Goal: Task Accomplishment & Management: Complete application form

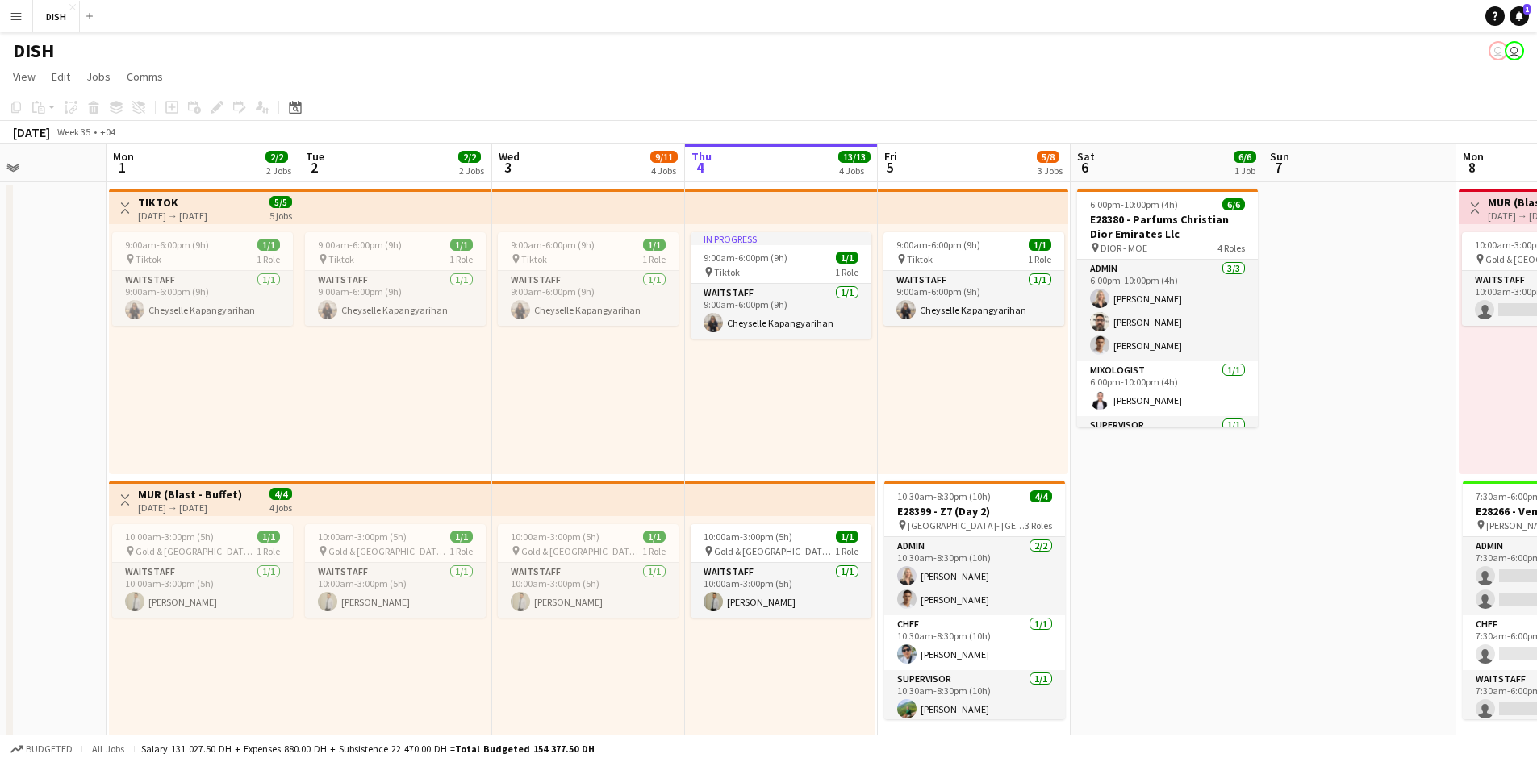
scroll to position [0, 676]
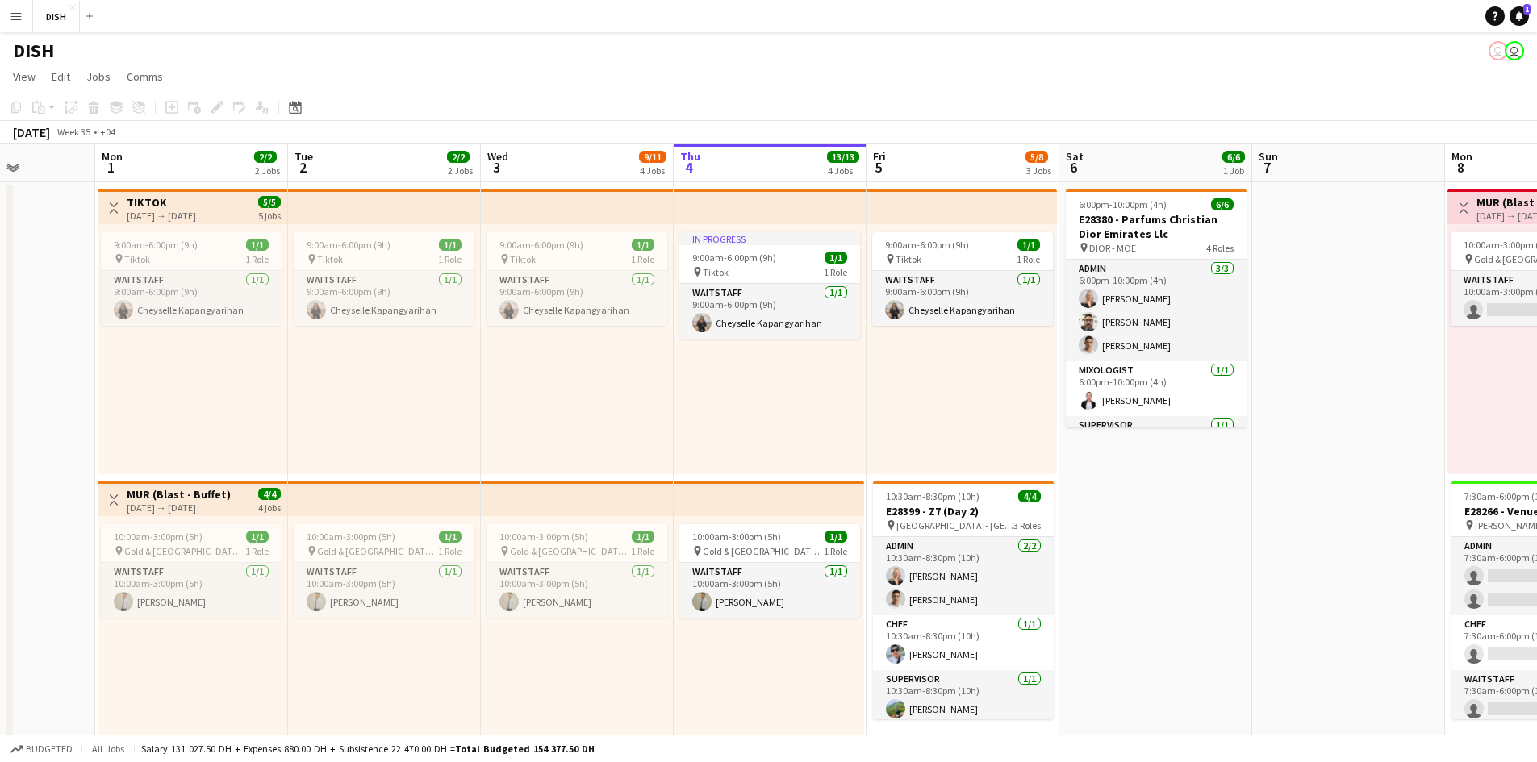
drag, startPoint x: 1243, startPoint y: 472, endPoint x: 1037, endPoint y: 442, distance: 207.9
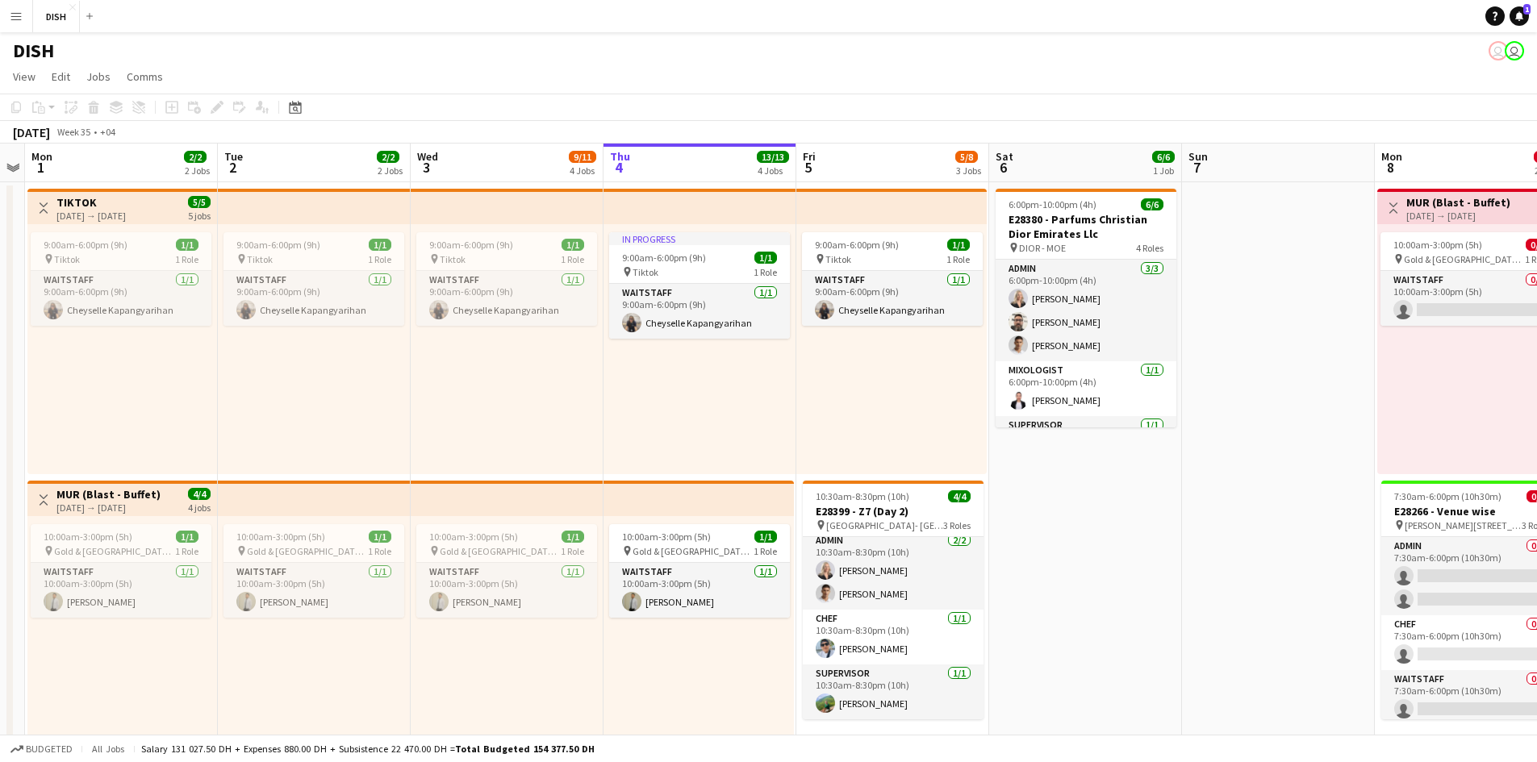
scroll to position [0, 761]
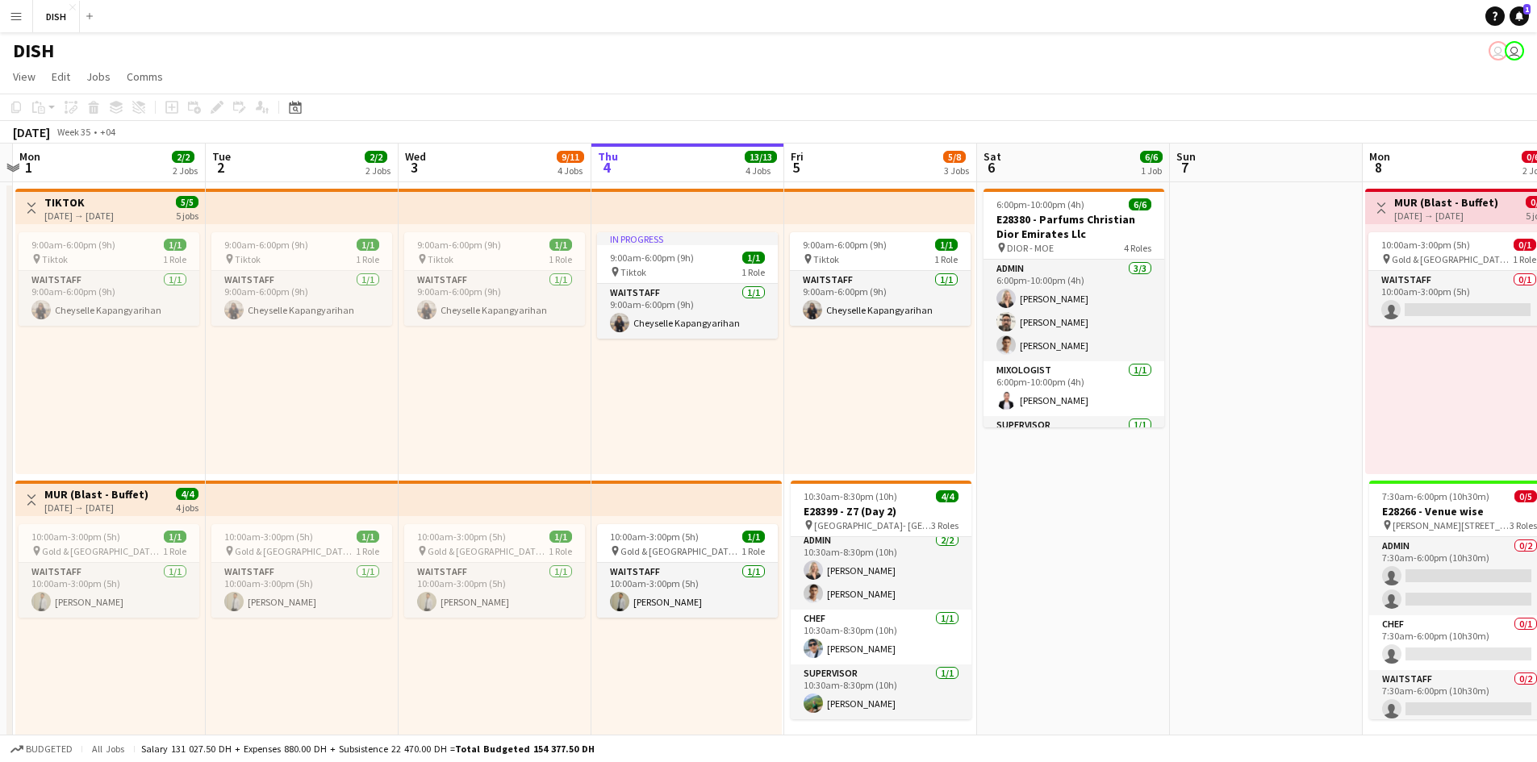
drag, startPoint x: 1289, startPoint y: 470, endPoint x: 1200, endPoint y: 474, distance: 88.8
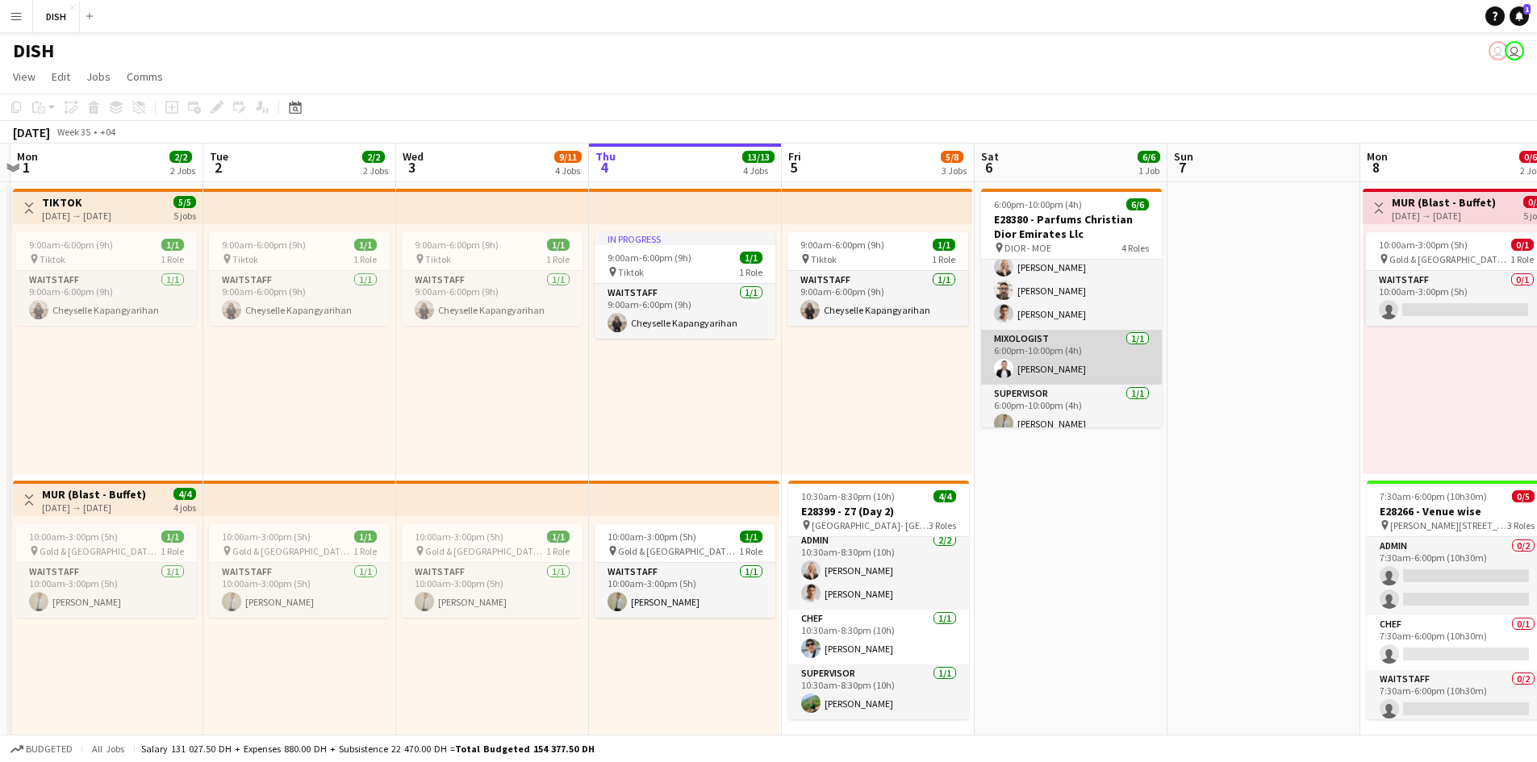
scroll to position [0, 0]
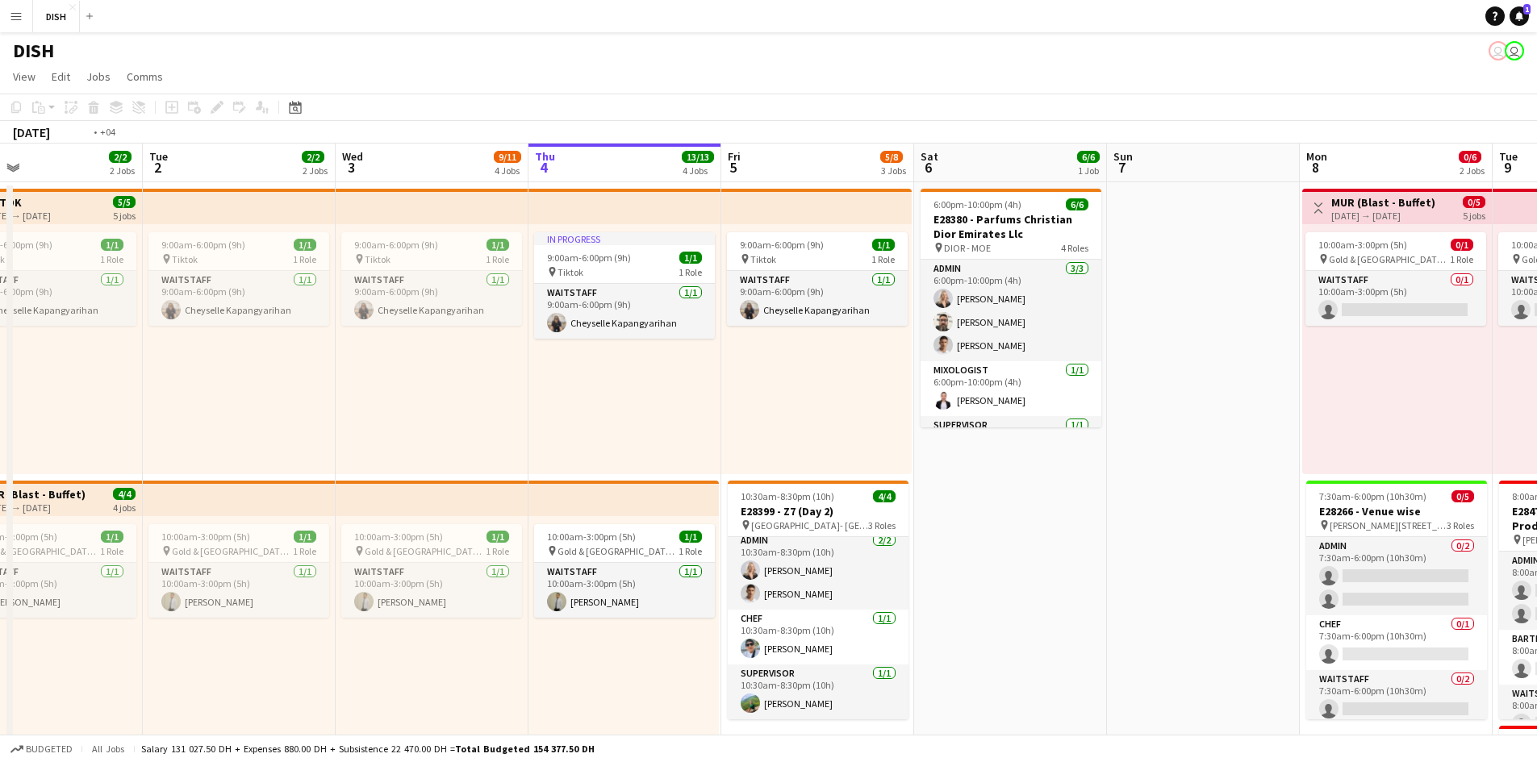
drag, startPoint x: 1208, startPoint y: 415, endPoint x: 1125, endPoint y: 409, distance: 82.5
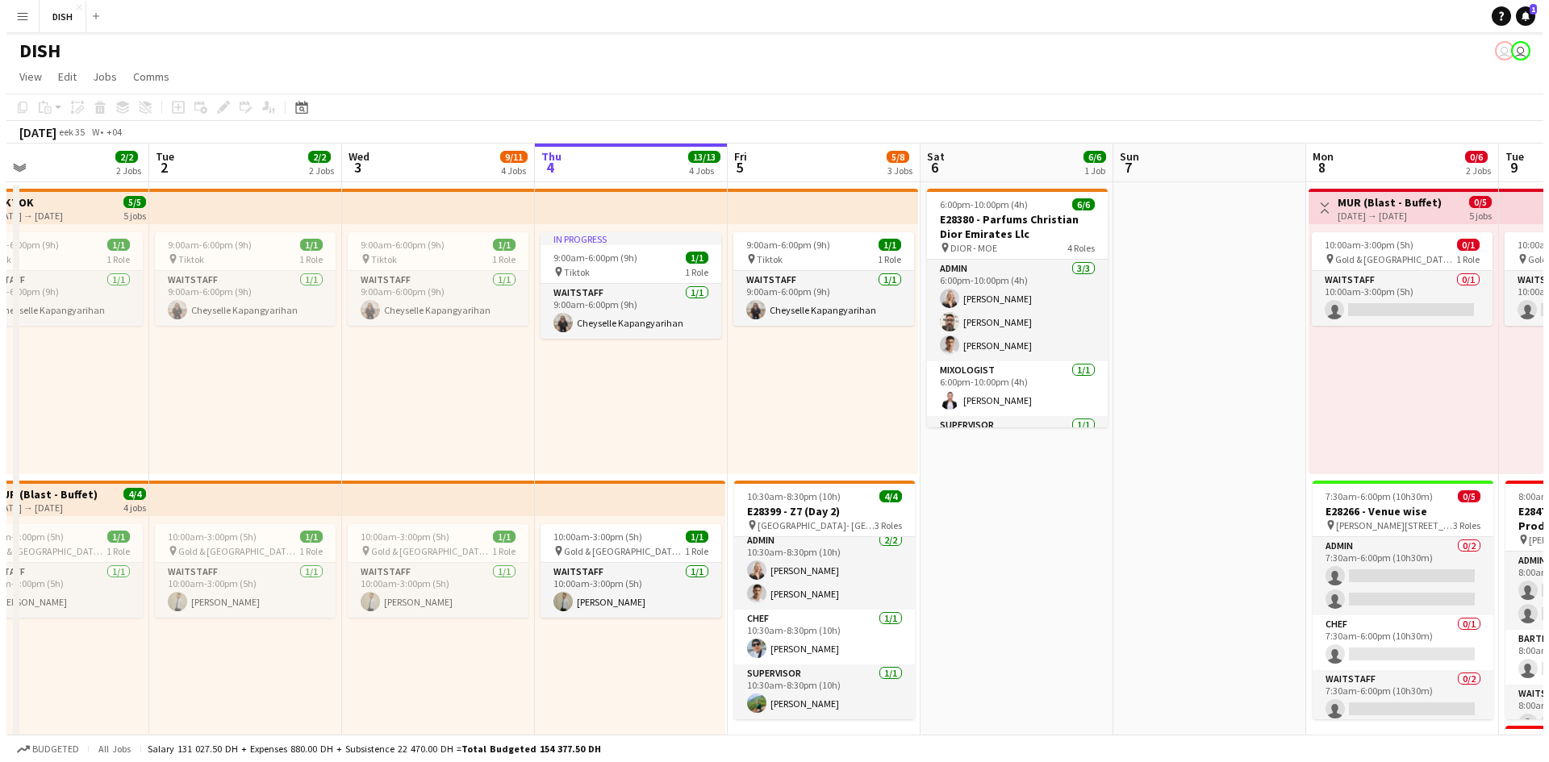
scroll to position [0, 822]
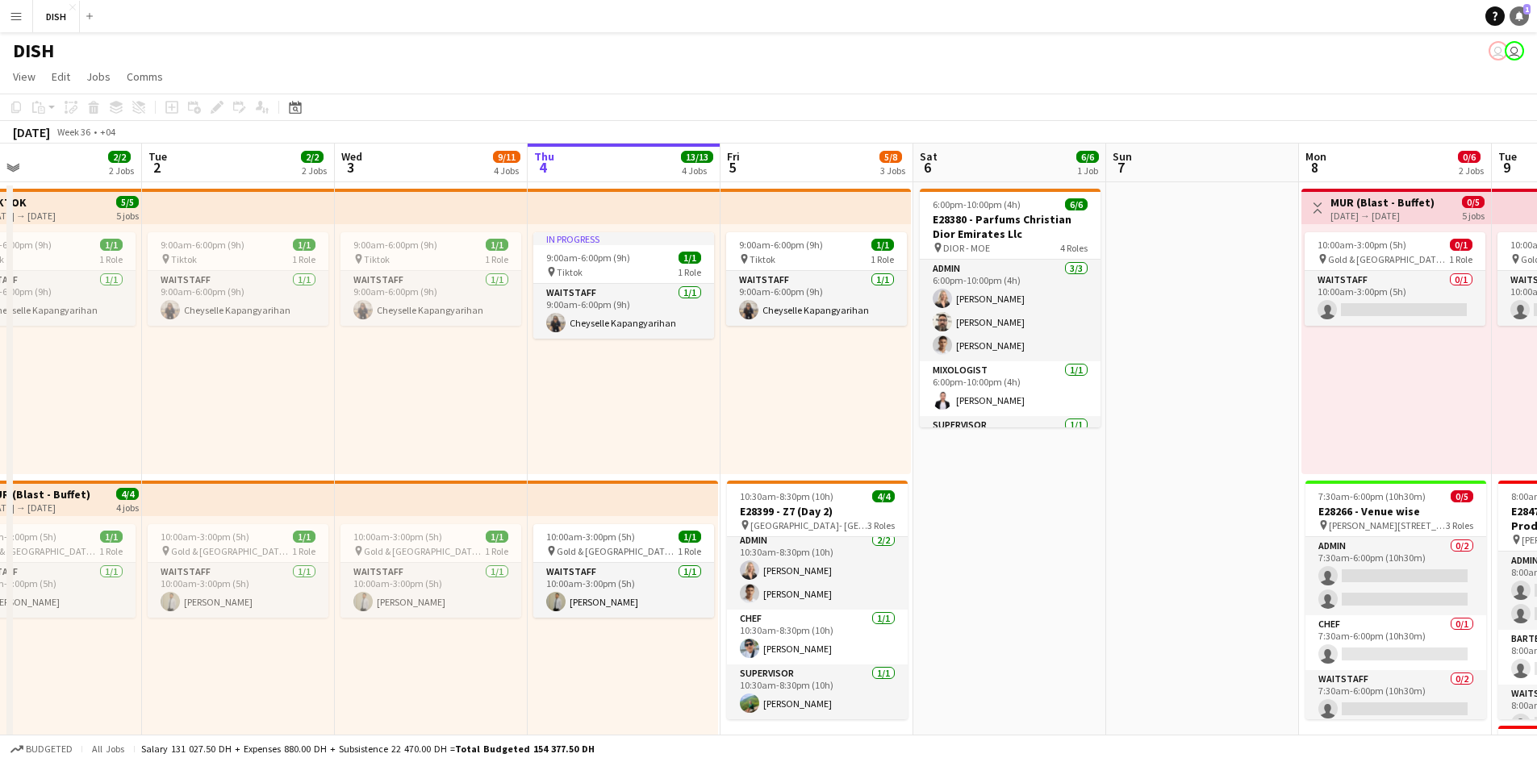
click at [1522, 21] on link "Notifications 1" at bounding box center [1518, 15] width 19 height 19
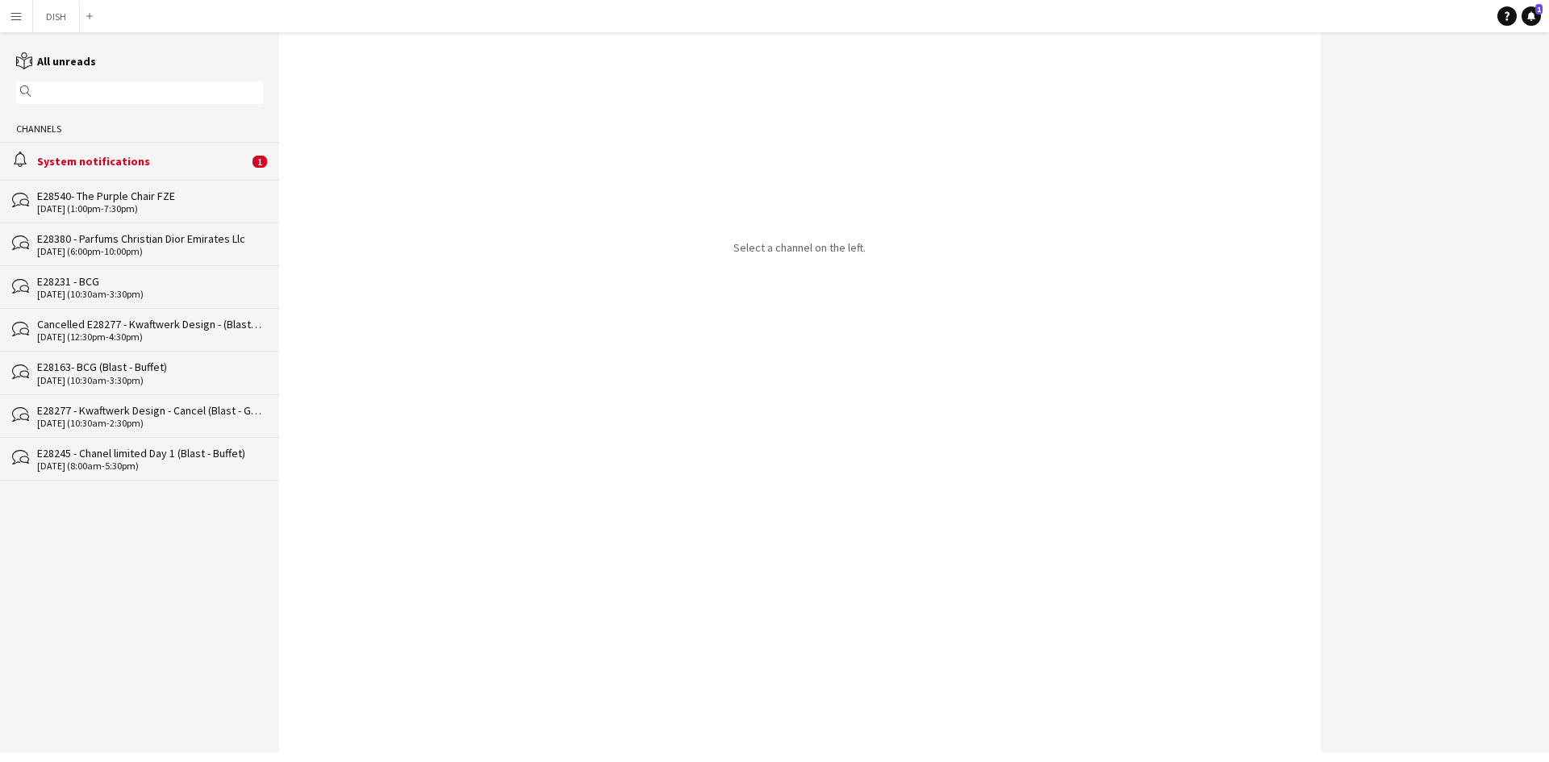
click at [174, 161] on div "System notifications" at bounding box center [142, 161] width 211 height 15
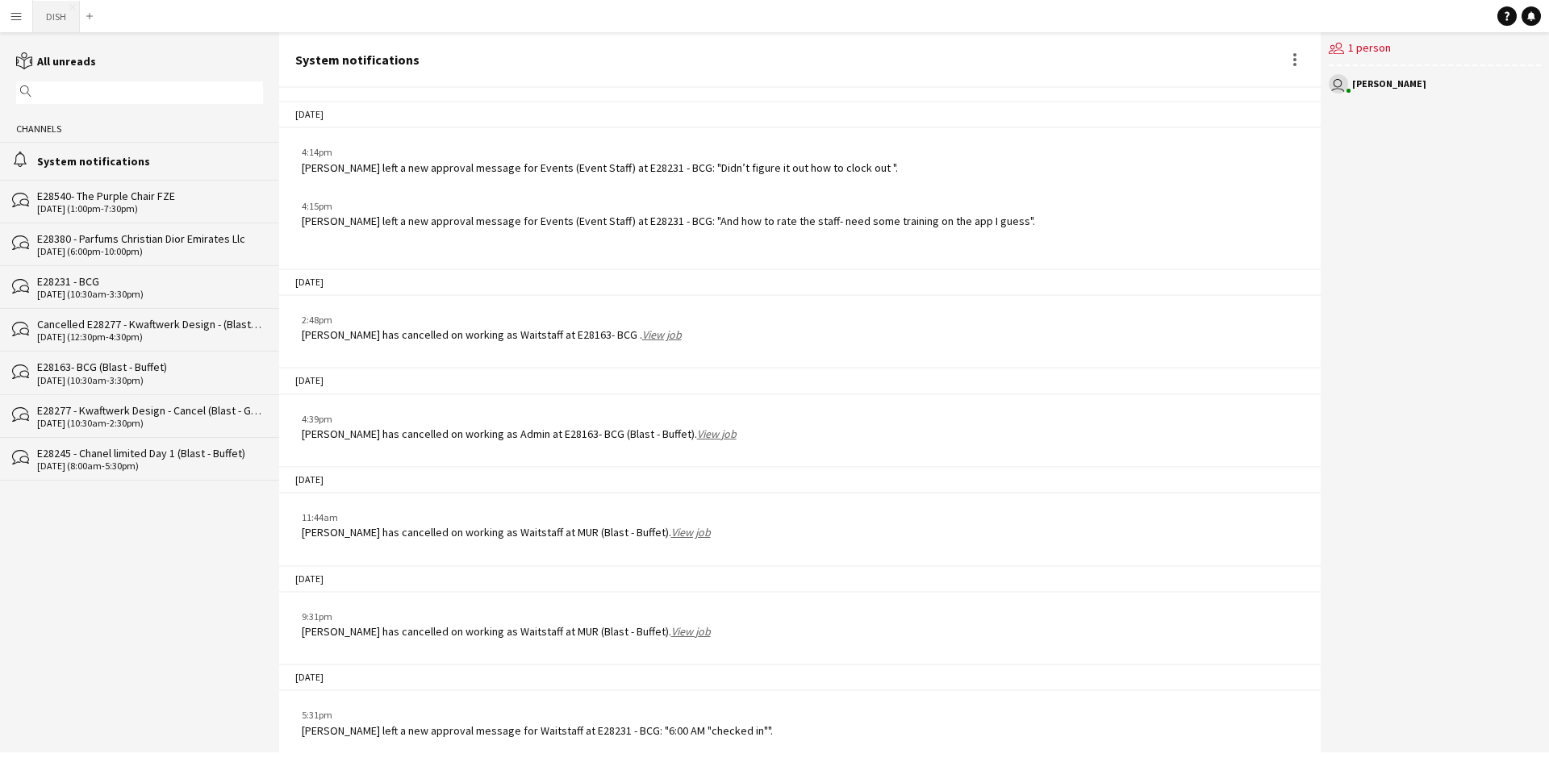
click at [45, 16] on button "DISH Close" at bounding box center [56, 16] width 47 height 31
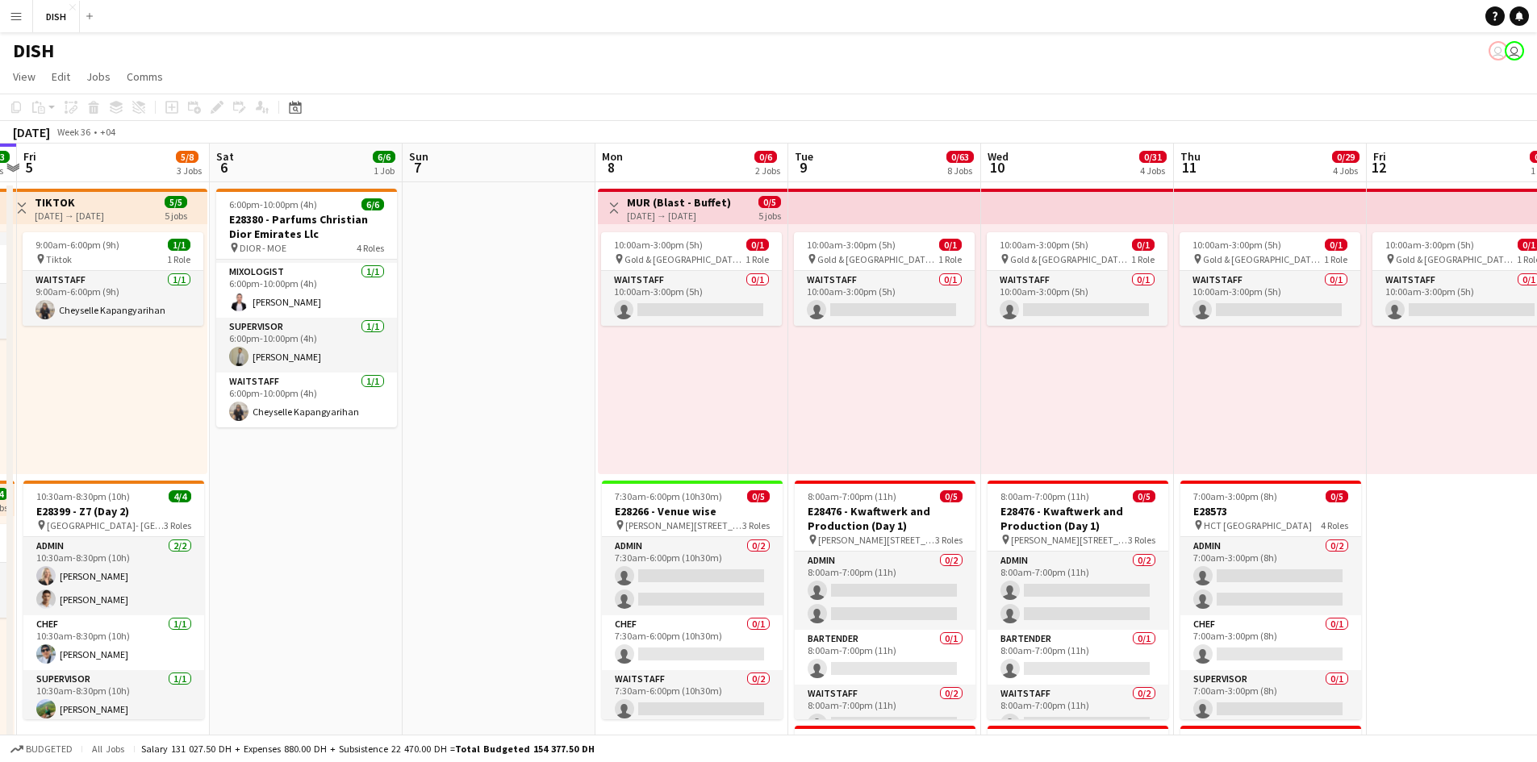
drag, startPoint x: 770, startPoint y: 521, endPoint x: 461, endPoint y: 493, distance: 310.3
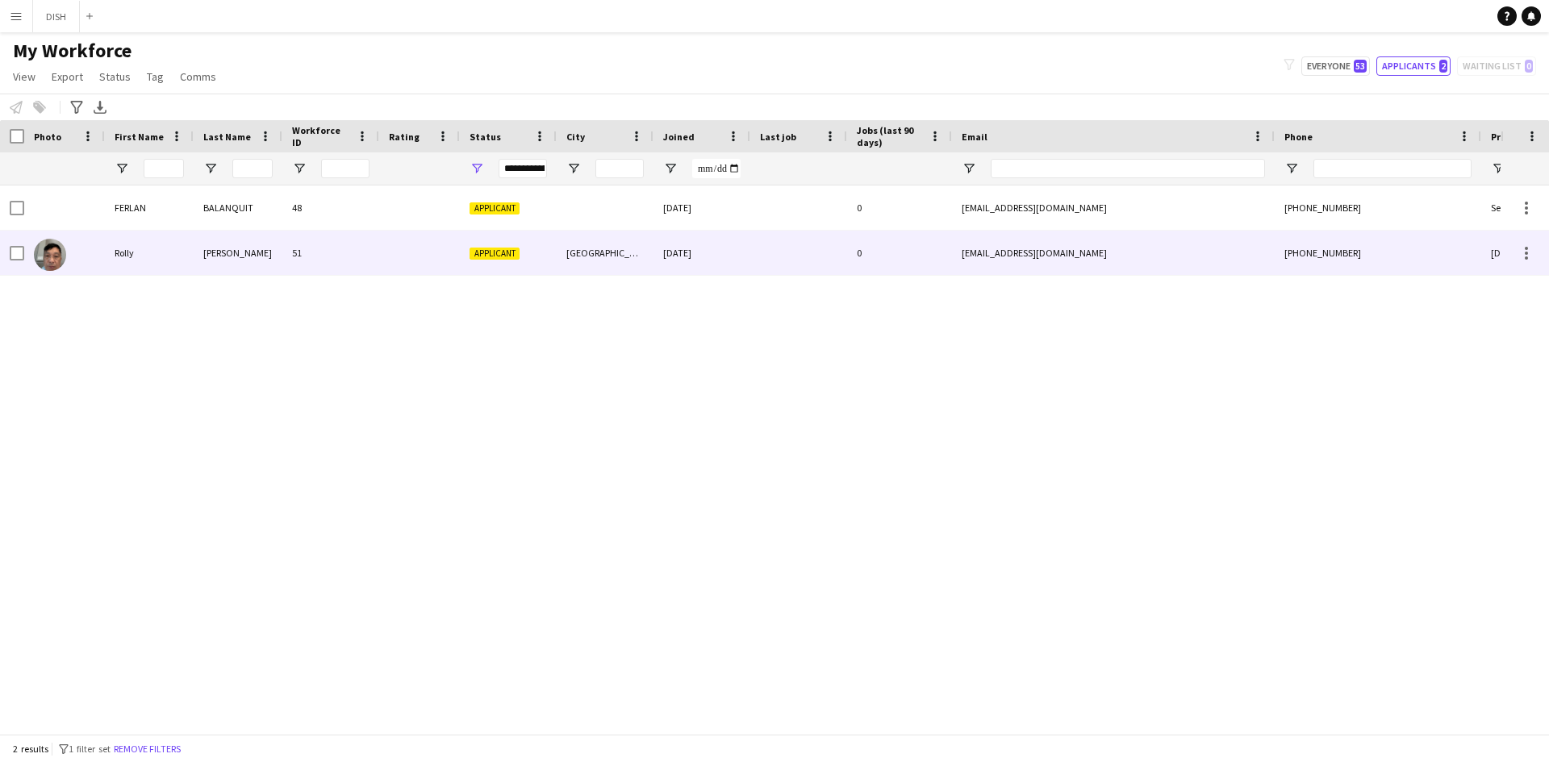
click at [631, 242] on div "[GEOGRAPHIC_DATA]" at bounding box center [605, 253] width 97 height 44
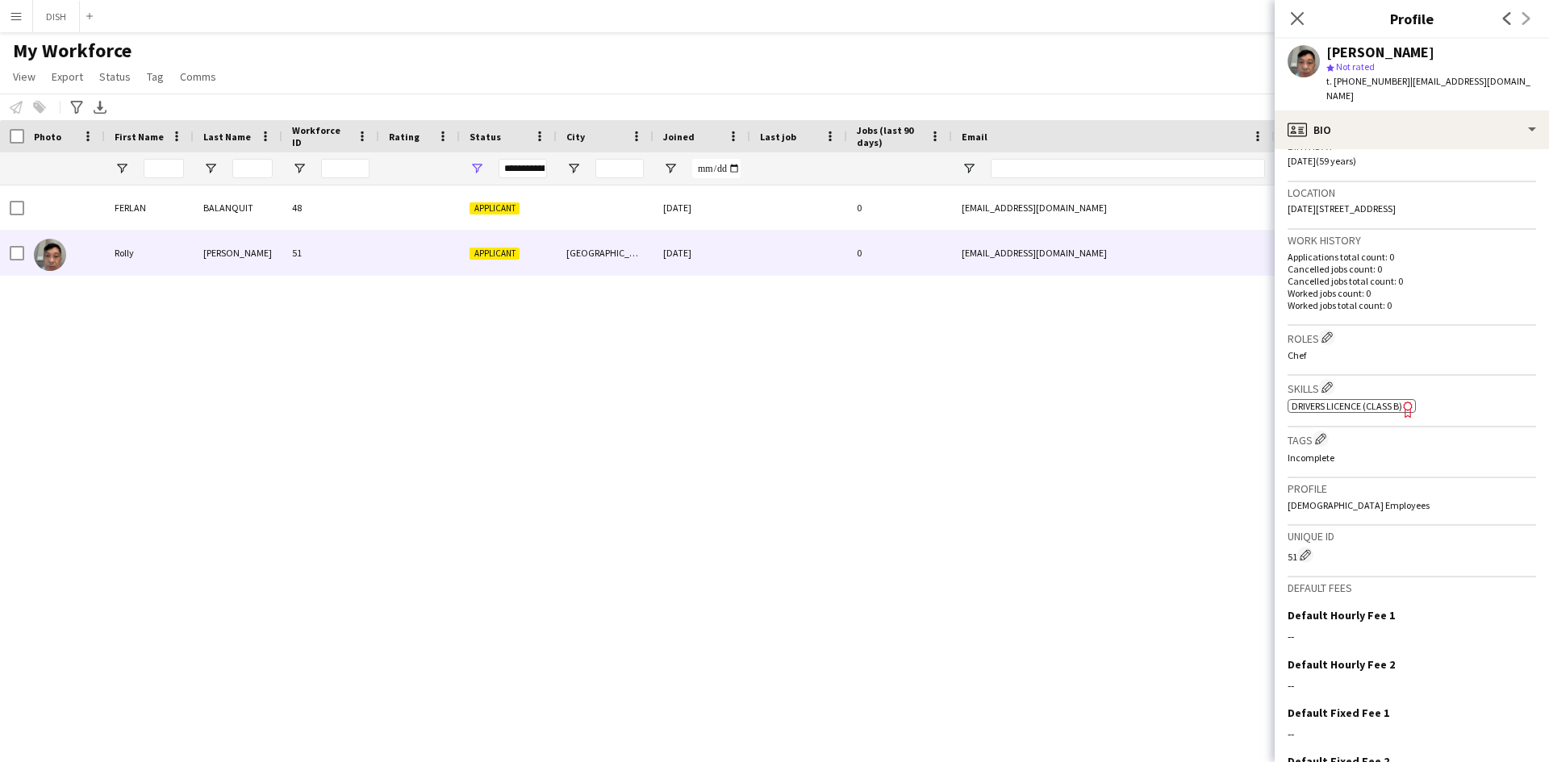
scroll to position [400, 0]
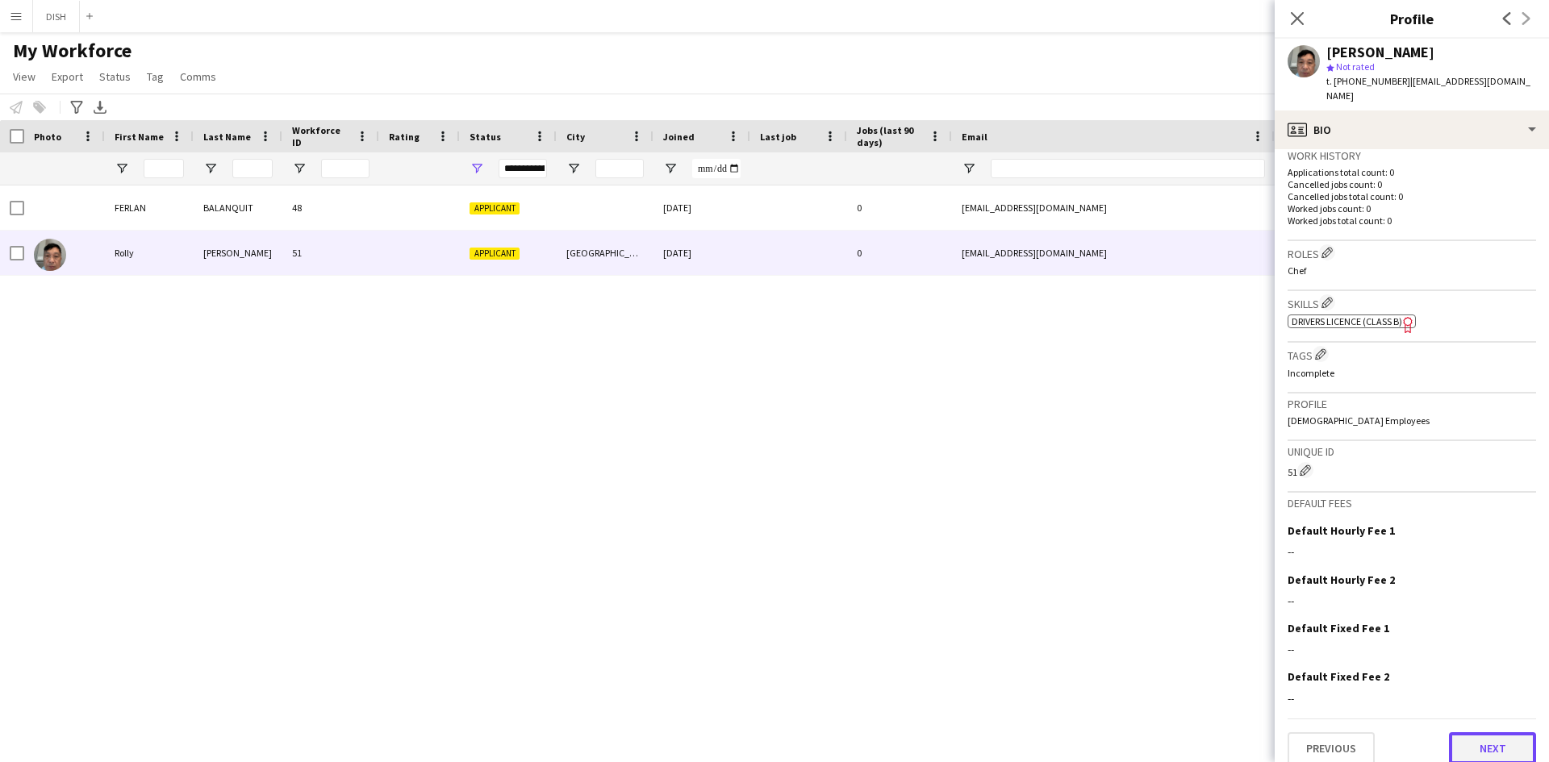
click at [1479, 733] on button "Next" at bounding box center [1492, 749] width 87 height 32
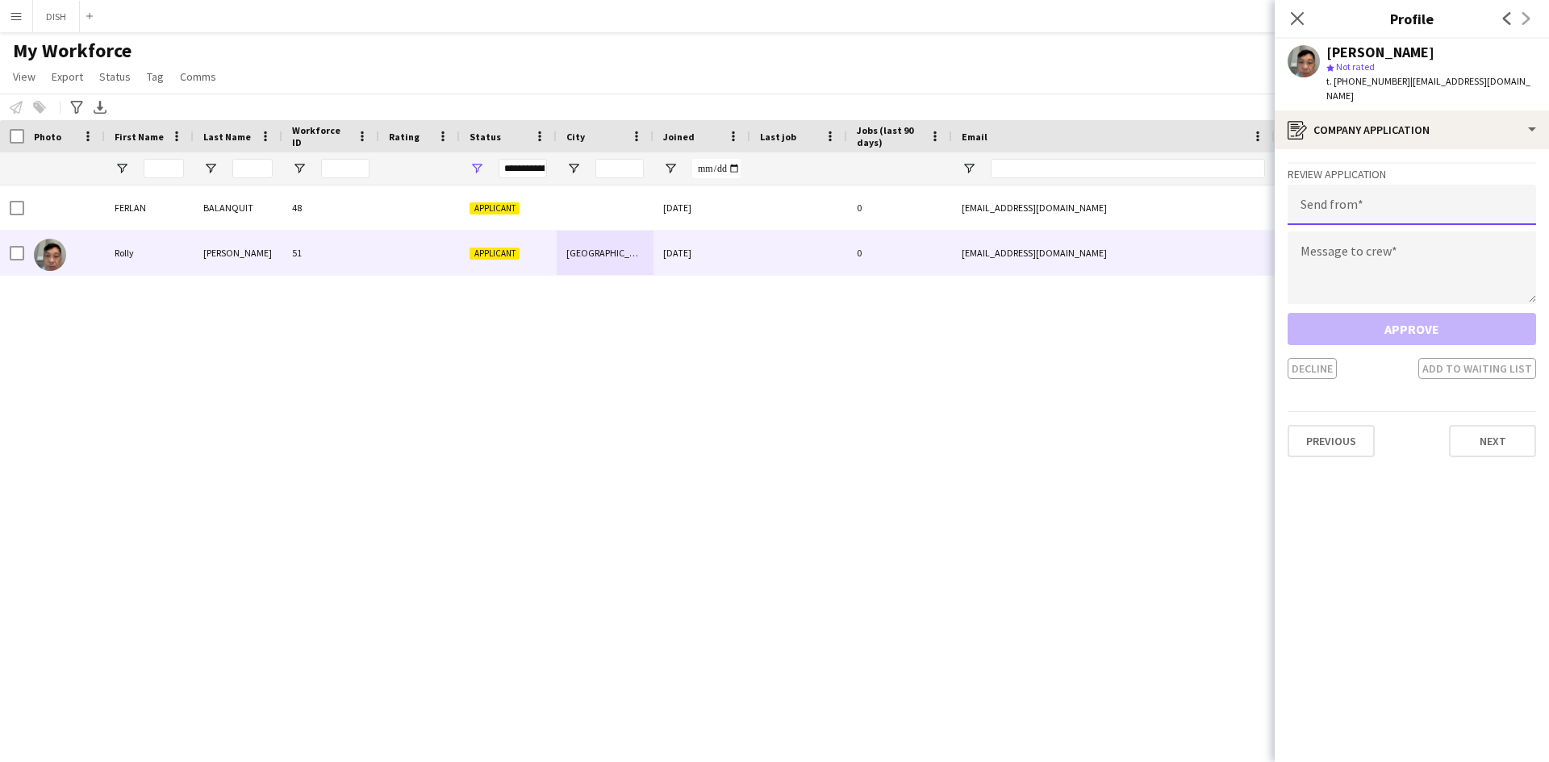
click at [1350, 186] on input "email" at bounding box center [1412, 205] width 248 height 40
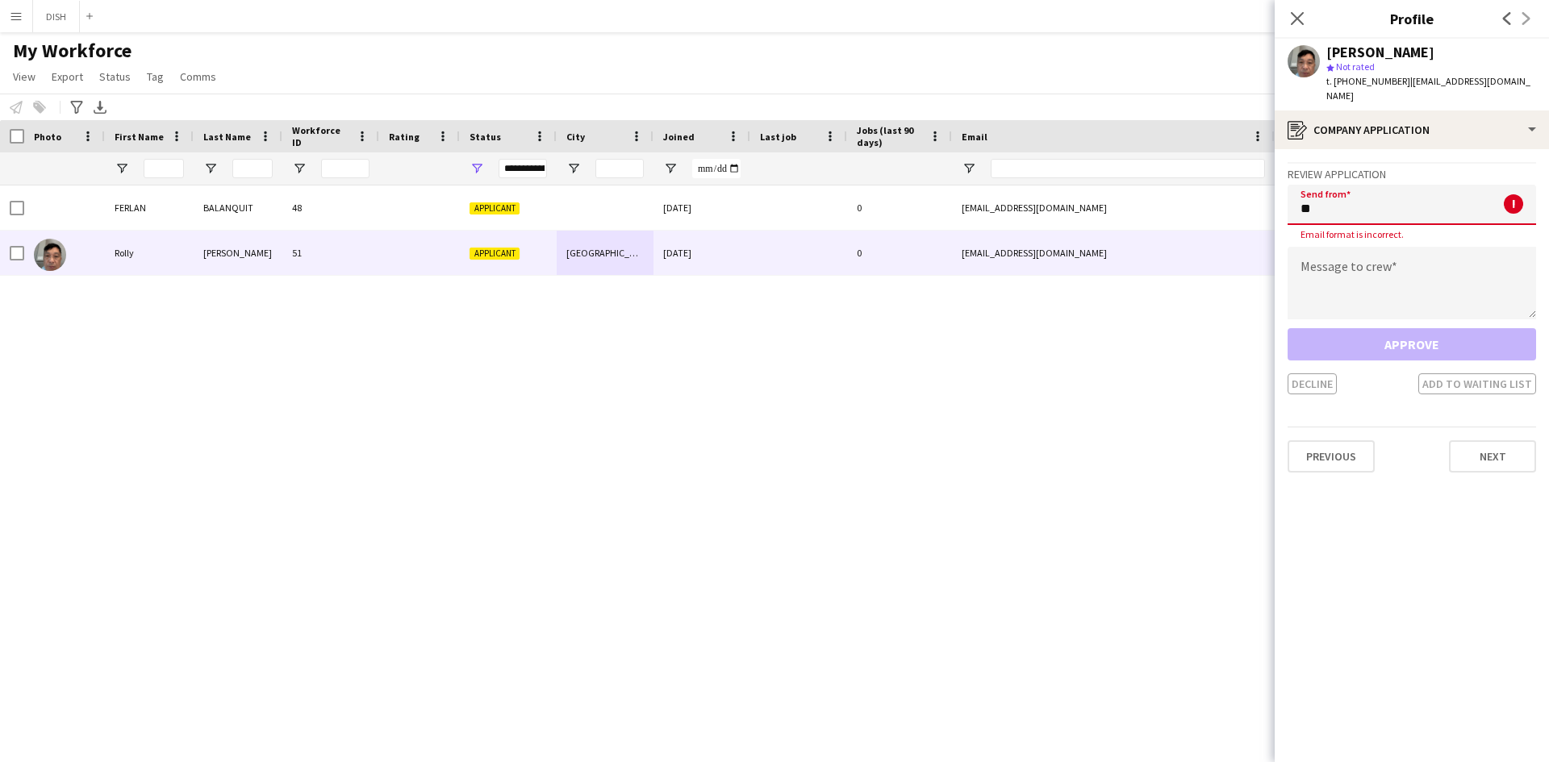
type input "*"
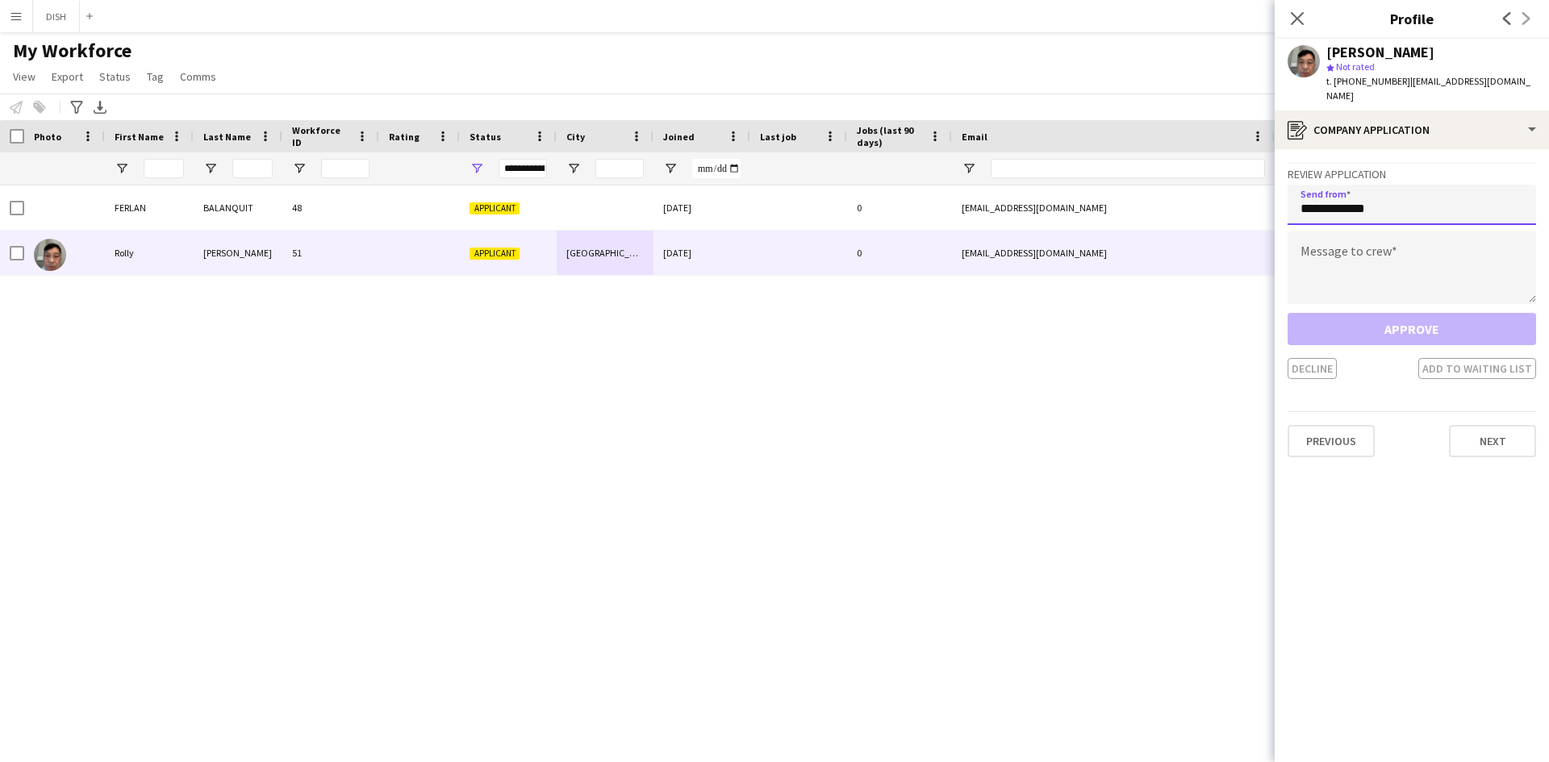
click at [1296, 207] on input "**********" at bounding box center [1412, 205] width 248 height 40
type input "**********"
click at [1315, 232] on textarea at bounding box center [1412, 268] width 248 height 73
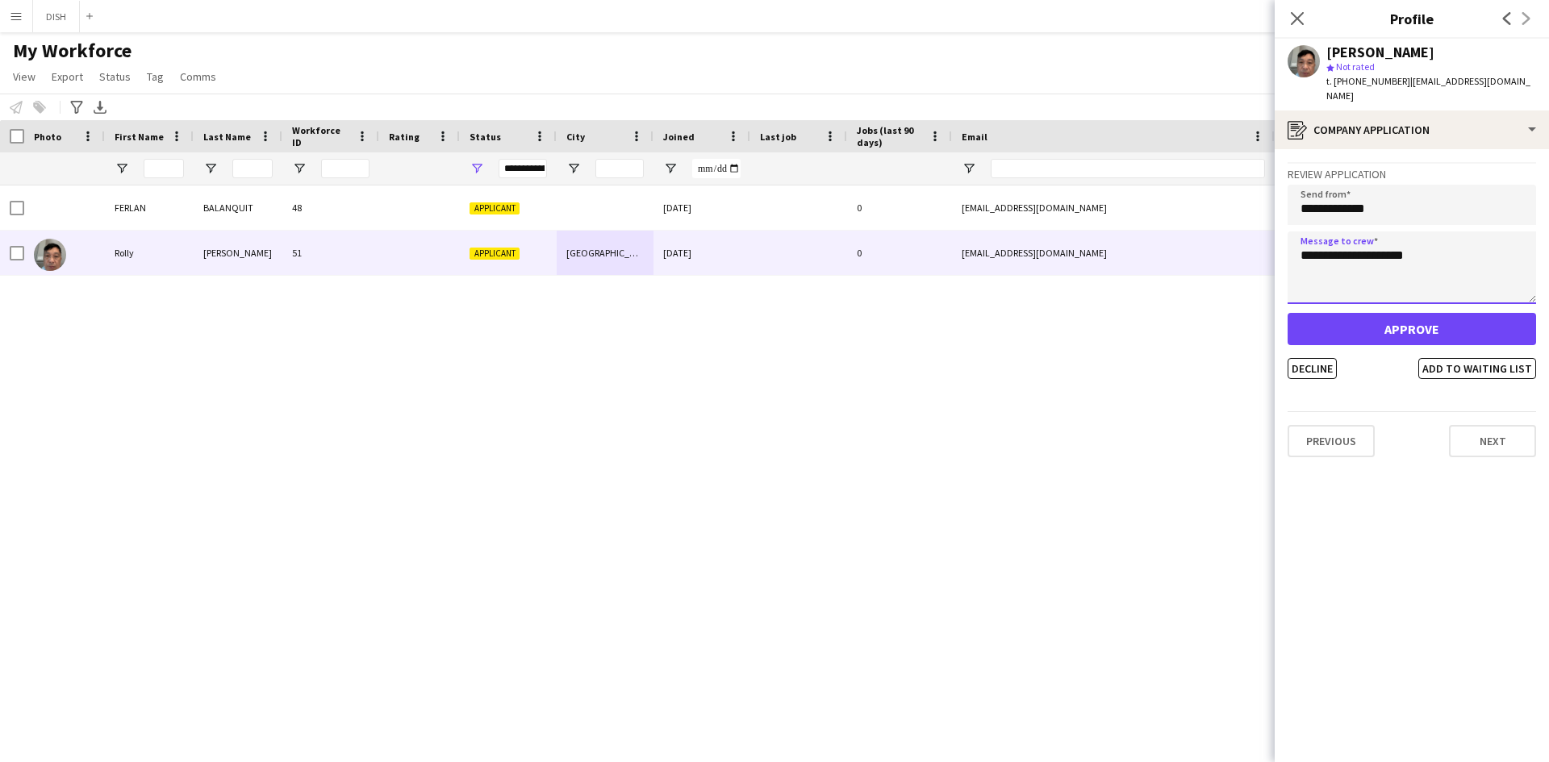
type textarea "**********"
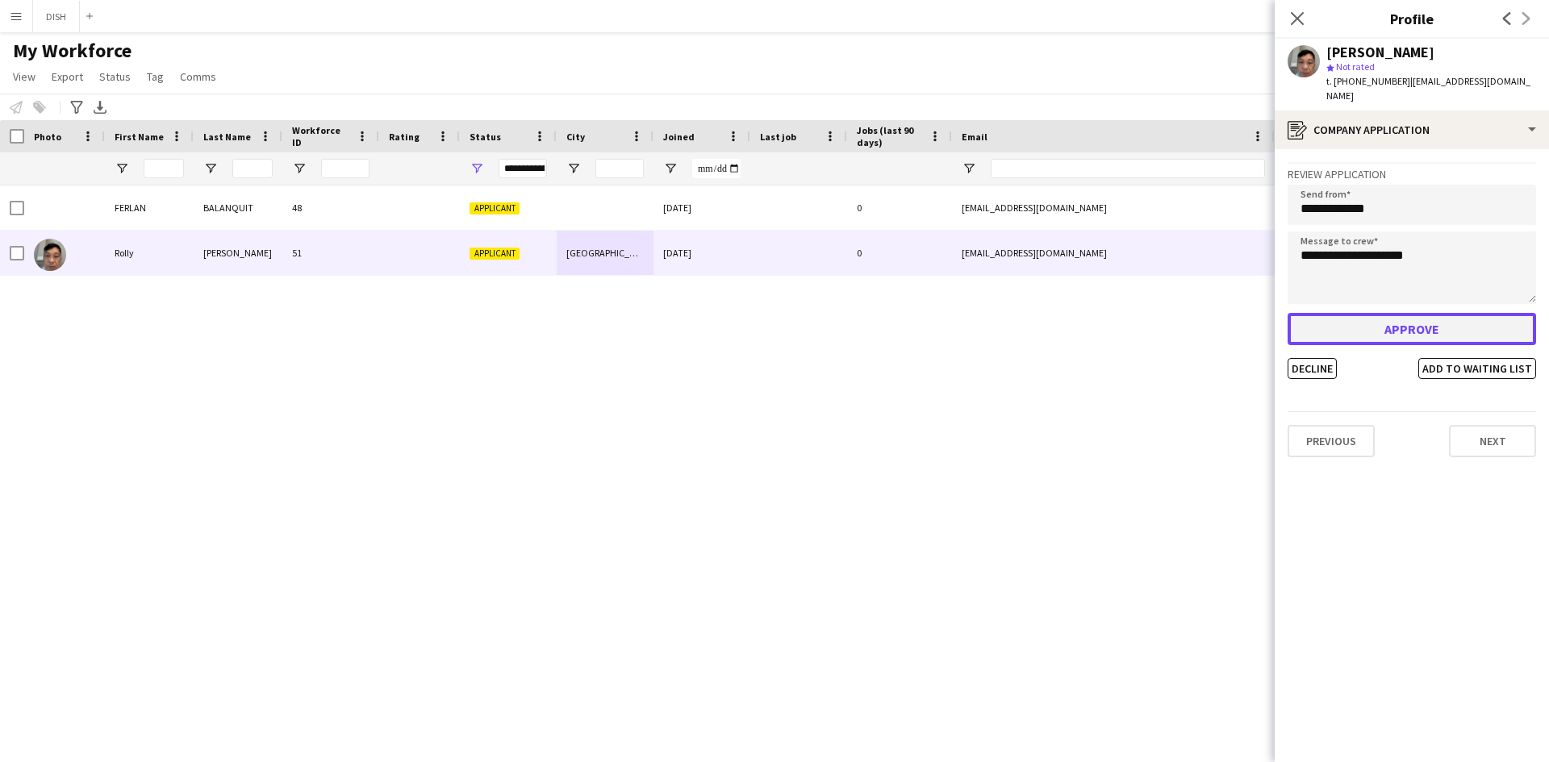
click at [1406, 313] on button "Approve" at bounding box center [1412, 329] width 248 height 32
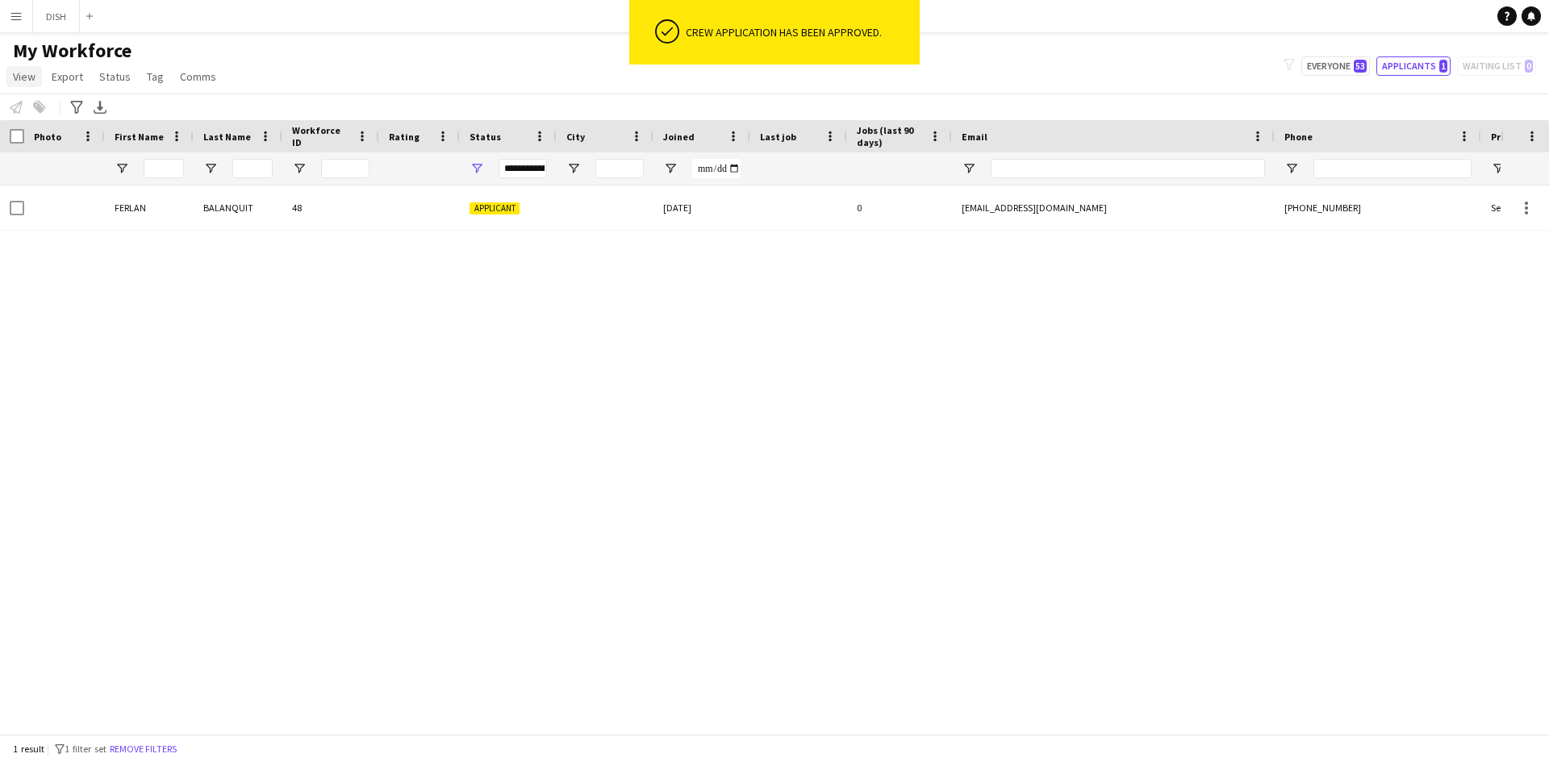
click at [35, 81] on link "View" at bounding box center [23, 76] width 35 height 21
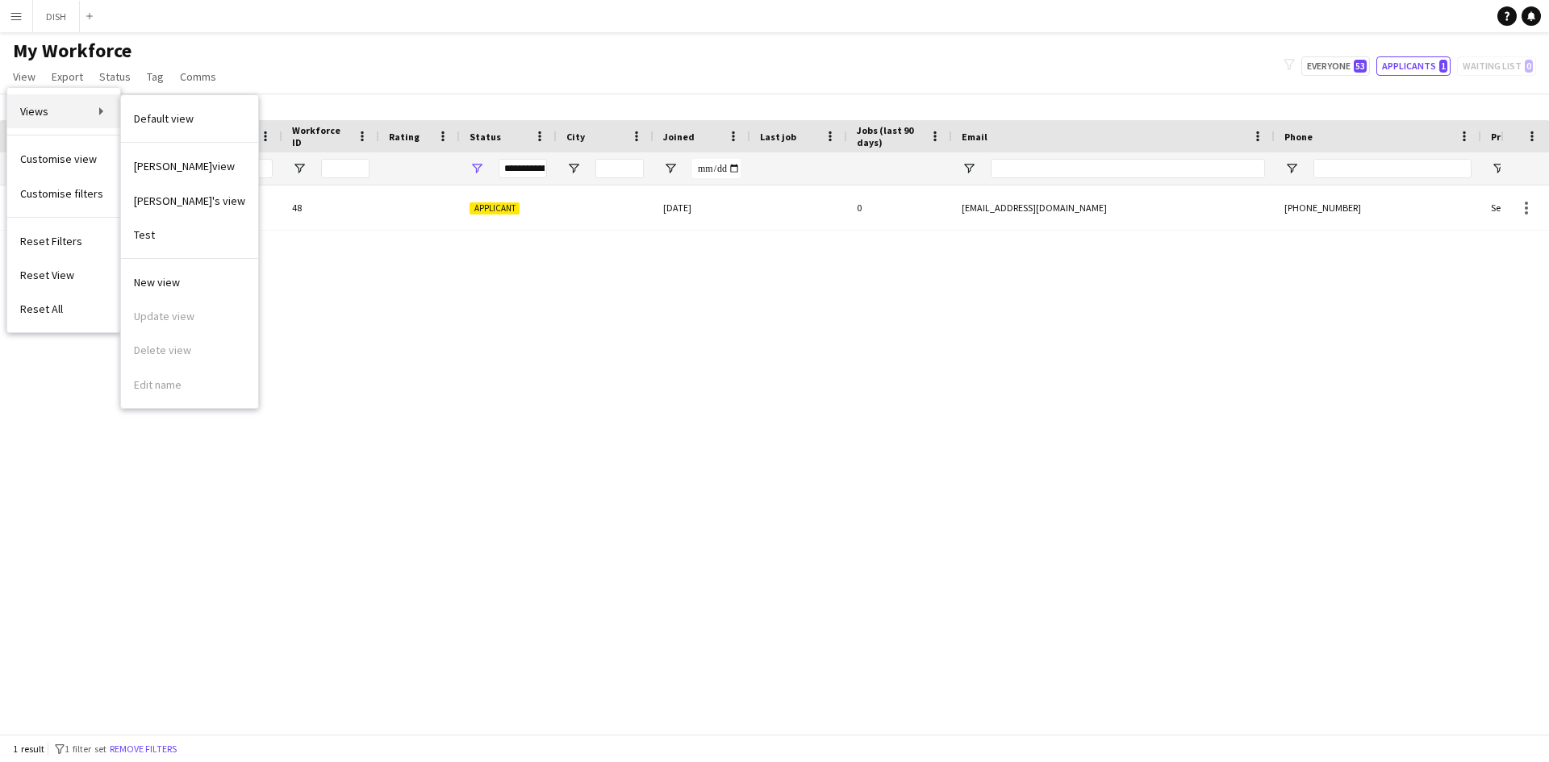
click at [31, 119] on span "Views" at bounding box center [34, 111] width 28 height 15
drag, startPoint x: 519, startPoint y: 371, endPoint x: 530, endPoint y: 352, distance: 22.4
click at [517, 373] on div "[PERSON_NAME] 48 Applicant [DATE] 0 [EMAIL_ADDRESS][DOMAIN_NAME] [PHONE_NUMBER]…" at bounding box center [750, 454] width 1501 height 536
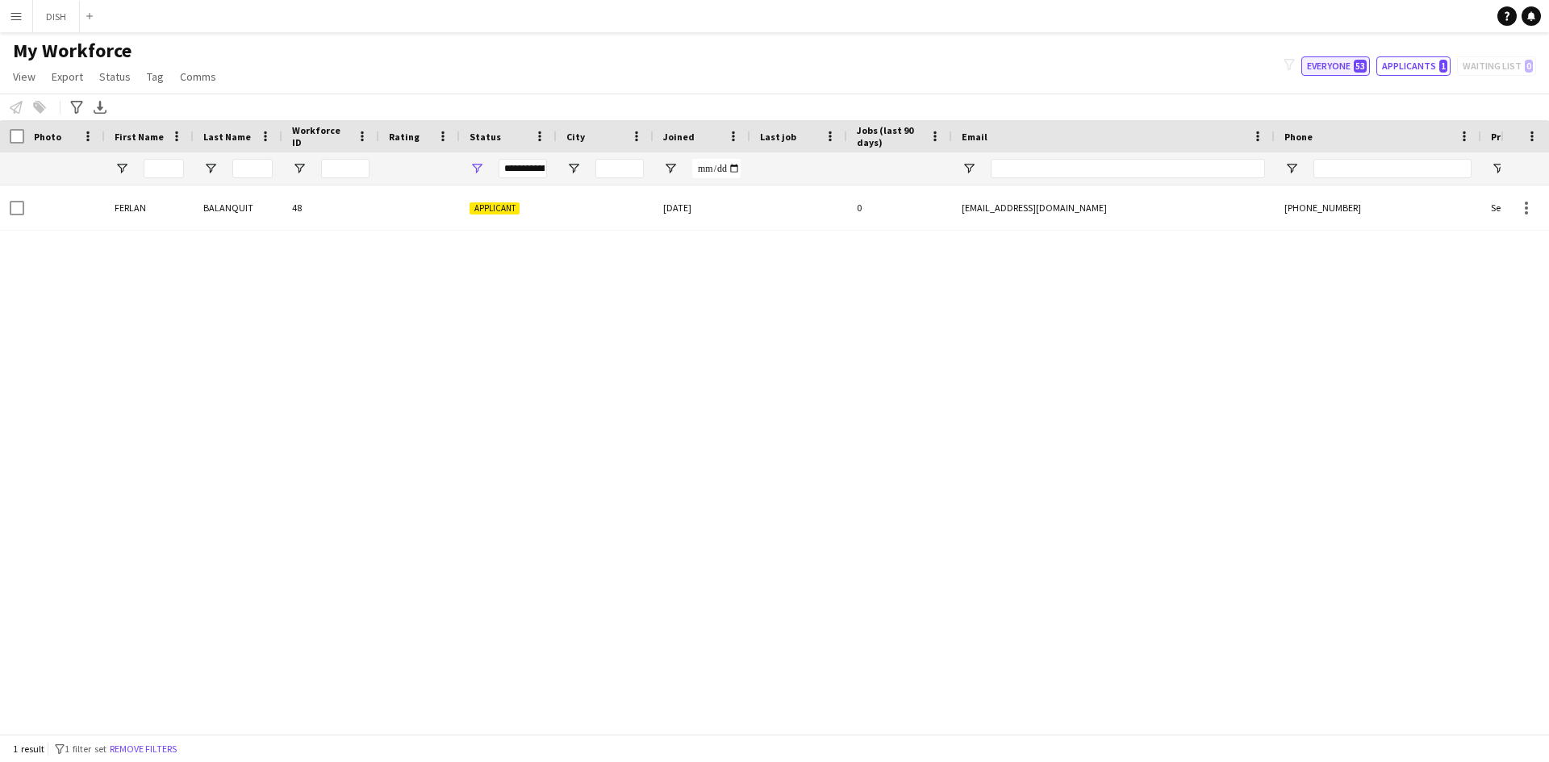
click at [1345, 73] on button "Everyone 53" at bounding box center [1335, 65] width 69 height 19
type input "**********"
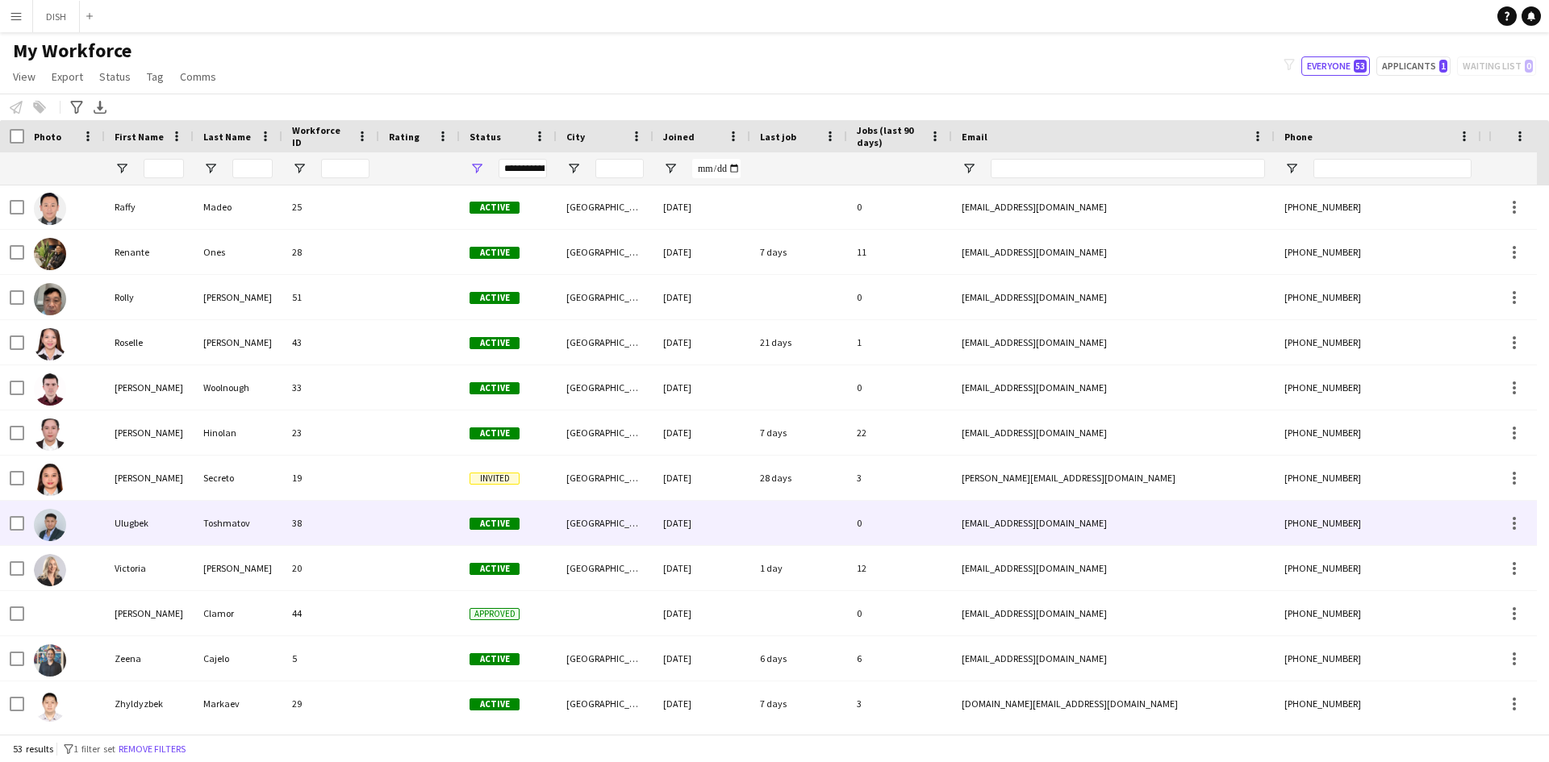
scroll to position [1858, 0]
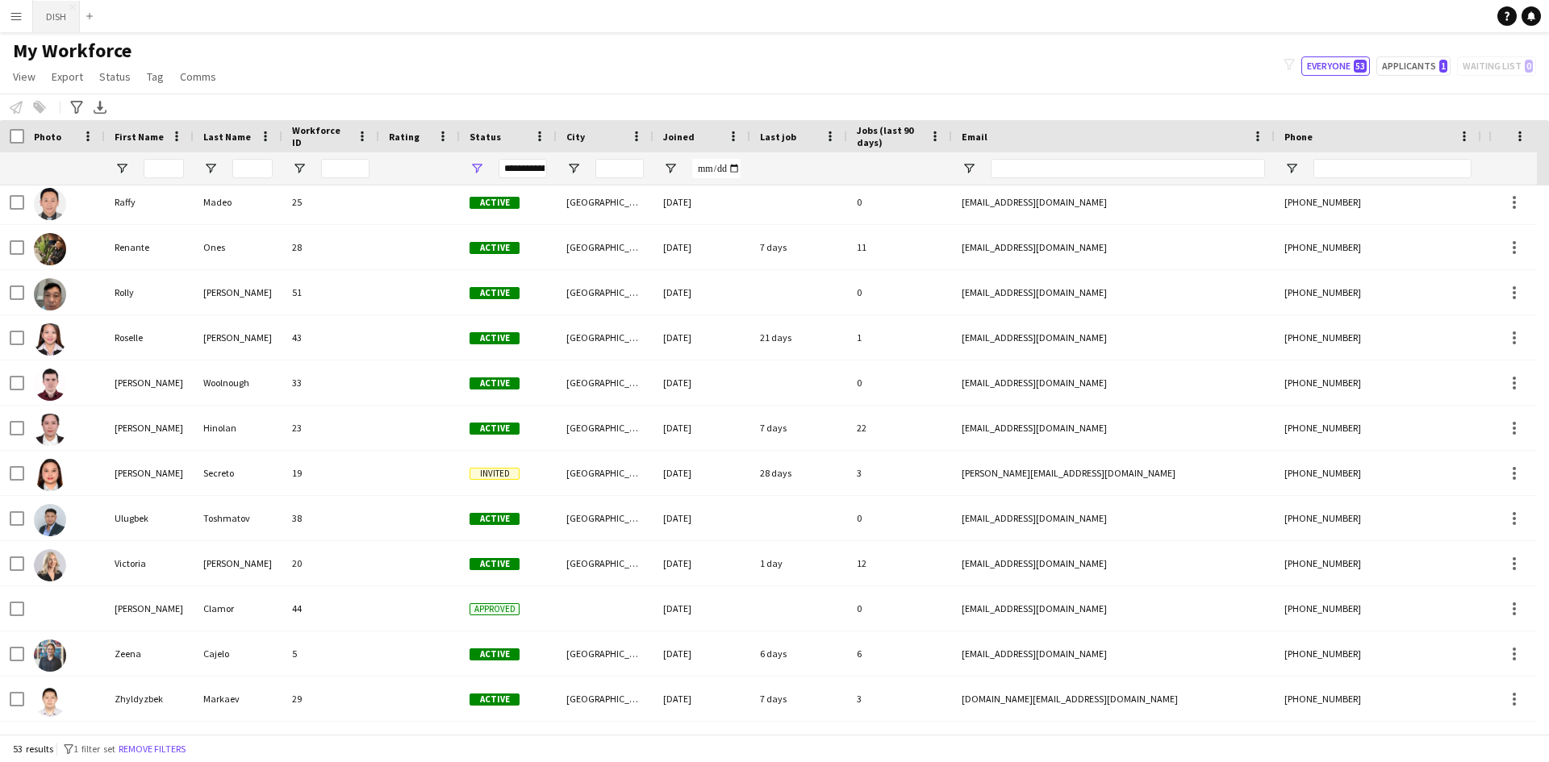
click at [61, 23] on button "DISH Close" at bounding box center [56, 16] width 47 height 31
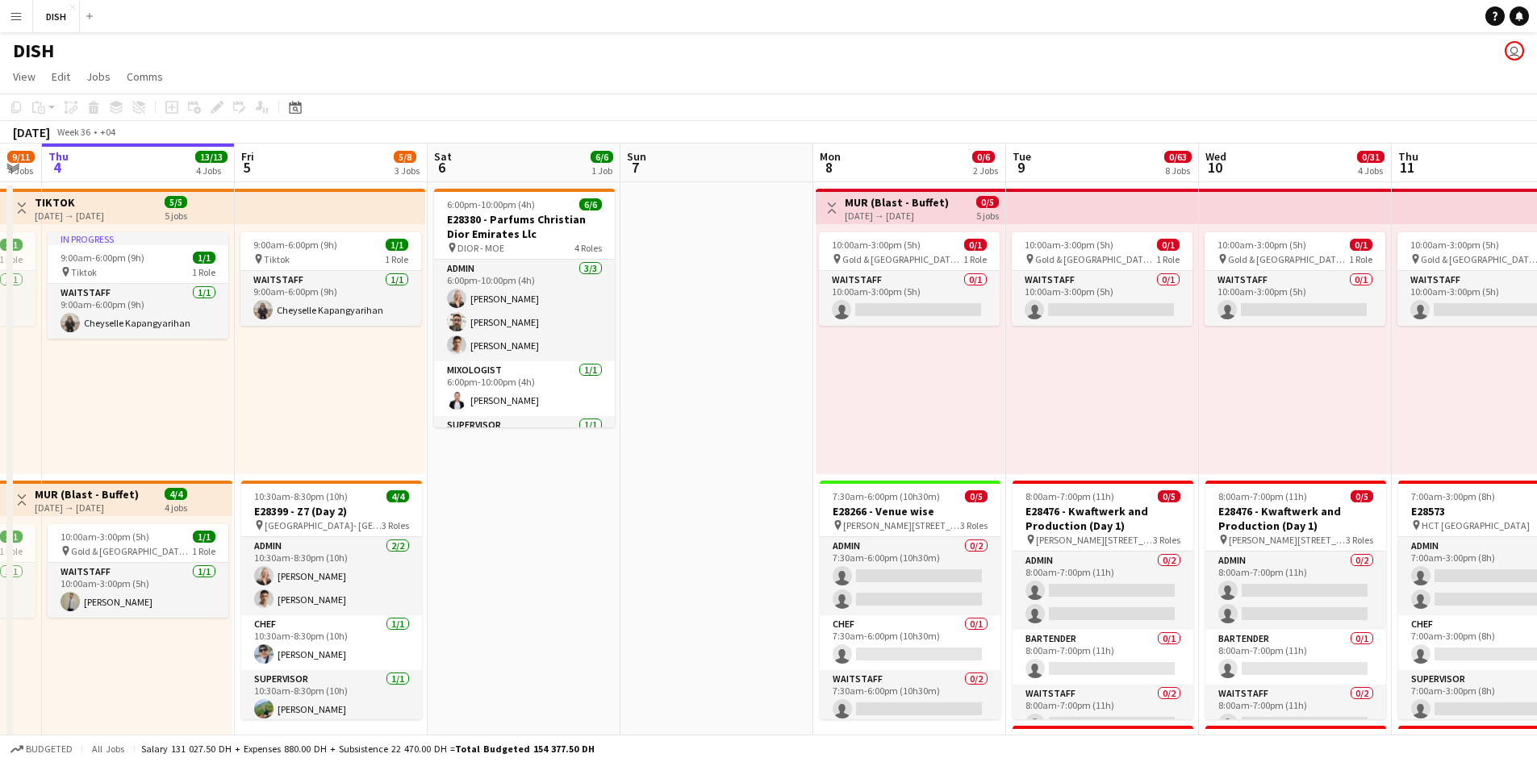
scroll to position [0, 537]
drag, startPoint x: 1193, startPoint y: 400, endPoint x: 1040, endPoint y: 412, distance: 153.8
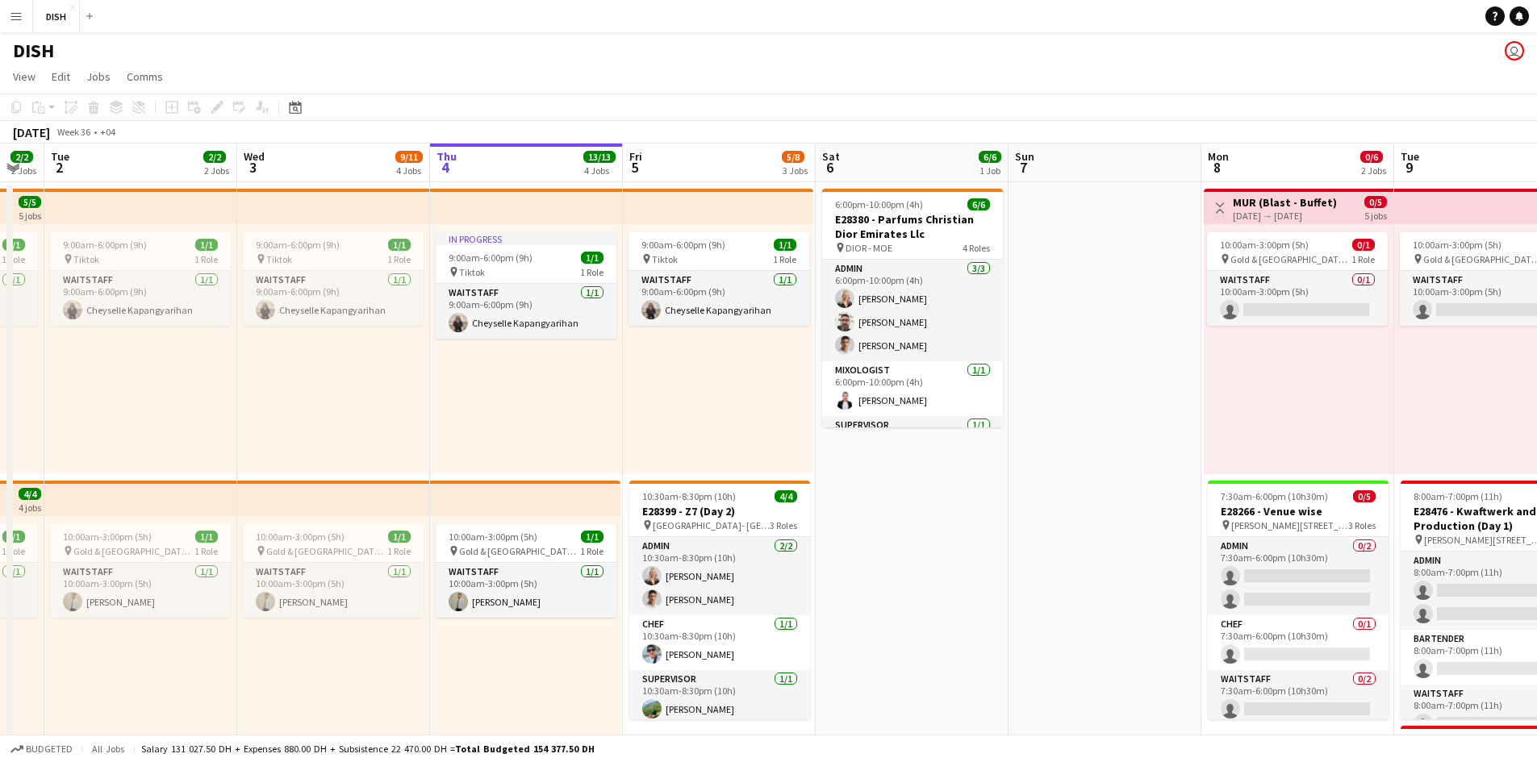
scroll to position [0, 340]
drag, startPoint x: 374, startPoint y: 405, endPoint x: 746, endPoint y: 460, distance: 375.9
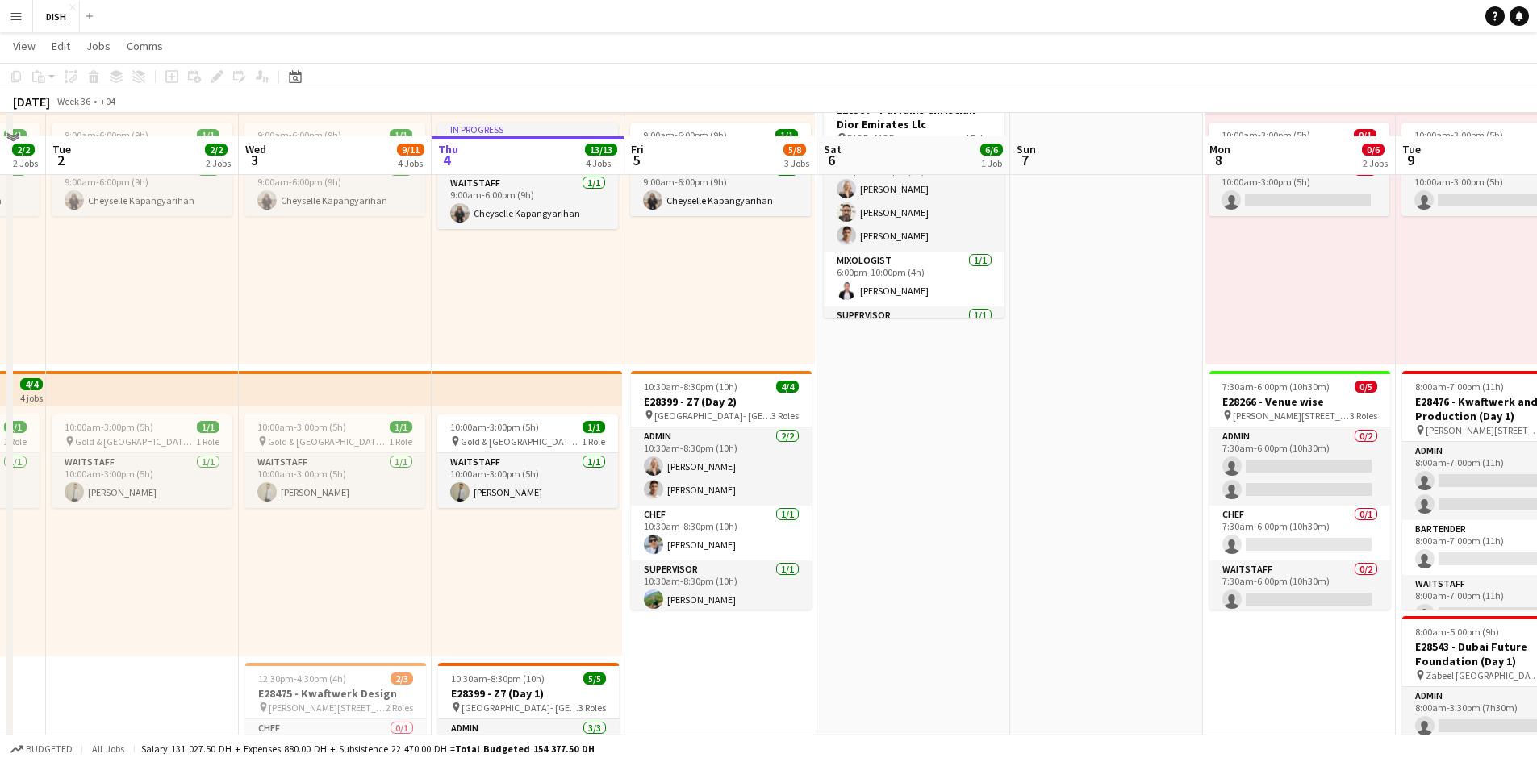
scroll to position [135, 0]
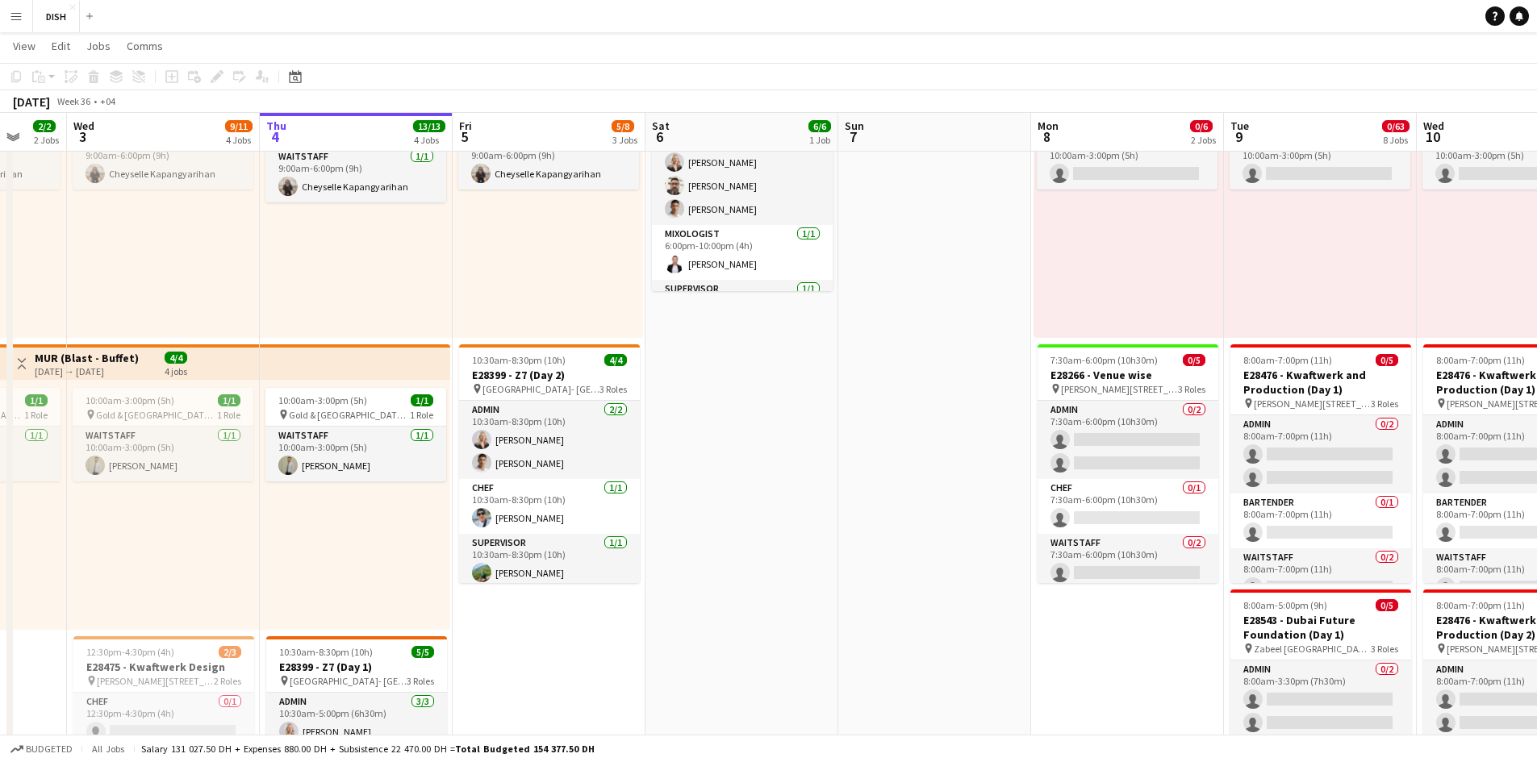
drag, startPoint x: 1029, startPoint y: 474, endPoint x: 901, endPoint y: 458, distance: 128.4
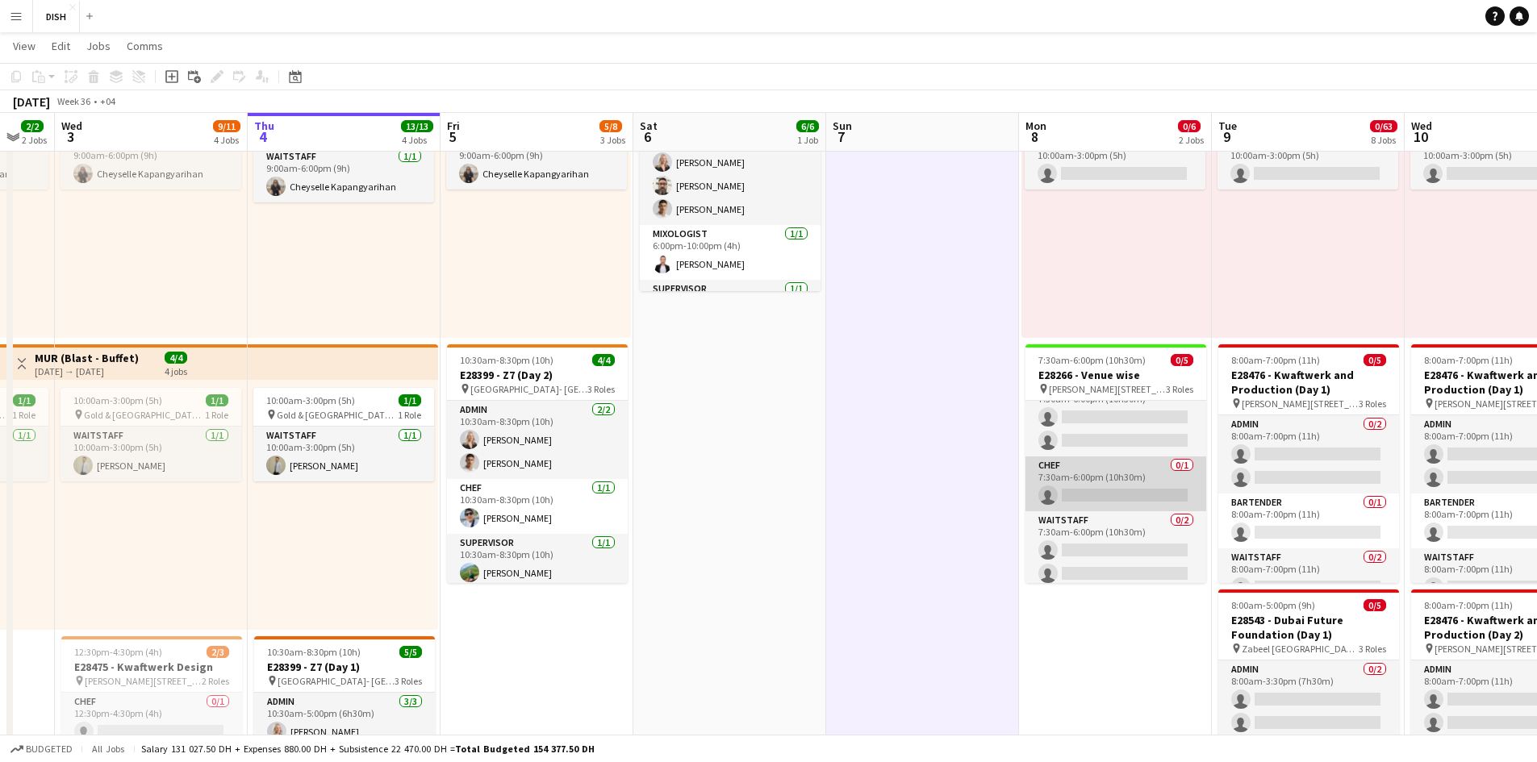
scroll to position [29, 0]
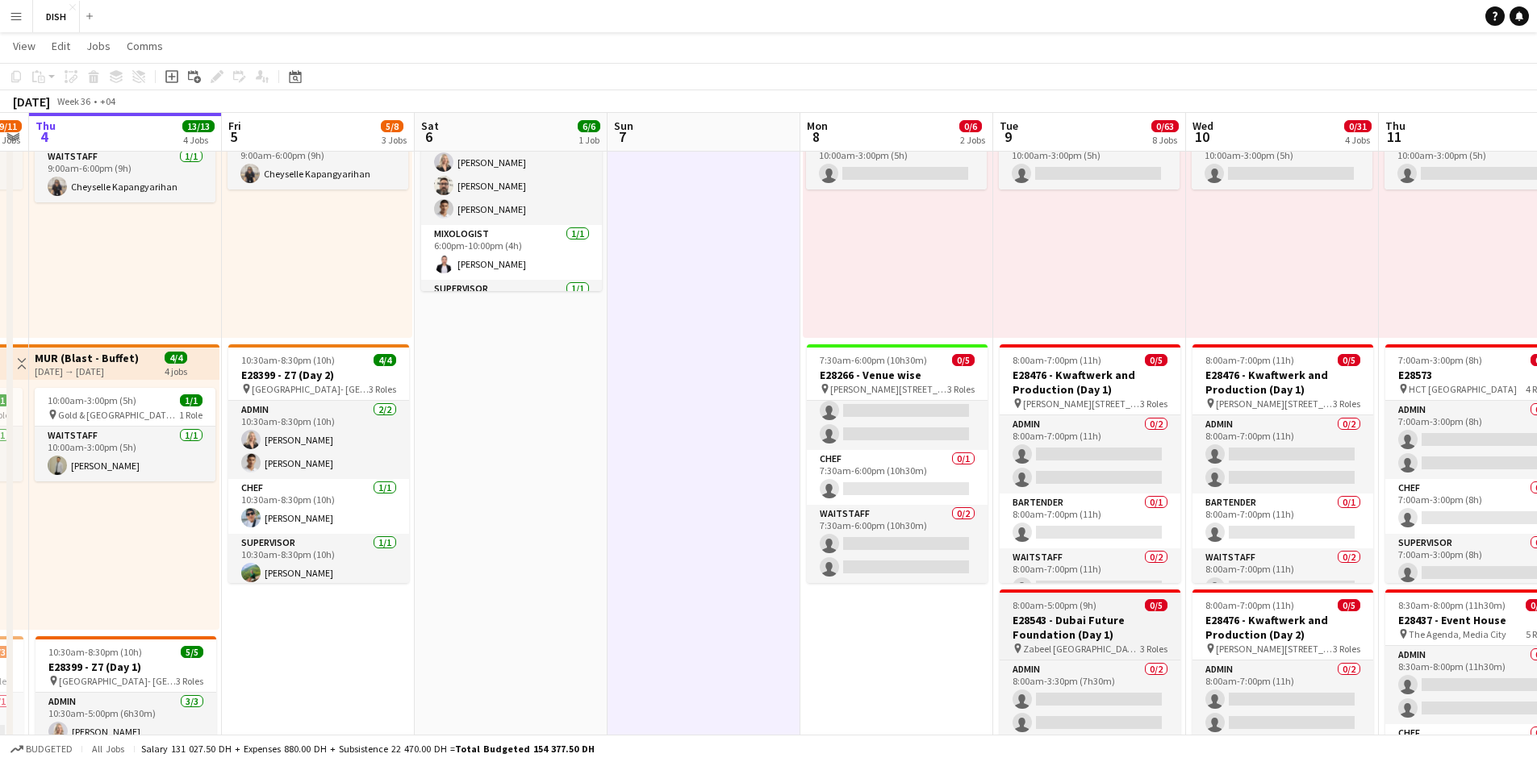
drag, startPoint x: 1154, startPoint y: 632, endPoint x: 1021, endPoint y: 591, distance: 139.6
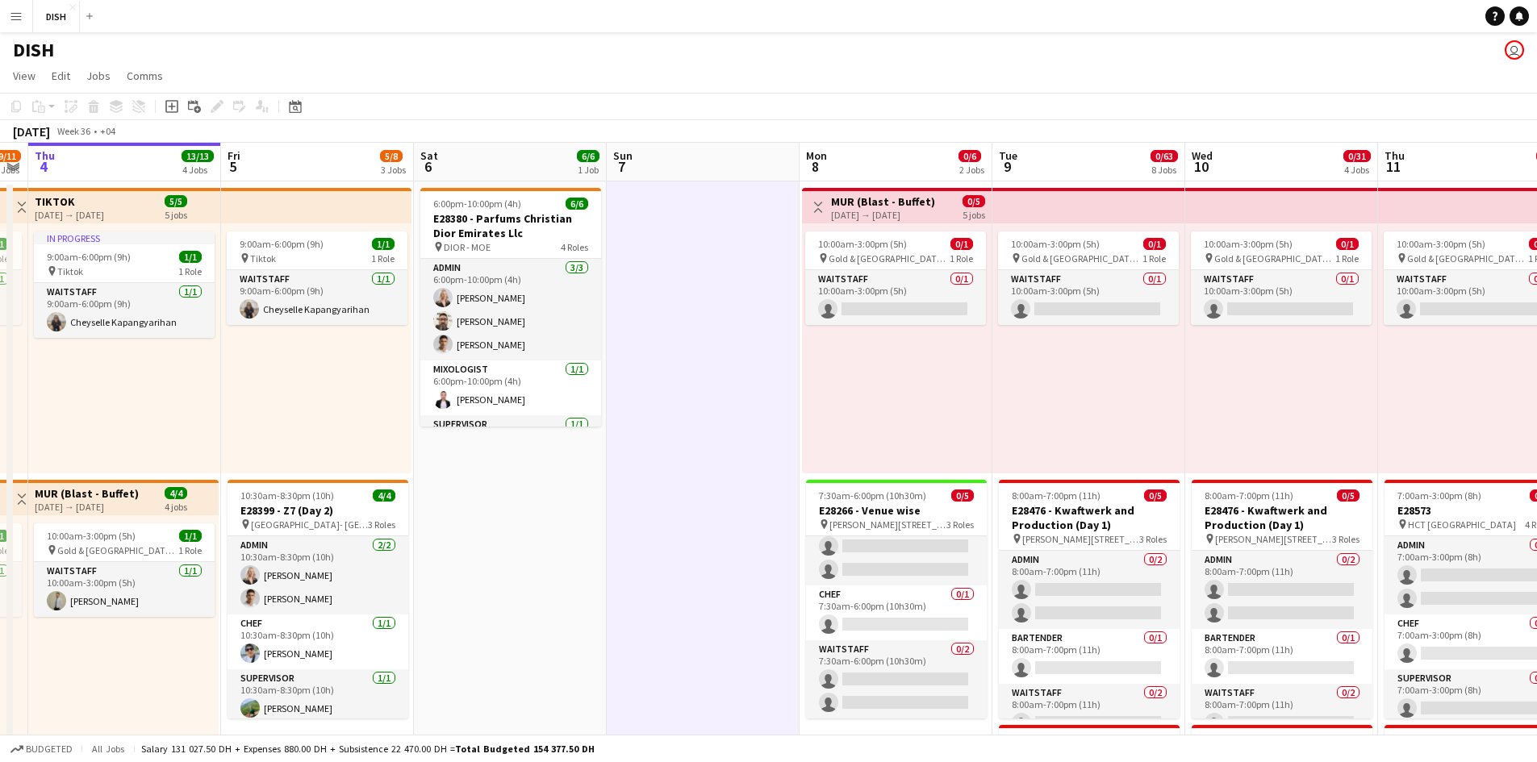
scroll to position [0, 0]
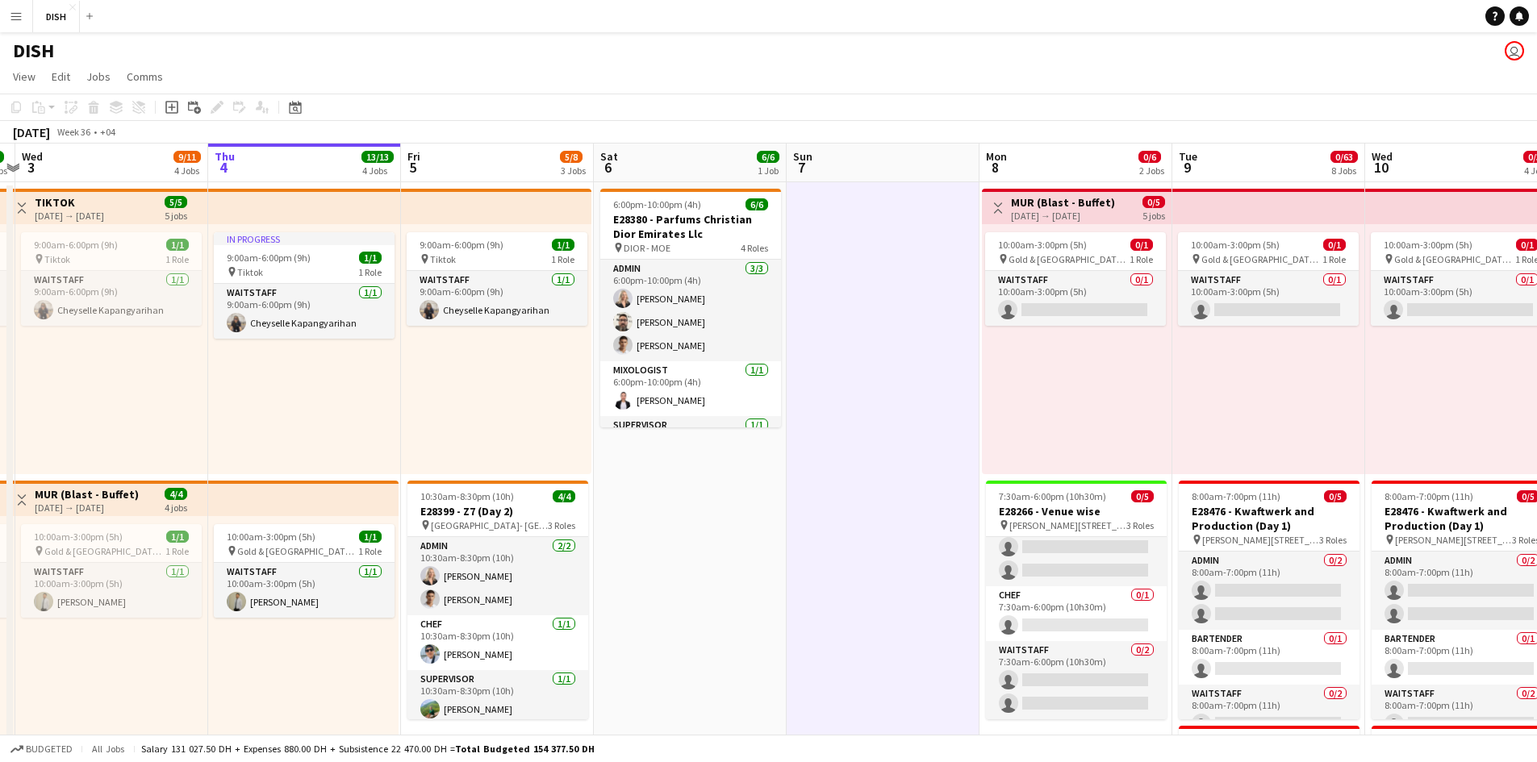
drag, startPoint x: 801, startPoint y: 401, endPoint x: 1174, endPoint y: 420, distance: 373.2
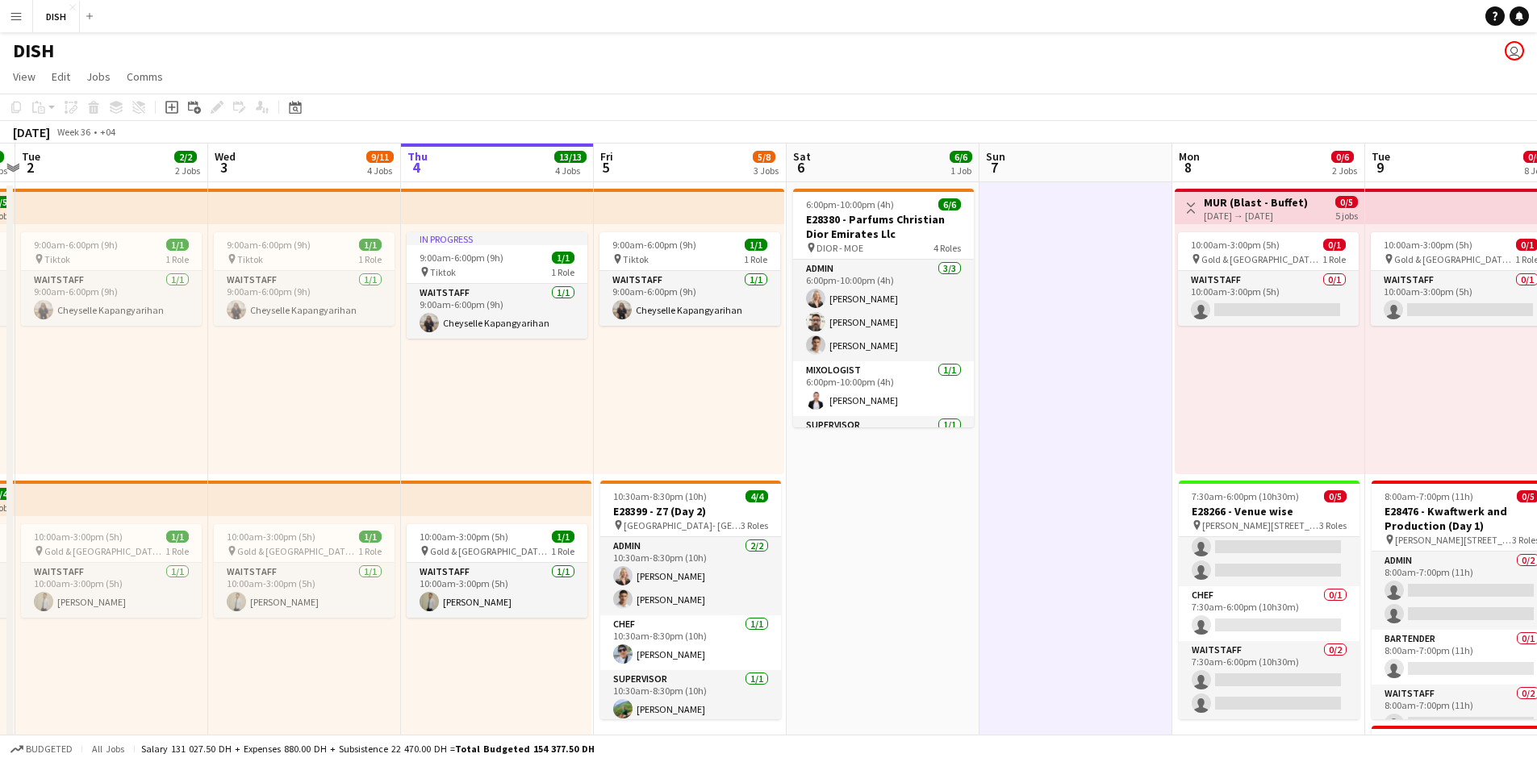
scroll to position [0, 369]
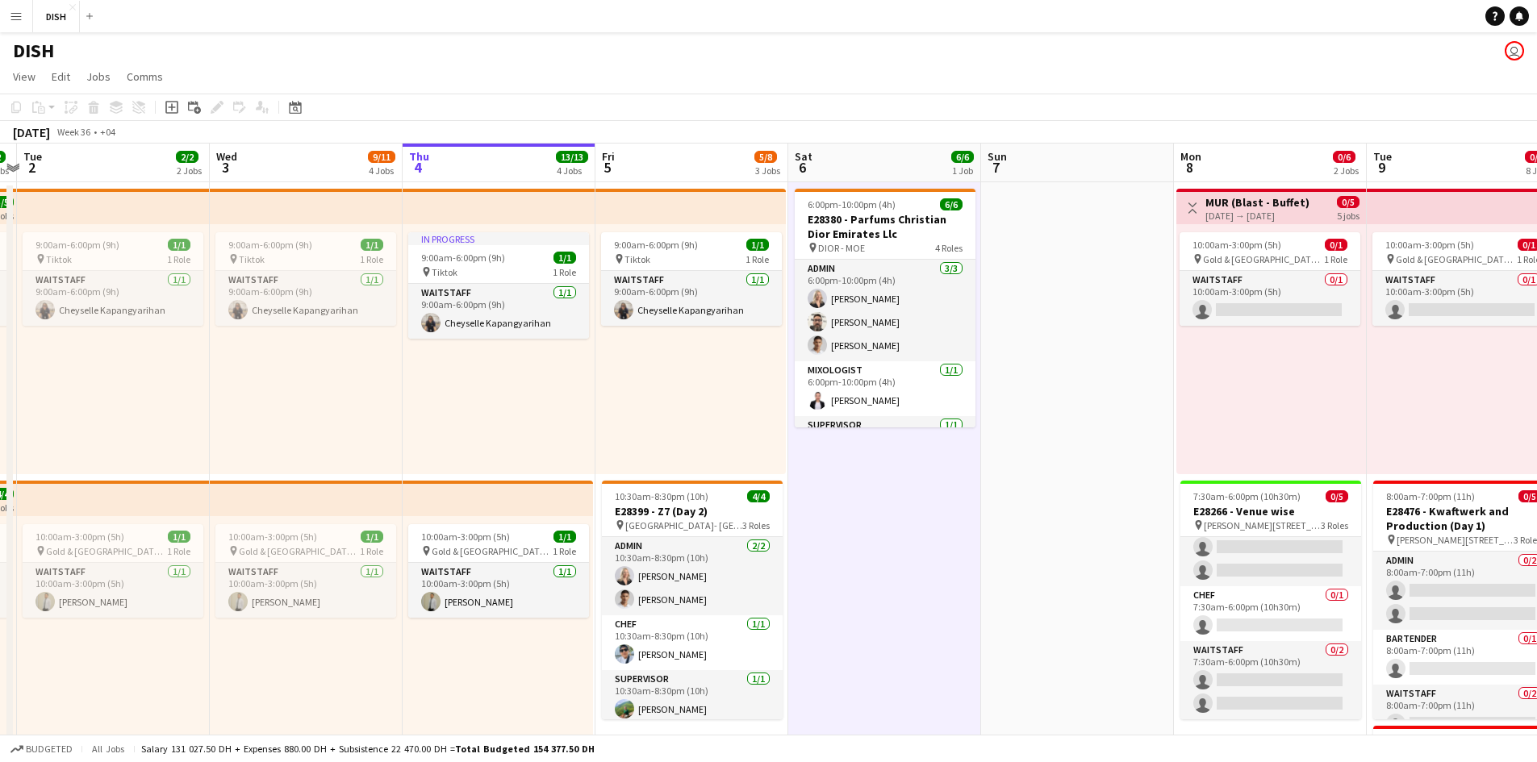
drag, startPoint x: 174, startPoint y: 111, endPoint x: 1201, endPoint y: 446, distance: 1080.2
click at [174, 111] on icon "Add job" at bounding box center [171, 107] width 13 height 13
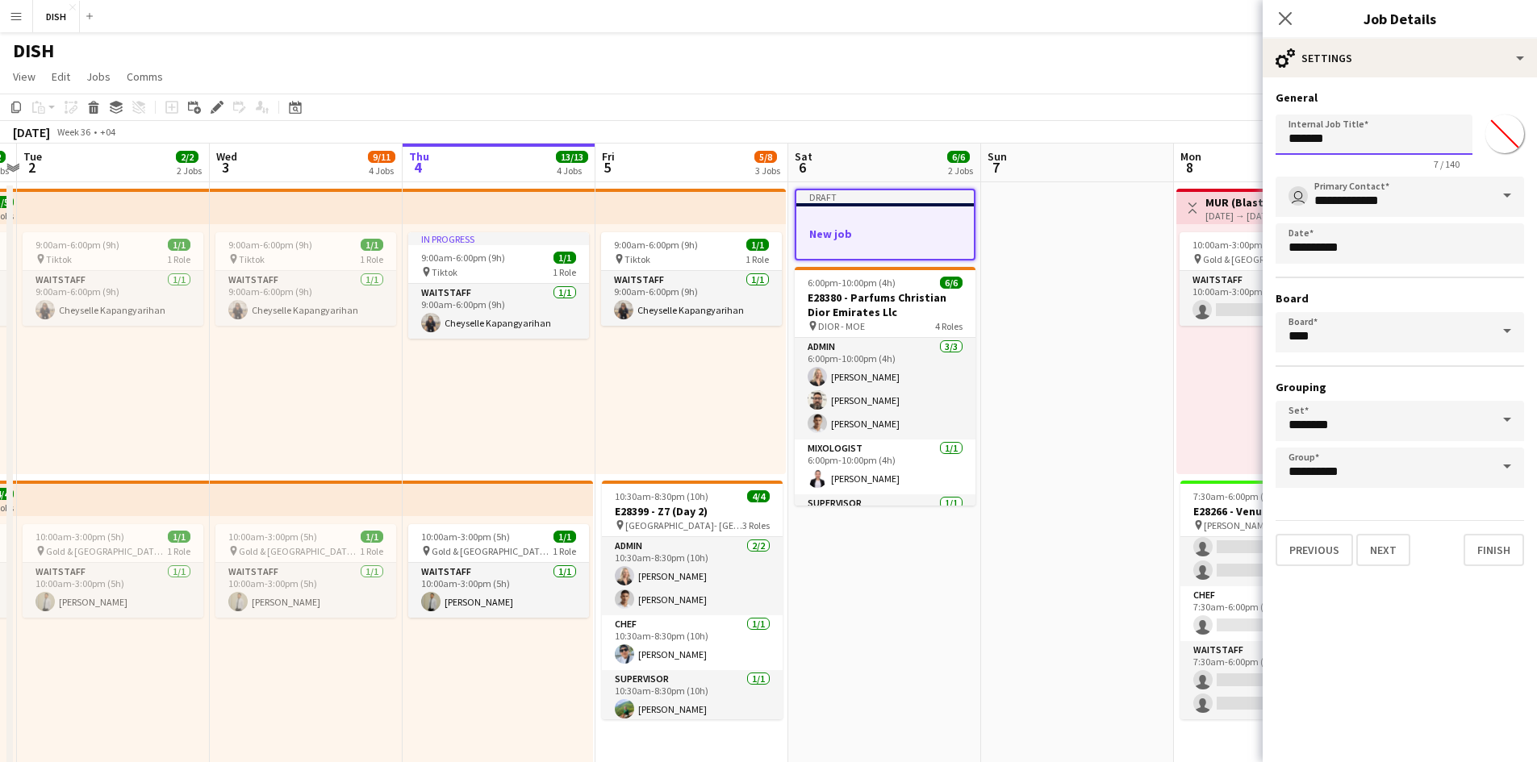
drag, startPoint x: 1269, startPoint y: 127, endPoint x: 1233, endPoint y: 125, distance: 36.4
type input "**********"
click at [1510, 137] on input "*******" at bounding box center [1505, 134] width 58 height 58
type input "*******"
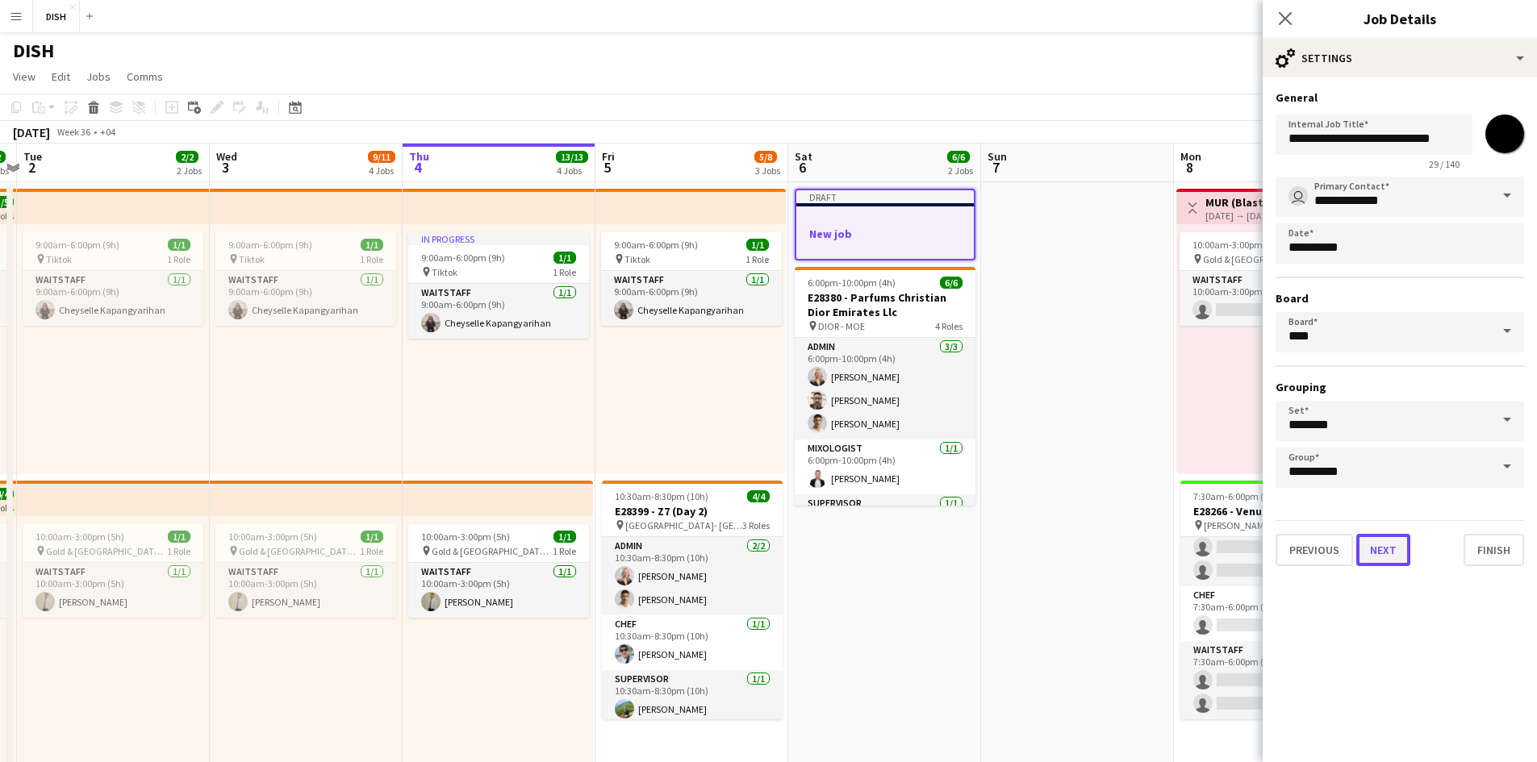
click at [1382, 535] on button "Next" at bounding box center [1383, 550] width 54 height 32
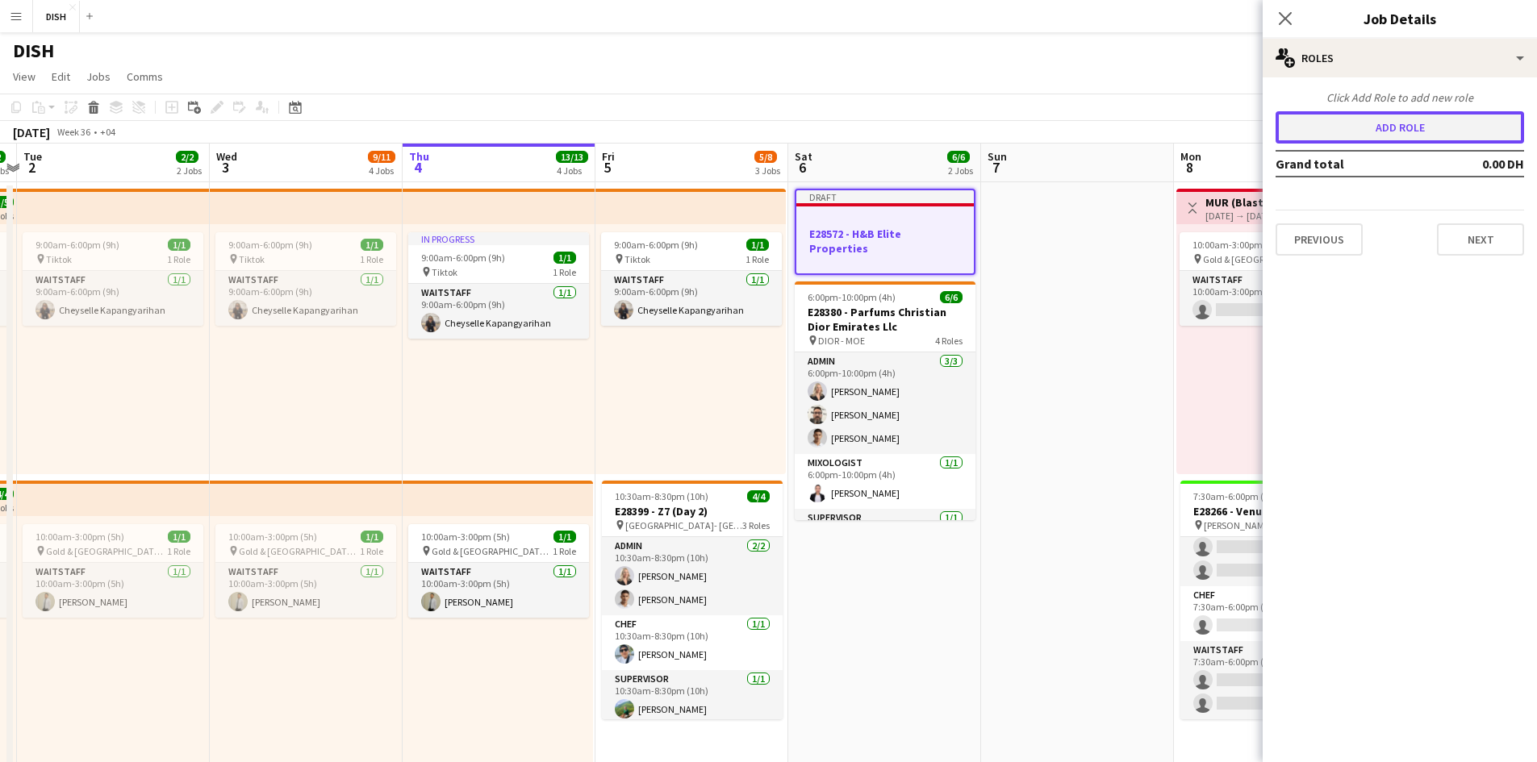
click at [1366, 132] on button "Add role" at bounding box center [1399, 127] width 248 height 32
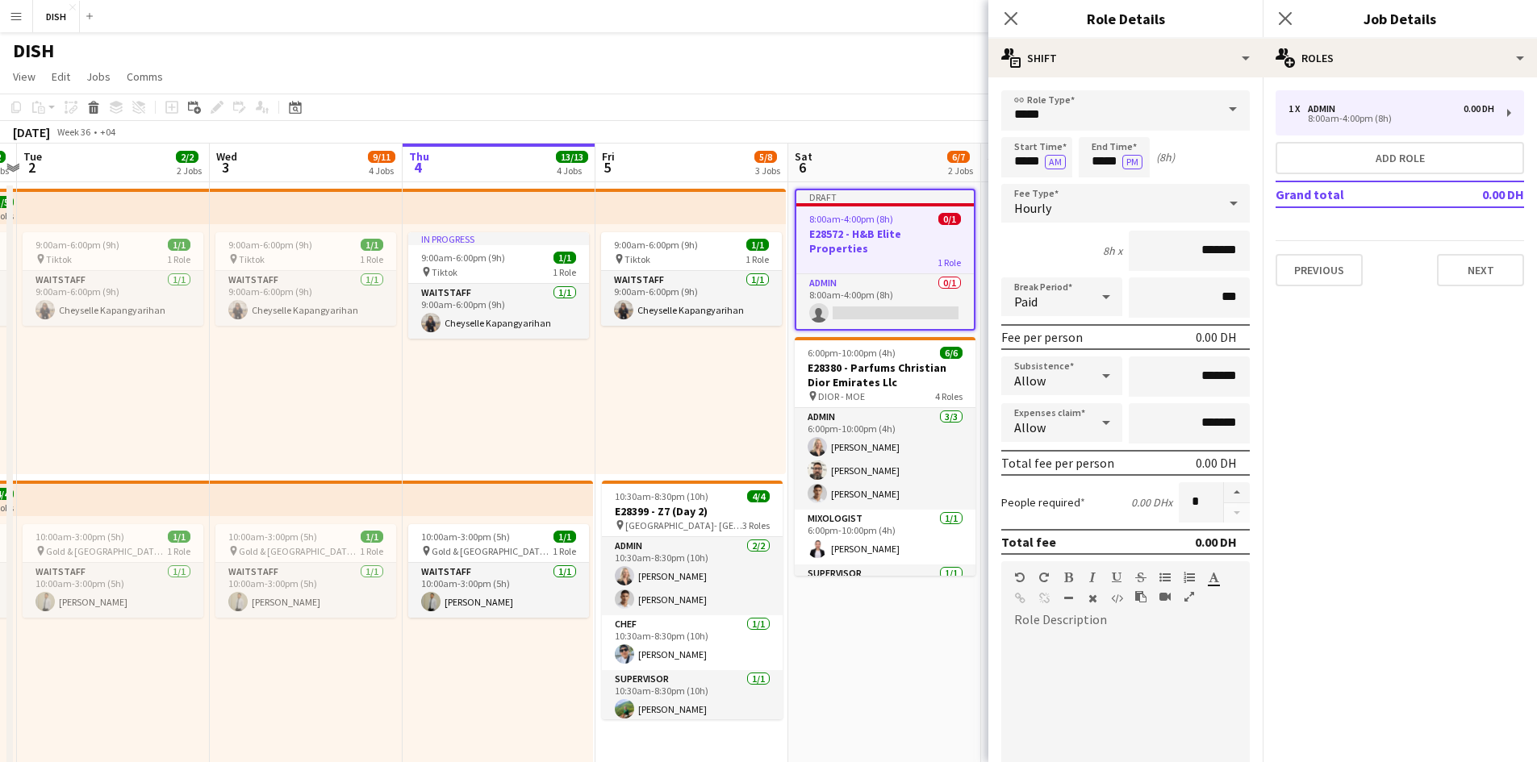
drag, startPoint x: 1104, startPoint y: 110, endPoint x: 1046, endPoint y: 105, distance: 57.5
click at [1046, 105] on form "link Role Type ***** Start Time ***** AM End Time ***** PM (8h) Fee Type Hourly…" at bounding box center [1125, 550] width 274 height 920
click at [1088, 112] on input "*****" at bounding box center [1125, 110] width 248 height 40
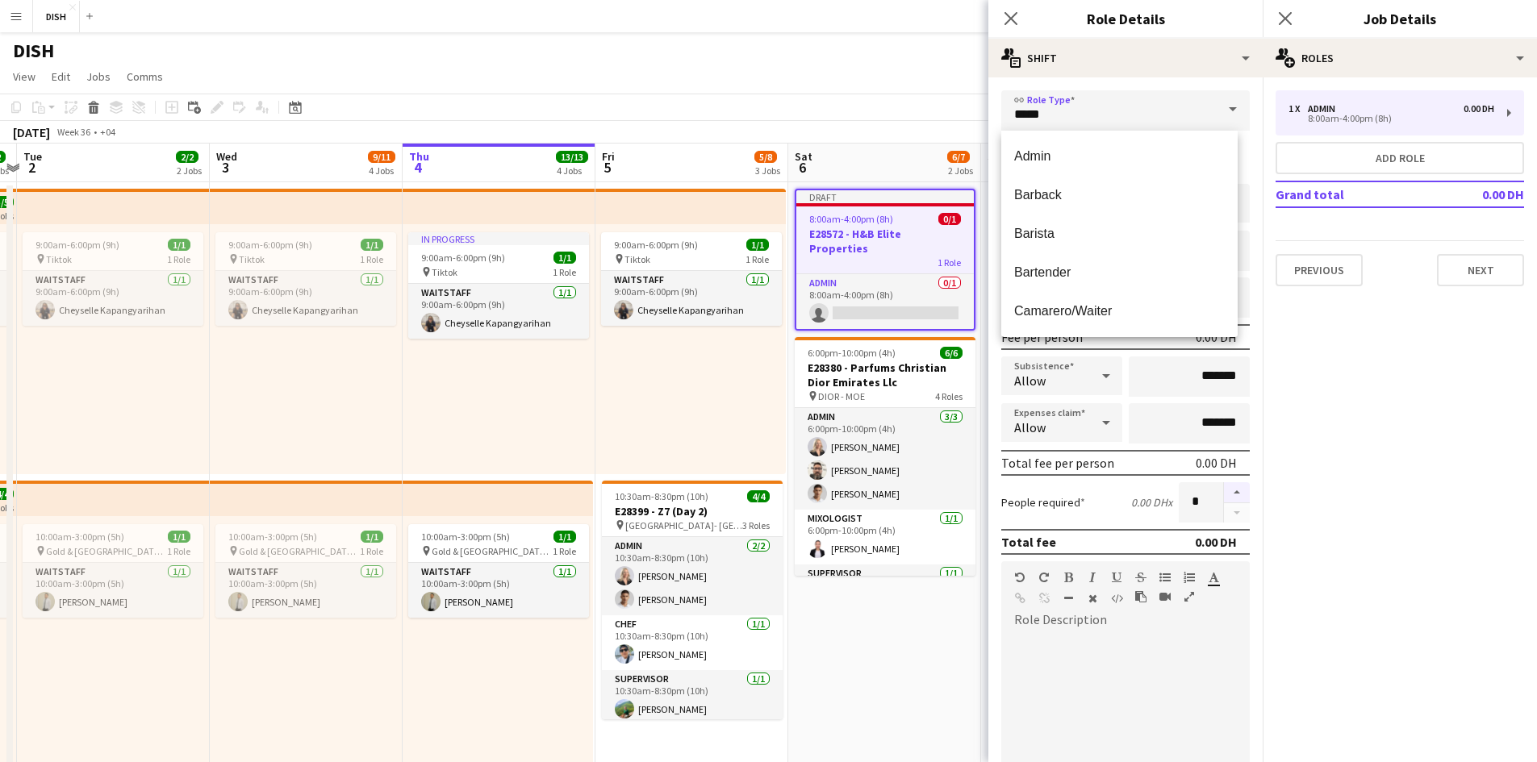
click at [1235, 486] on button "button" at bounding box center [1237, 492] width 26 height 21
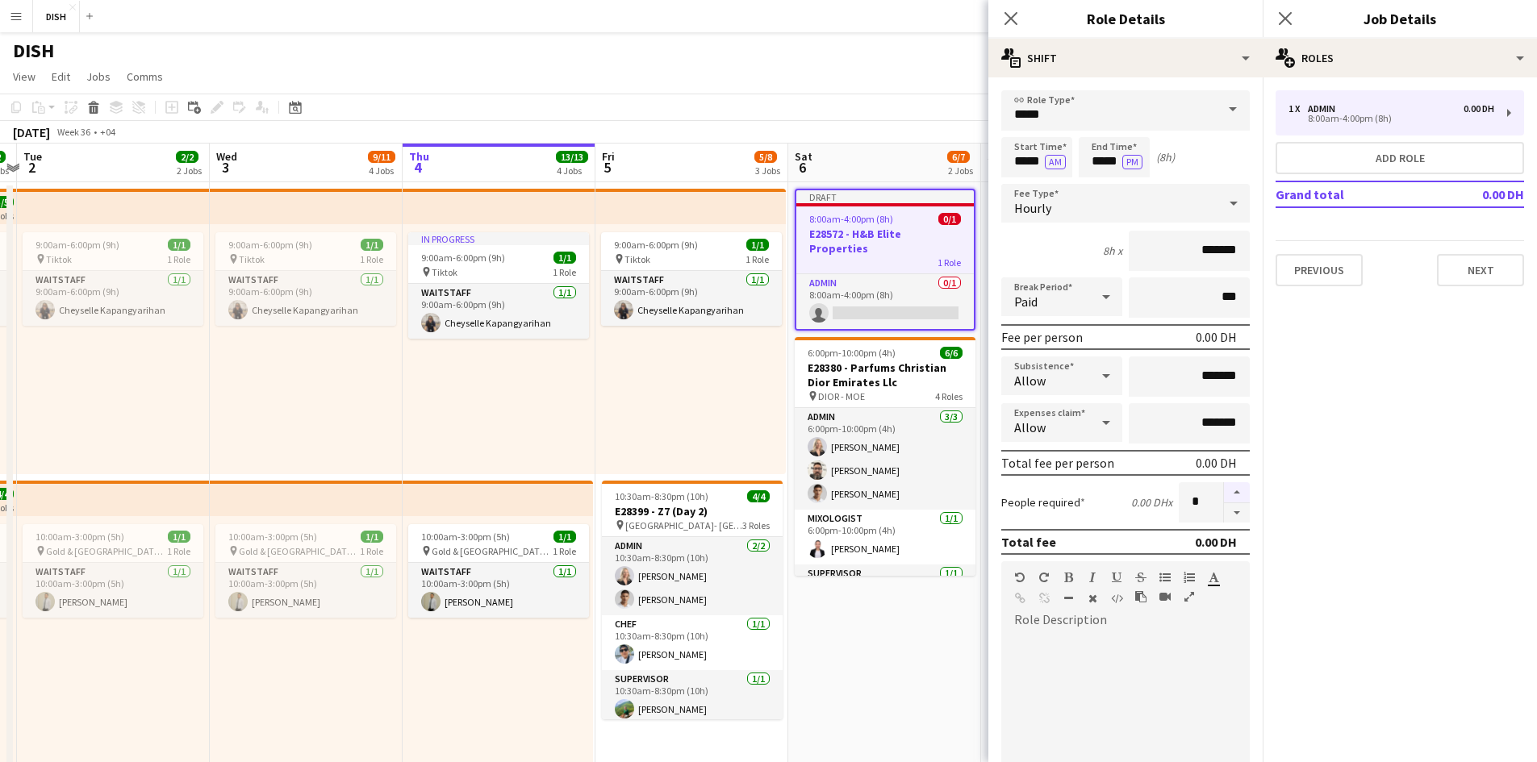
drag, startPoint x: 1233, startPoint y: 486, endPoint x: 1228, endPoint y: 473, distance: 14.5
click at [1232, 486] on button "button" at bounding box center [1237, 492] width 26 height 21
type input "*"
drag, startPoint x: 1014, startPoint y: 165, endPoint x: 1092, endPoint y: 186, distance: 80.0
click at [1079, 177] on div "Start Time ***** AM End Time ***** PM (8h)" at bounding box center [1125, 157] width 248 height 40
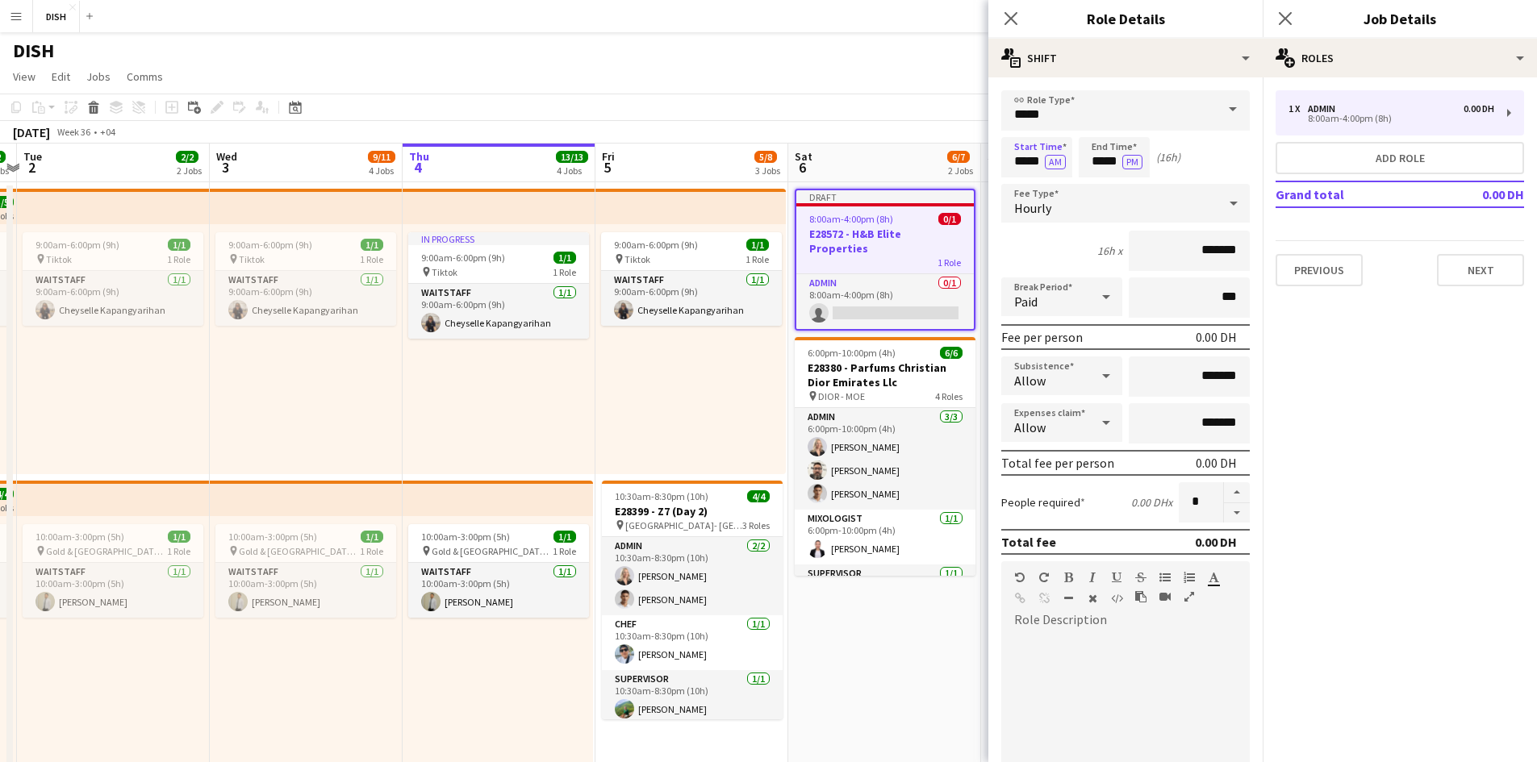
drag, startPoint x: 1056, startPoint y: 160, endPoint x: 1079, endPoint y: 161, distance: 23.4
click at [1055, 160] on button "AM" at bounding box center [1055, 162] width 21 height 15
click at [1314, 165] on button "Add role" at bounding box center [1399, 158] width 248 height 32
type input "*****"
type input "*"
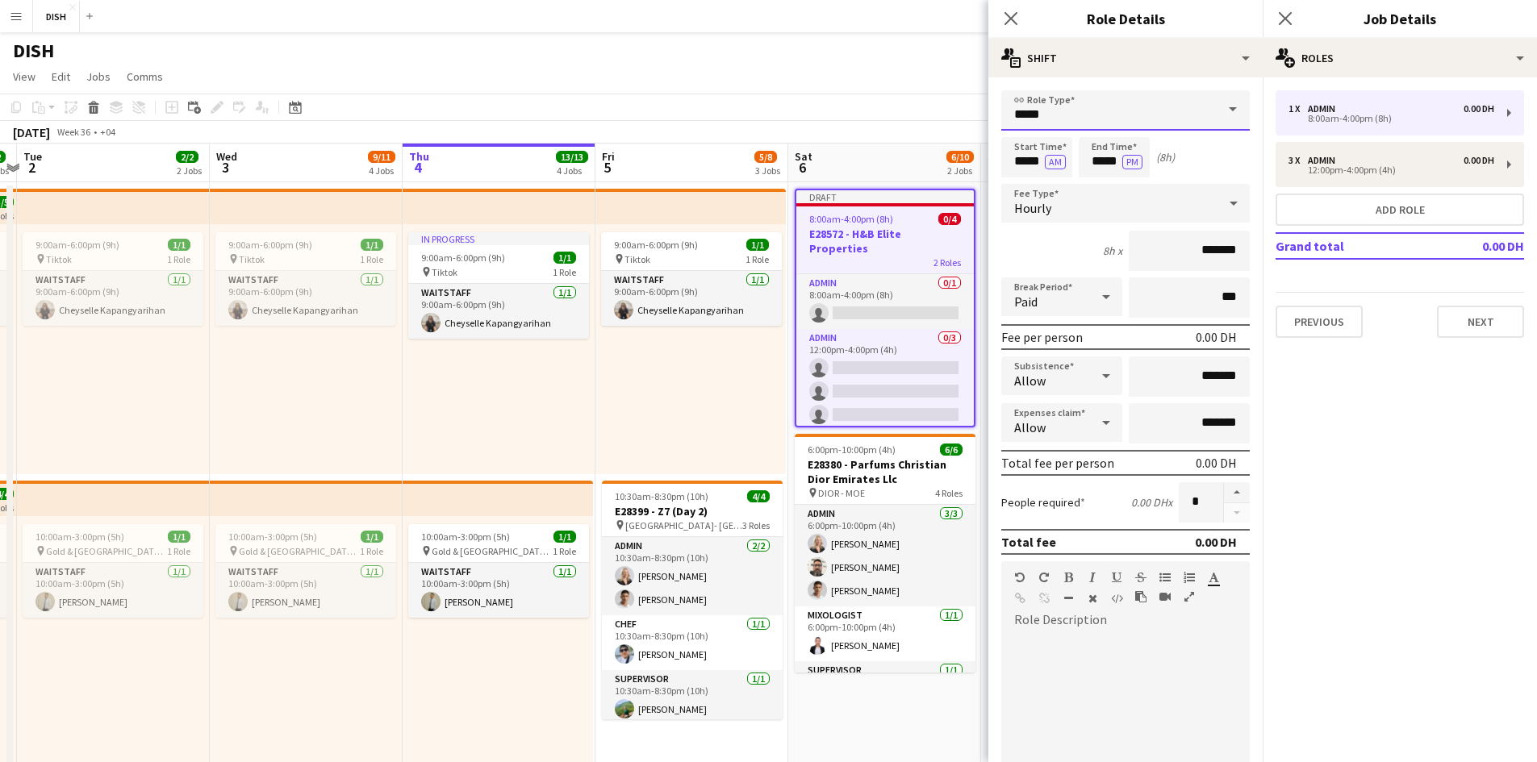
drag, startPoint x: 1050, startPoint y: 119, endPoint x: 946, endPoint y: 106, distance: 104.9
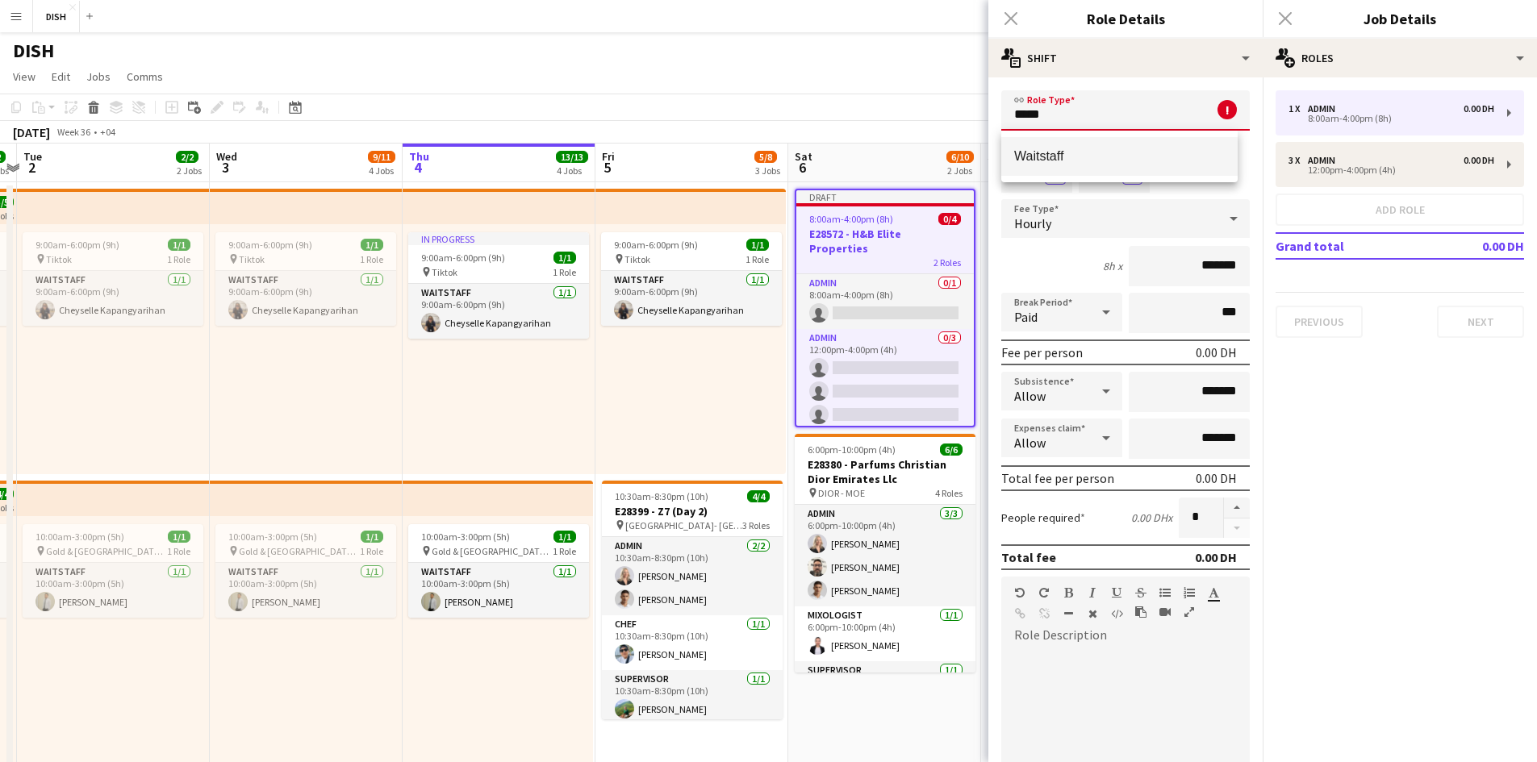
type input "*********"
type input "********"
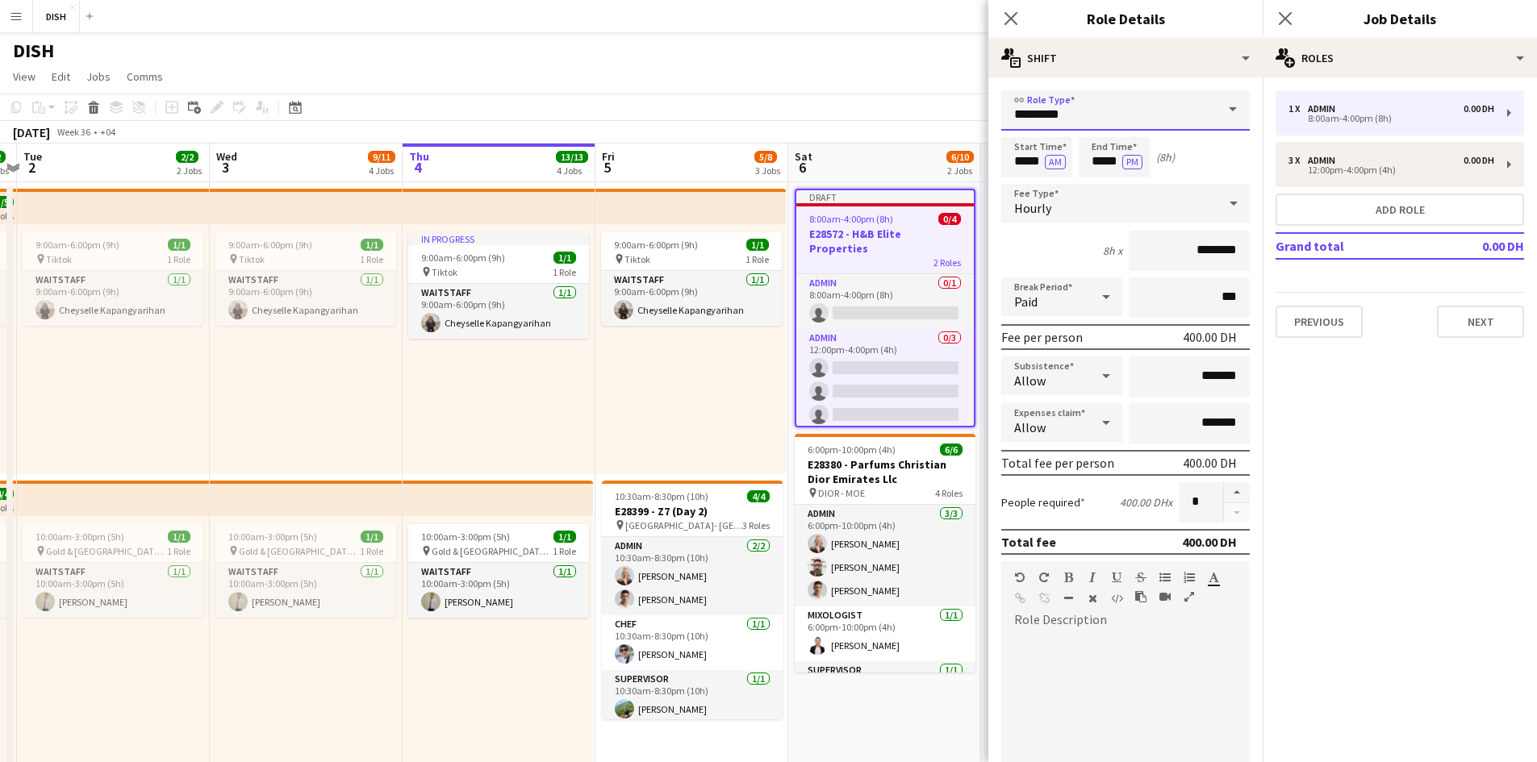
type input "*********"
drag, startPoint x: 1048, startPoint y: 162, endPoint x: 1035, endPoint y: 161, distance: 13.0
click at [1049, 162] on button "AM" at bounding box center [1055, 162] width 21 height 15
type input "*****"
click at [1227, 488] on button "button" at bounding box center [1237, 492] width 26 height 21
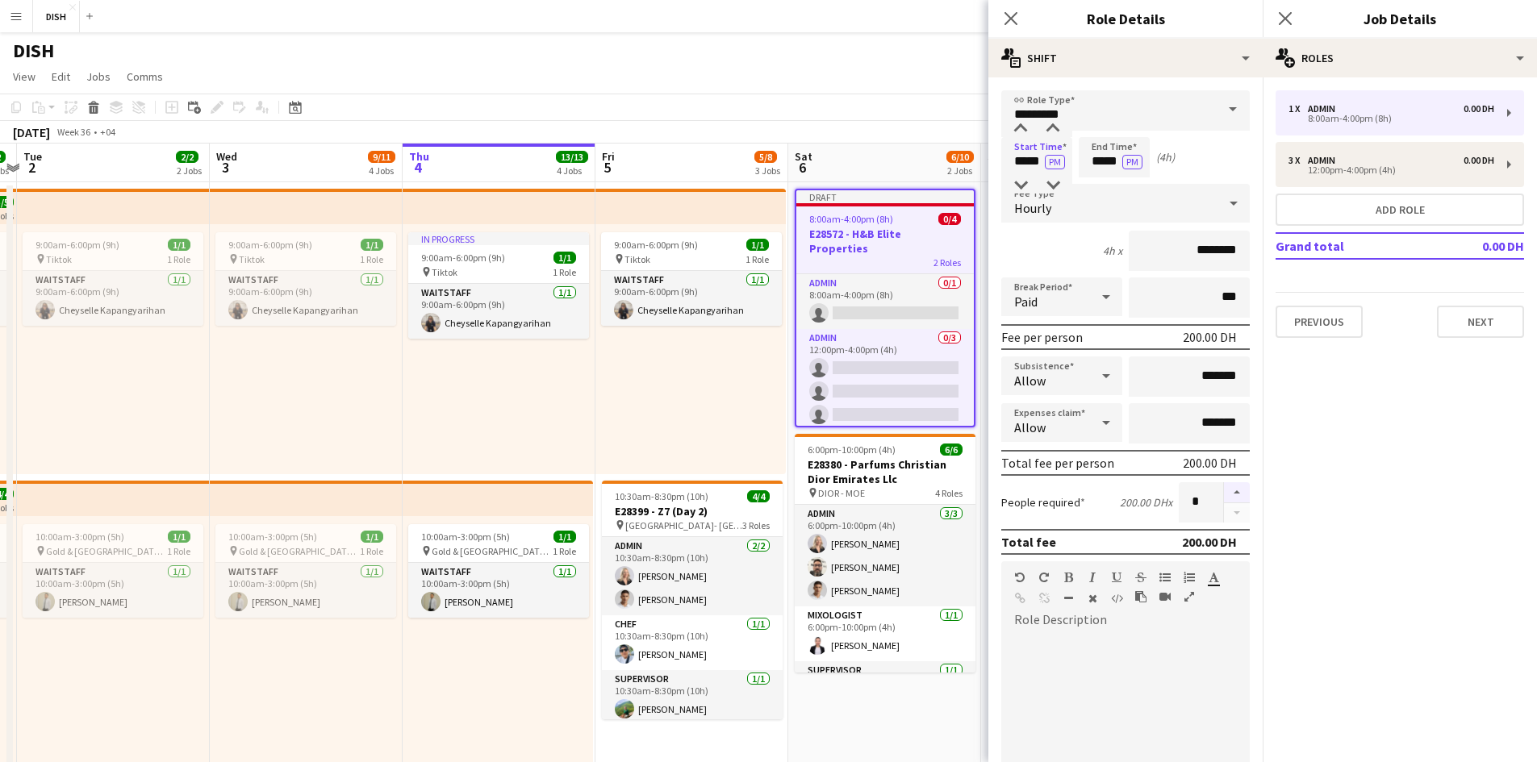
type input "*"
drag, startPoint x: 1183, startPoint y: 386, endPoint x: 1234, endPoint y: 386, distance: 51.6
click at [1234, 386] on input "*******" at bounding box center [1189, 377] width 121 height 40
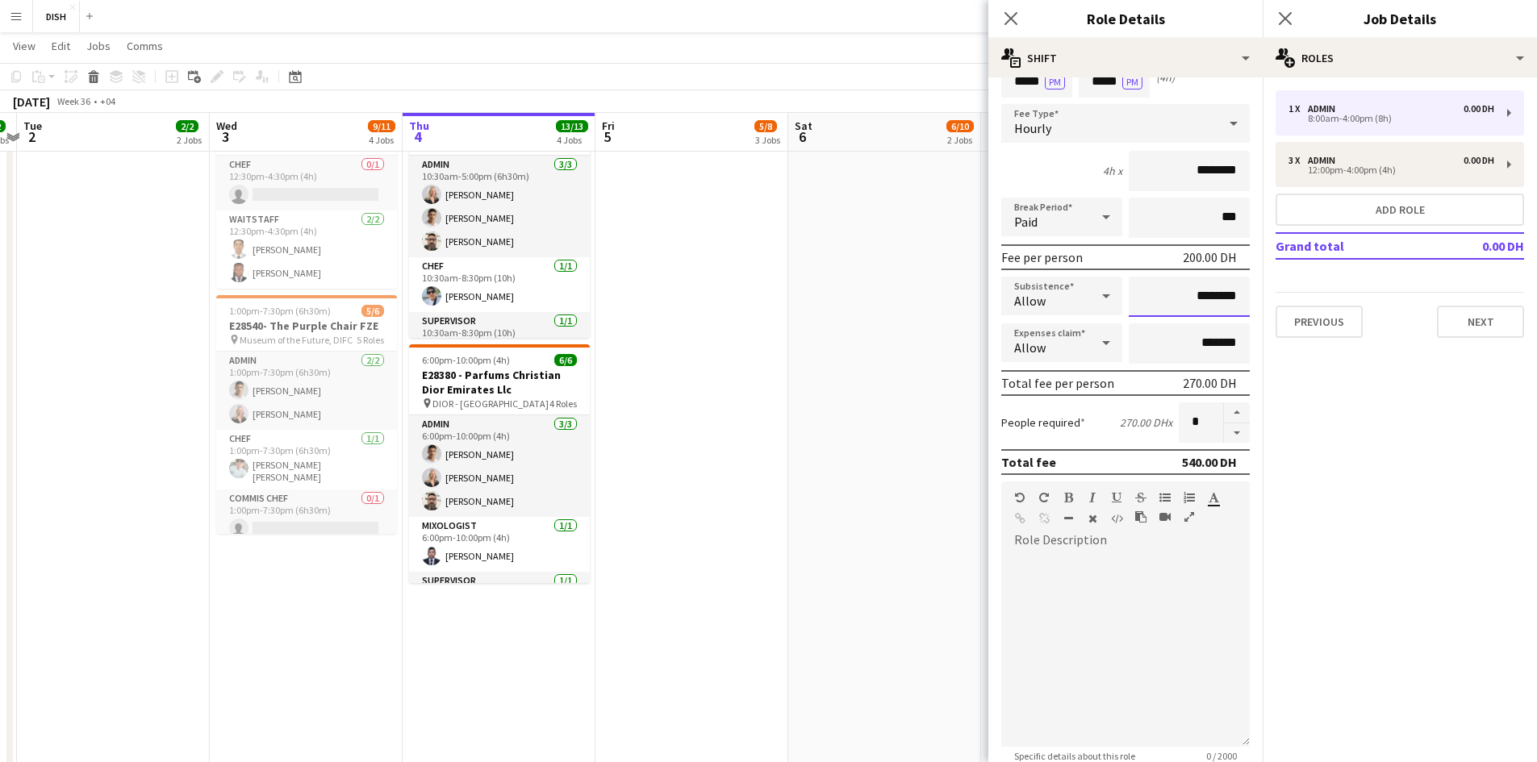
scroll to position [248, 0]
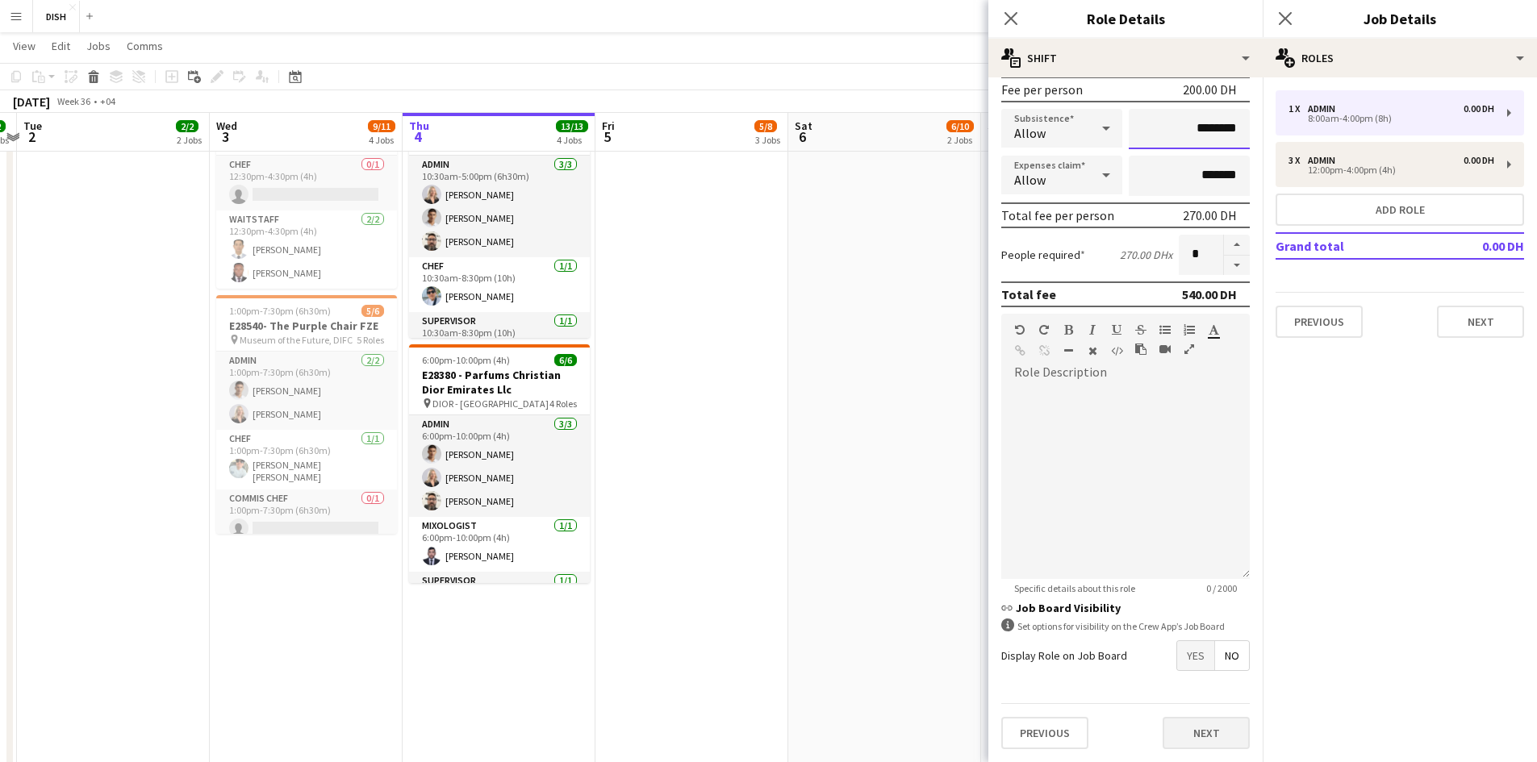
type input "********"
click at [1185, 746] on button "Next" at bounding box center [1206, 733] width 87 height 32
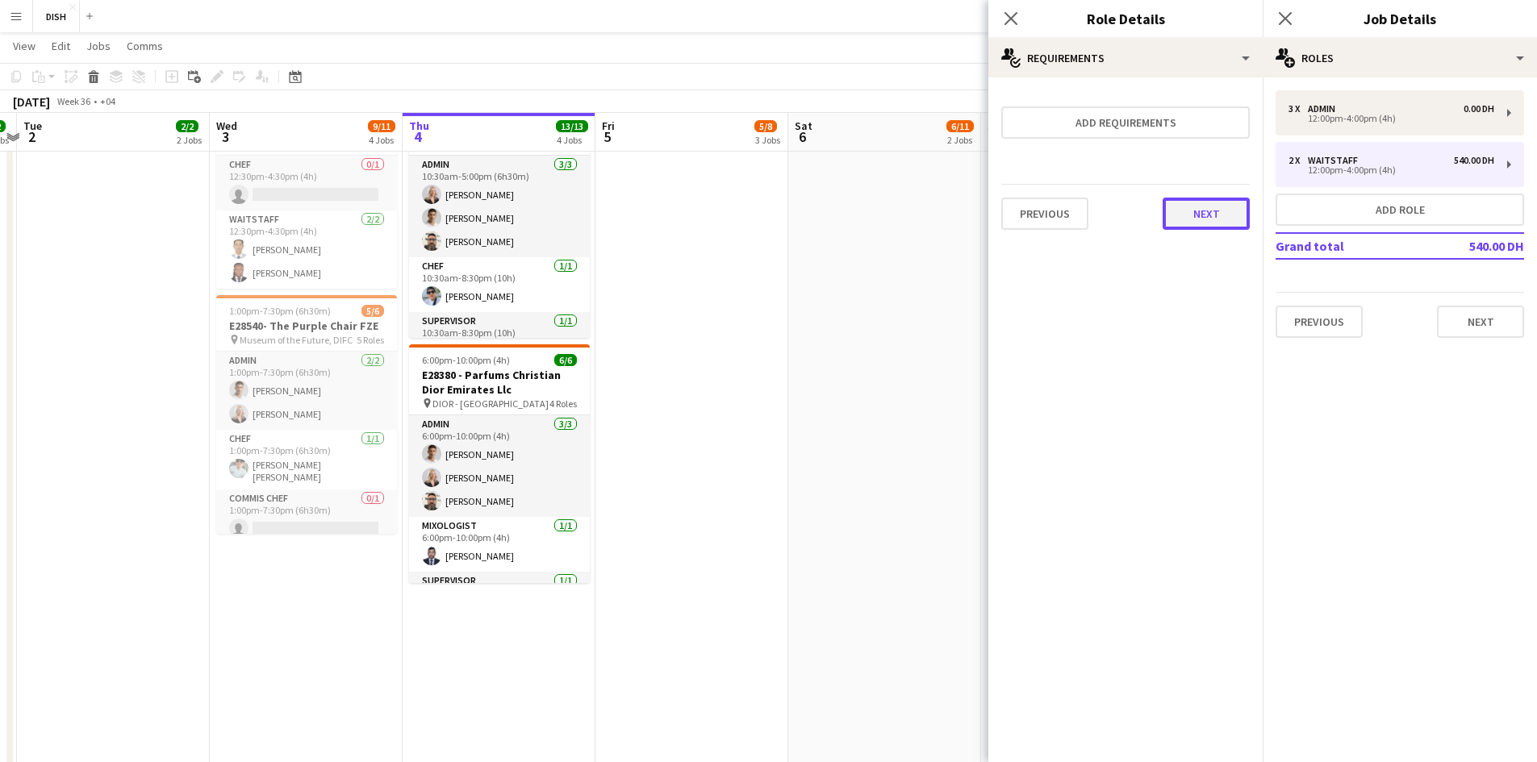
click at [1202, 210] on button "Next" at bounding box center [1206, 214] width 87 height 32
click at [1209, 223] on button "Finish" at bounding box center [1219, 216] width 61 height 32
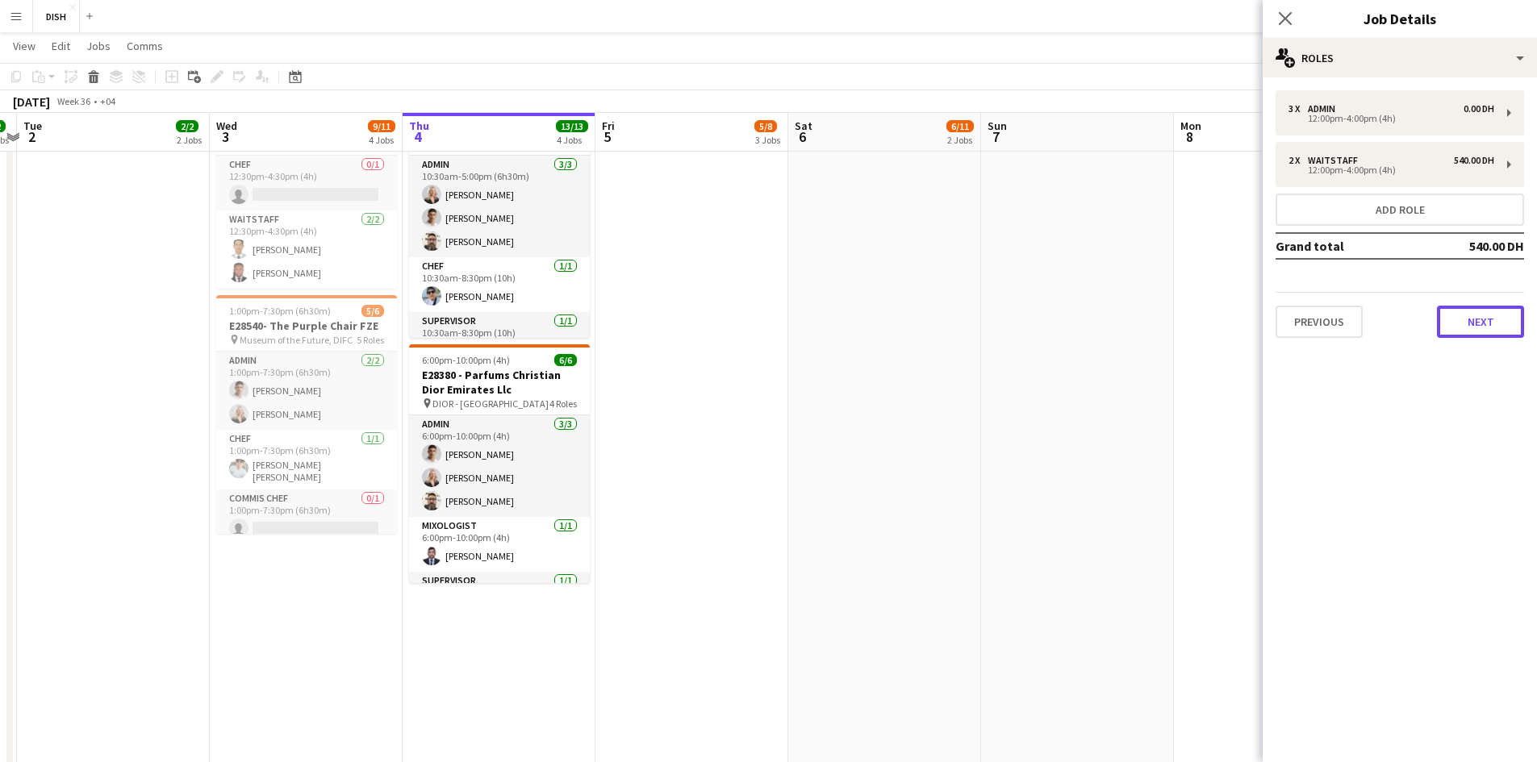
drag, startPoint x: 1448, startPoint y: 318, endPoint x: 1429, endPoint y: 317, distance: 19.4
click at [1449, 318] on button "Next" at bounding box center [1480, 322] width 87 height 32
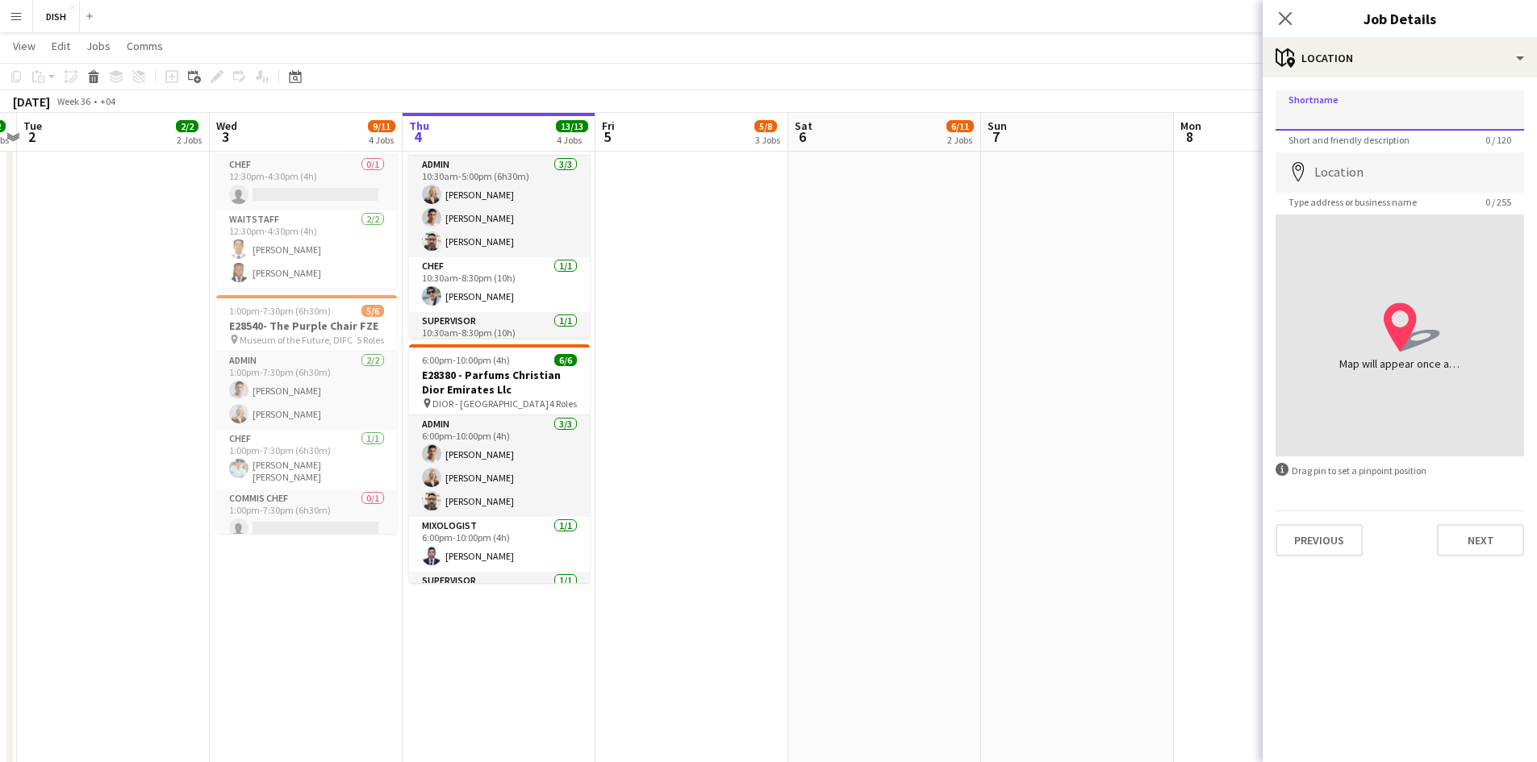
click at [1313, 111] on input "Shortname" at bounding box center [1399, 110] width 248 height 40
click at [1346, 185] on input "Location" at bounding box center [1399, 172] width 248 height 40
click at [1442, 106] on input "**********" at bounding box center [1399, 110] width 248 height 40
type input "**********"
click at [1426, 161] on input "Location" at bounding box center [1399, 172] width 248 height 40
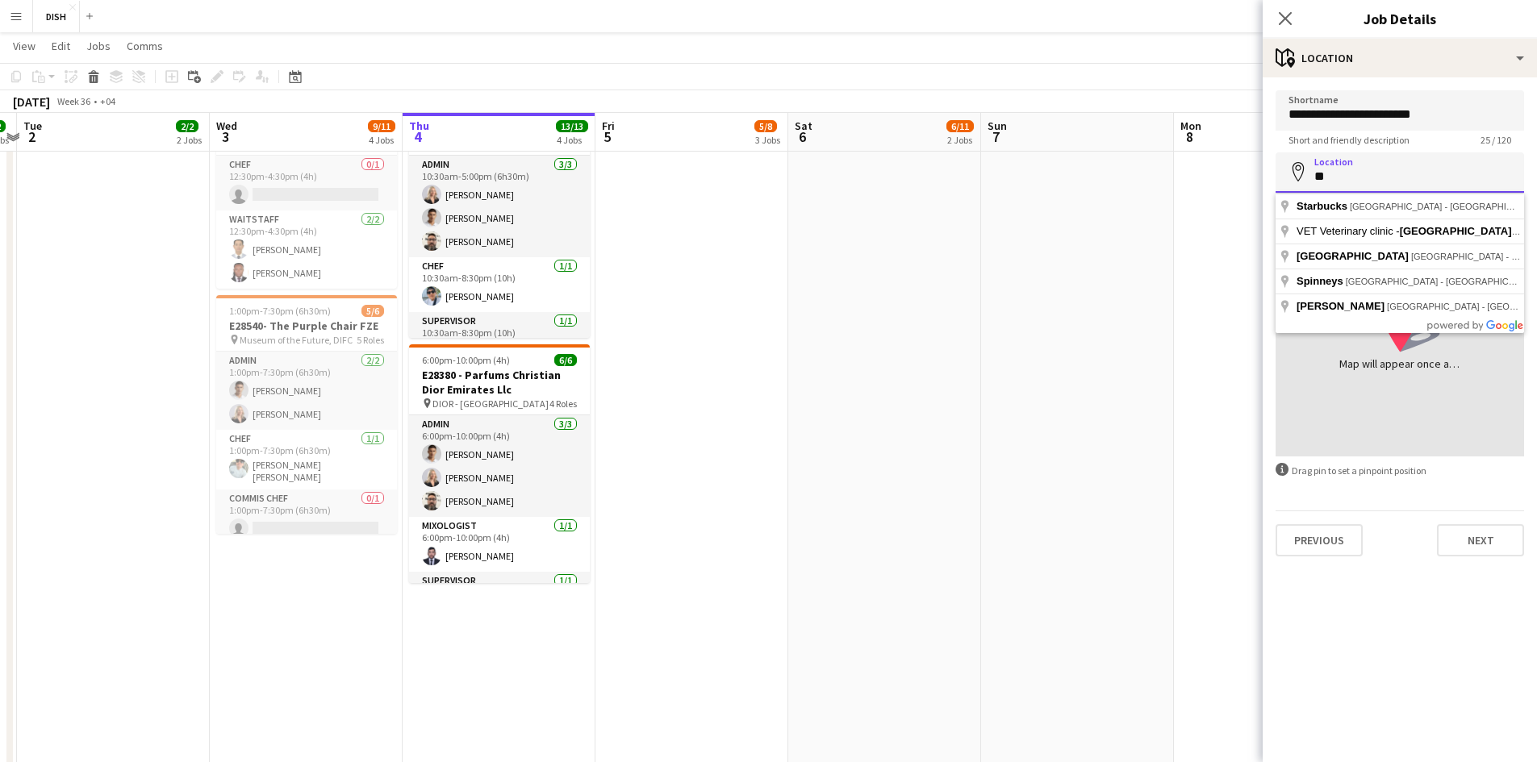
type input "*"
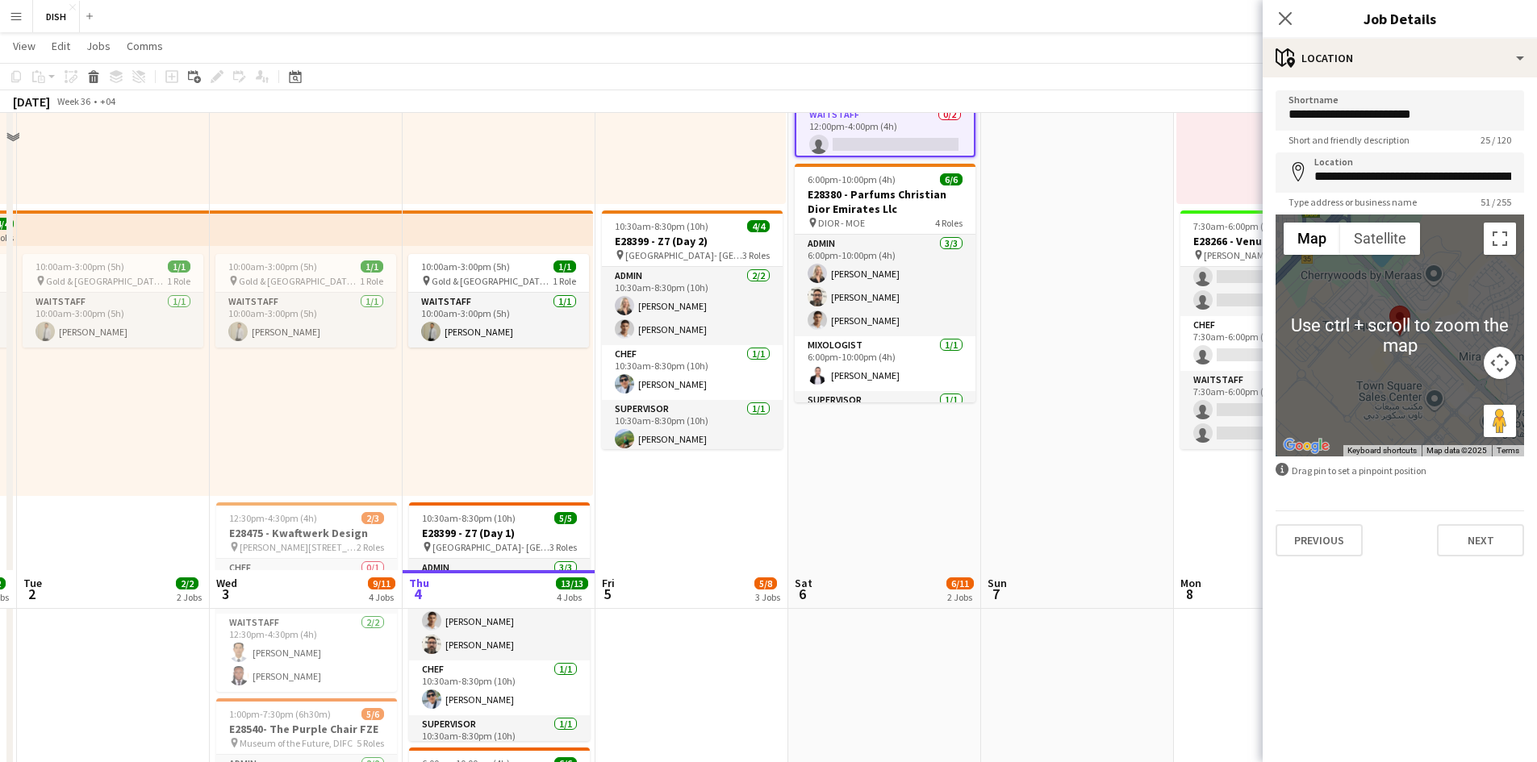
scroll to position [807, 0]
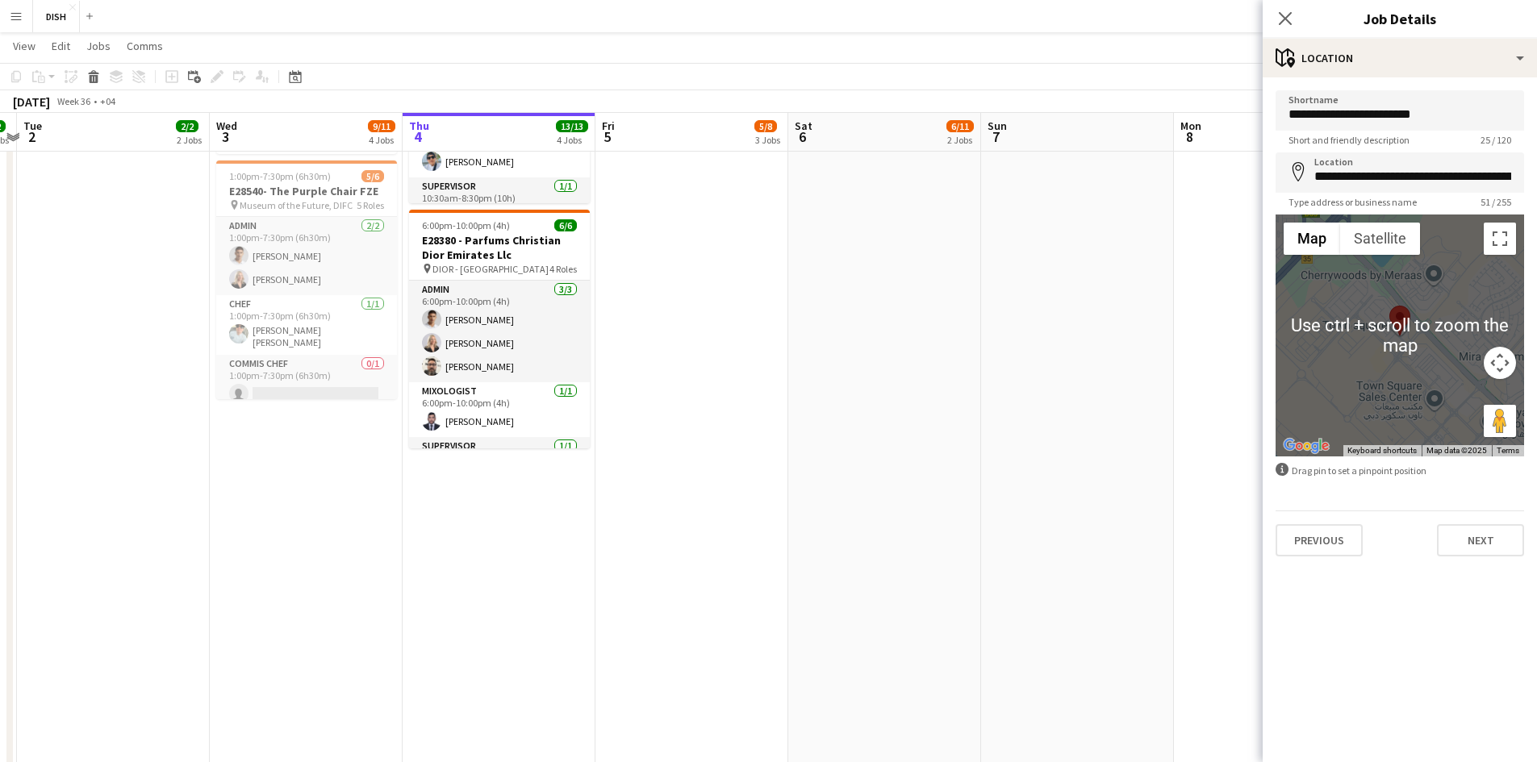
click at [1500, 364] on button "Map camera controls" at bounding box center [1500, 363] width 32 height 32
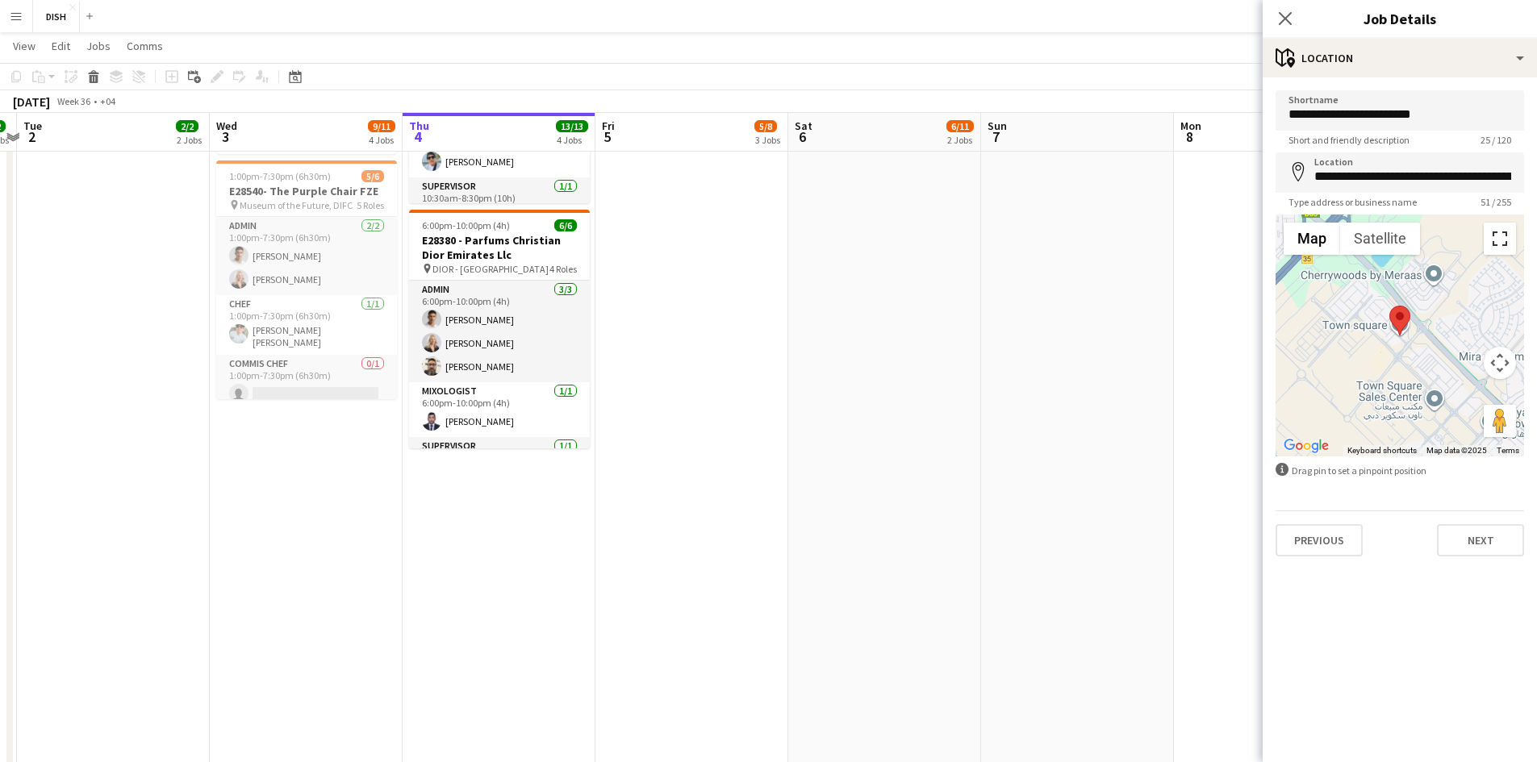
click at [1493, 248] on button "Toggle fullscreen view" at bounding box center [1500, 239] width 32 height 32
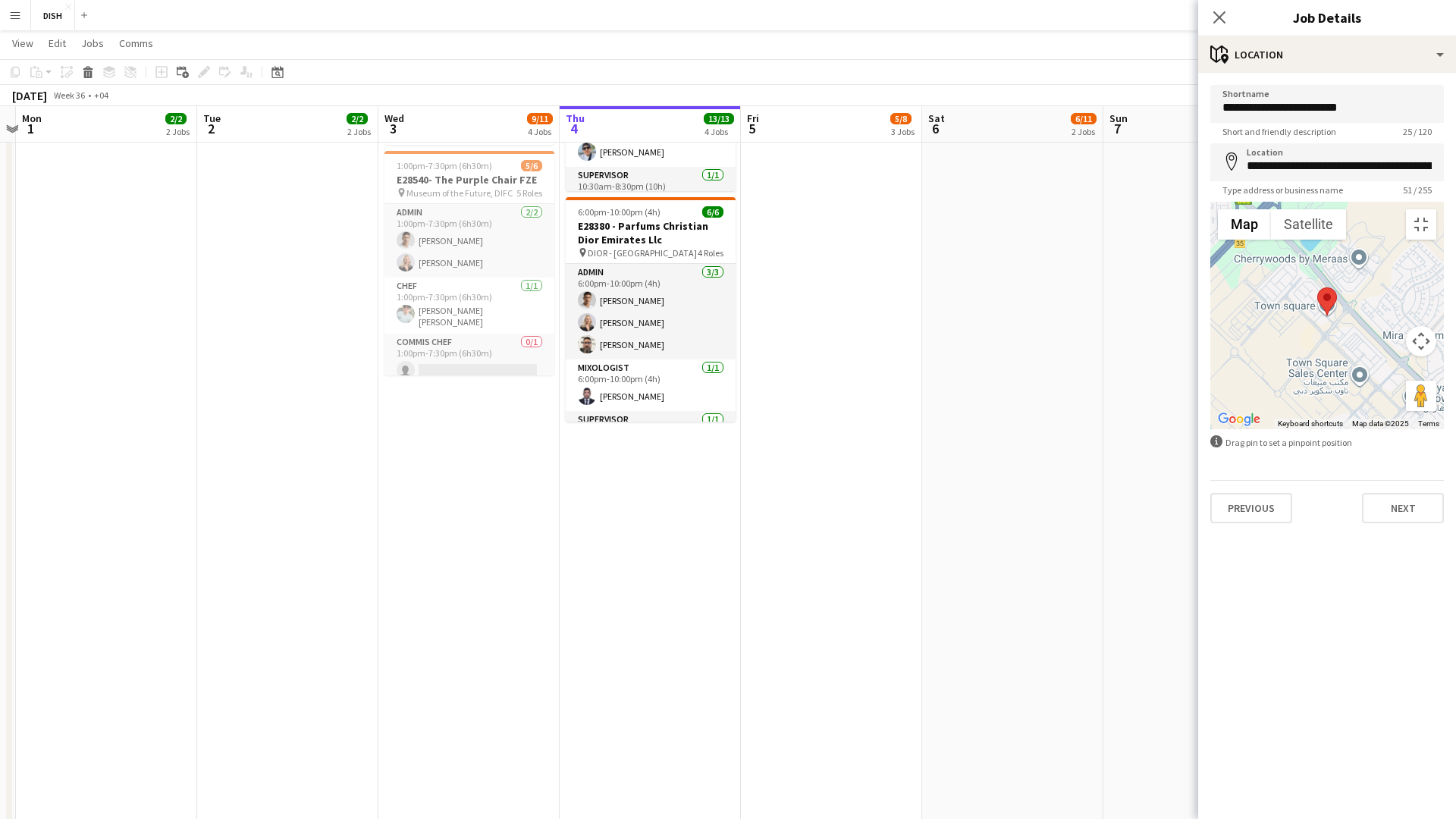
click at [1436, 356] on button "Map camera controls" at bounding box center [1421, 341] width 30 height 30
click at [1394, 319] on button "Zoom in" at bounding box center [1383, 304] width 30 height 30
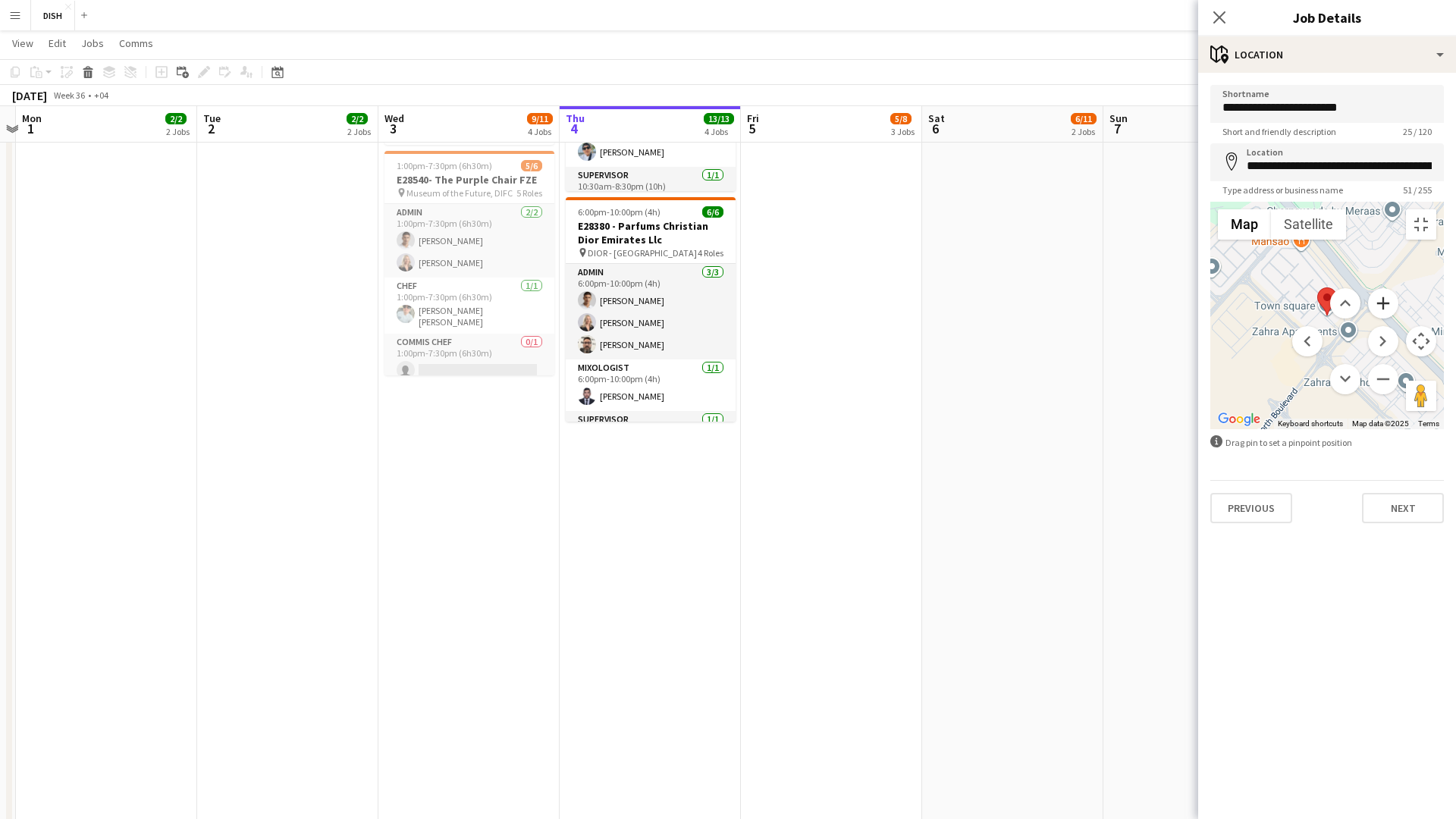
click at [1393, 319] on button "Zoom in" at bounding box center [1383, 304] width 30 height 30
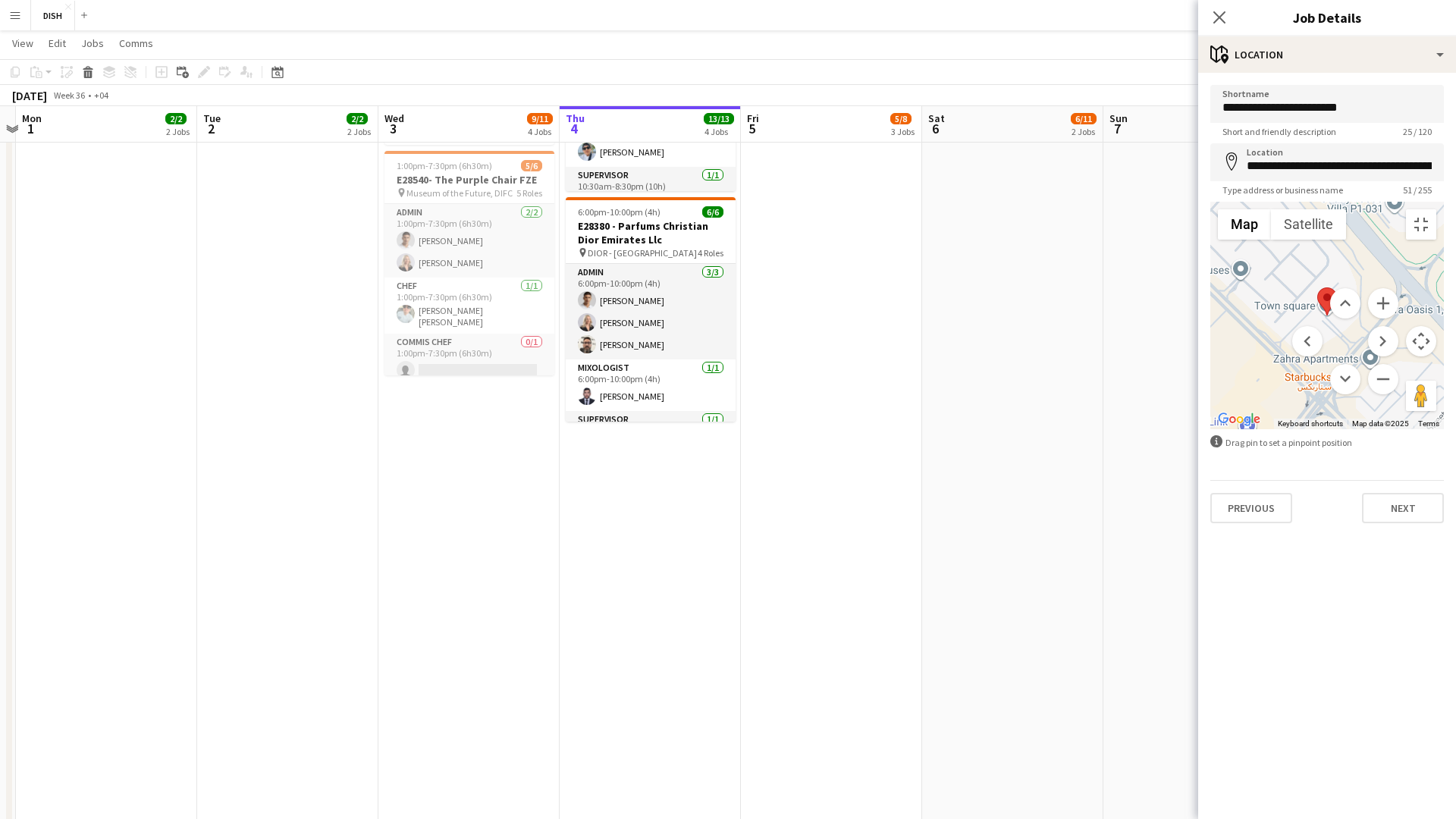
click at [1380, 395] on menu at bounding box center [1345, 341] width 106 height 106
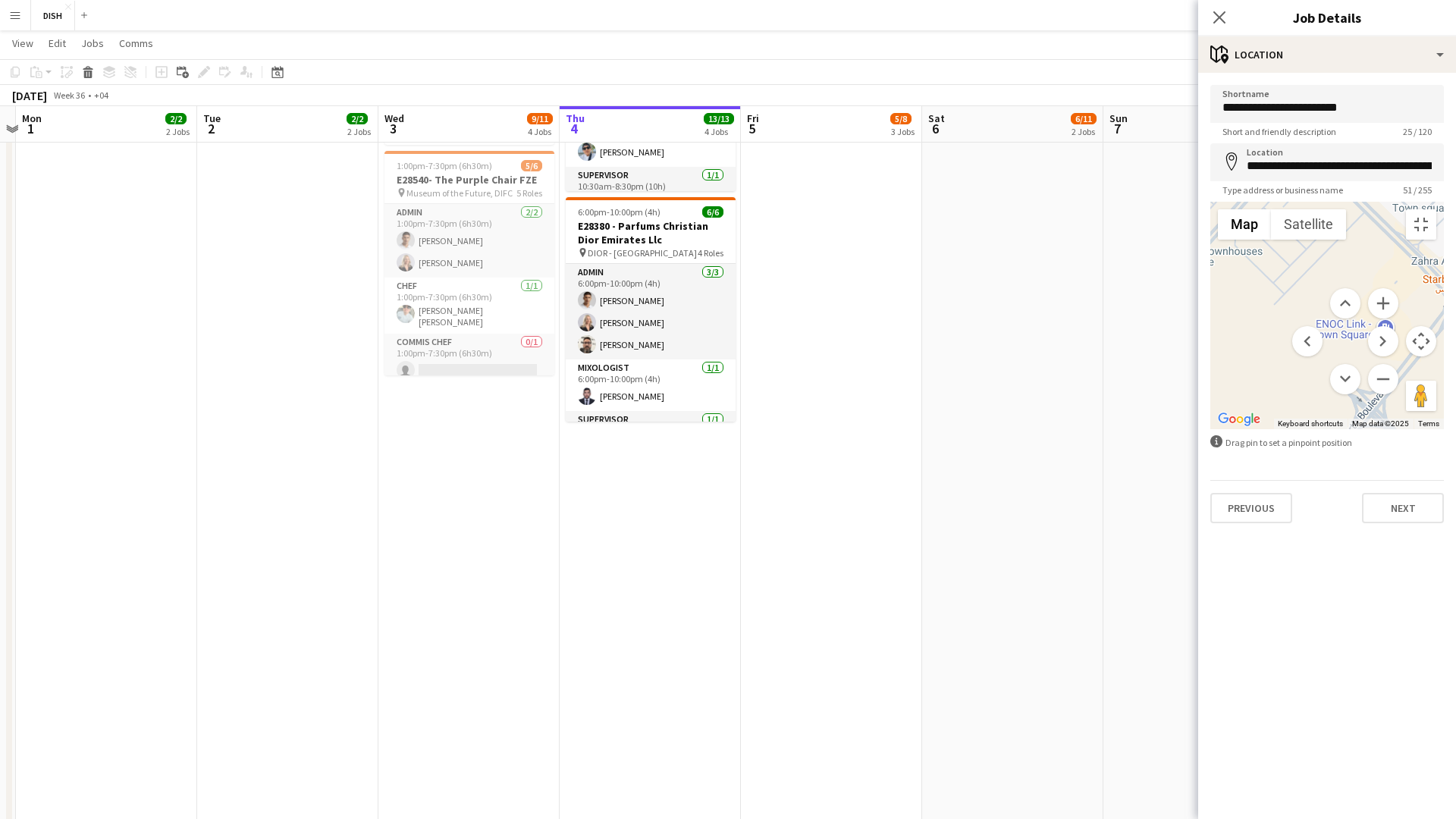
drag, startPoint x: 625, startPoint y: 599, endPoint x: 767, endPoint y: 491, distance: 178.4
click at [1211, 430] on div at bounding box center [1327, 316] width 233 height 228
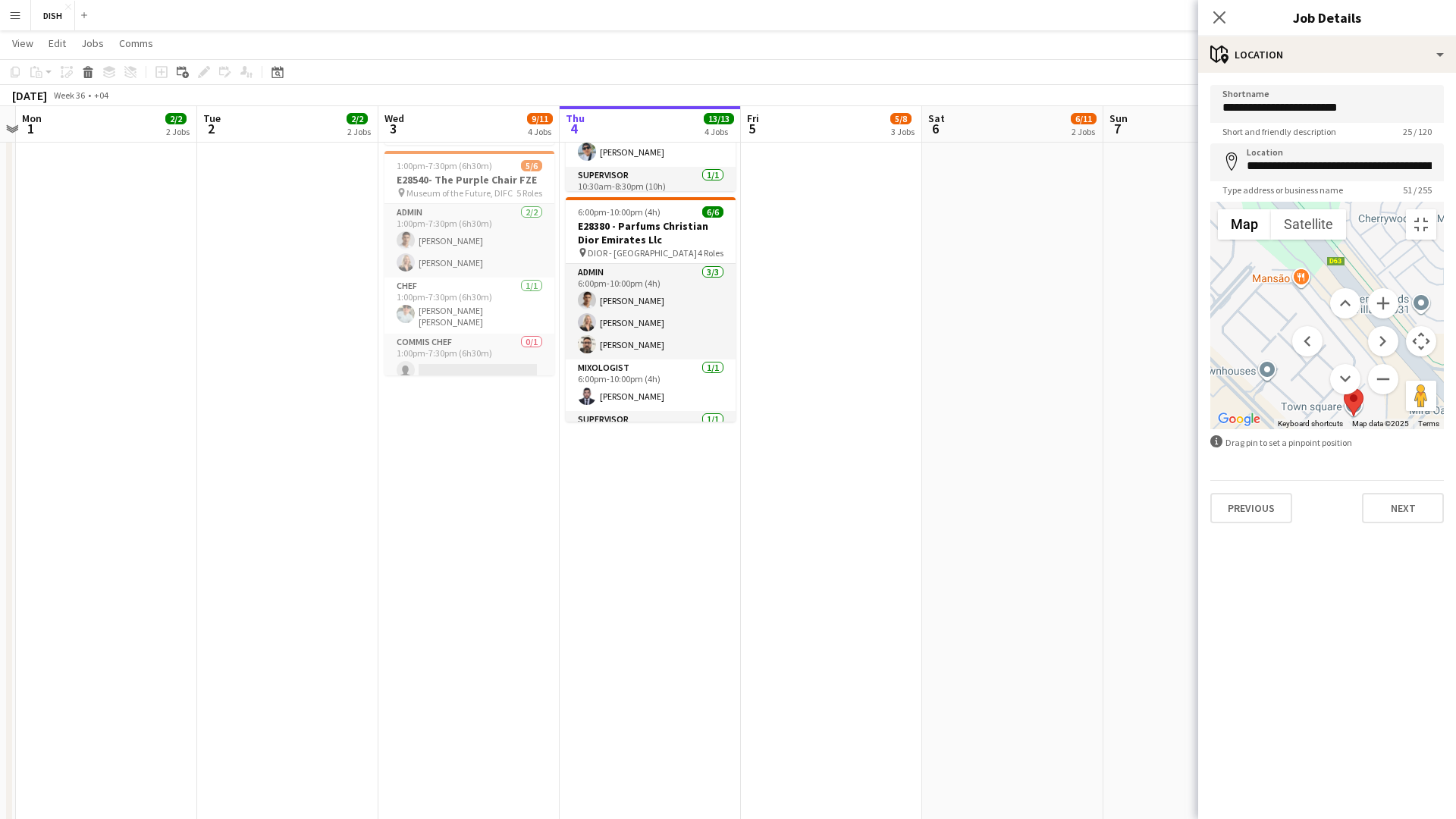
drag, startPoint x: 830, startPoint y: 465, endPoint x: 774, endPoint y: 667, distance: 209.6
click at [1211, 430] on div at bounding box center [1327, 316] width 233 height 228
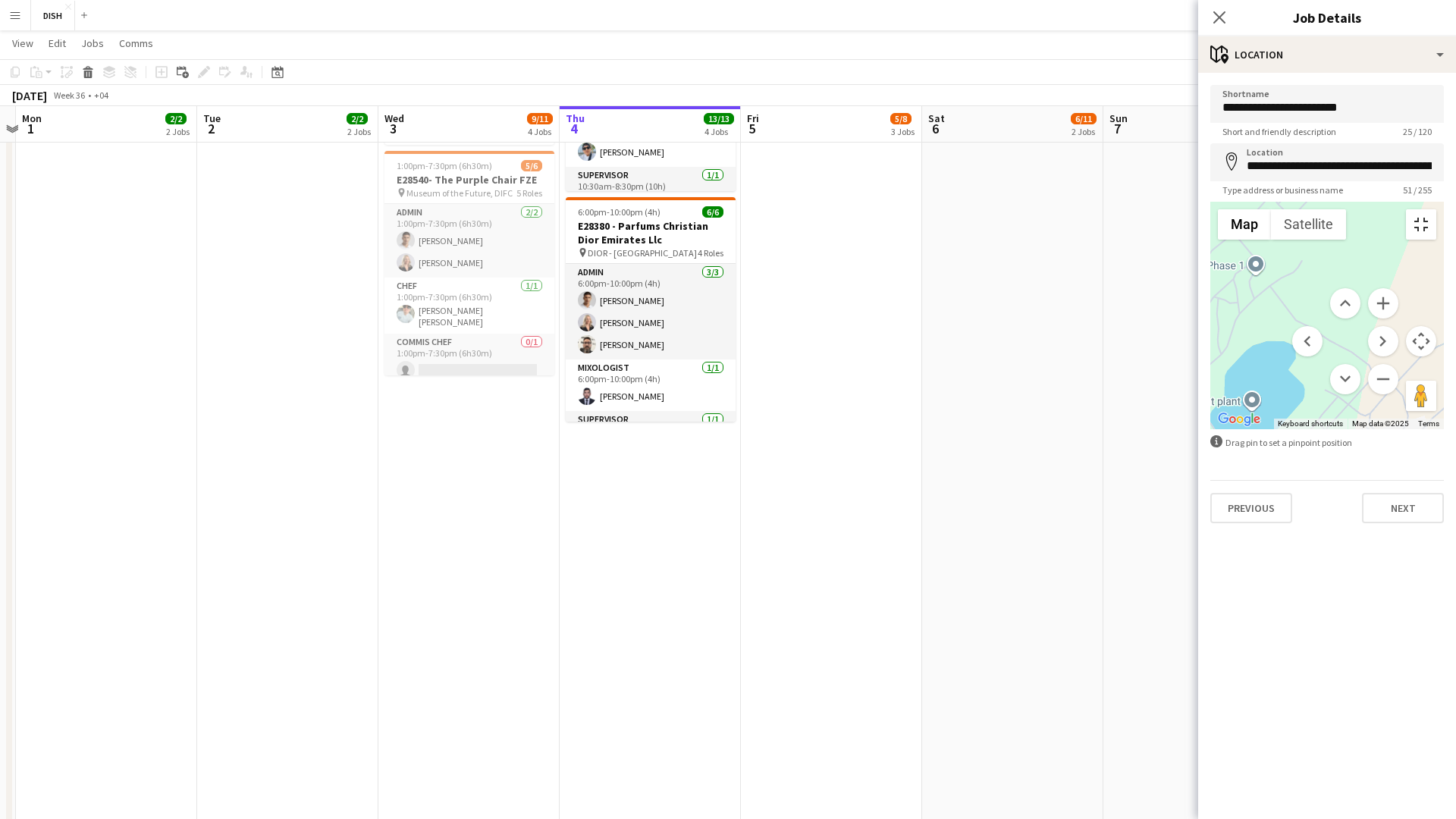
click at [1433, 210] on button "Toggle fullscreen view" at bounding box center [1421, 225] width 30 height 30
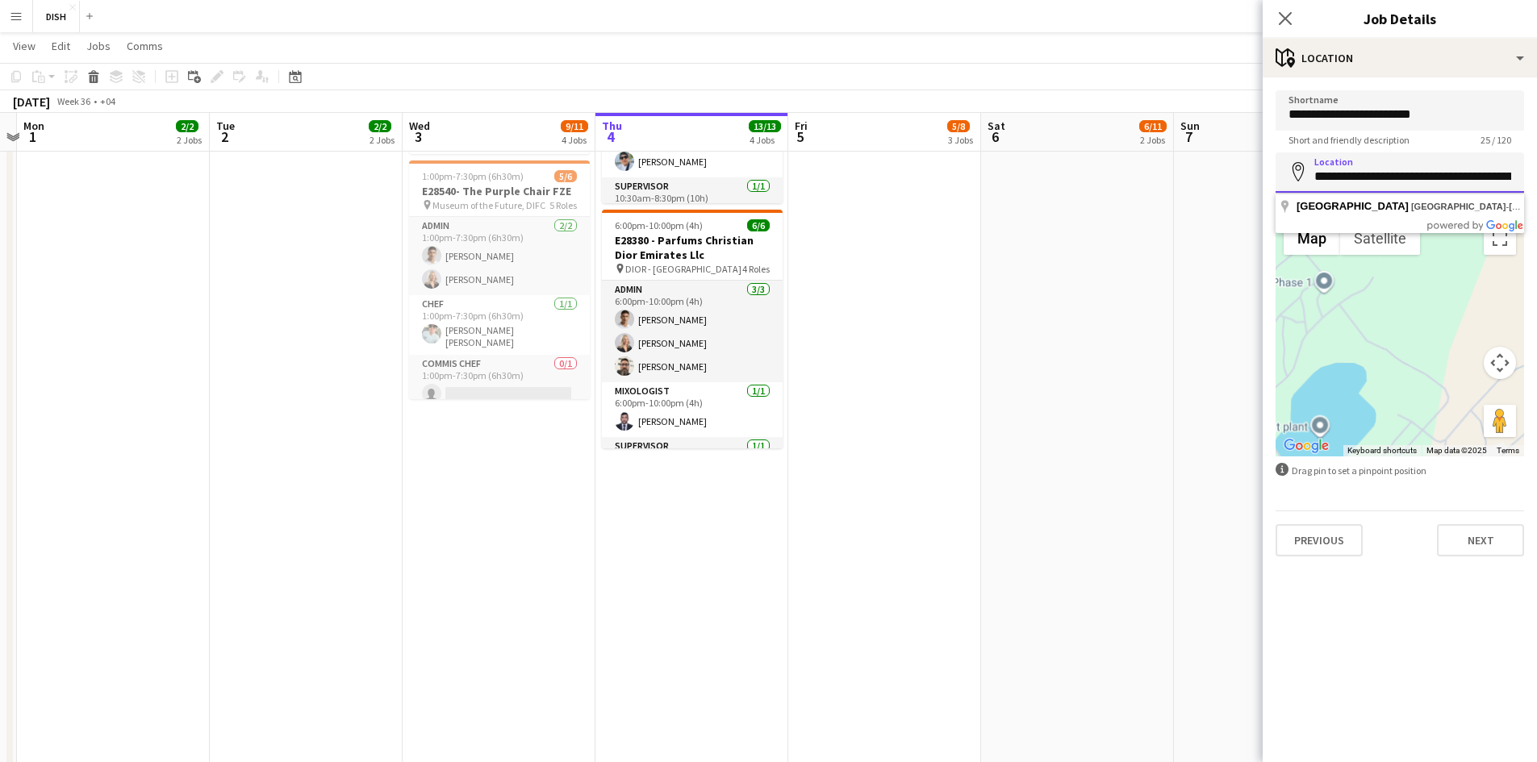
drag, startPoint x: 1314, startPoint y: 172, endPoint x: 1492, endPoint y: 165, distance: 178.4
click at [1491, 165] on input "**********" at bounding box center [1399, 172] width 248 height 40
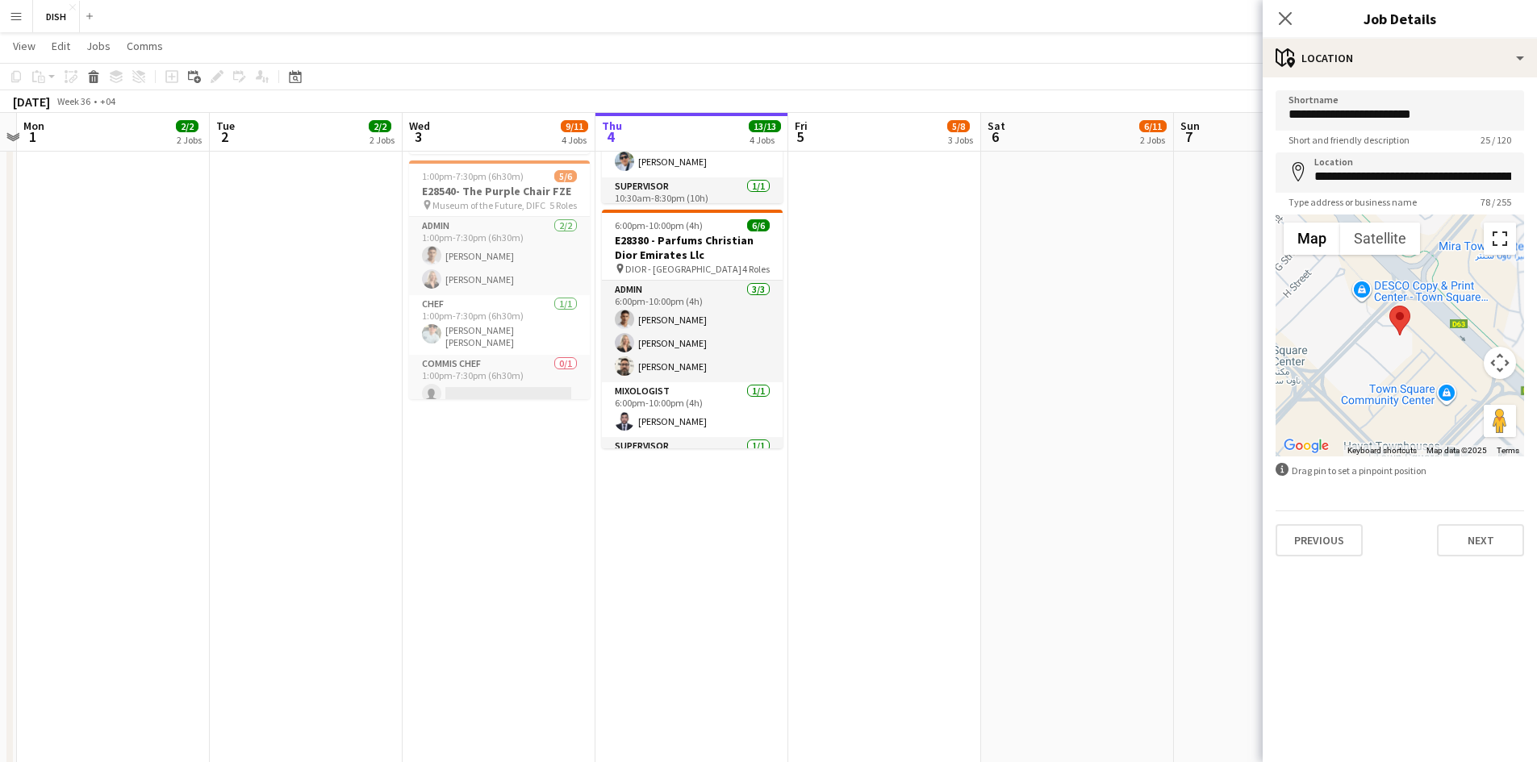
click at [1487, 227] on button "Toggle fullscreen view" at bounding box center [1500, 239] width 32 height 32
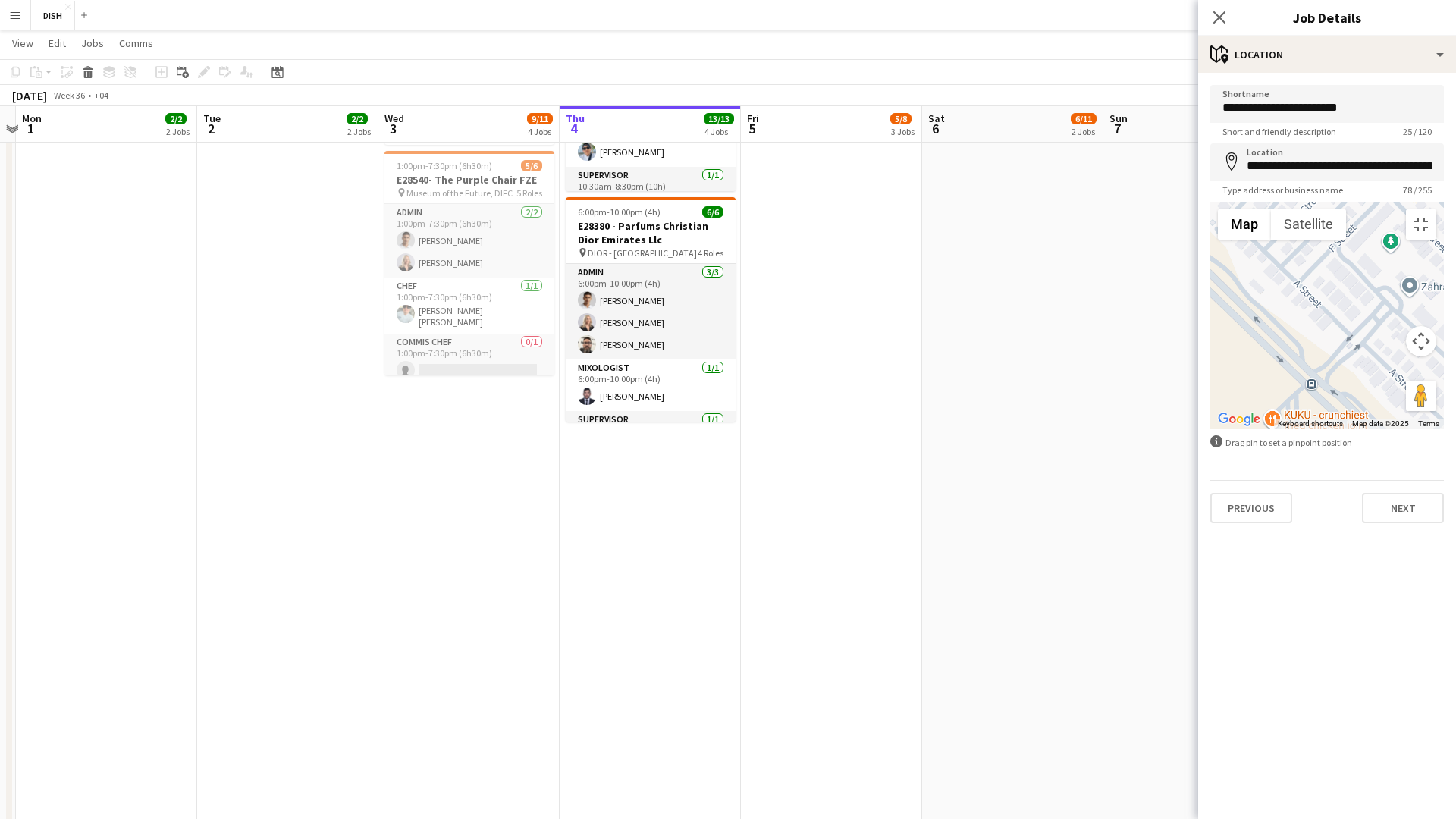
drag, startPoint x: 759, startPoint y: 347, endPoint x: 727, endPoint y: 372, distance: 40.6
click at [1211, 362] on div at bounding box center [1327, 316] width 233 height 228
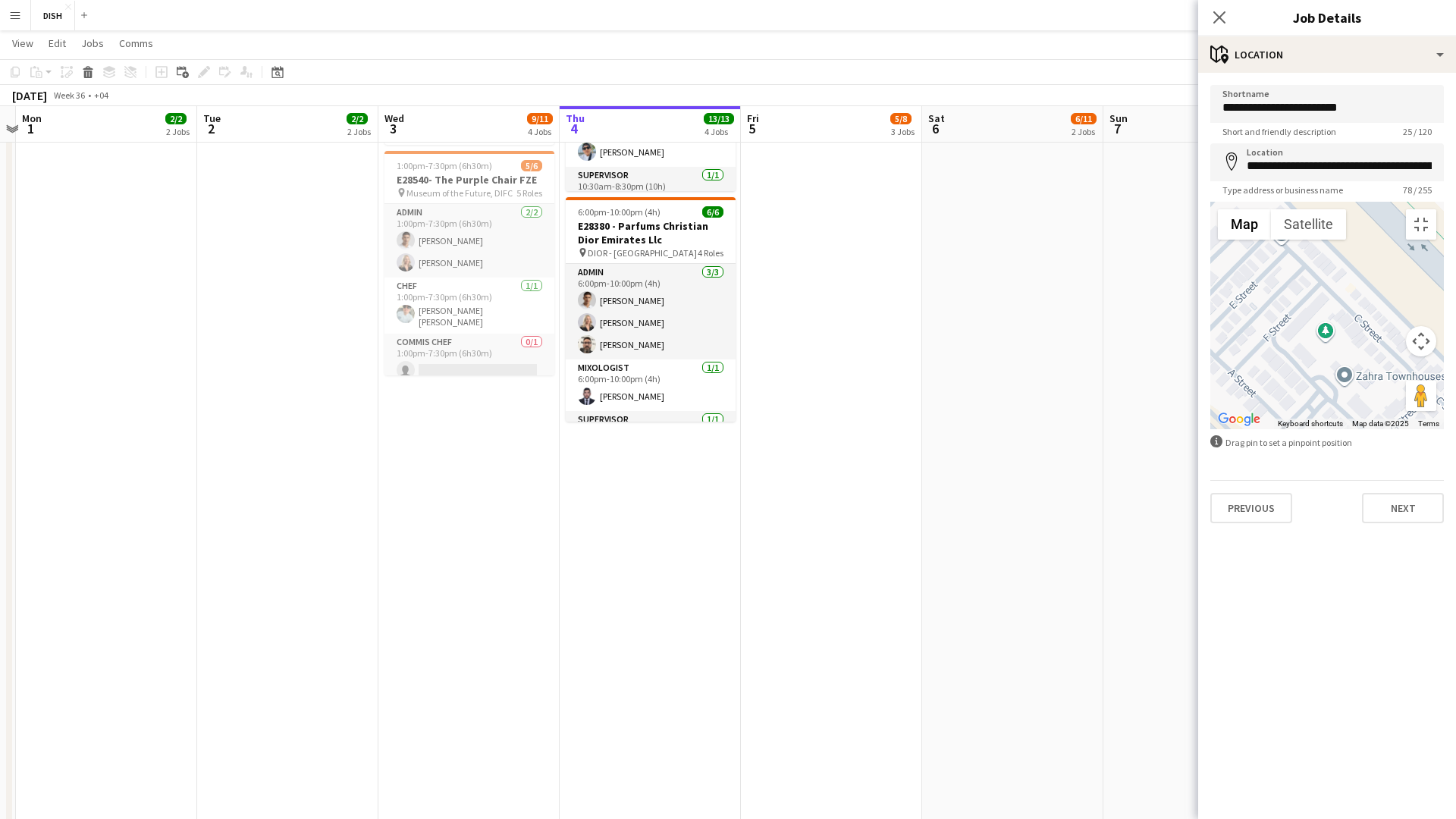
drag, startPoint x: 718, startPoint y: 386, endPoint x: 689, endPoint y: 461, distance: 80.4
click at [1211, 430] on div at bounding box center [1327, 316] width 233 height 228
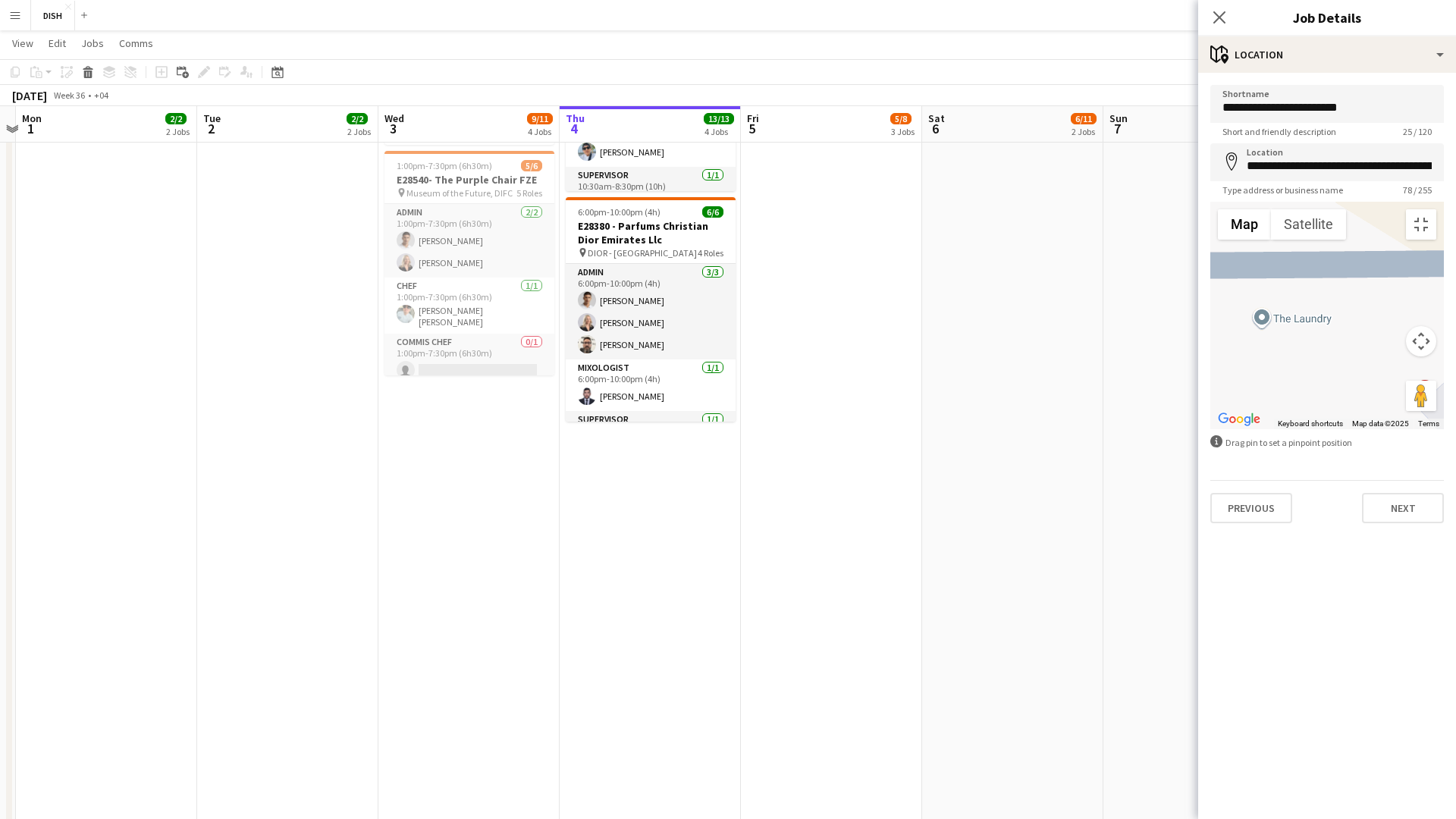
drag, startPoint x: 984, startPoint y: 592, endPoint x: 1095, endPoint y: 292, distance: 319.9
click at [1211, 292] on div at bounding box center [1327, 316] width 233 height 228
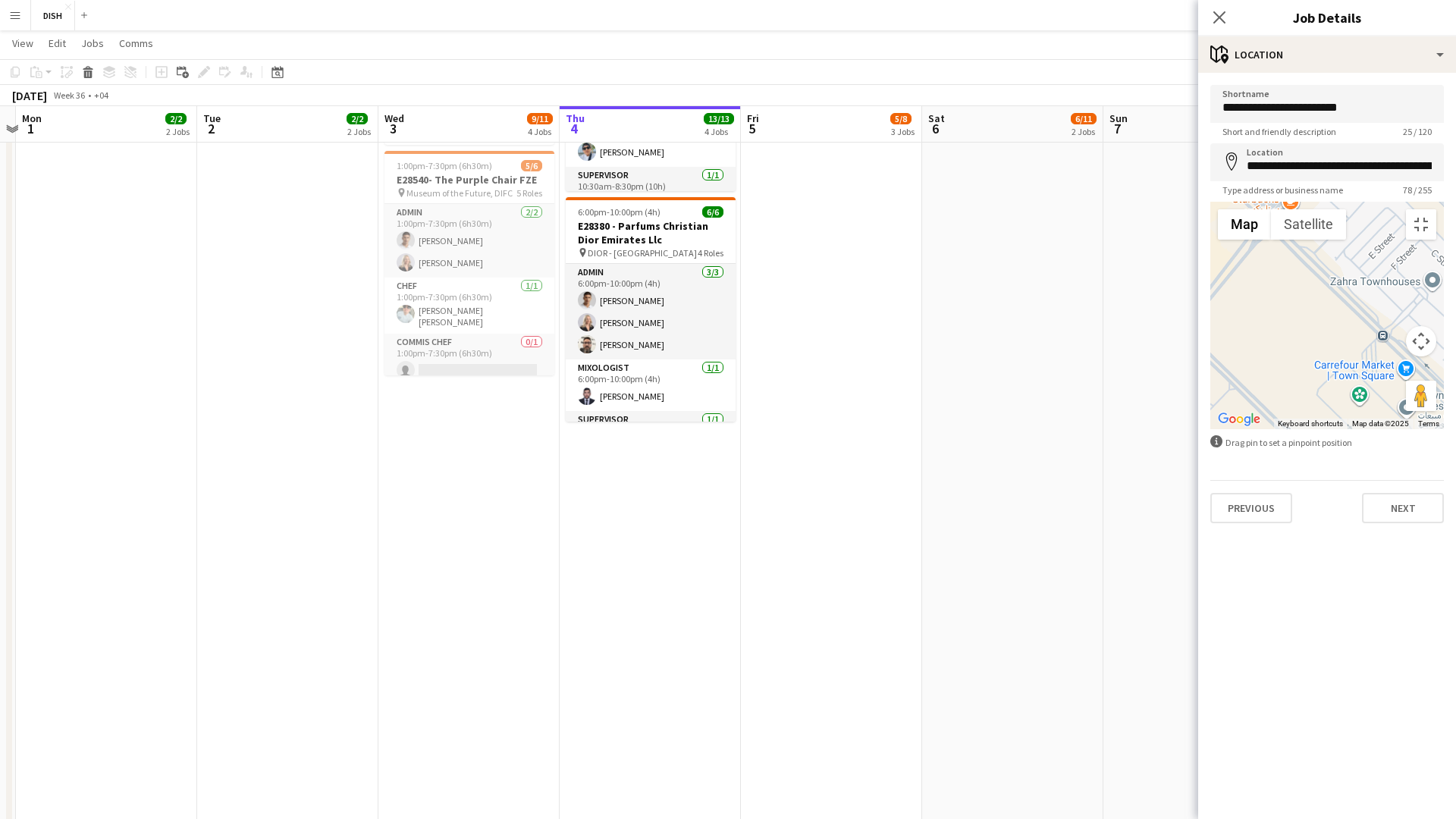
drag, startPoint x: 963, startPoint y: 457, endPoint x: 675, endPoint y: 213, distance: 377.5
click at [1269, 108] on area at bounding box center [1269, 108] width 0 height 0
type input "**********"
drag, startPoint x: 1447, startPoint y: 62, endPoint x: 1378, endPoint y: 67, distance: 69.2
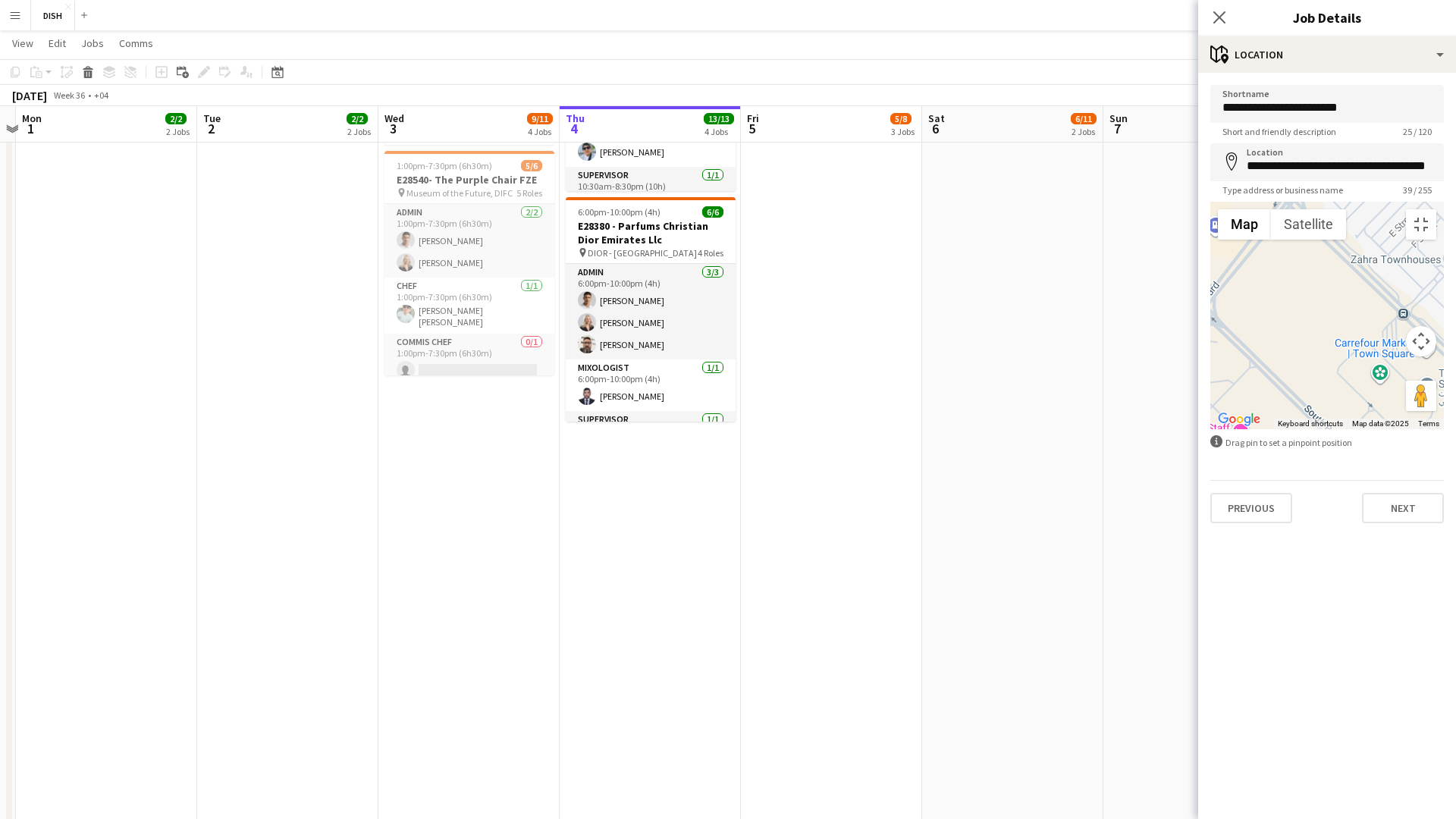
drag, startPoint x: 1198, startPoint y: 239, endPoint x: 1274, endPoint y: 218, distance: 78.8
click at [1274, 218] on div at bounding box center [1327, 316] width 233 height 228
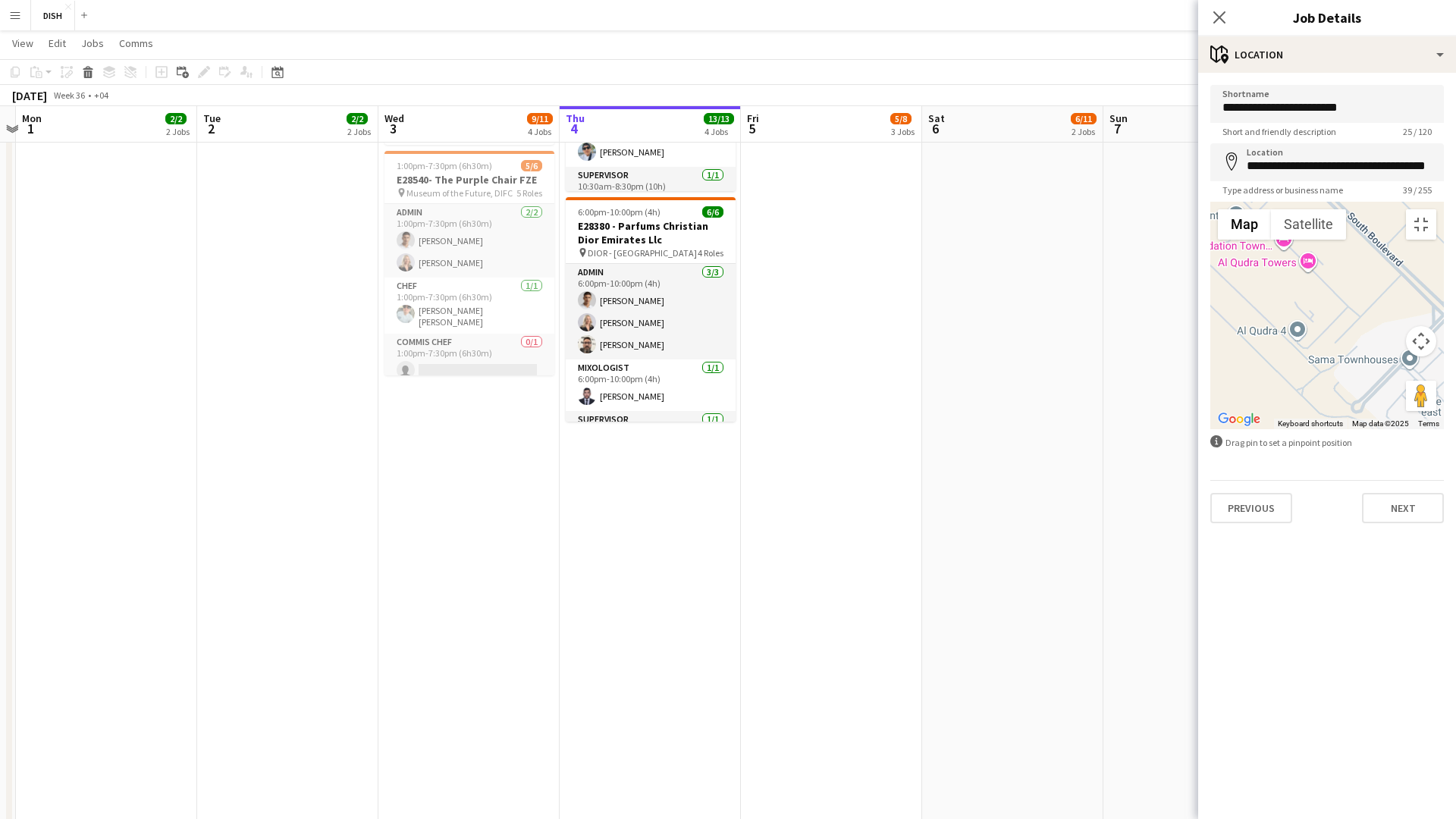
drag, startPoint x: 1144, startPoint y: 387, endPoint x: 1191, endPoint y: 207, distance: 186.0
click at [1211, 206] on div at bounding box center [1327, 316] width 233 height 228
click at [1211, 208] on div at bounding box center [1327, 316] width 233 height 228
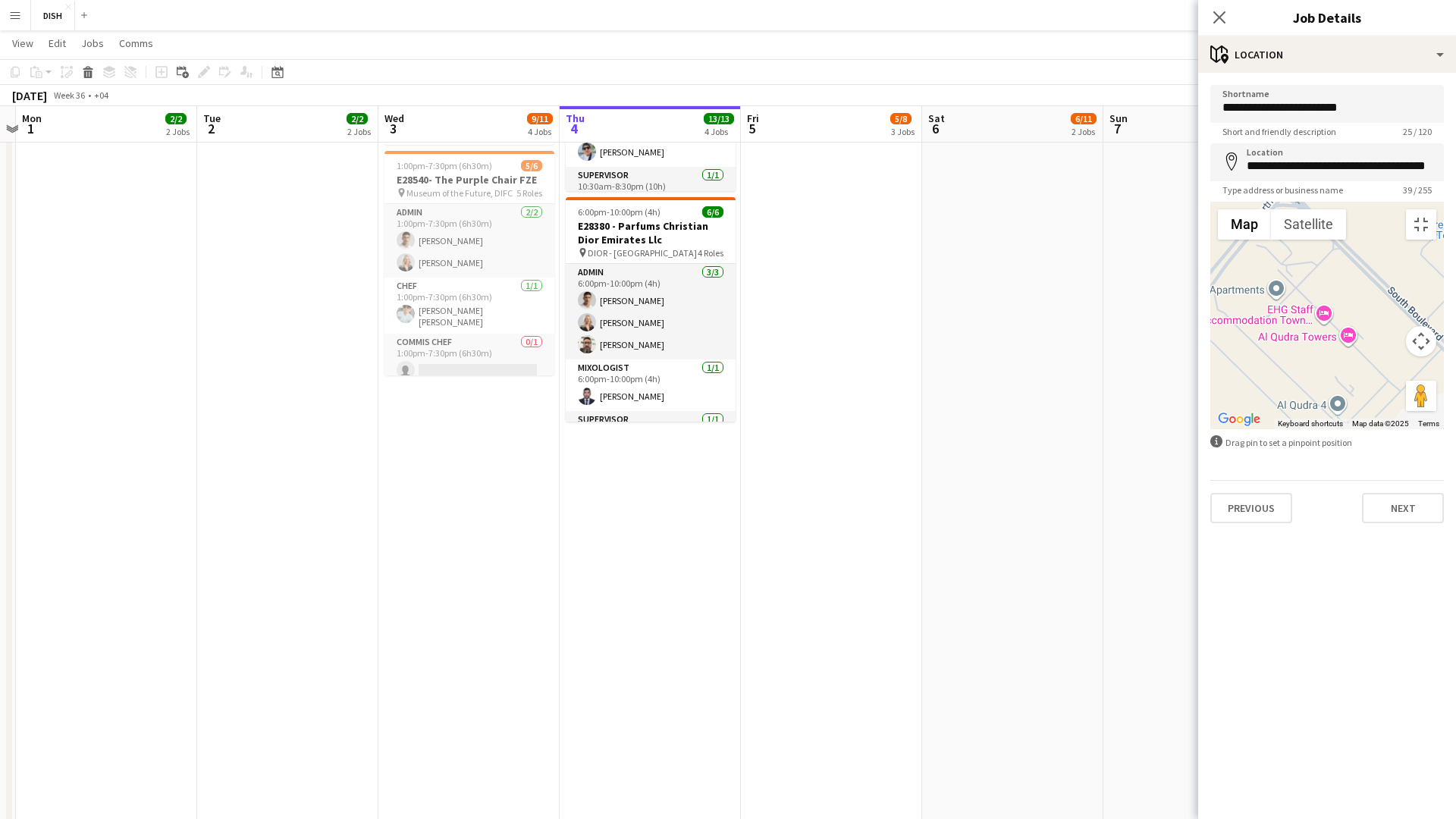
drag, startPoint x: 577, startPoint y: 410, endPoint x: 587, endPoint y: 489, distance: 79.6
click at [1211, 430] on div at bounding box center [1327, 316] width 233 height 228
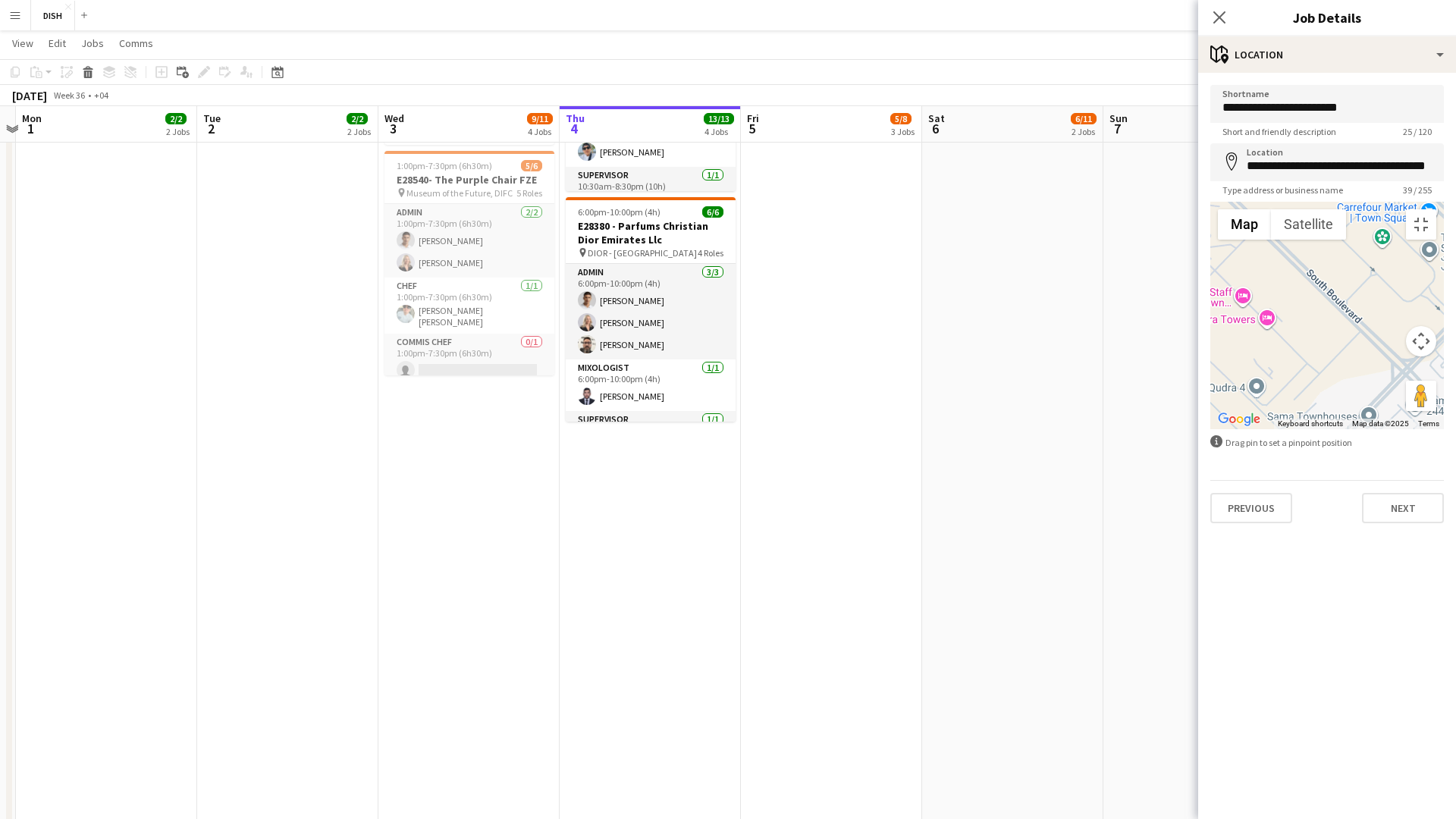
drag, startPoint x: 816, startPoint y: 422, endPoint x: 637, endPoint y: 306, distance: 213.3
click at [1211, 317] on div at bounding box center [1327, 316] width 233 height 228
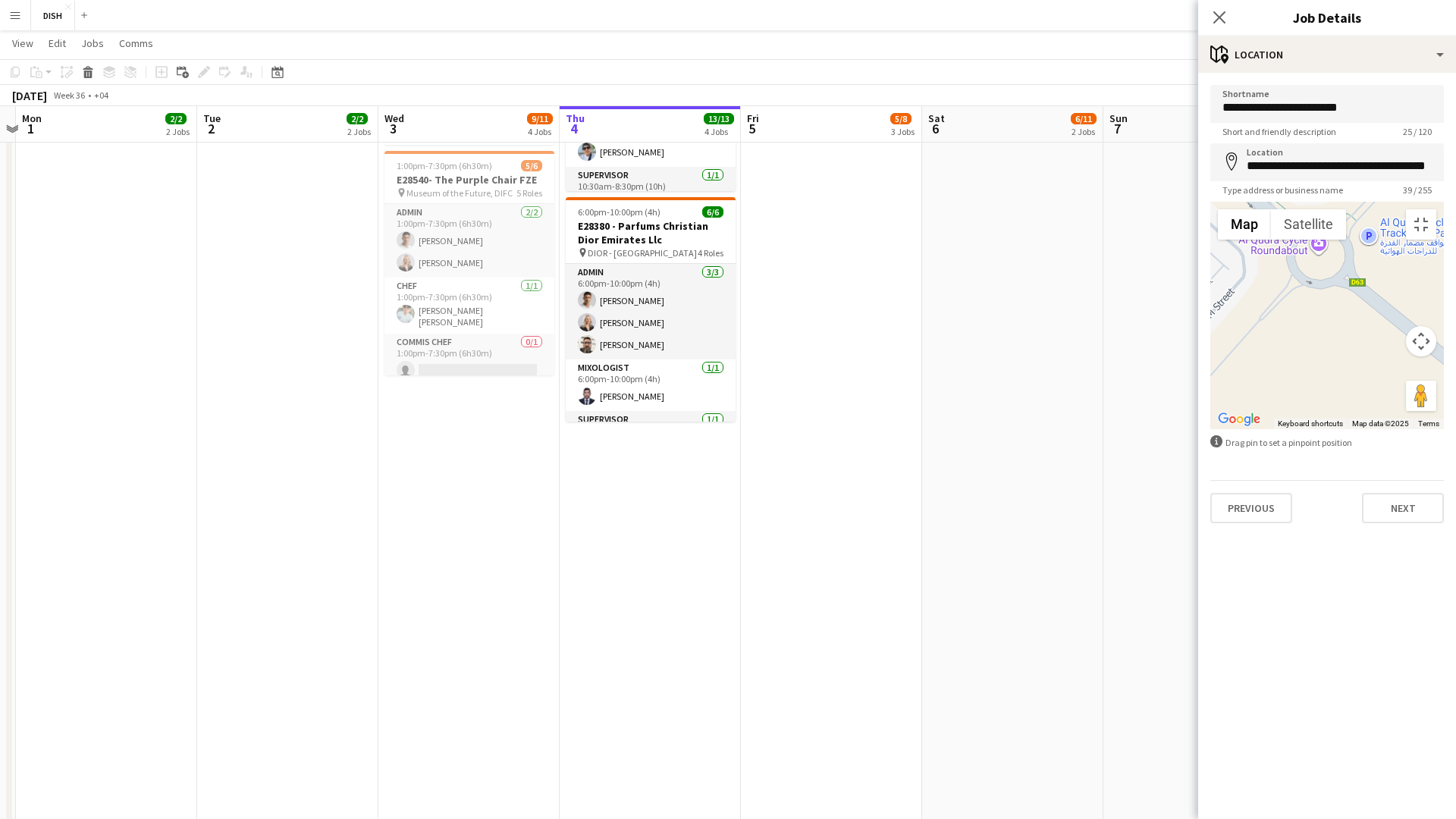
drag, startPoint x: 1234, startPoint y: 406, endPoint x: 571, endPoint y: 158, distance: 707.9
click at [1211, 214] on div at bounding box center [1327, 316] width 233 height 228
drag, startPoint x: 757, startPoint y: 121, endPoint x: 1013, endPoint y: 199, distance: 267.6
click at [1211, 202] on div at bounding box center [1327, 316] width 233 height 228
drag, startPoint x: 875, startPoint y: 284, endPoint x: 864, endPoint y: 335, distance: 52.2
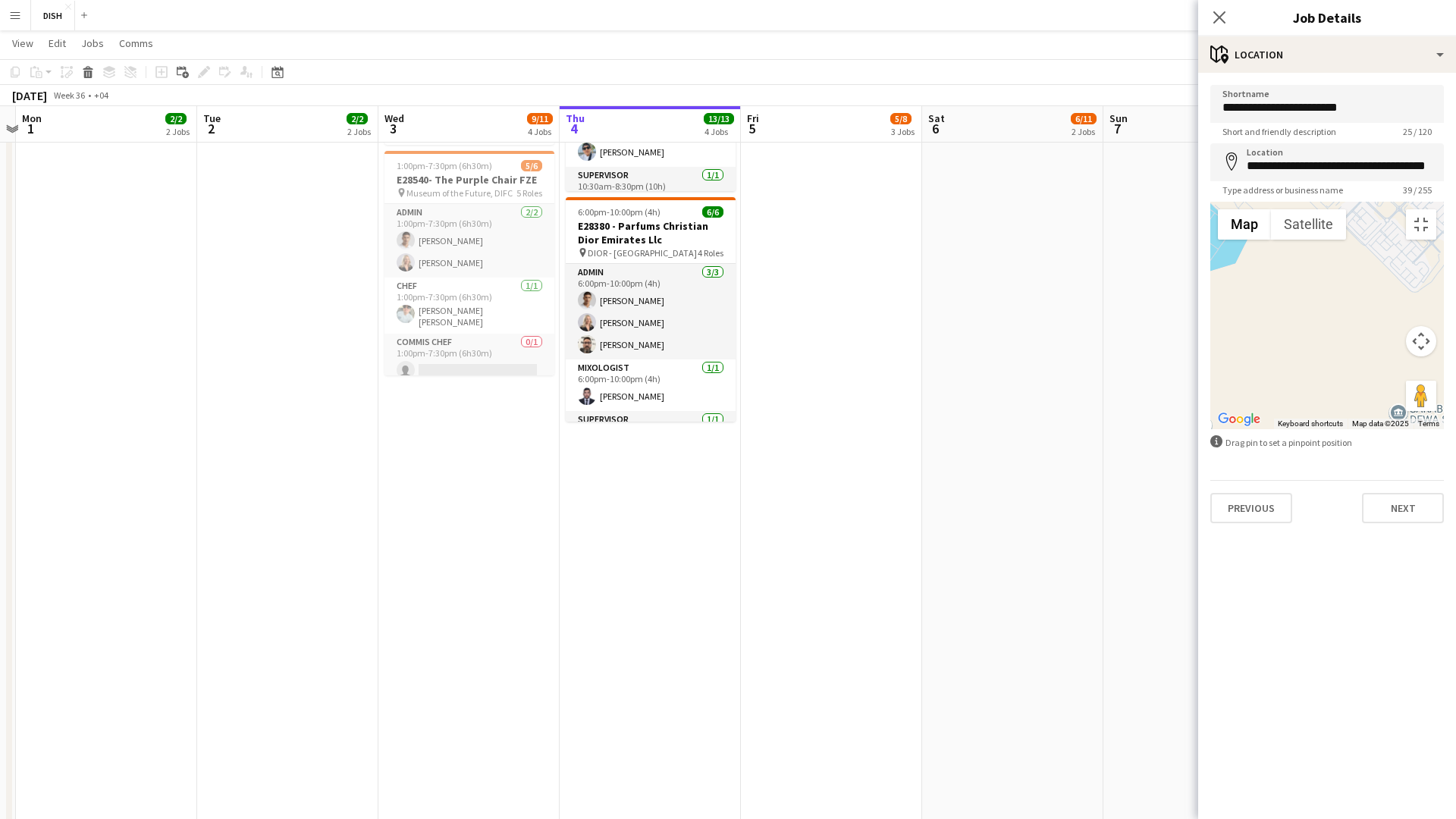
click at [1211, 335] on div at bounding box center [1327, 316] width 233 height 228
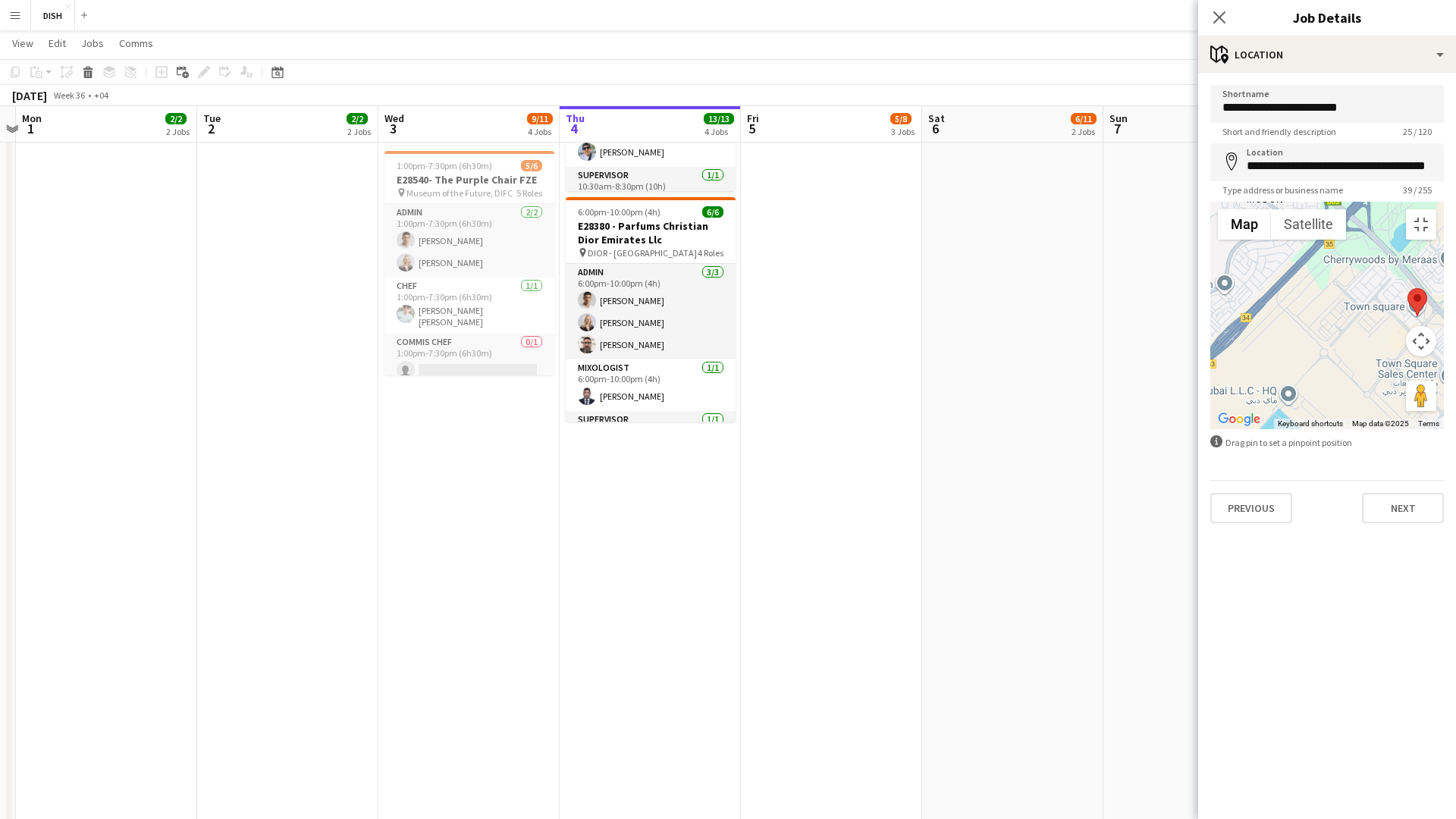
drag, startPoint x: 722, startPoint y: 319, endPoint x: 800, endPoint y: 519, distance: 214.7
click at [1211, 430] on div at bounding box center [1327, 316] width 233 height 228
click at [1436, 210] on button "Toggle fullscreen view" at bounding box center [1421, 225] width 30 height 30
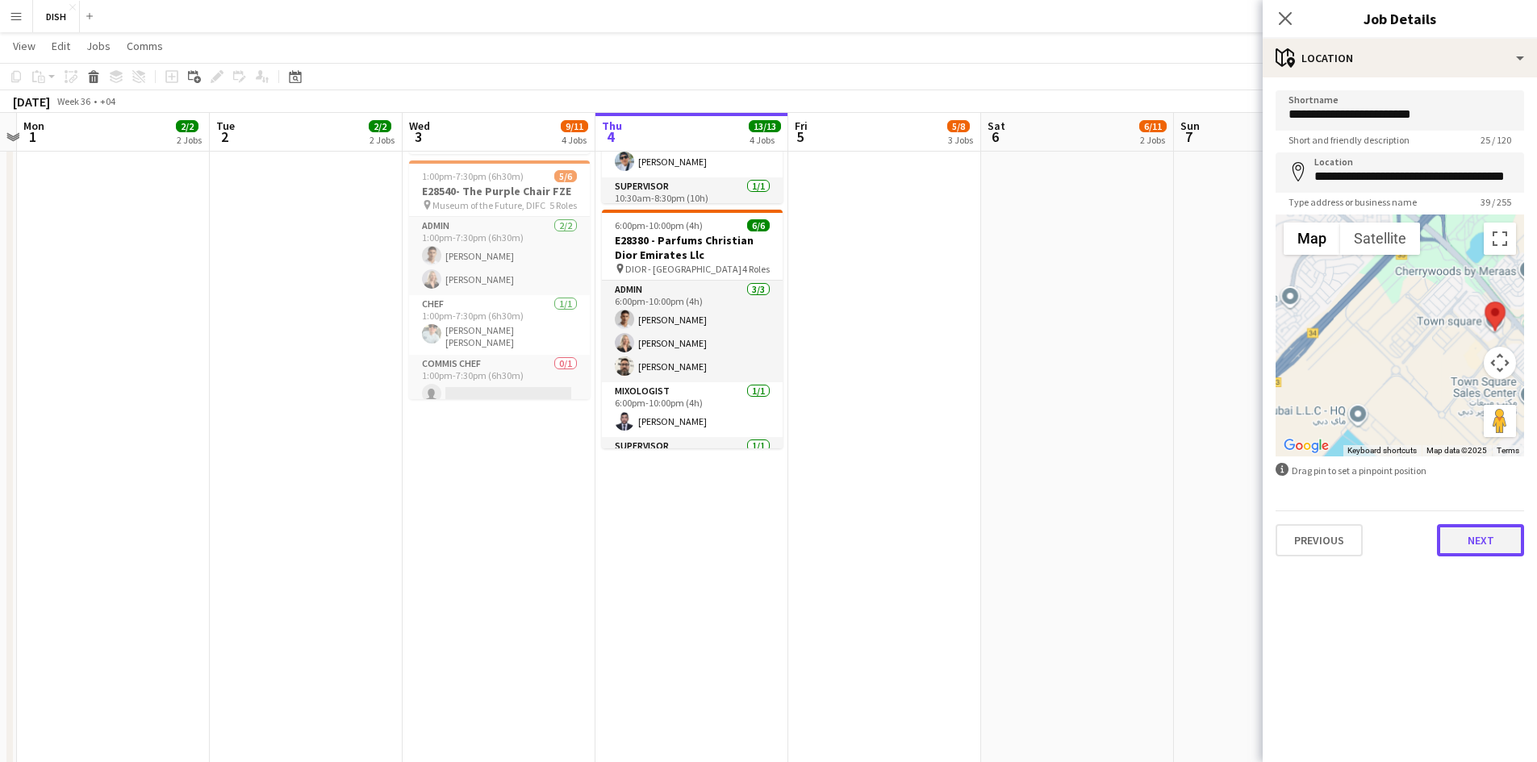
drag, startPoint x: 1480, startPoint y: 532, endPoint x: 1473, endPoint y: 516, distance: 18.1
click at [1480, 532] on button "Next" at bounding box center [1480, 540] width 87 height 32
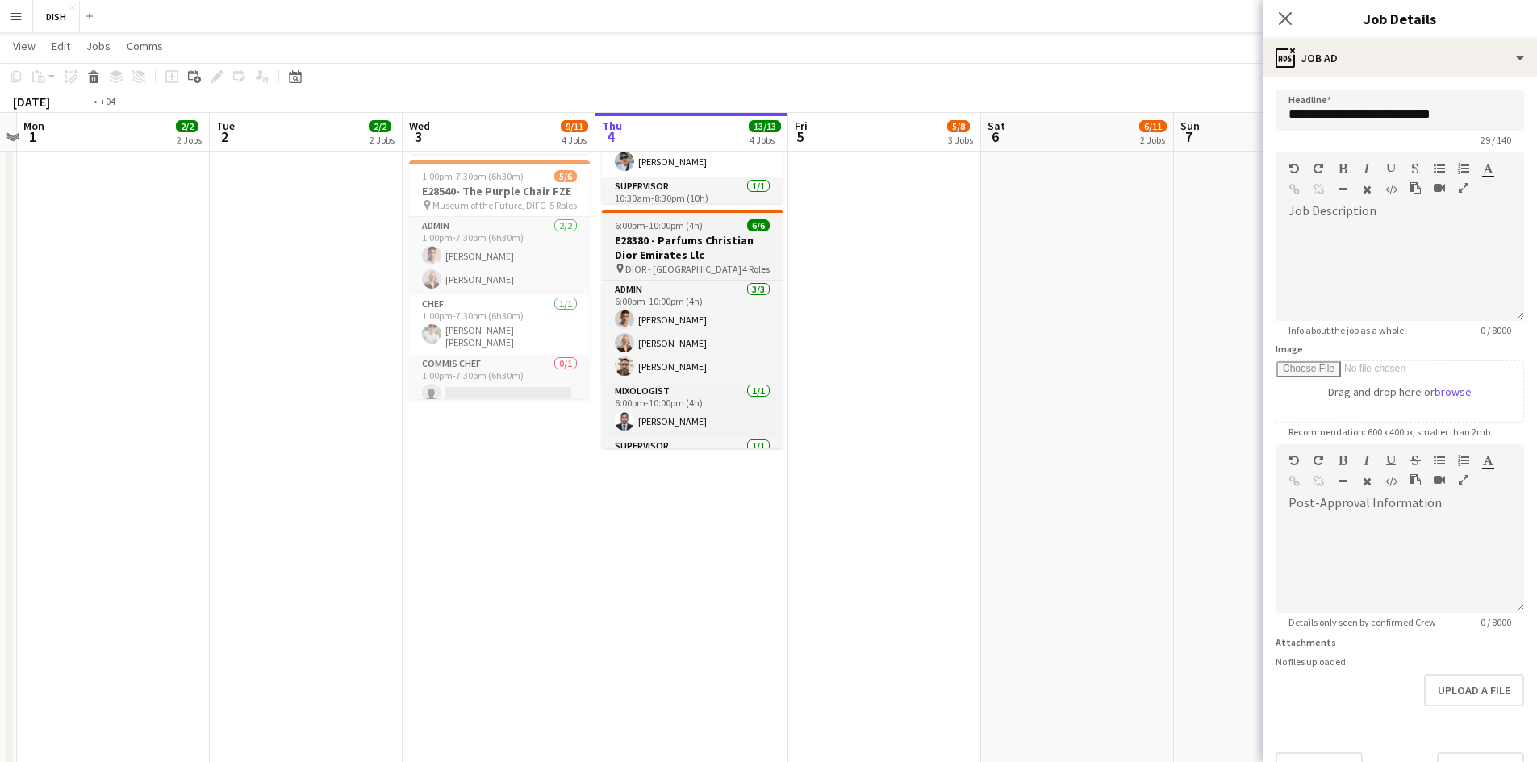
click at [646, 264] on span "DIOR - [GEOGRAPHIC_DATA]" at bounding box center [683, 269] width 116 height 12
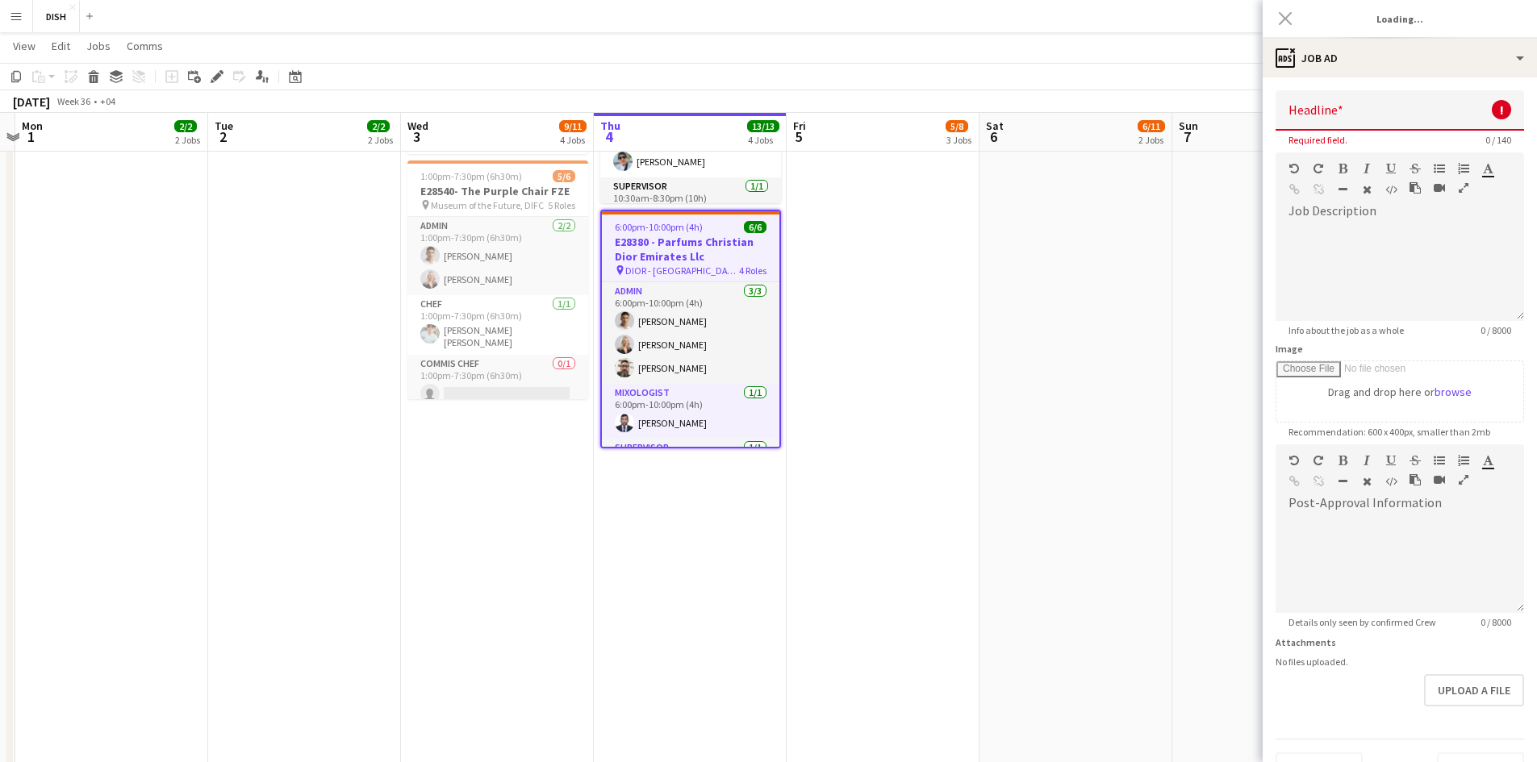
type input "**********"
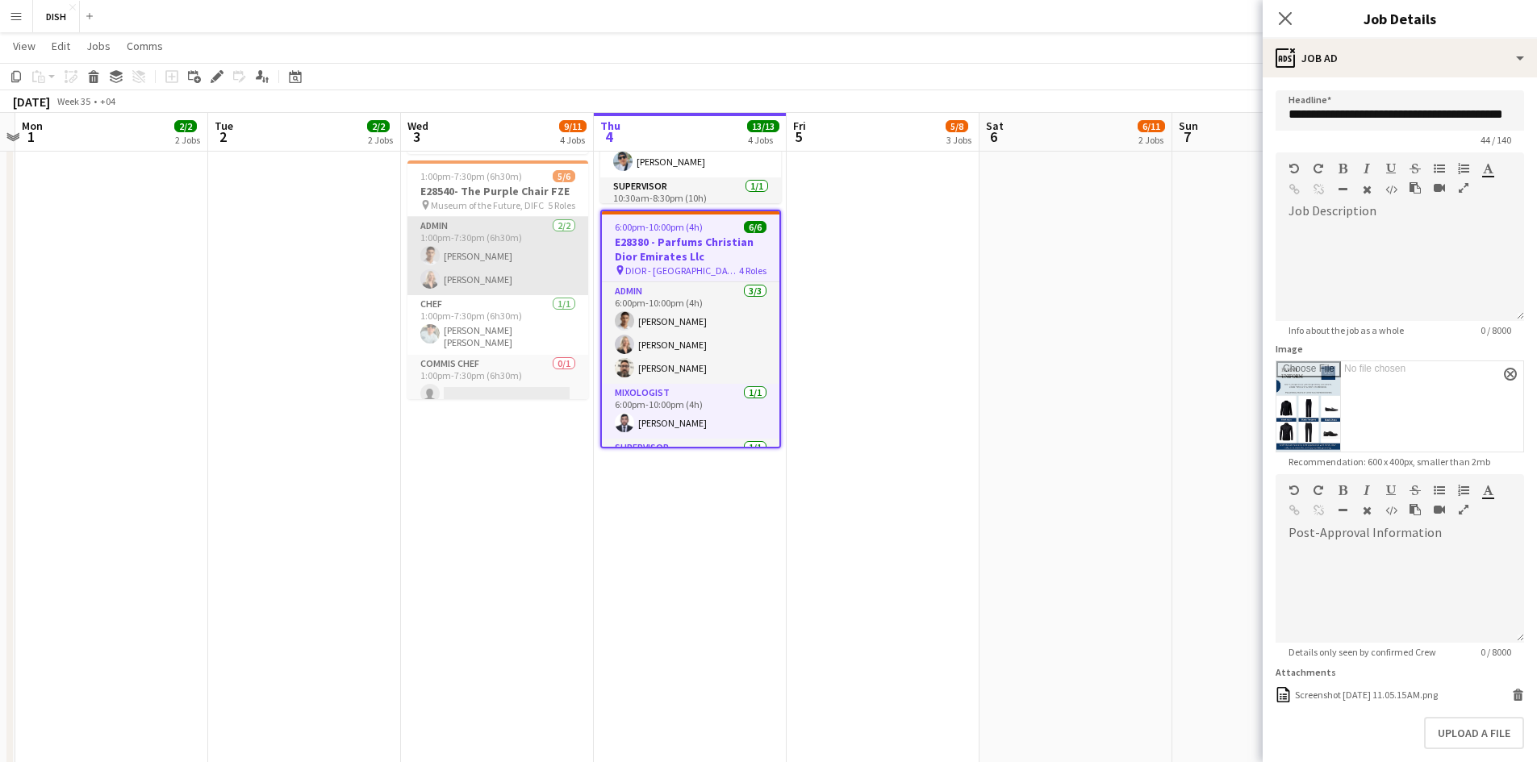
click at [490, 252] on app-card-role "Admin [DATE] 1:00pm-7:30pm (6h30m) [PERSON_NAME] [PERSON_NAME]" at bounding box center [497, 256] width 181 height 78
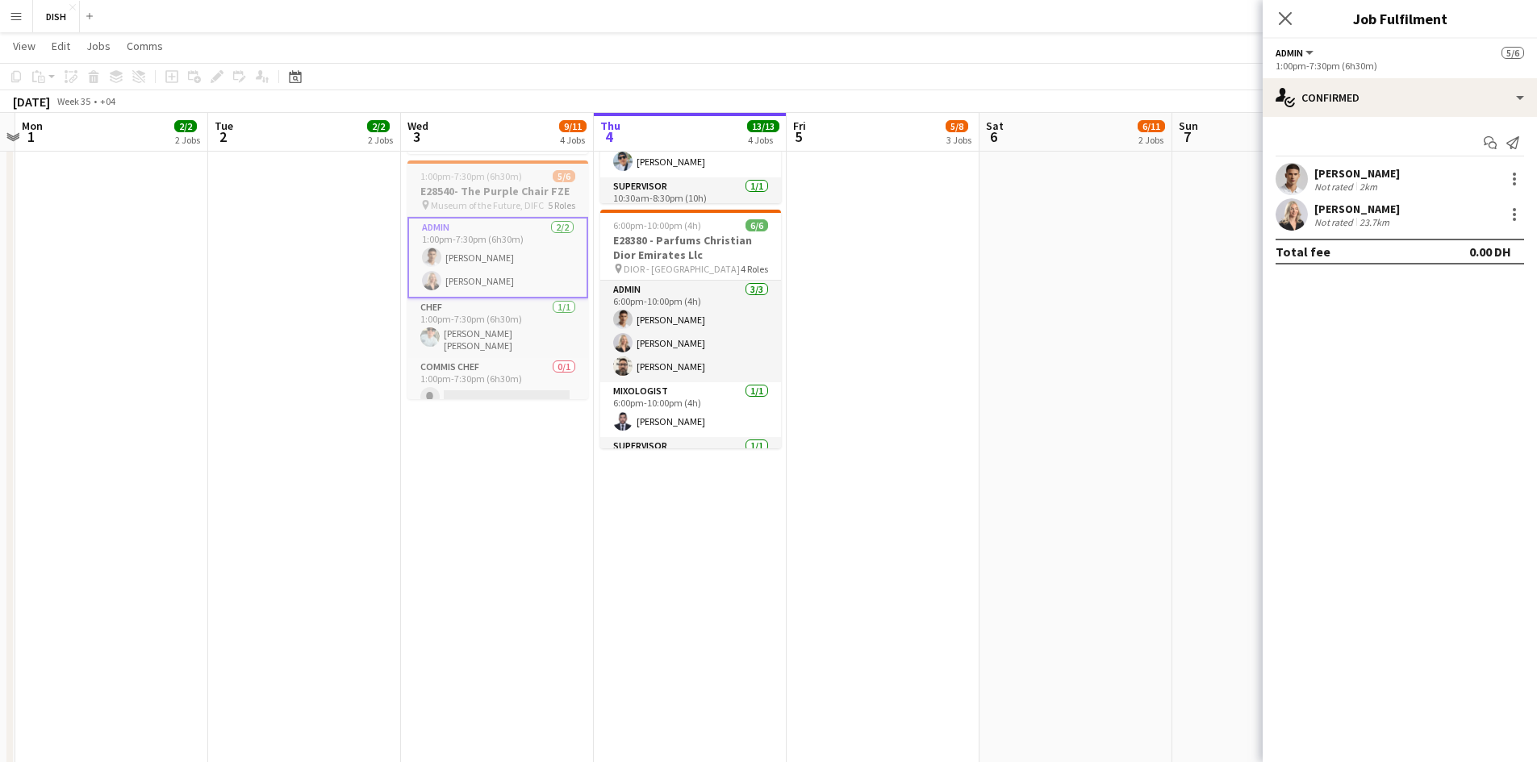
click at [494, 177] on span "1:00pm-7:30pm (6h30m)" at bounding box center [471, 176] width 102 height 12
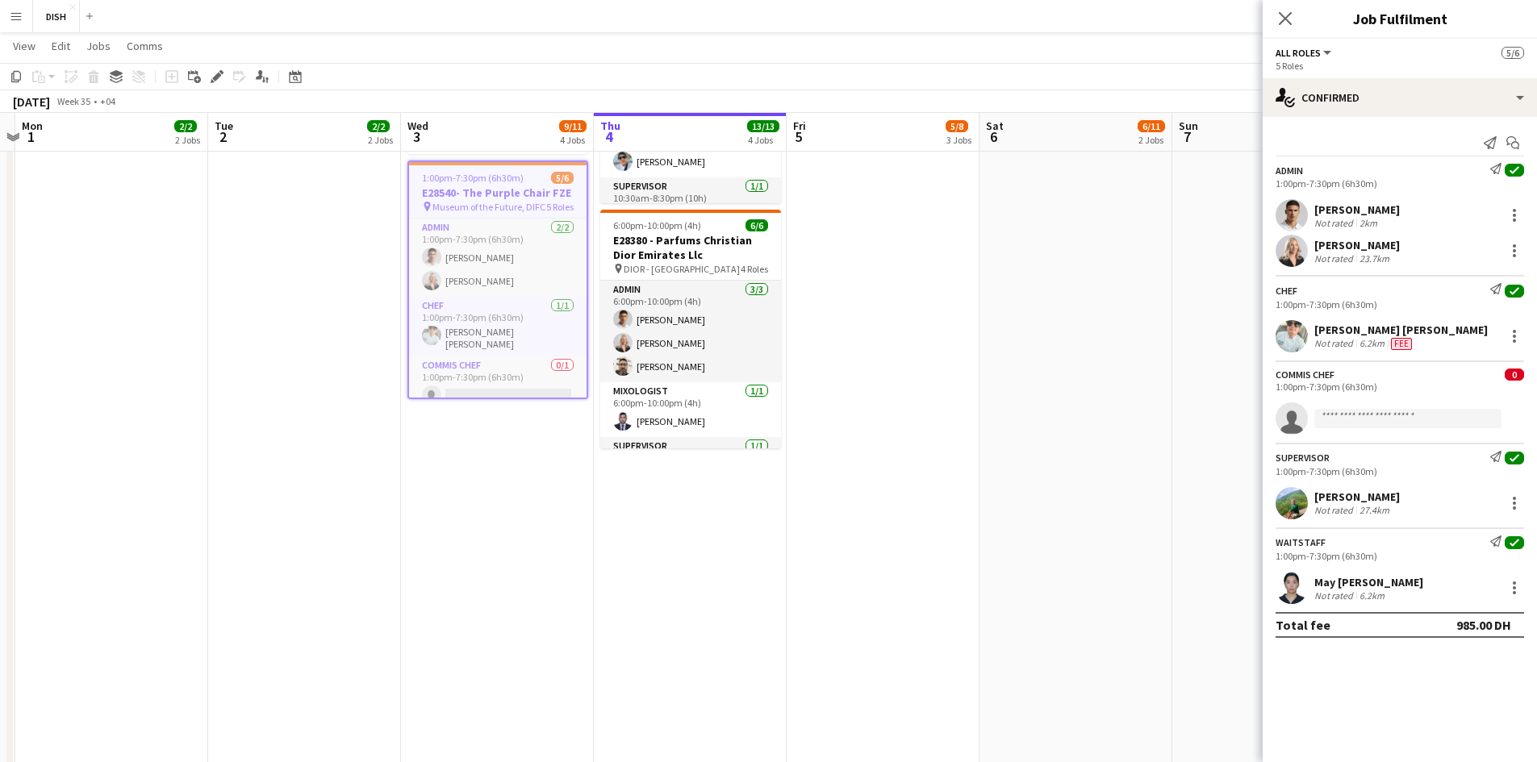
click at [486, 169] on app-job-card "1:00pm-7:30pm (6h30m) 5/6 E28540- The Purple Chair FZE pin Museum of the Future…" at bounding box center [497, 280] width 181 height 239
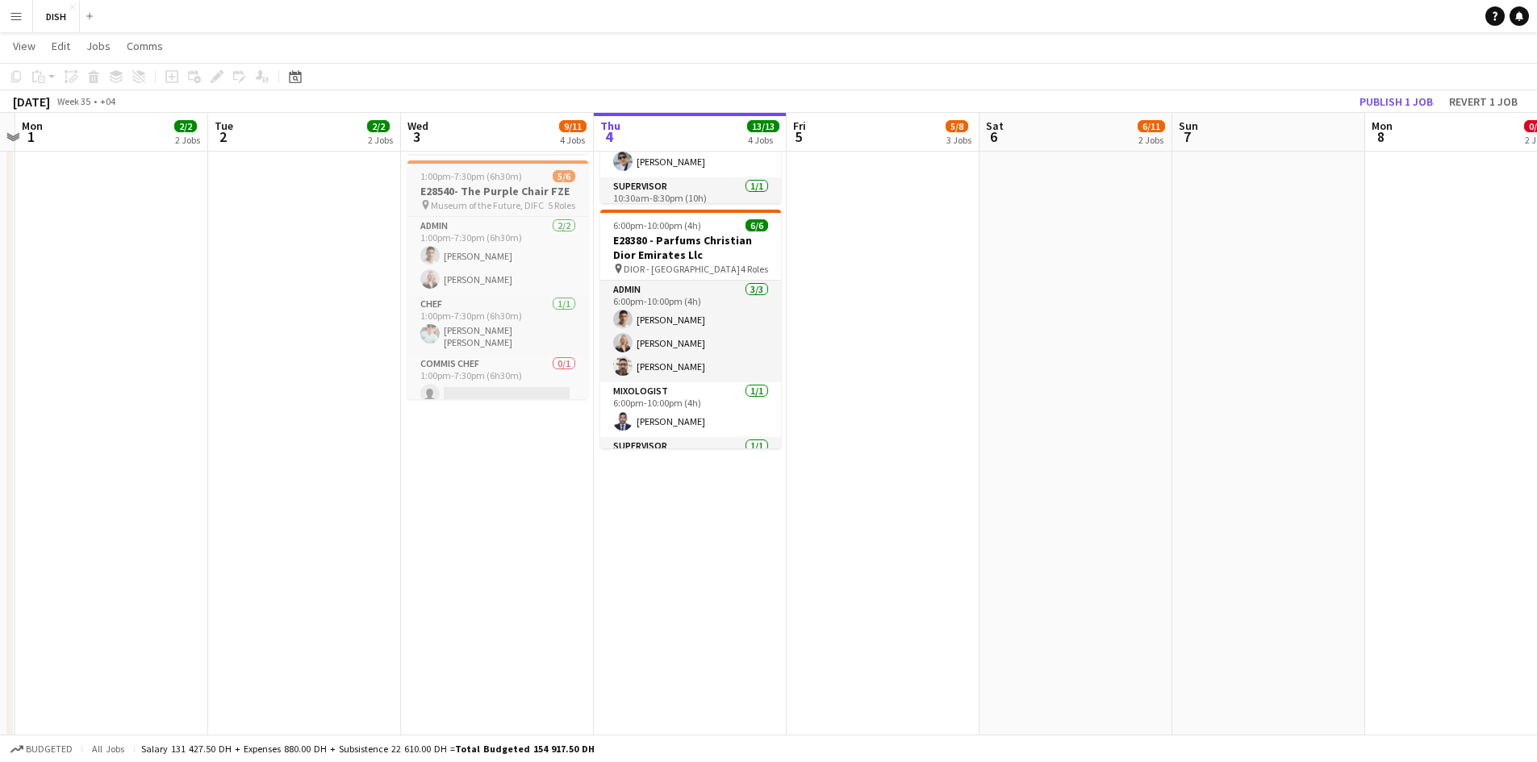
click at [490, 181] on span "1:00pm-7:30pm (6h30m)" at bounding box center [471, 176] width 102 height 12
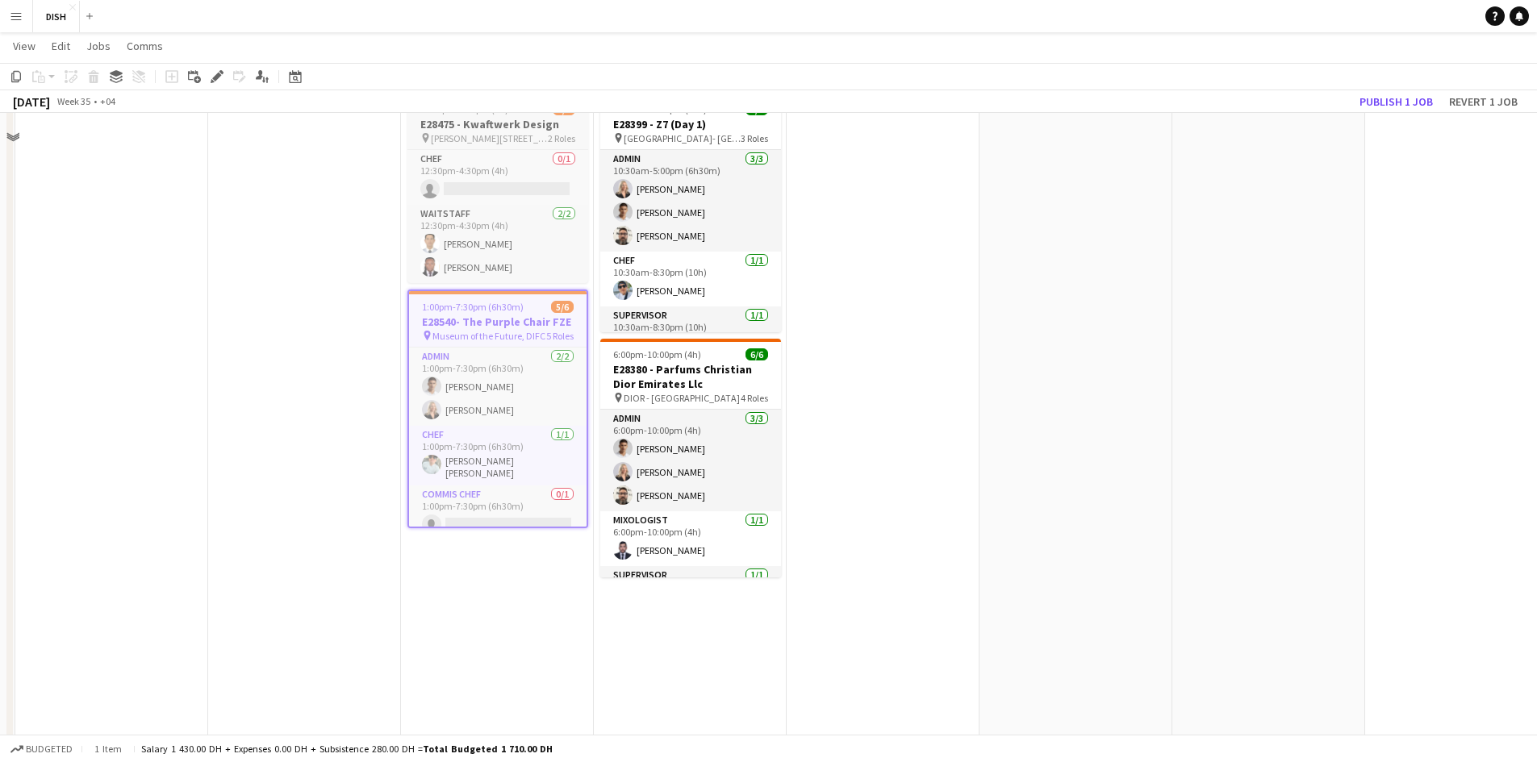
scroll to position [538, 0]
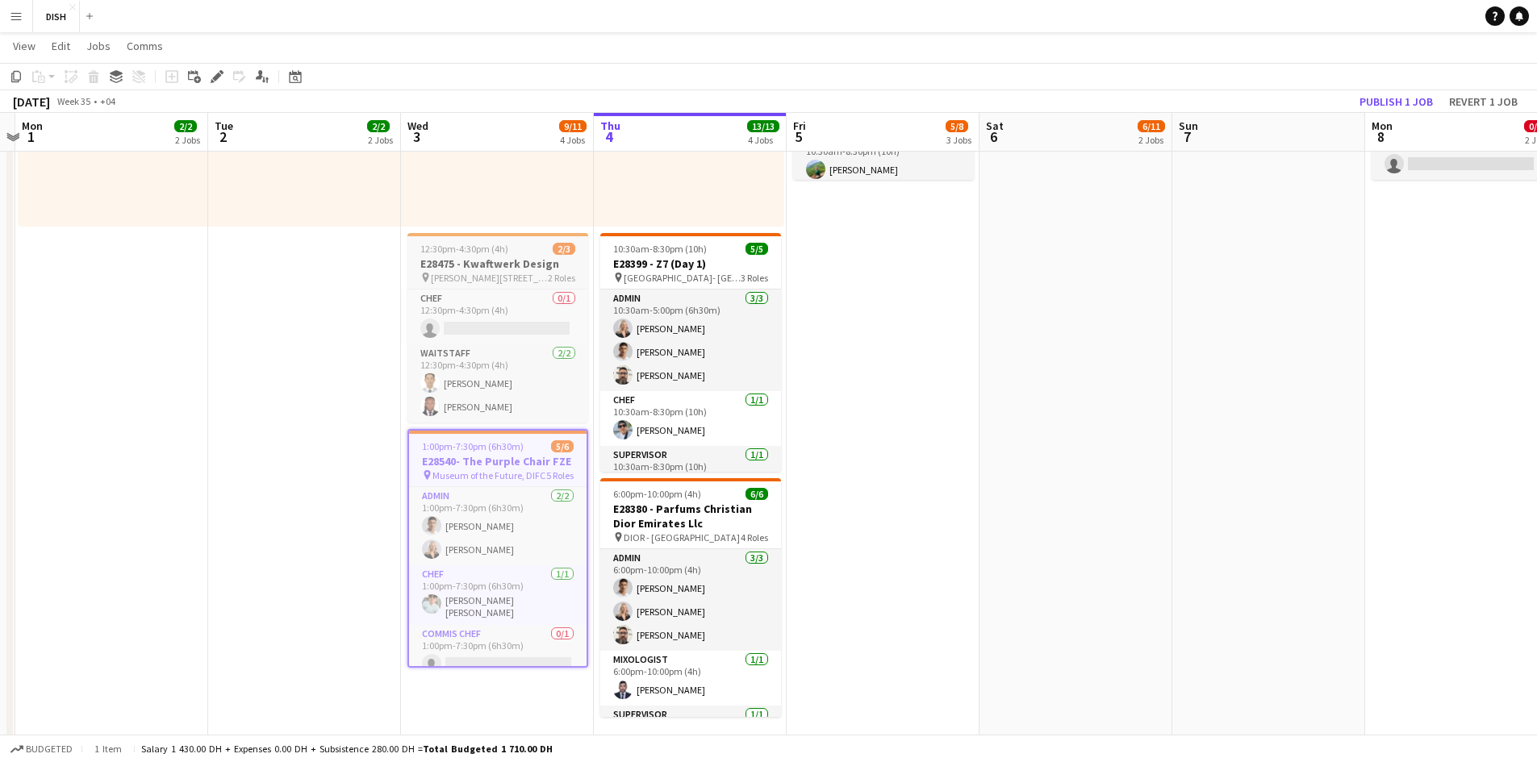
click at [528, 257] on h3 "E28475 - Kwaftwerk Design" at bounding box center [497, 264] width 181 height 15
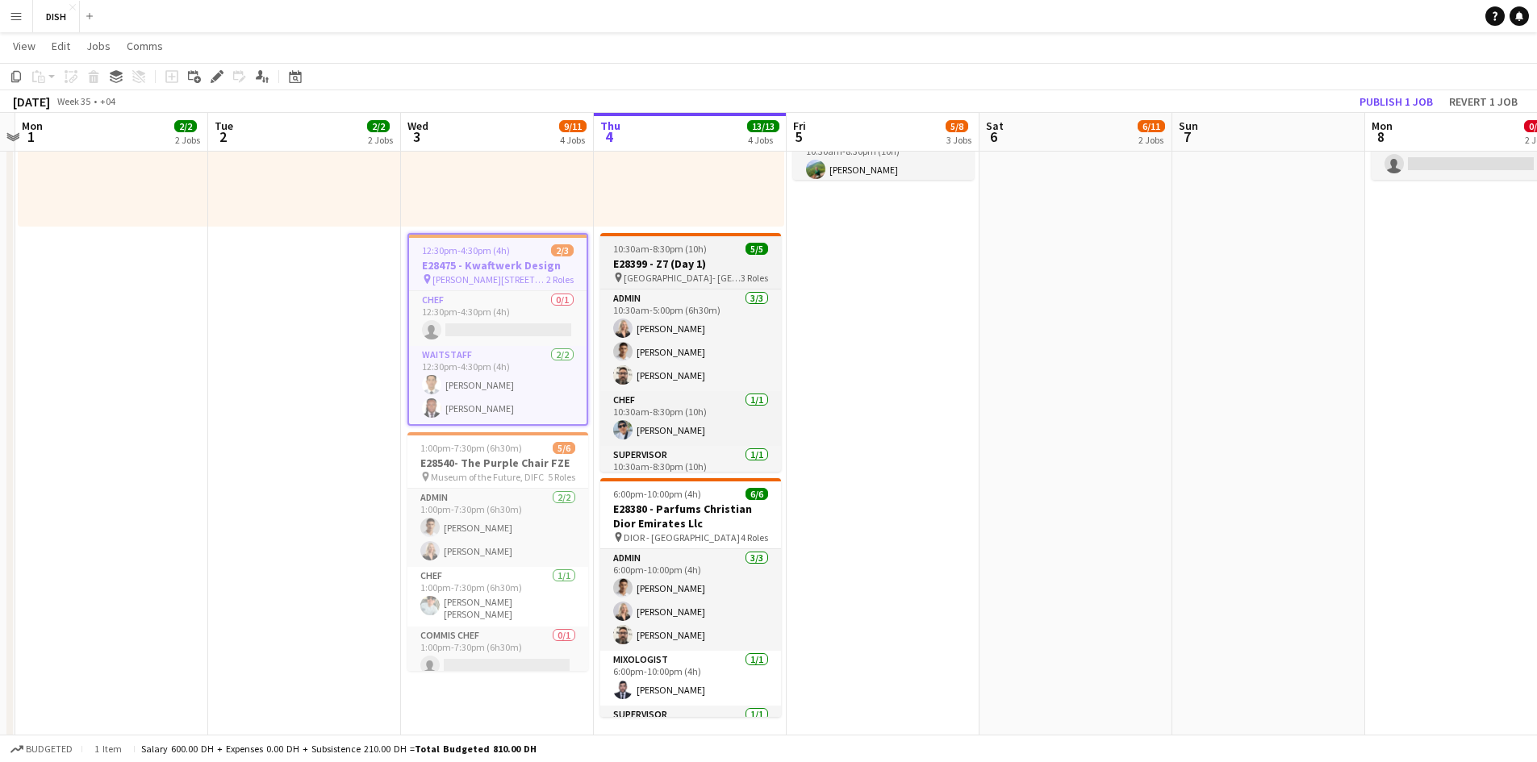
click at [675, 252] on span "10:30am-8:30pm (10h)" at bounding box center [660, 249] width 94 height 12
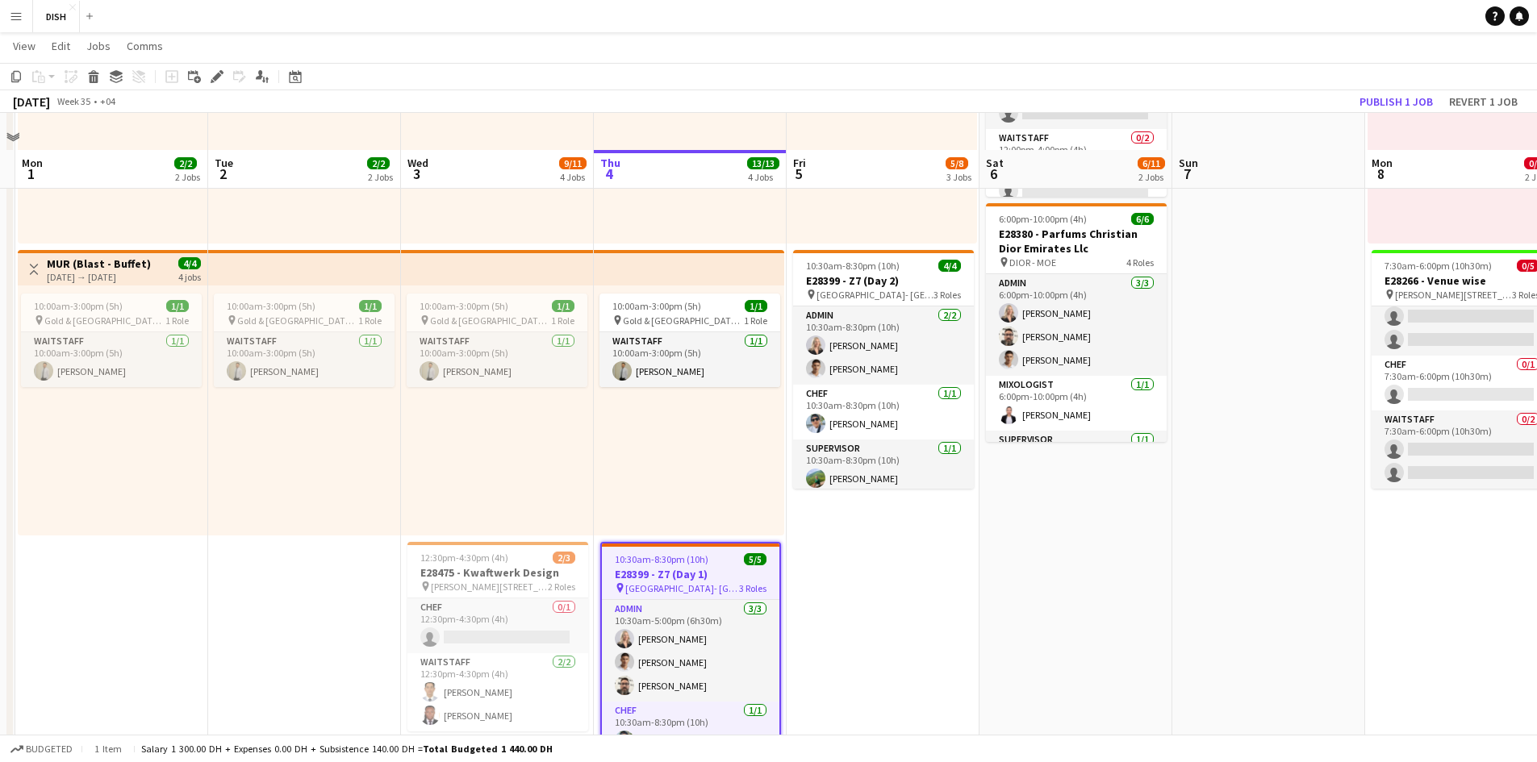
scroll to position [0, 0]
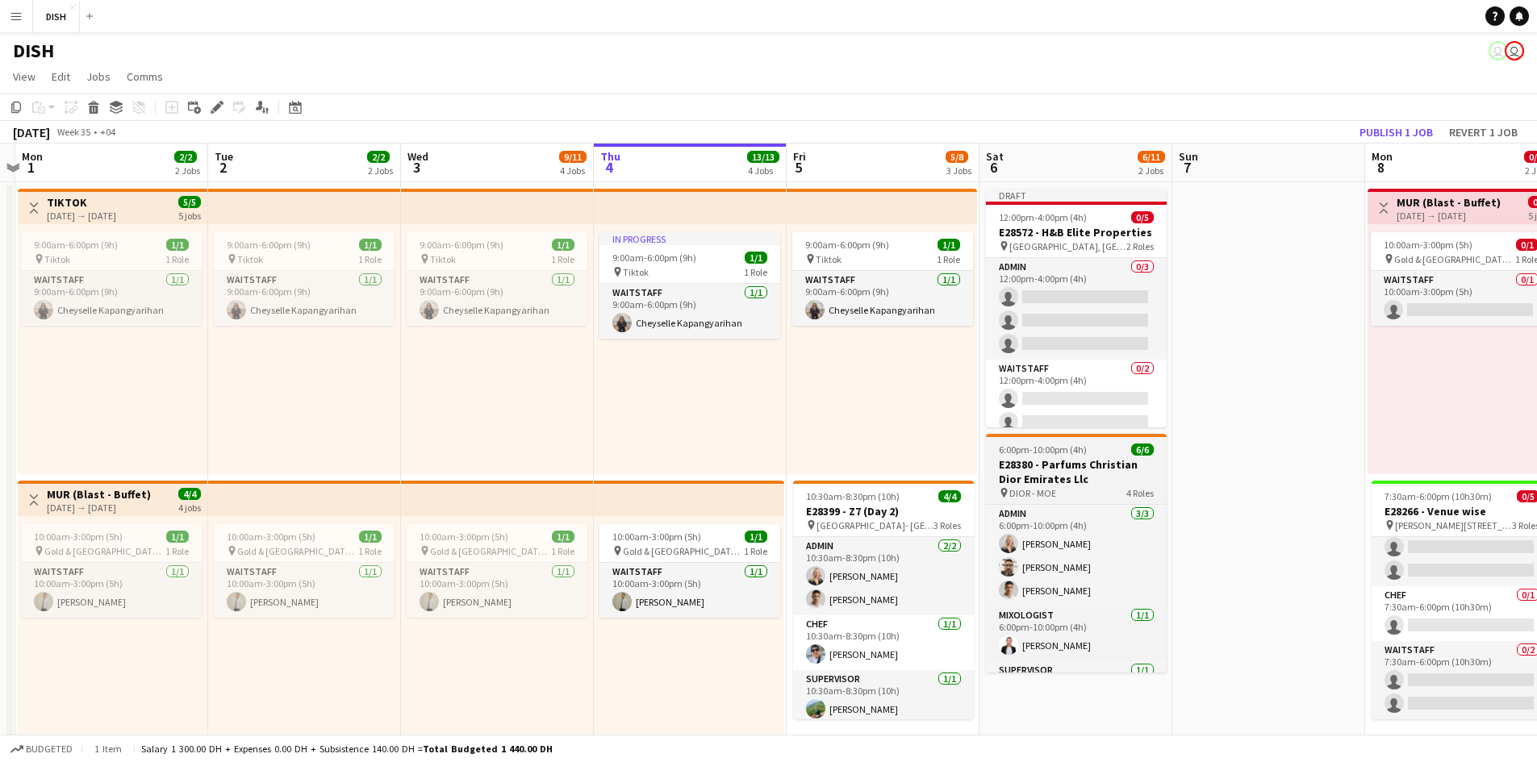
click at [1053, 476] on h3 "E28380 - Parfums Christian Dior Emirates Llc" at bounding box center [1076, 471] width 181 height 29
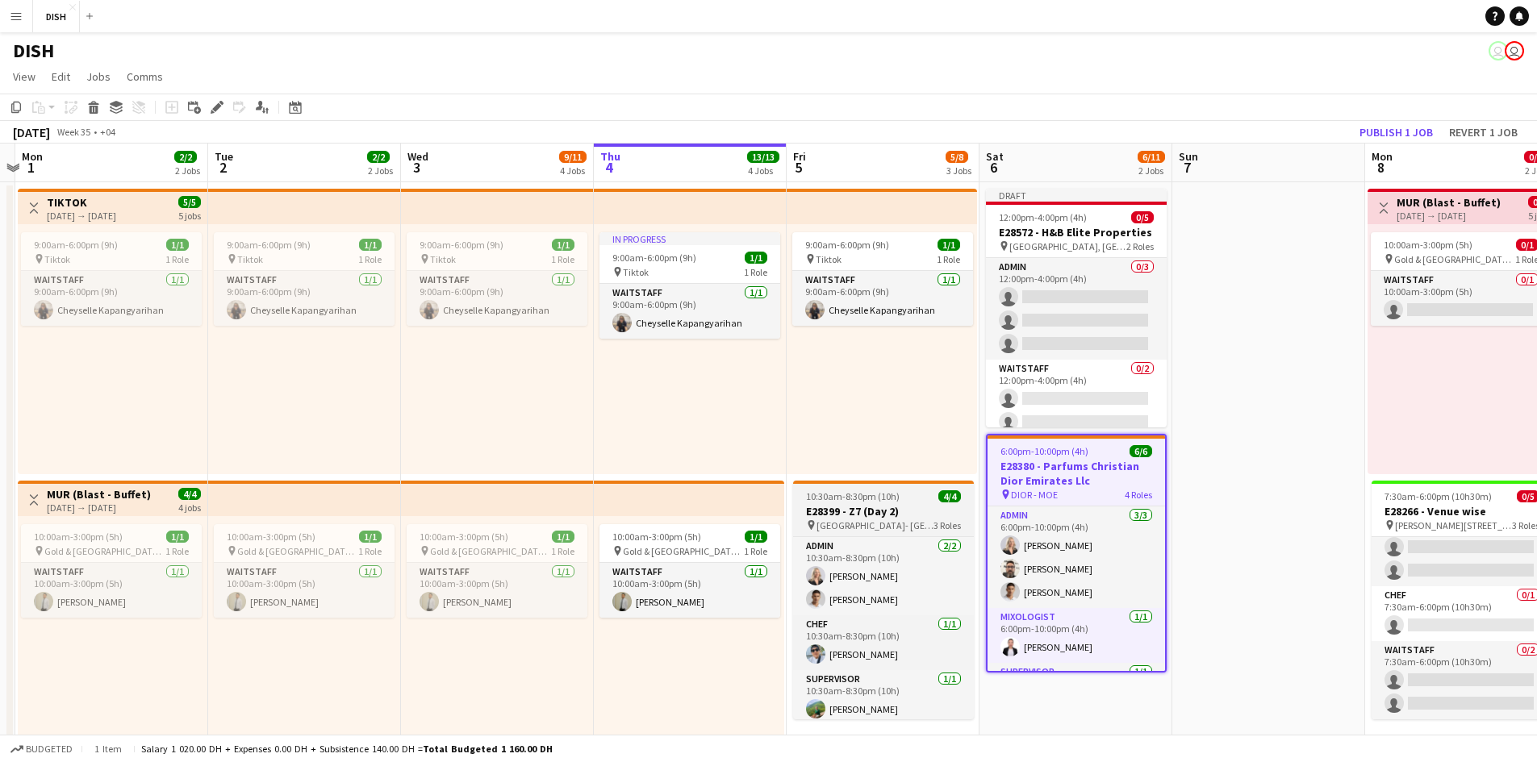
click at [845, 516] on h3 "E28399 - Z7 (Day 2)" at bounding box center [883, 511] width 181 height 15
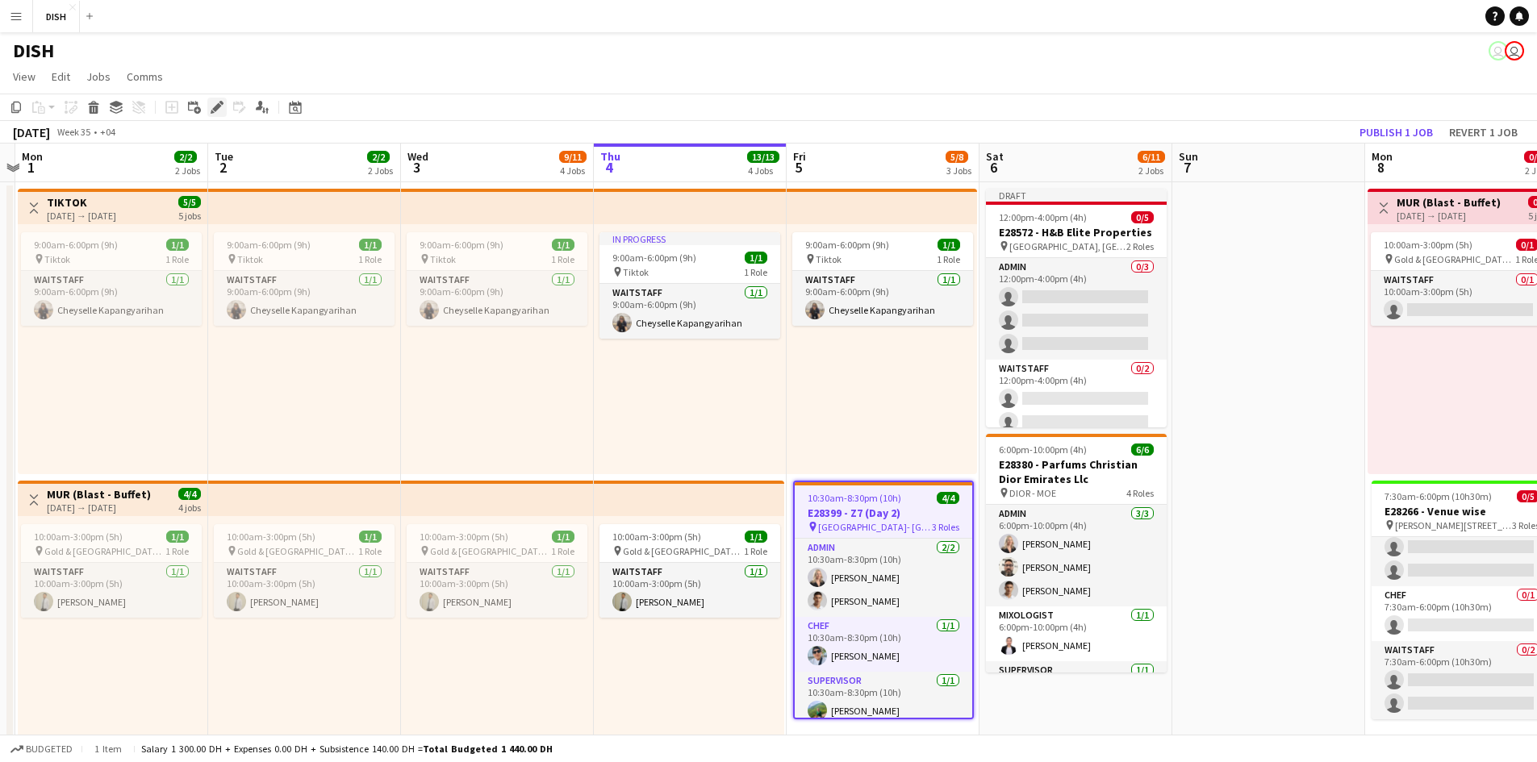
click at [208, 111] on div "Edit" at bounding box center [216, 107] width 19 height 19
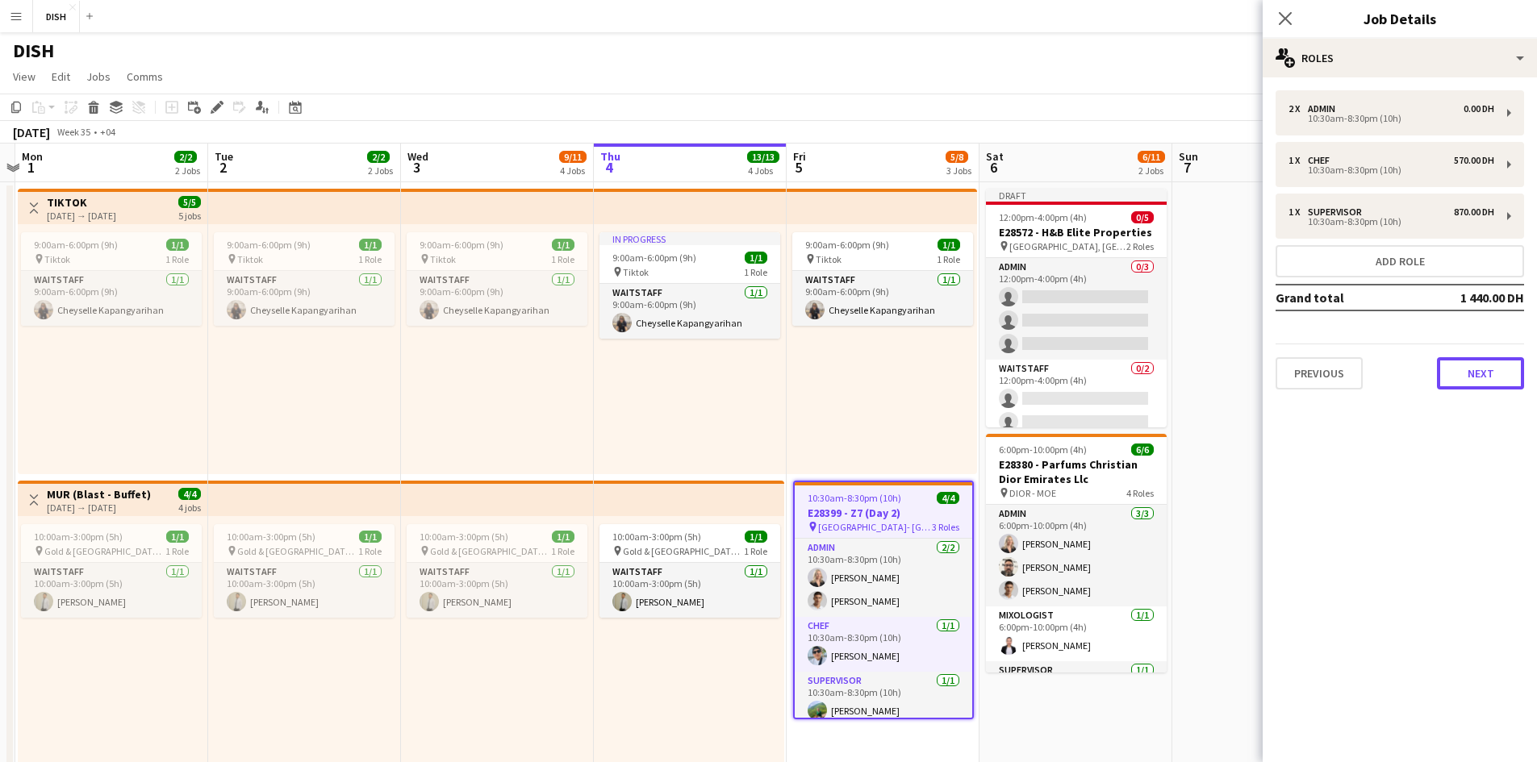
drag, startPoint x: 1441, startPoint y: 375, endPoint x: 1416, endPoint y: 374, distance: 25.1
click at [1442, 375] on button "Next" at bounding box center [1480, 373] width 87 height 32
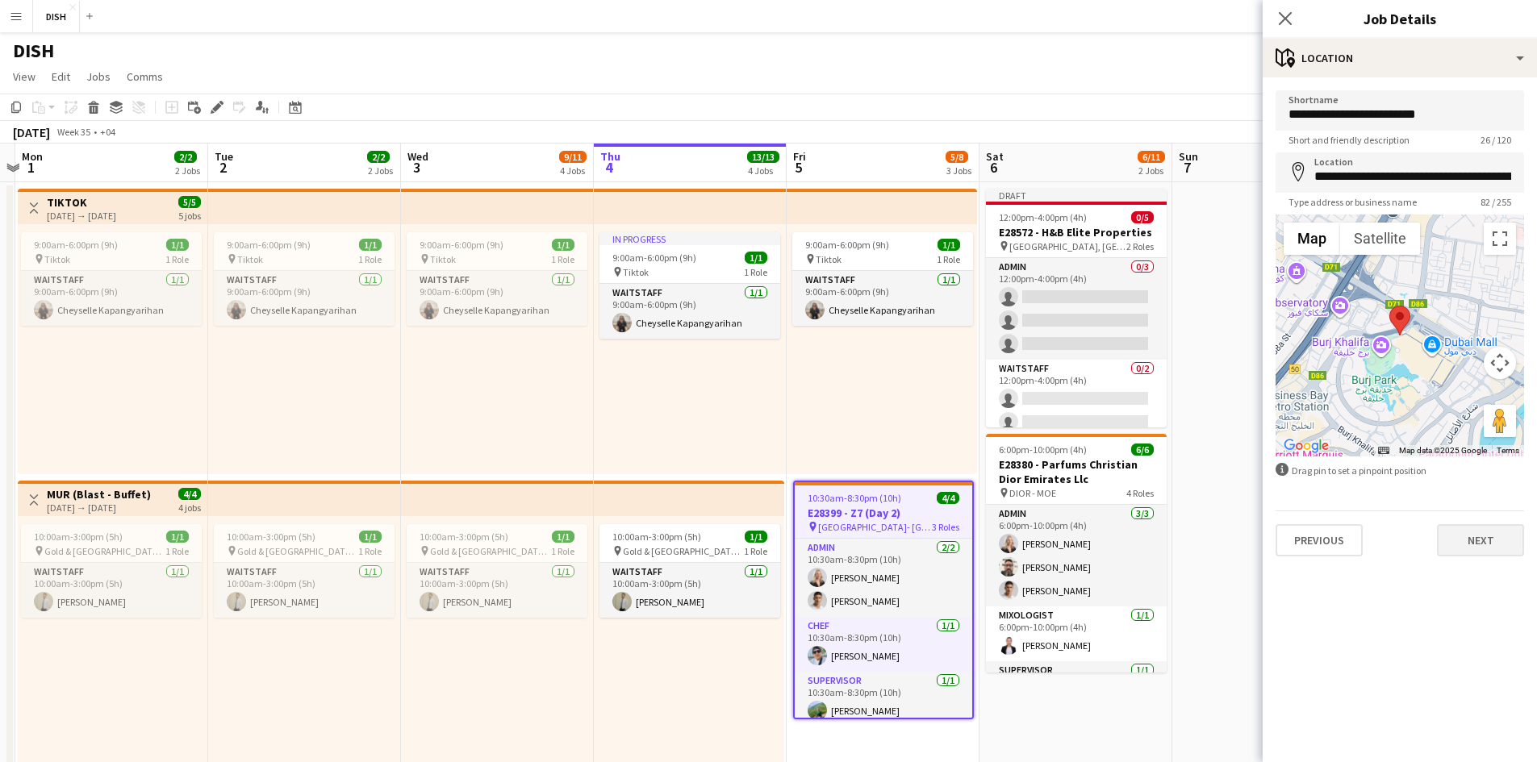
click at [1486, 557] on div "**********" at bounding box center [1400, 323] width 274 height 492
click at [1489, 548] on button "Next" at bounding box center [1480, 540] width 87 height 32
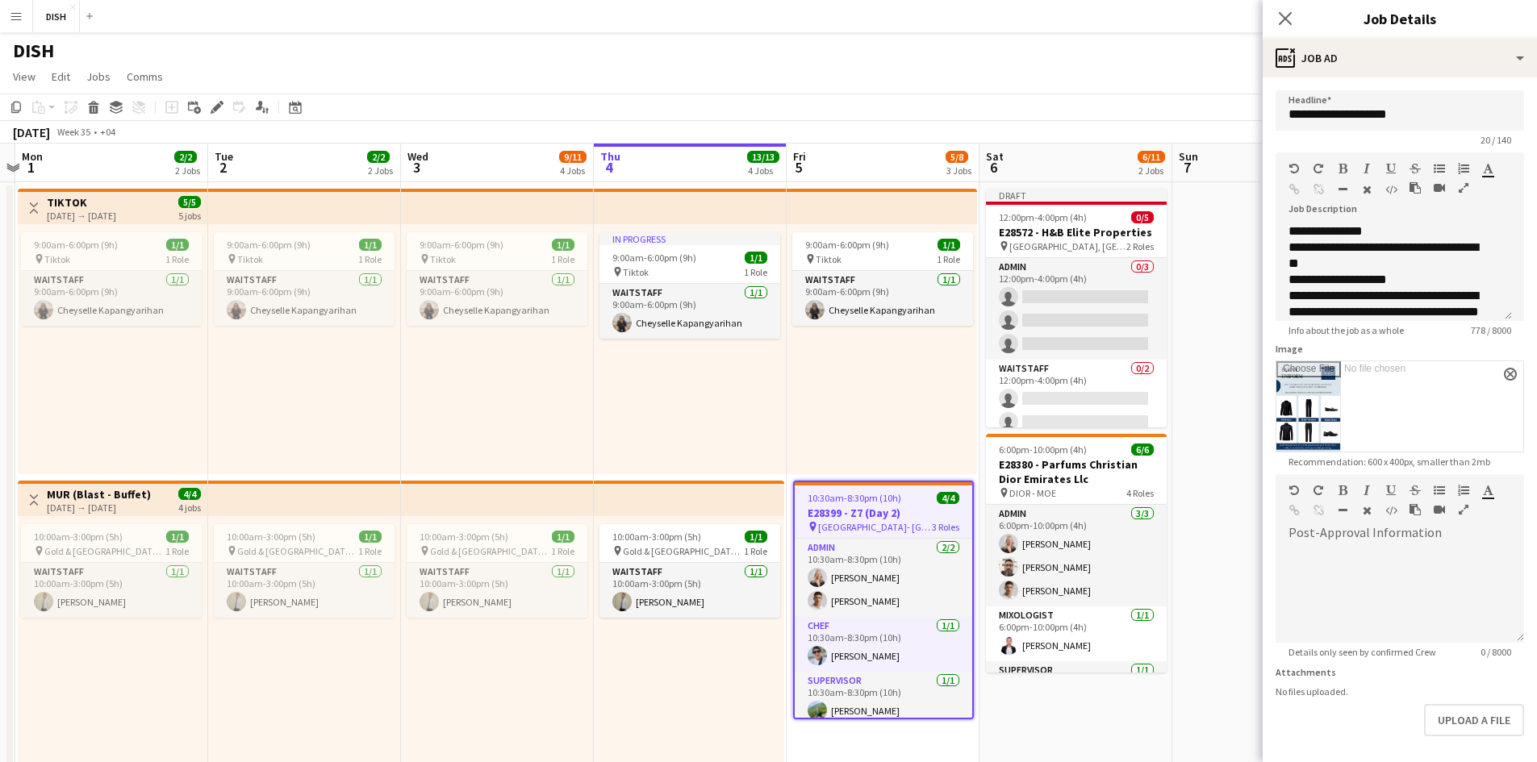
scroll to position [368, 0]
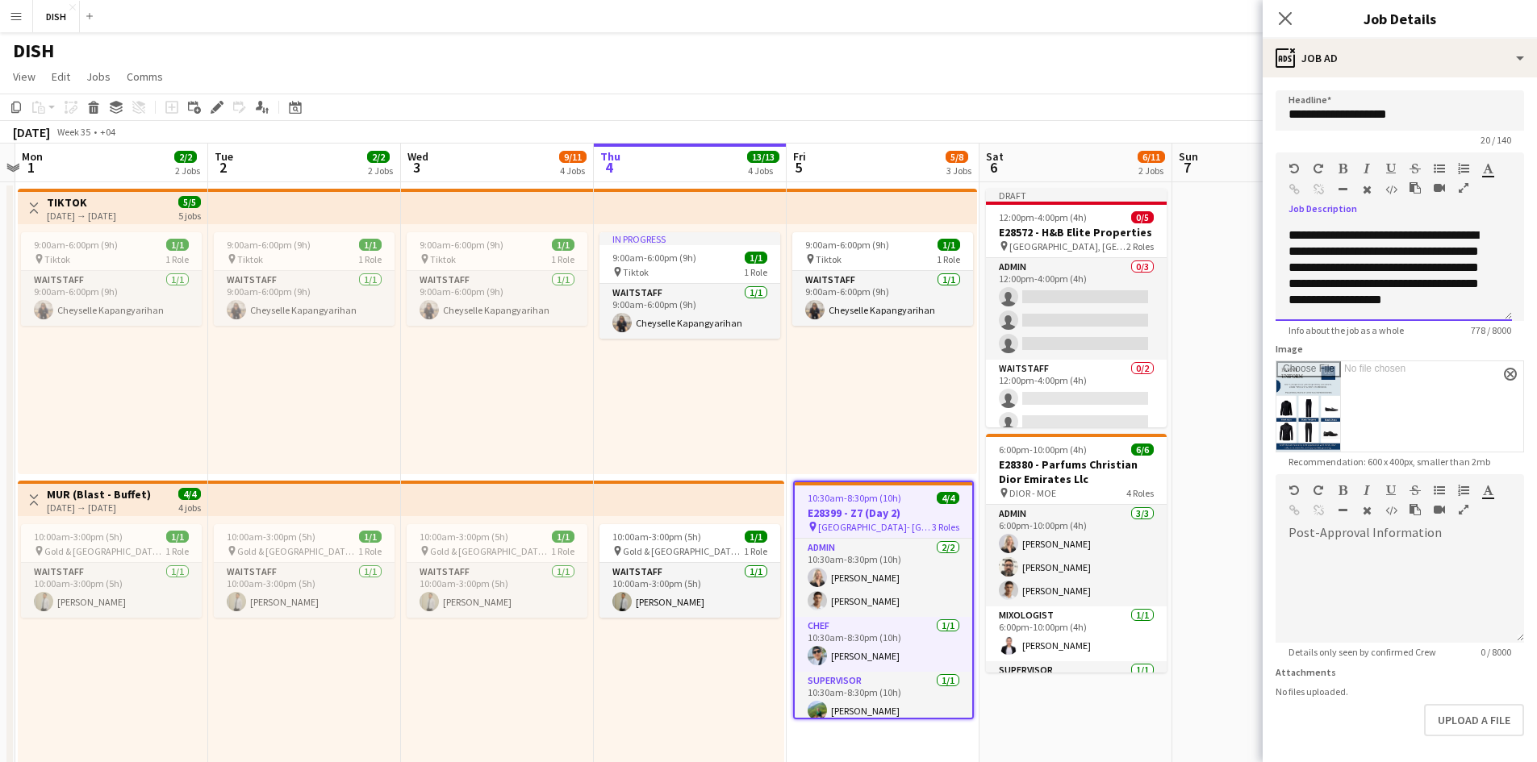
click at [1456, 297] on div "**********" at bounding box center [1387, 268] width 198 height 81
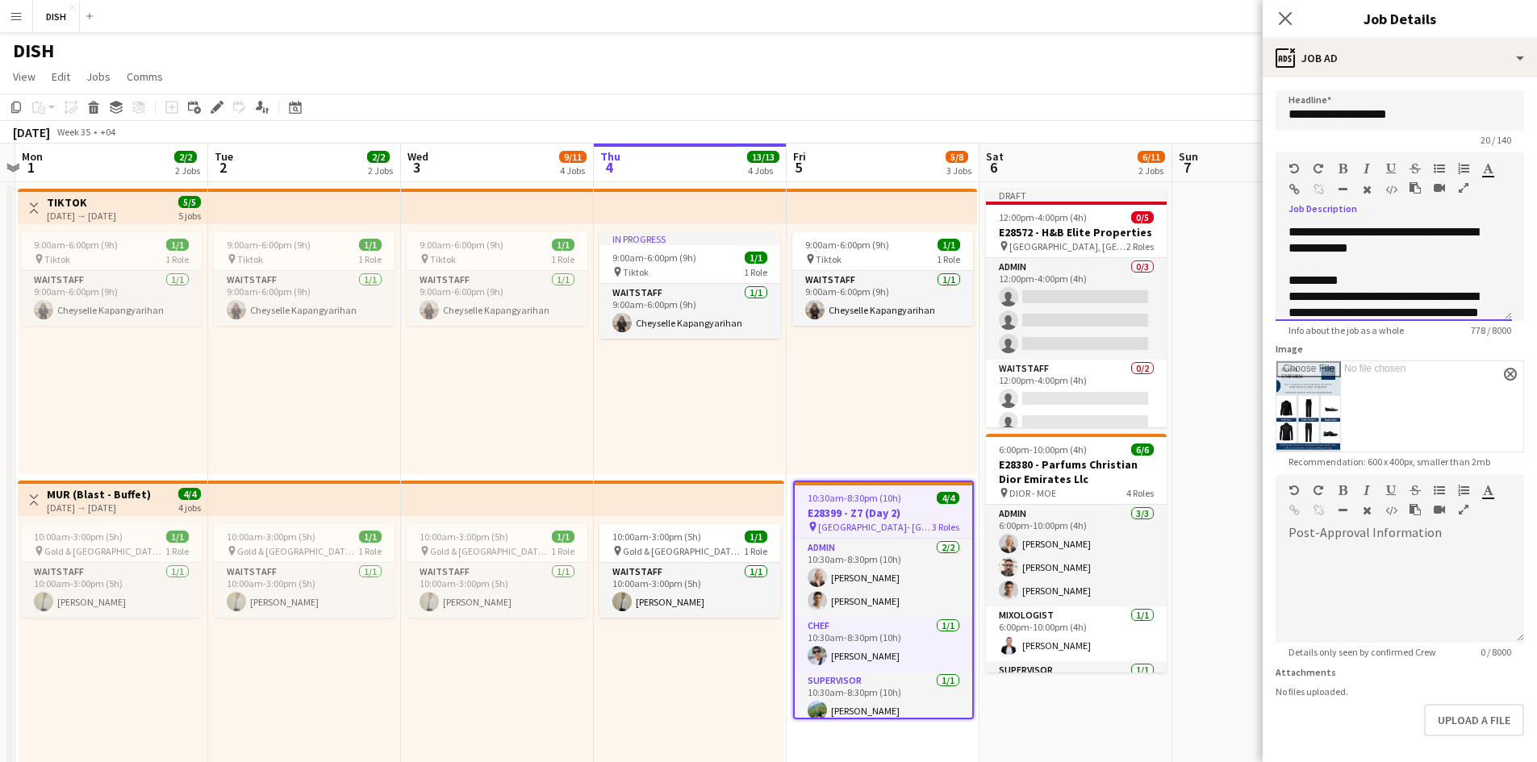
drag, startPoint x: 1453, startPoint y: 304, endPoint x: 1236, endPoint y: 218, distance: 233.6
copy div "**********"
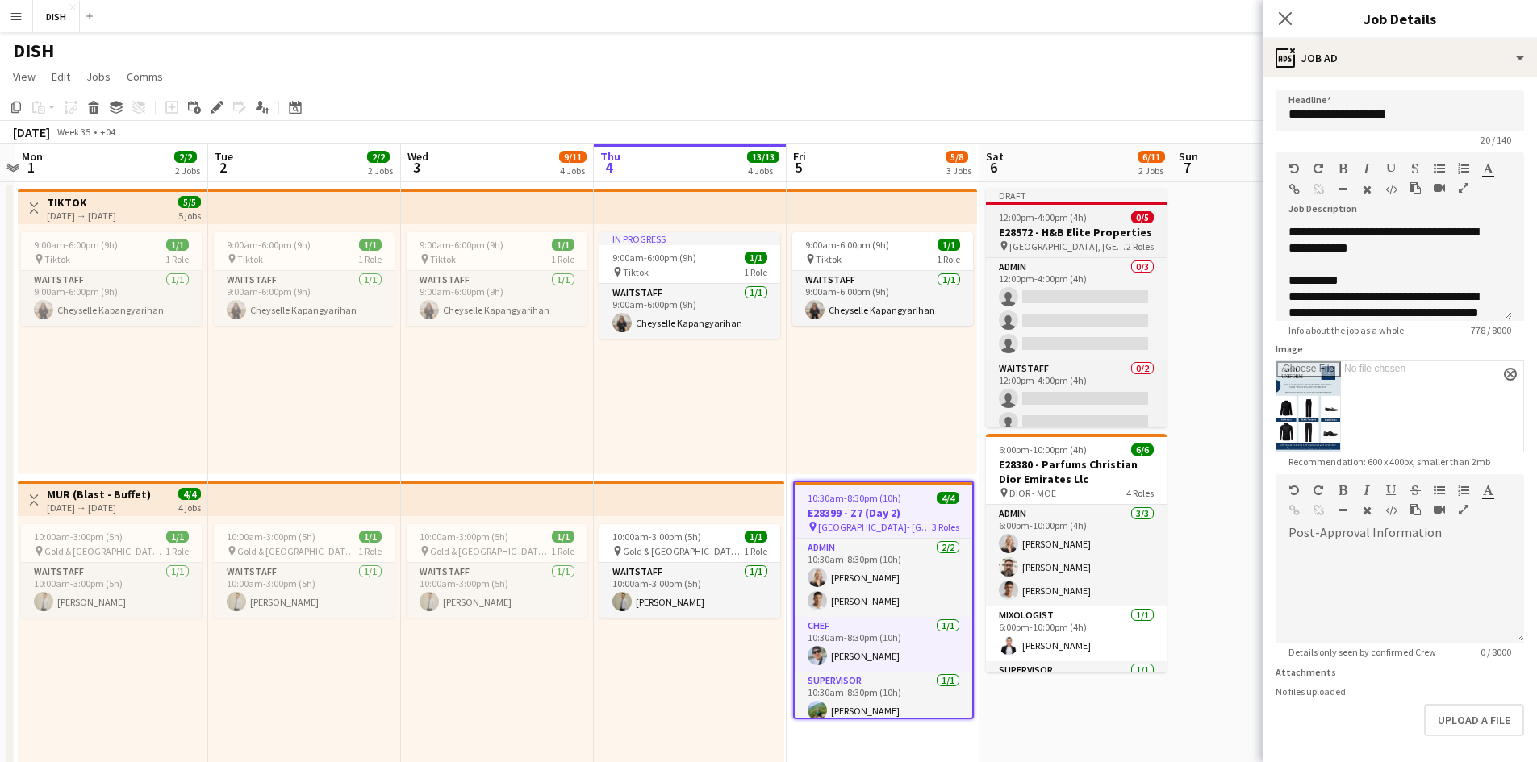
click at [1079, 221] on span "12:00pm-4:00pm (4h)" at bounding box center [1043, 217] width 88 height 12
type input "**********"
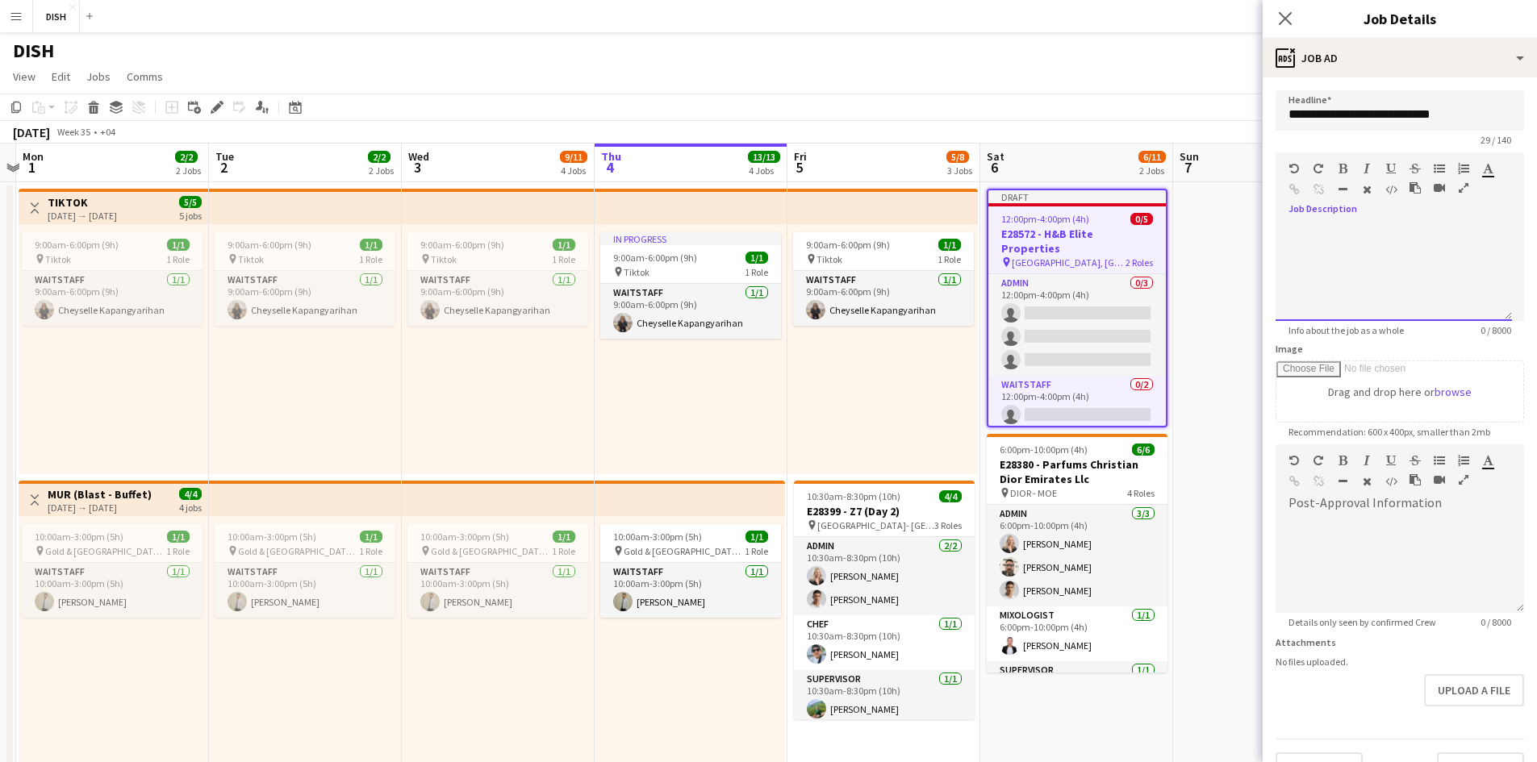
click at [1332, 203] on div "Standard Heading 1 Heading 2 Heading 3 Heading 4 Heading 5 Heading 6 Heading 7 …" at bounding box center [1399, 182] width 248 height 61
paste div
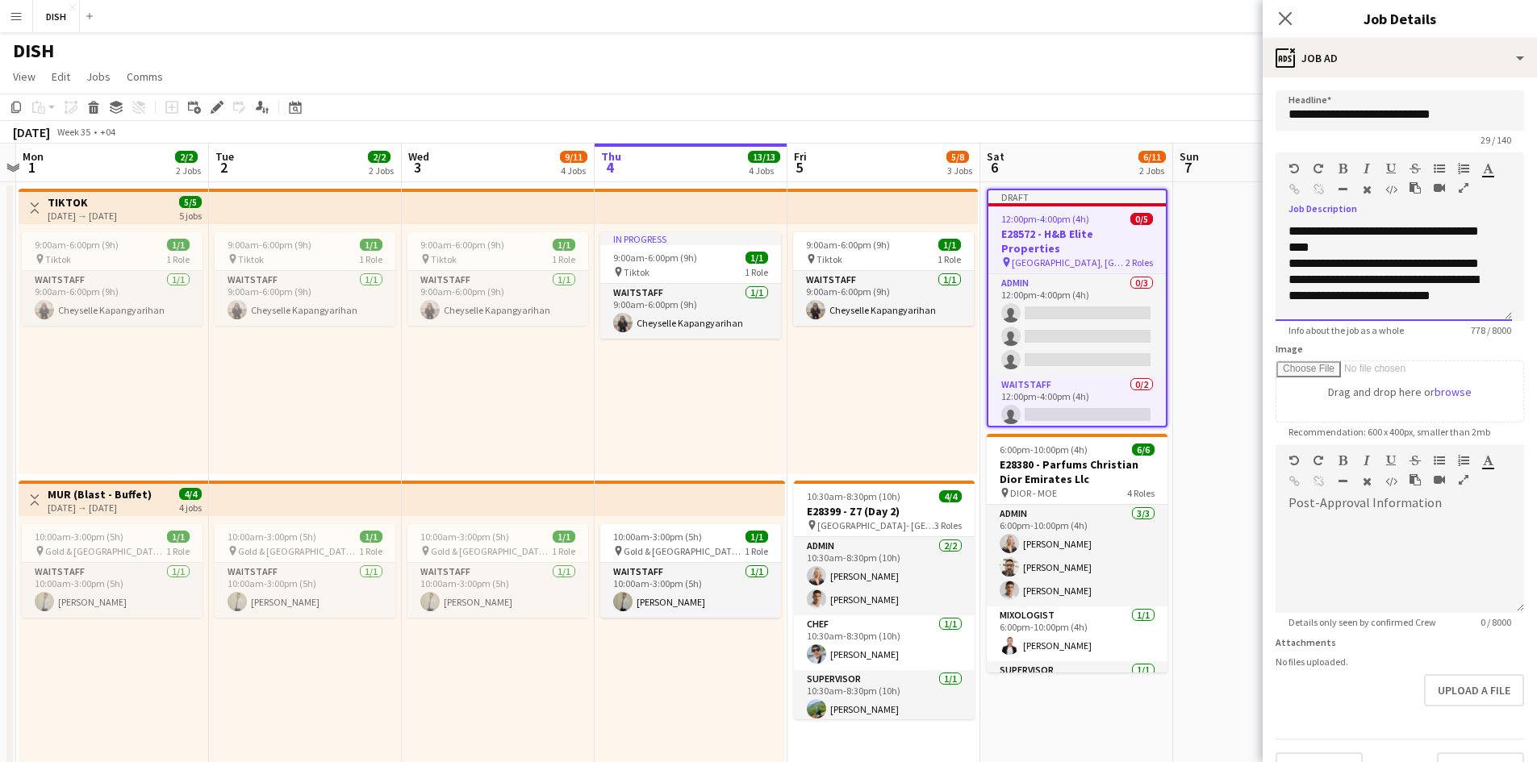
scroll to position [0, 0]
type input "**********"
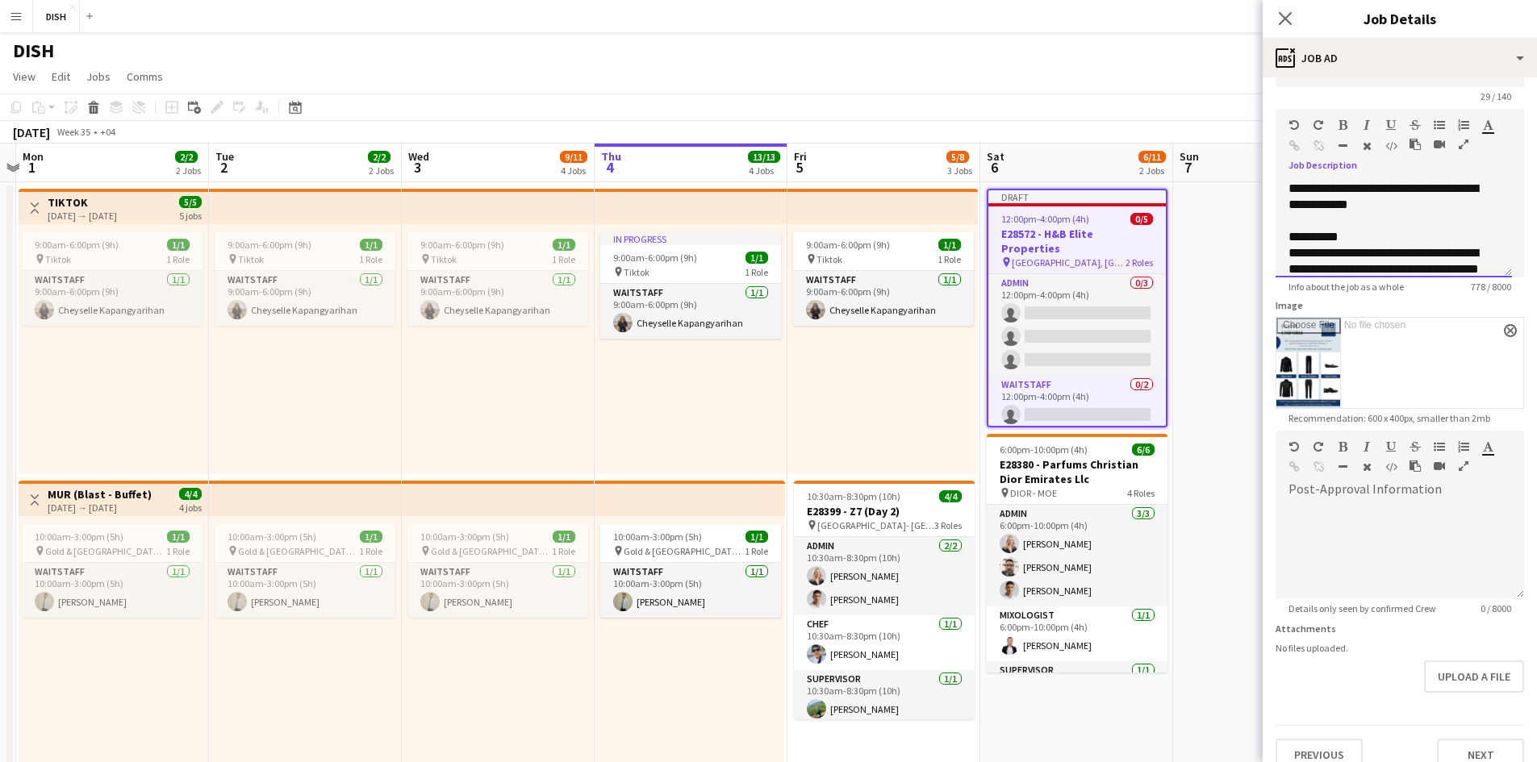
scroll to position [65, 0]
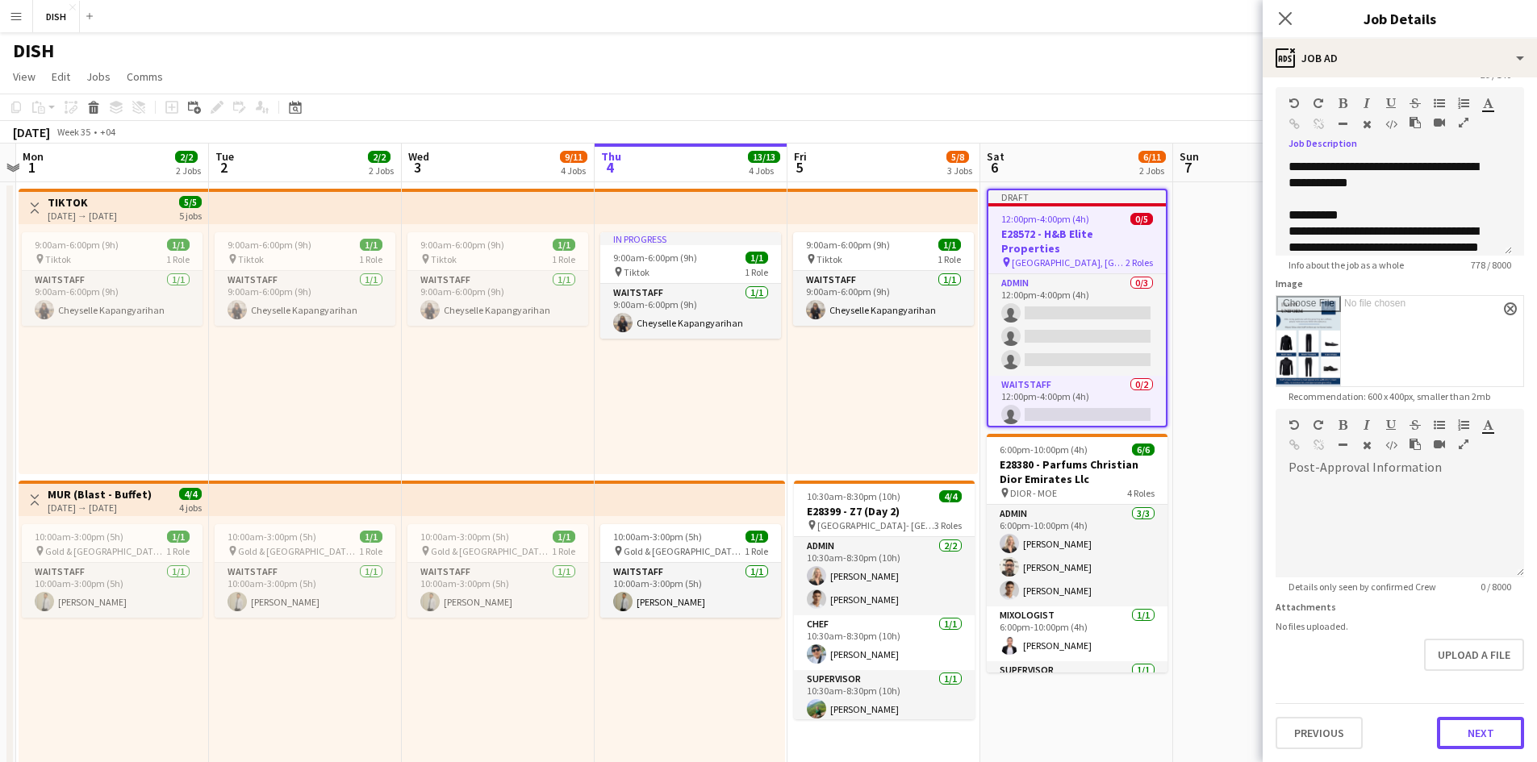
click at [1485, 741] on button "Next" at bounding box center [1480, 733] width 87 height 32
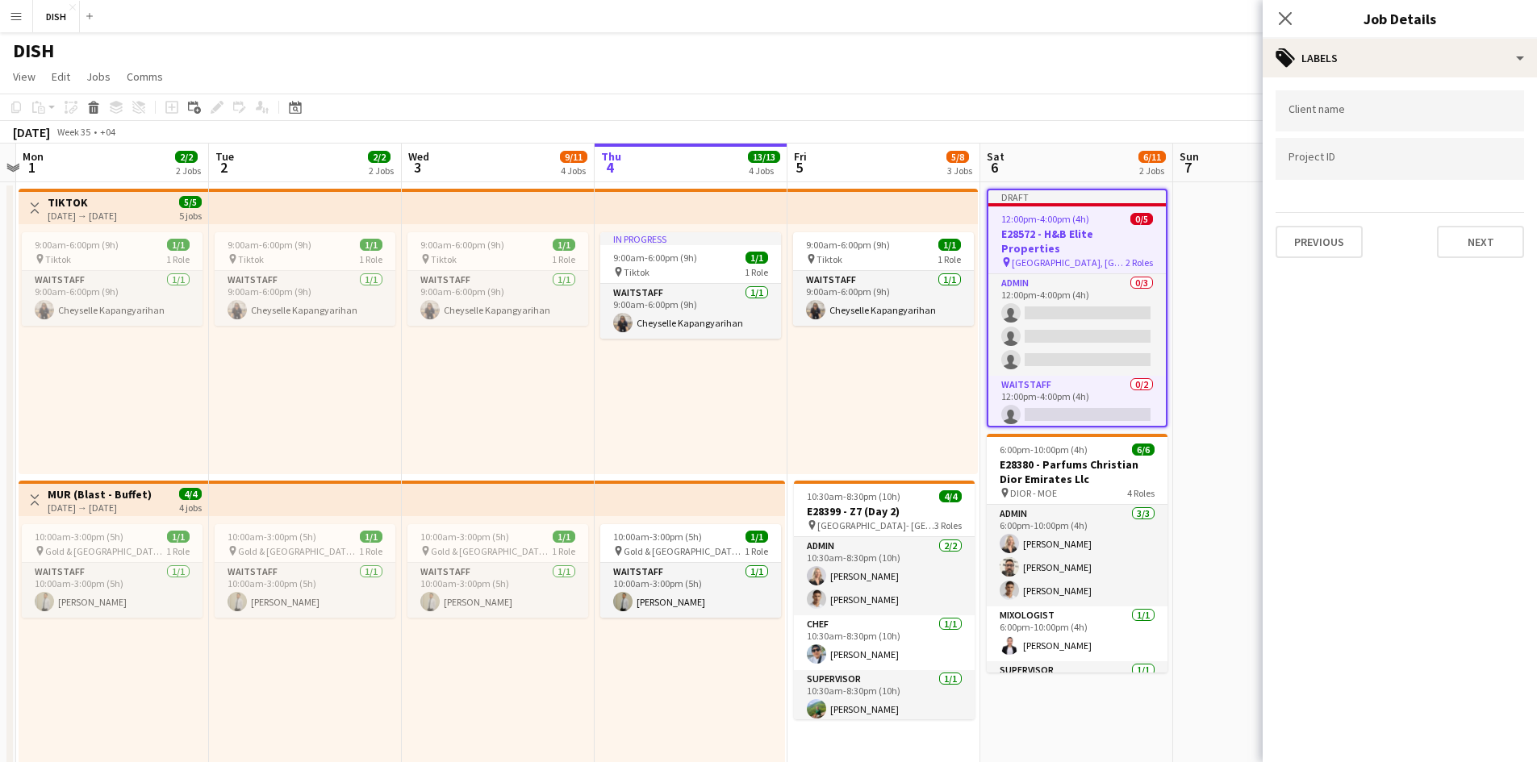
scroll to position [0, 0]
click at [1330, 106] on div at bounding box center [1399, 110] width 248 height 41
type input "*"
type input "**********"
click at [1307, 153] on div at bounding box center [1399, 158] width 248 height 41
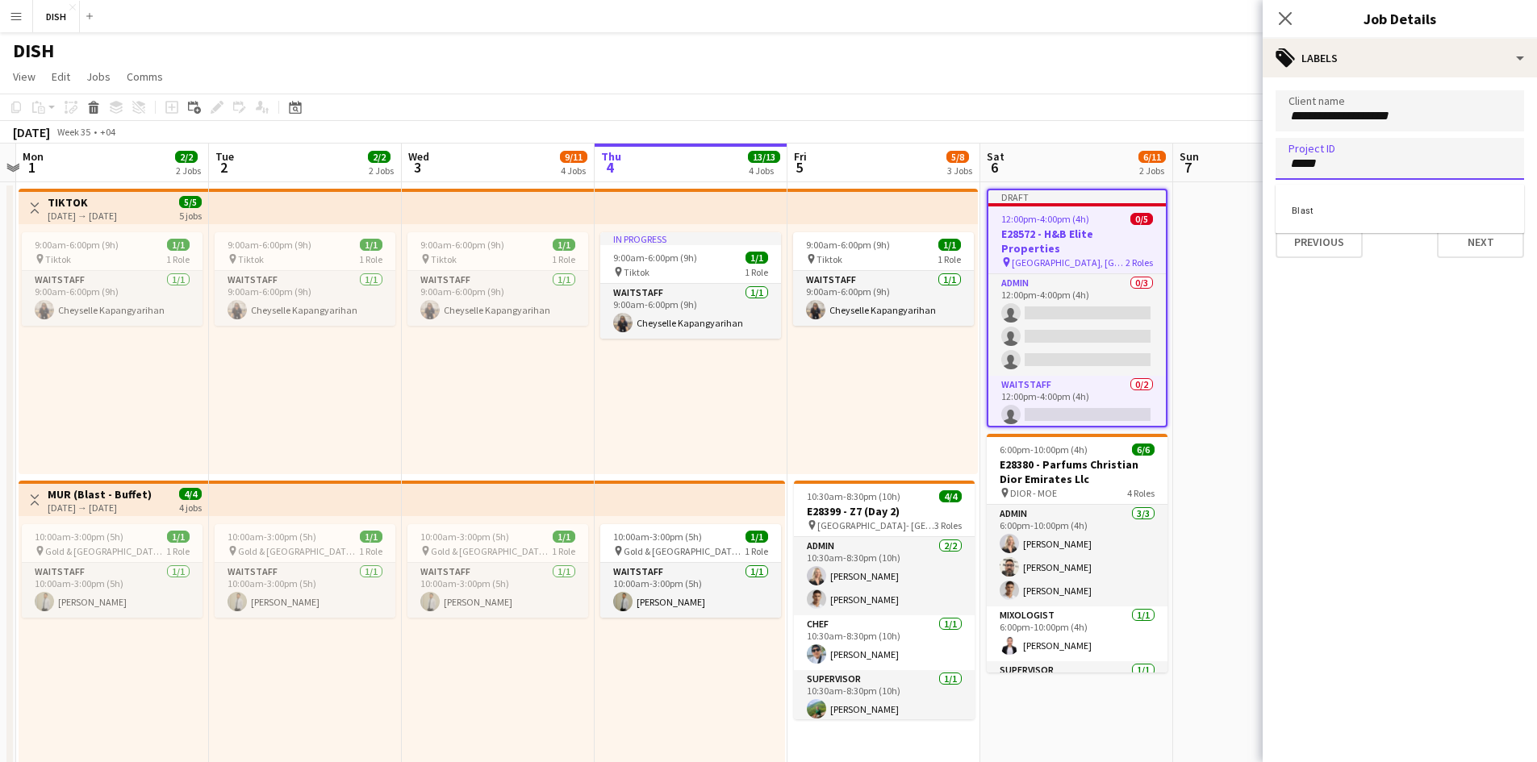
type input "*****"
click at [1500, 257] on div at bounding box center [1400, 381] width 274 height 762
click at [1488, 248] on button "Next" at bounding box center [1480, 242] width 87 height 32
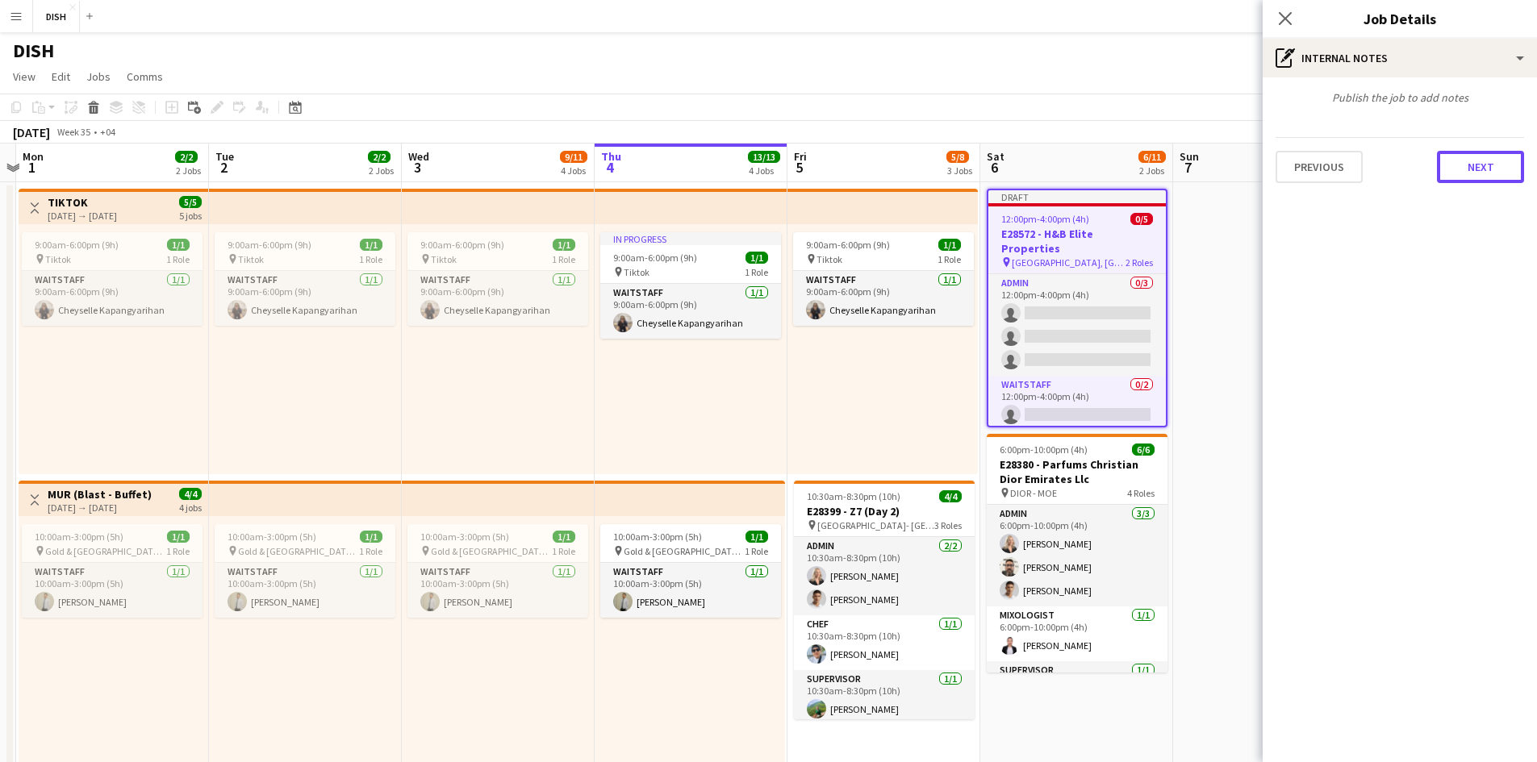
click at [1495, 175] on button "Next" at bounding box center [1480, 167] width 87 height 32
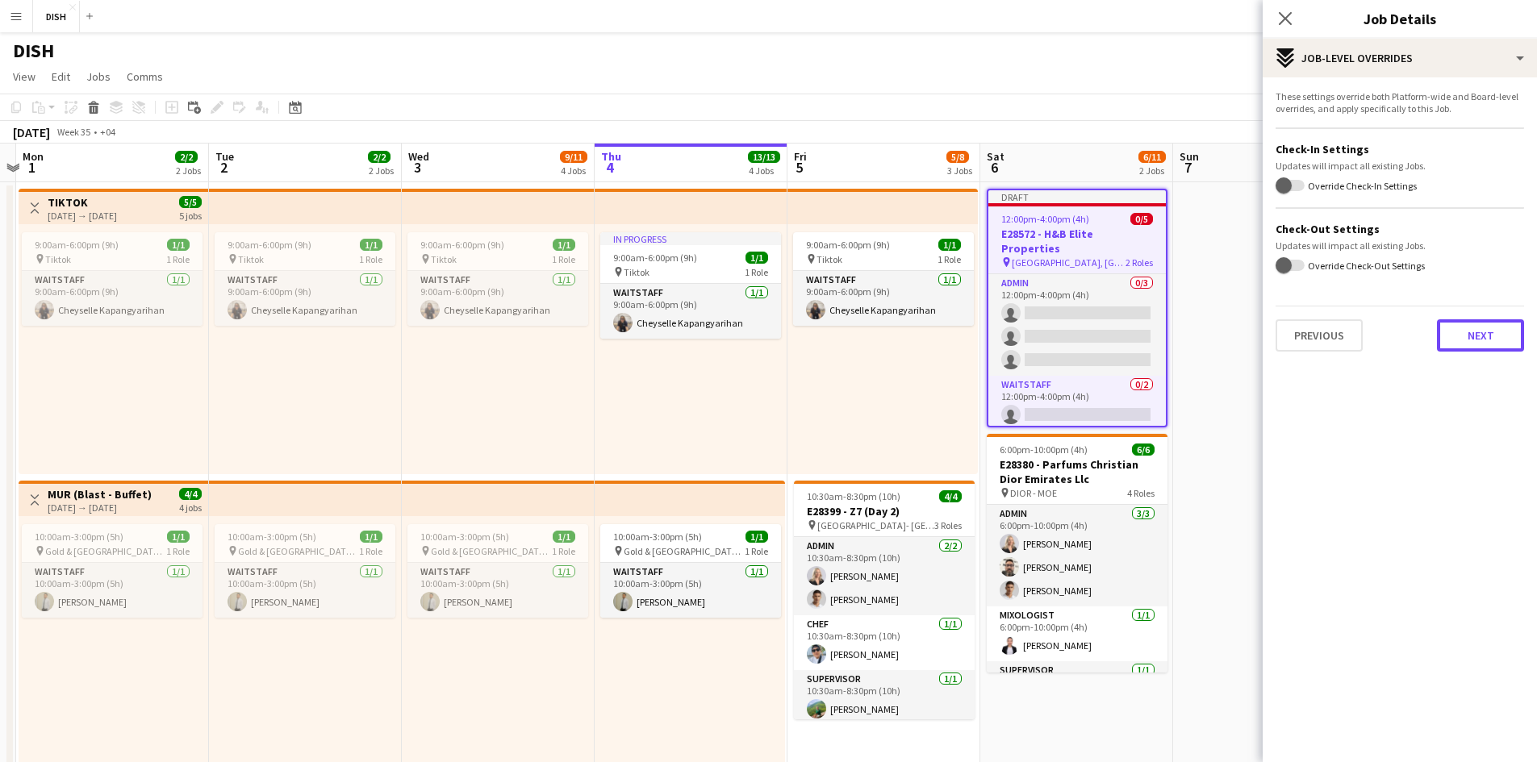
click at [1488, 328] on button "Next" at bounding box center [1480, 335] width 87 height 32
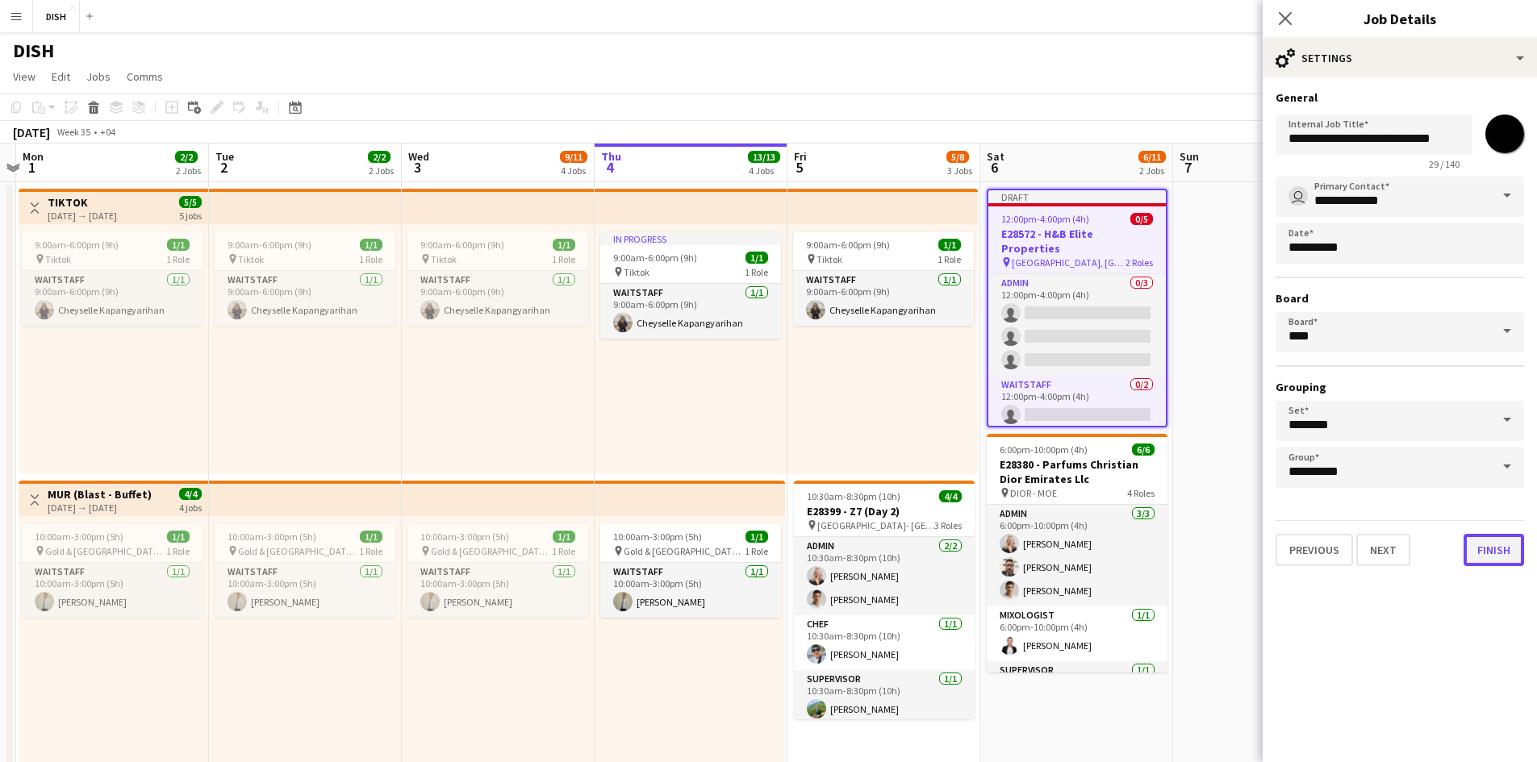
click at [1493, 557] on button "Finish" at bounding box center [1493, 550] width 61 height 32
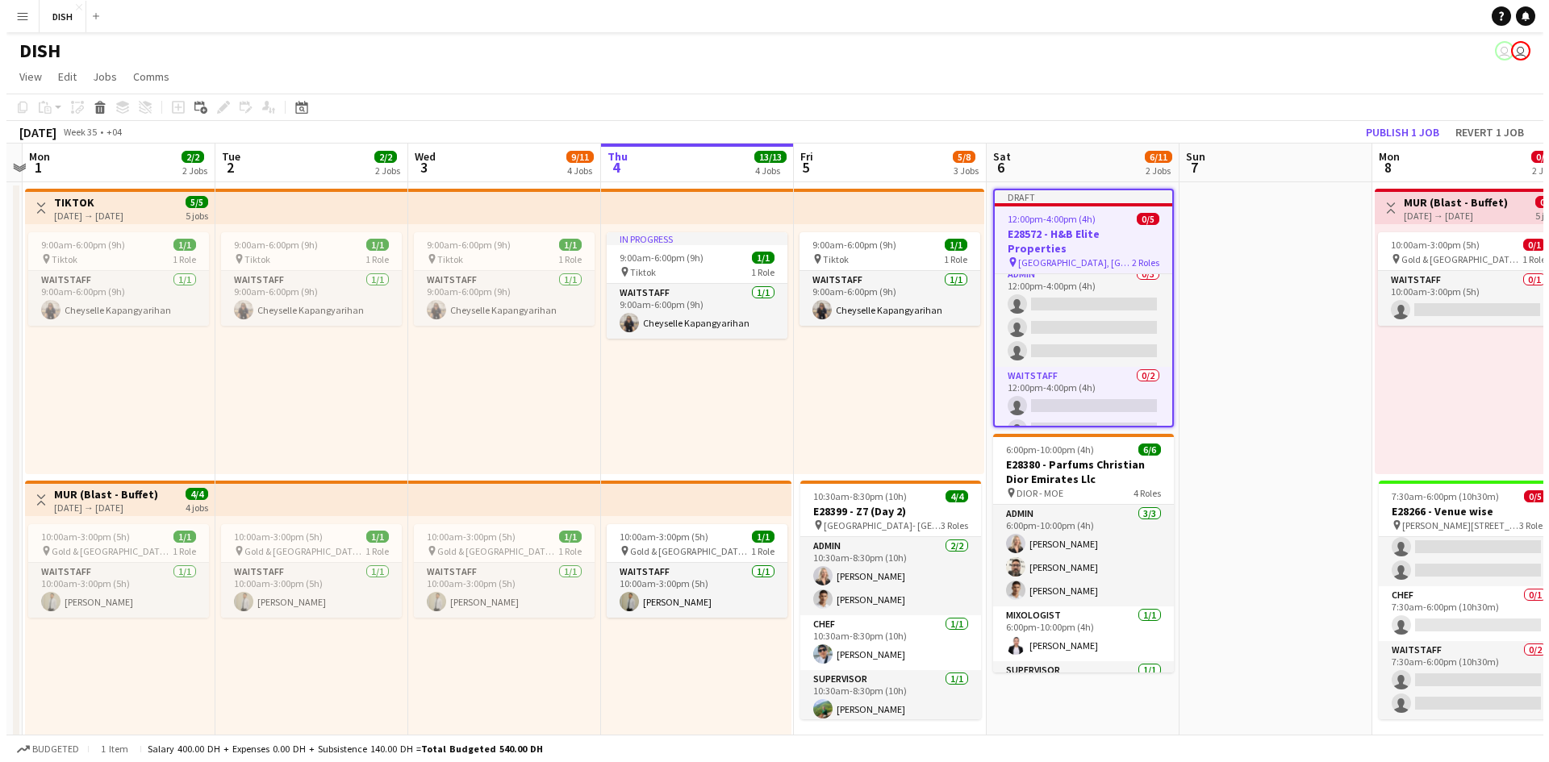
scroll to position [14, 0]
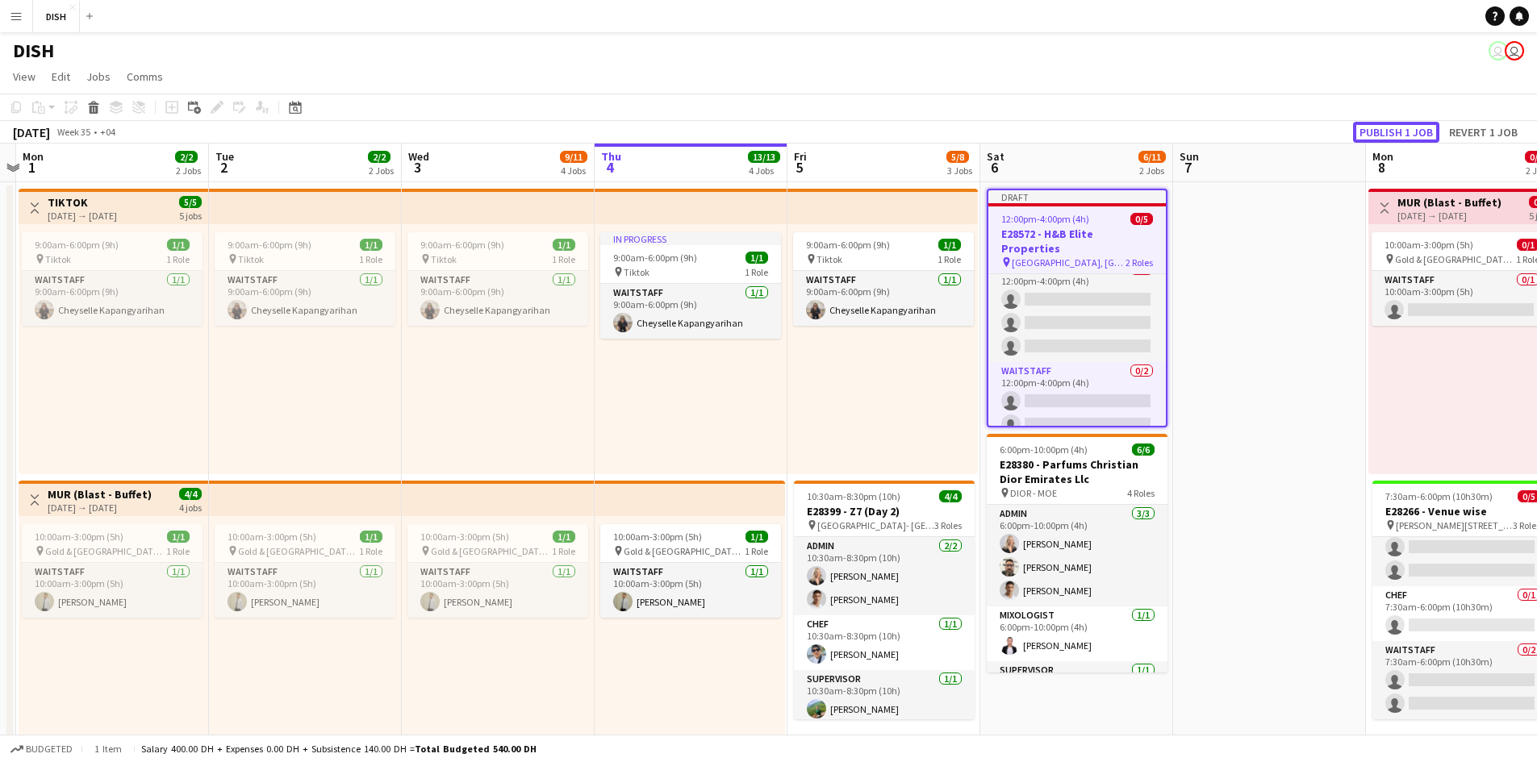
drag, startPoint x: 1393, startPoint y: 133, endPoint x: 1371, endPoint y: 151, distance: 28.7
click at [1393, 132] on button "Publish 1 job" at bounding box center [1396, 132] width 86 height 21
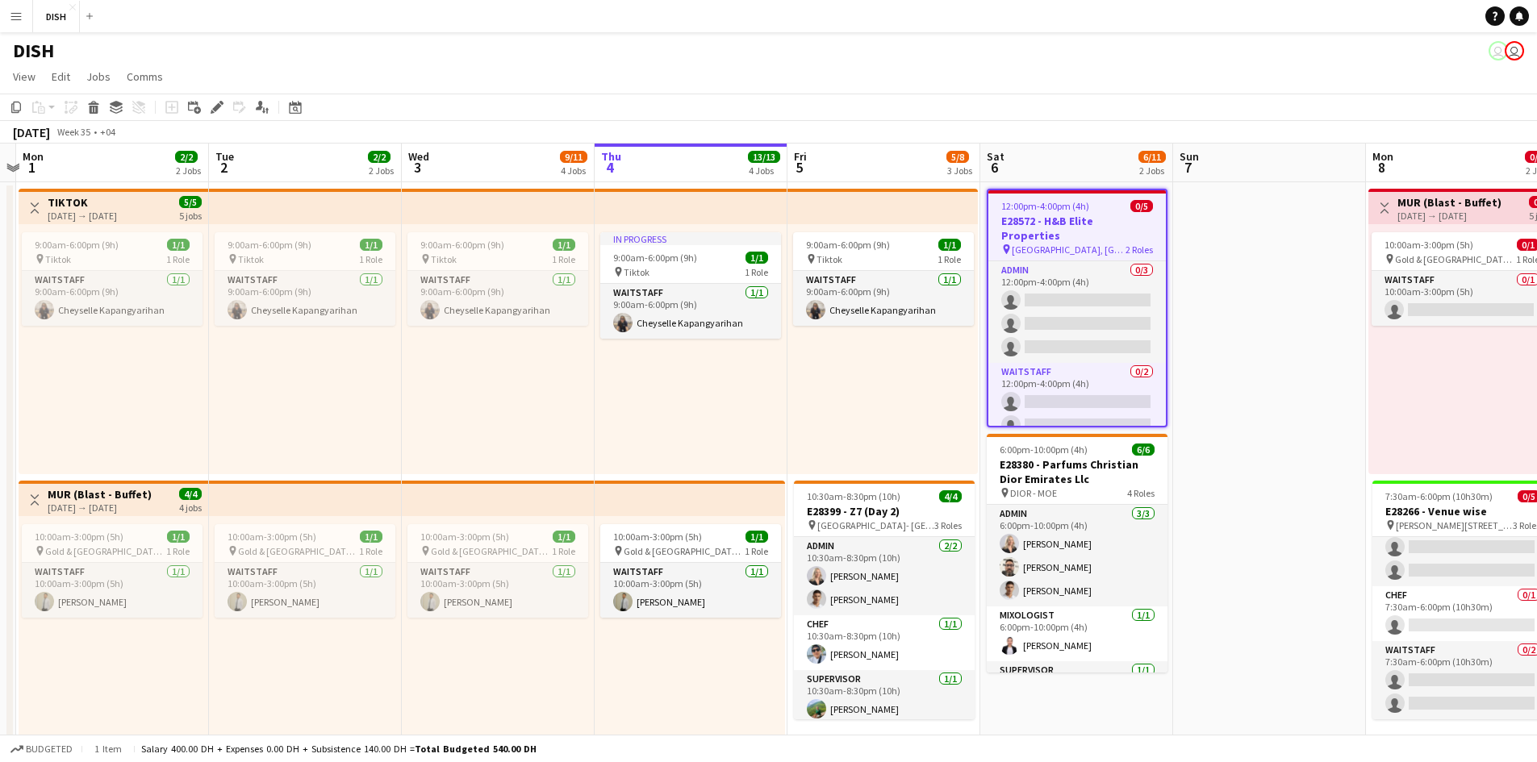
click at [9, 16] on button "Menu" at bounding box center [16, 16] width 32 height 32
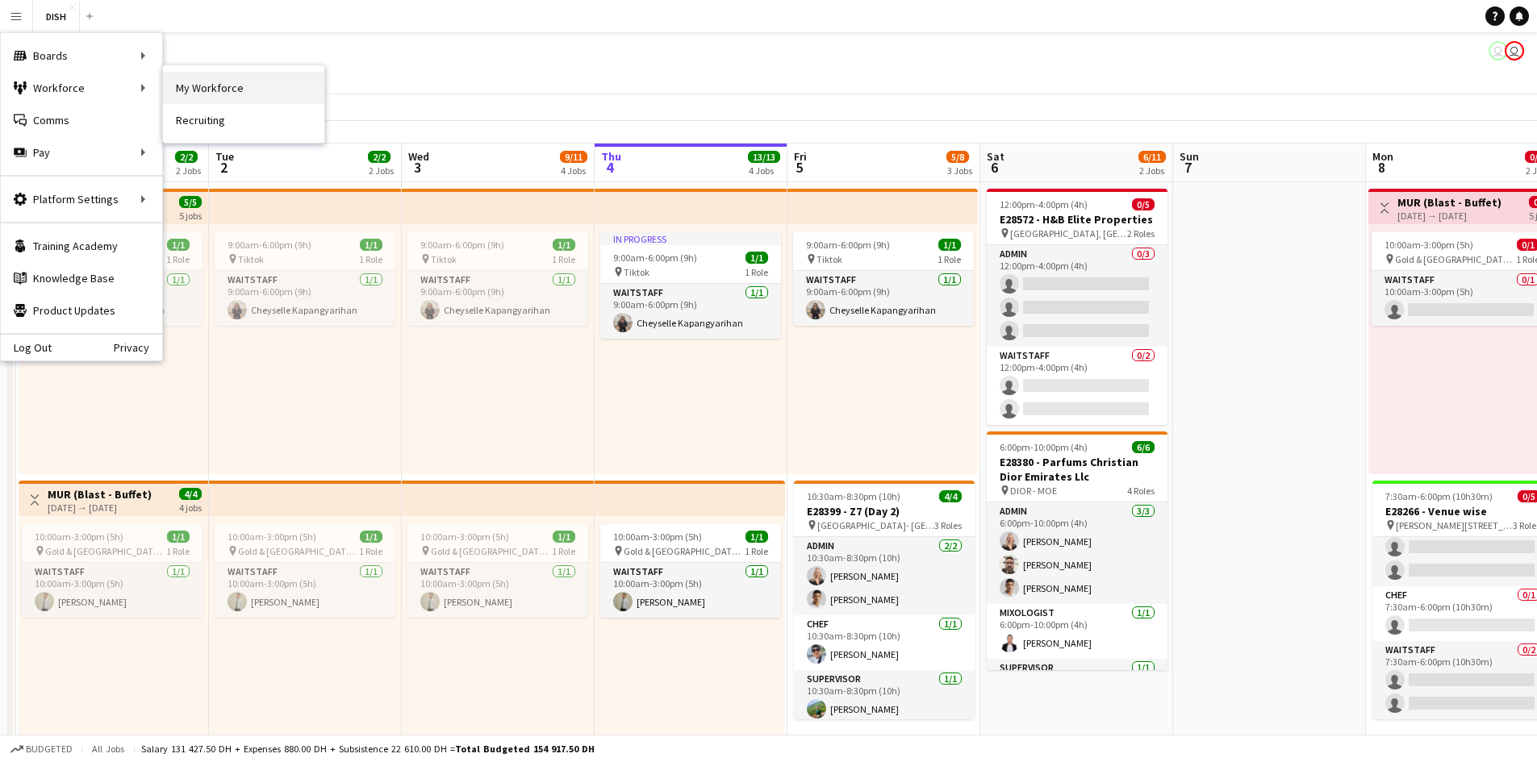
click at [190, 81] on link "My Workforce" at bounding box center [243, 88] width 161 height 32
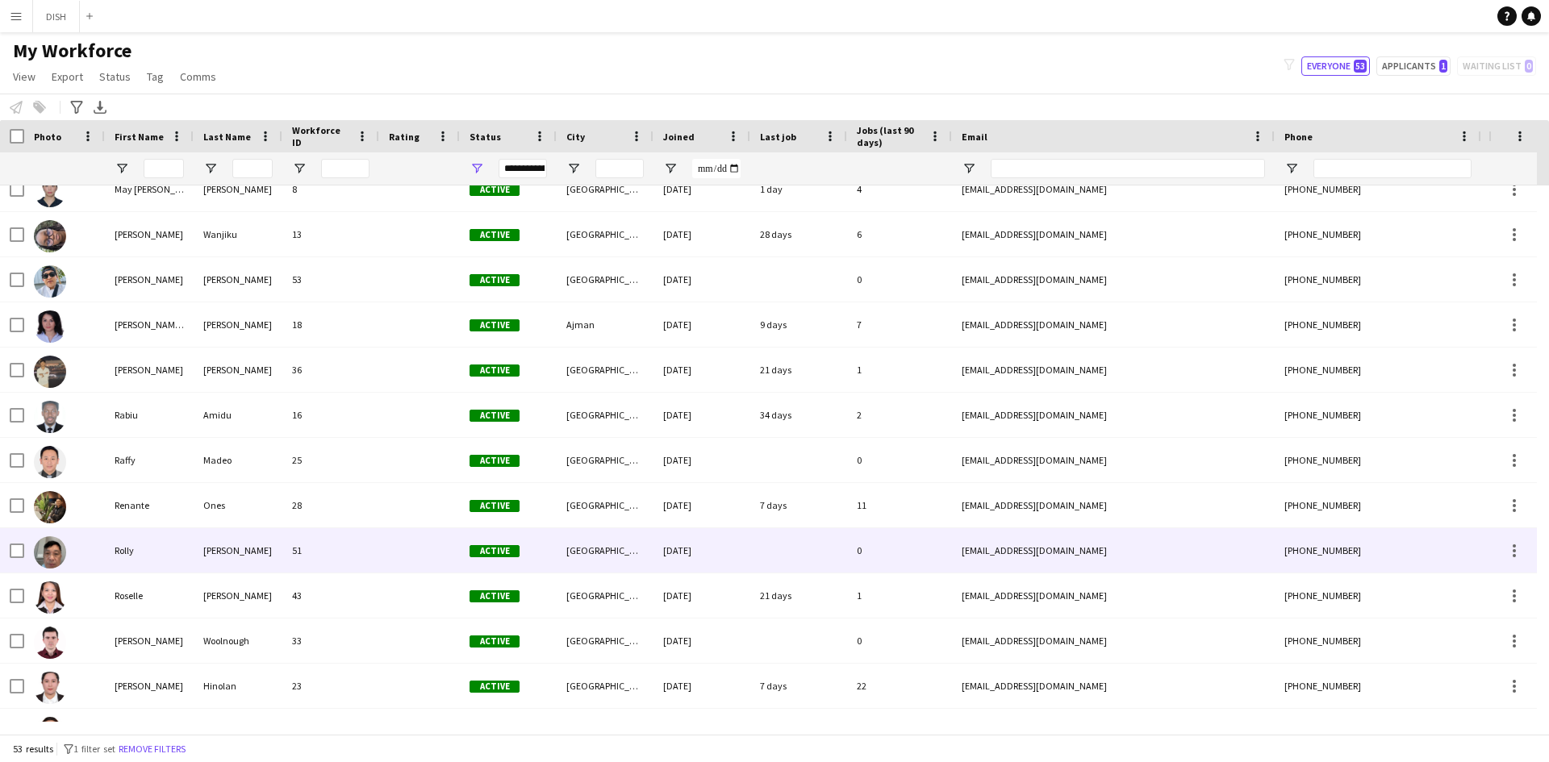
scroll to position [1613, 0]
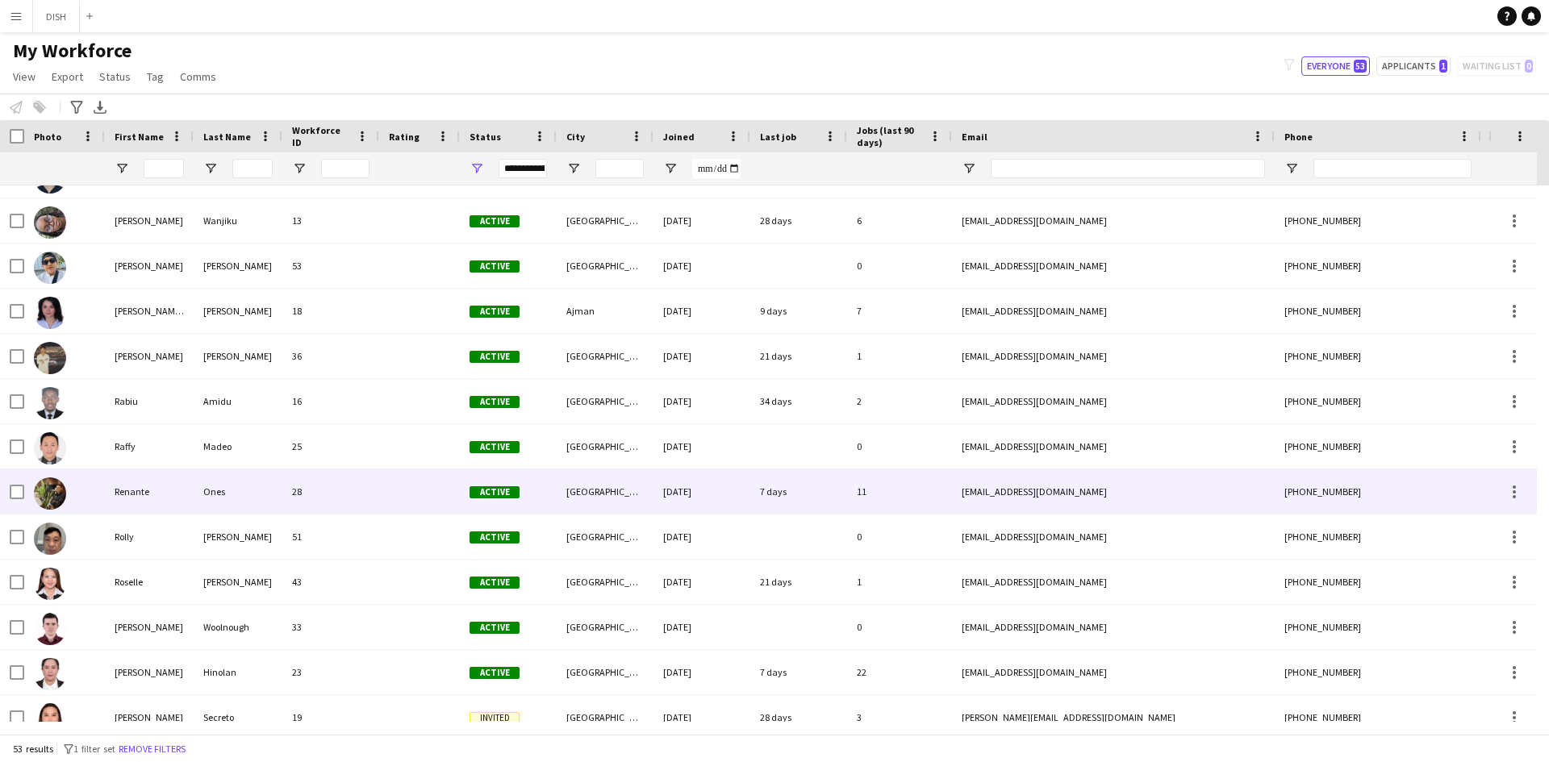
click at [167, 486] on div "Renante" at bounding box center [149, 492] width 89 height 44
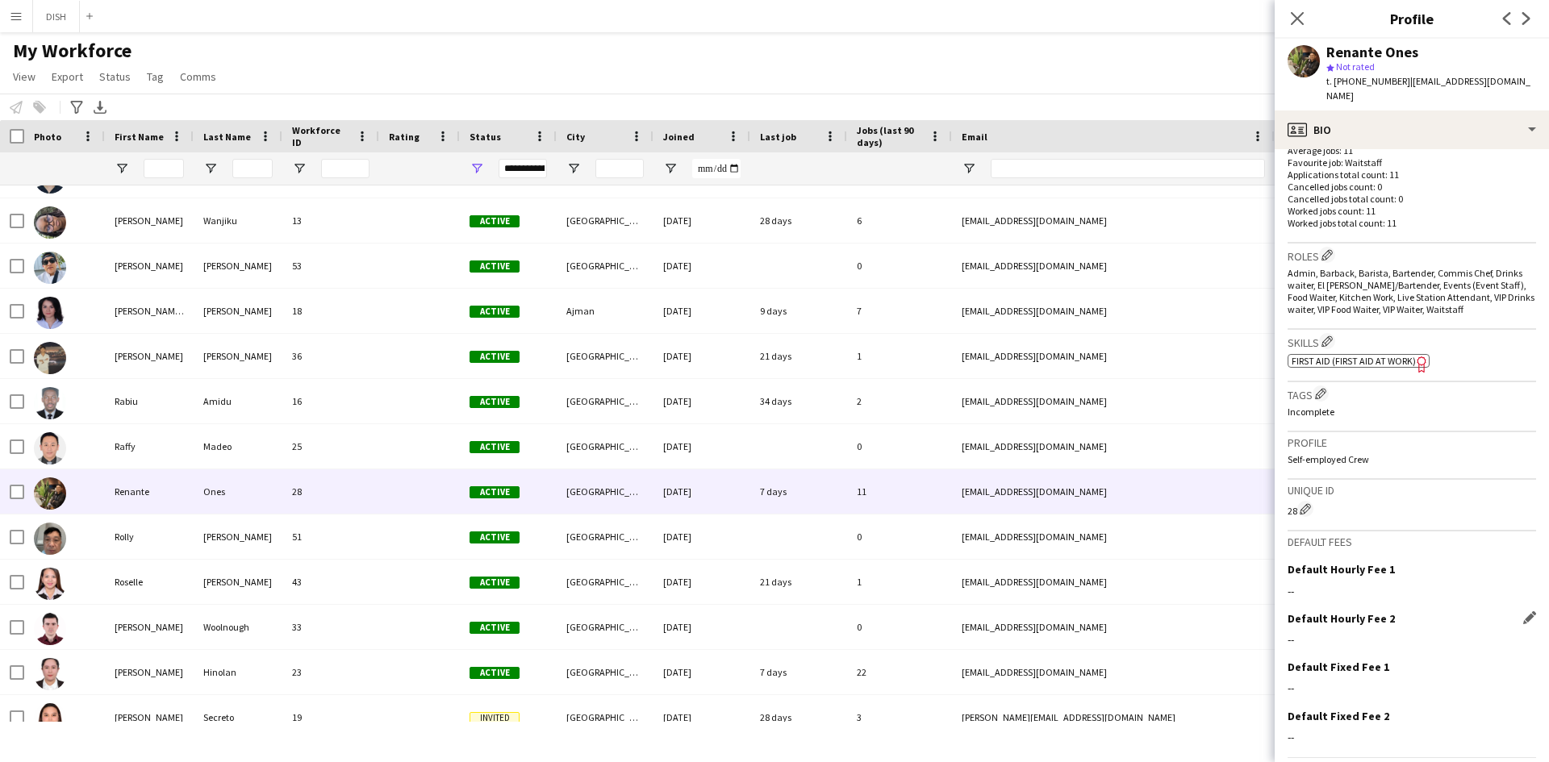
scroll to position [487, 0]
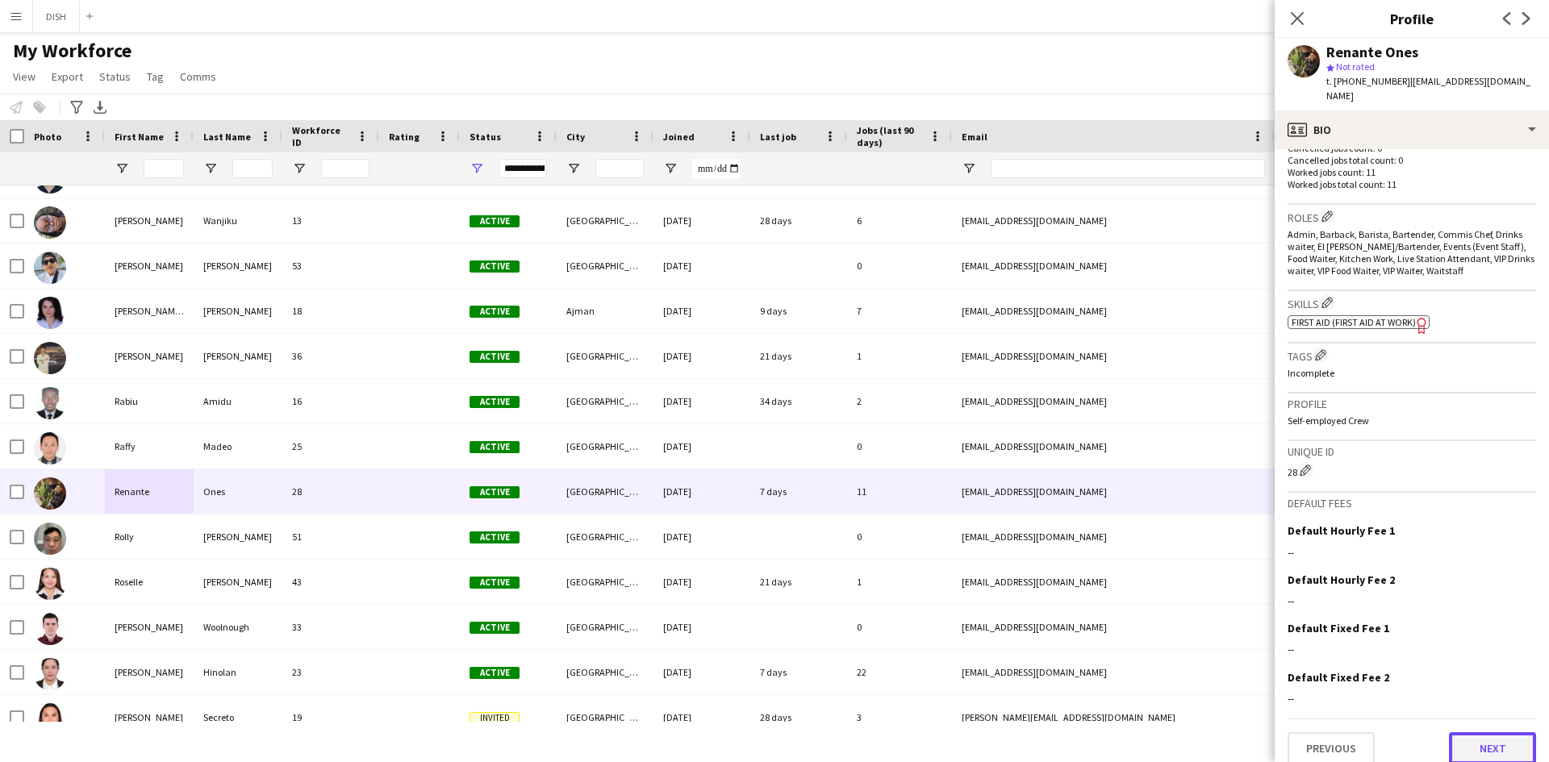
click at [1484, 742] on button "Next" at bounding box center [1492, 749] width 87 height 32
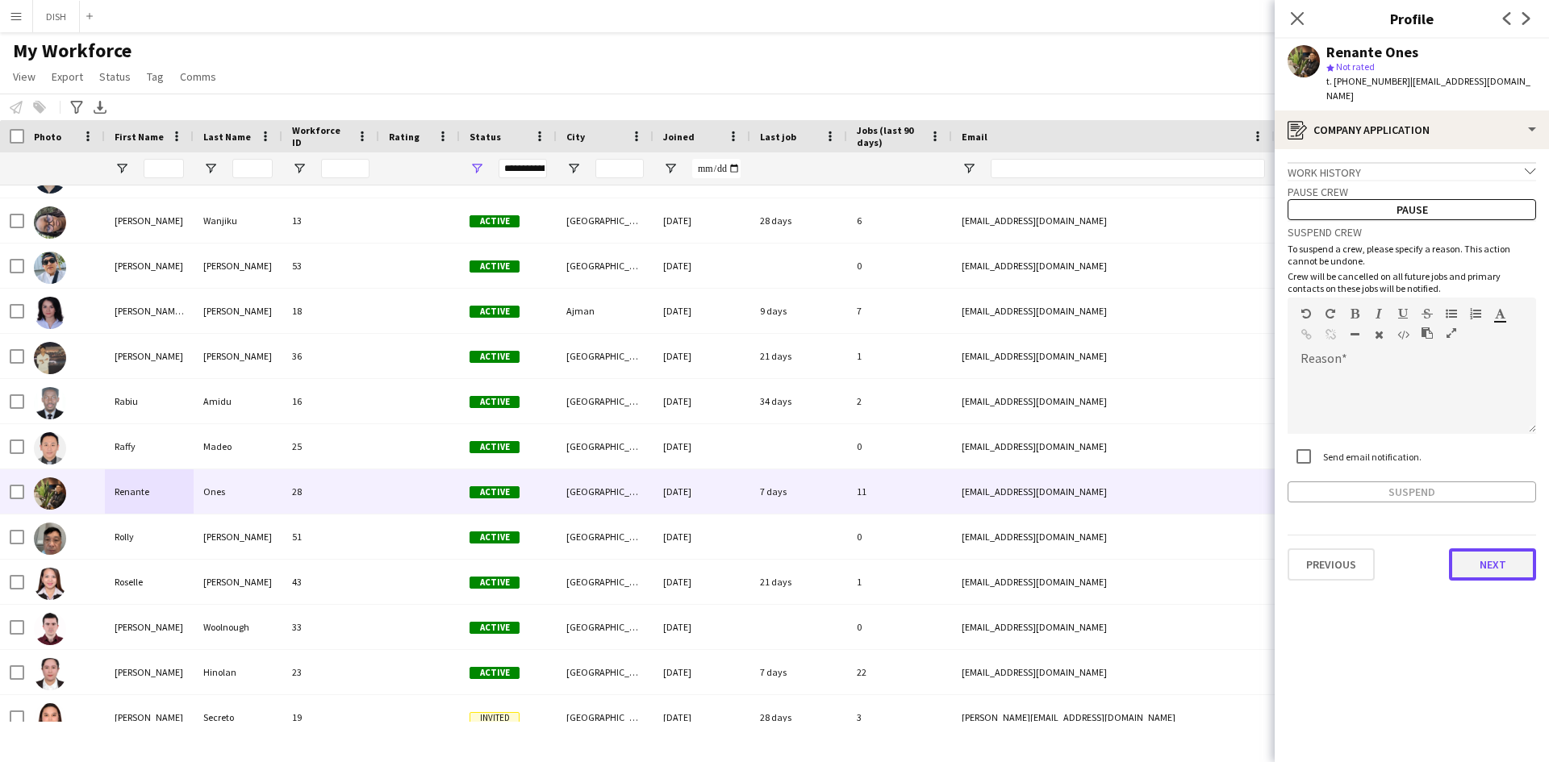
click at [1473, 553] on button "Next" at bounding box center [1492, 565] width 87 height 32
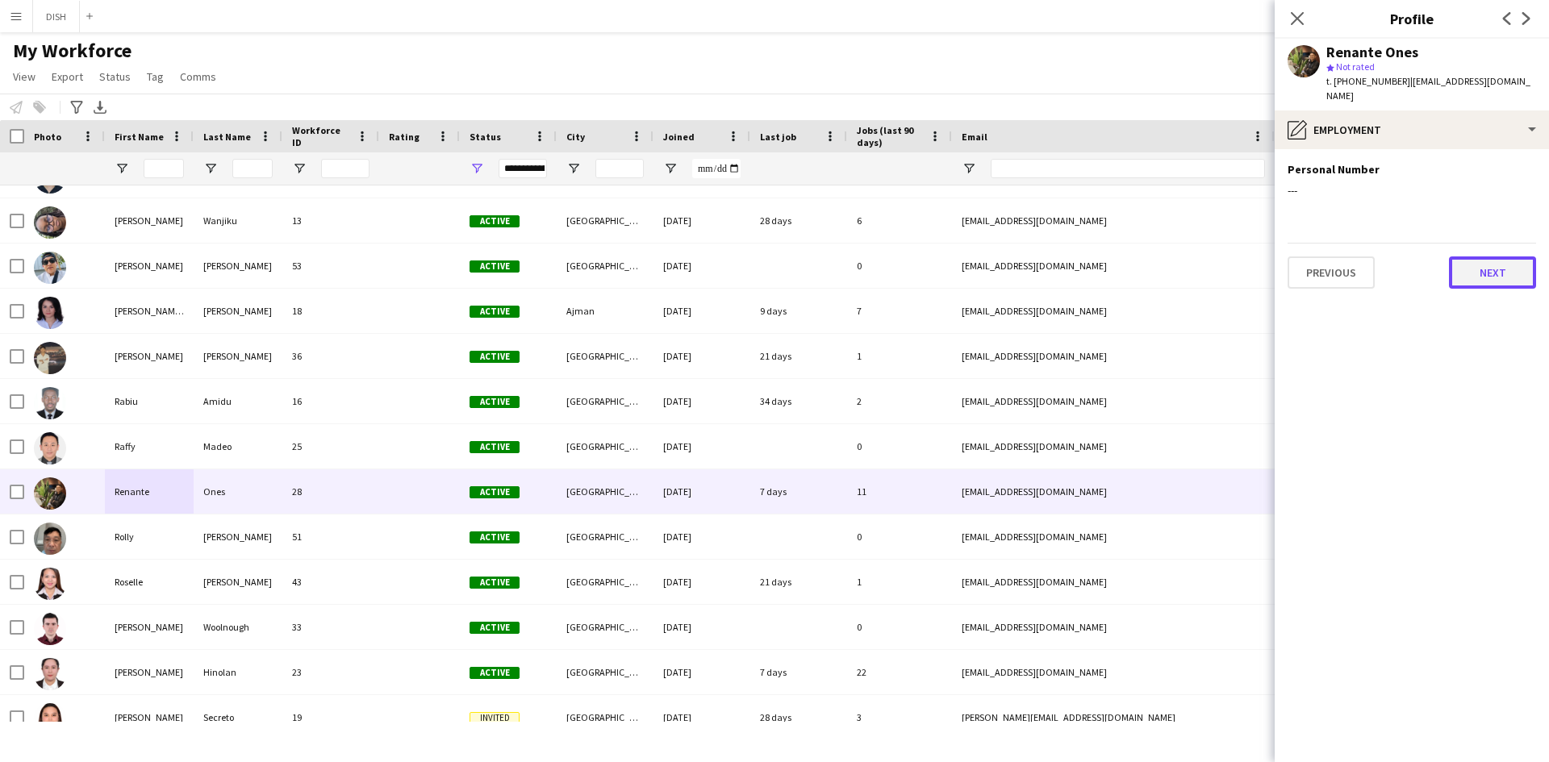
click at [1478, 264] on button "Next" at bounding box center [1492, 273] width 87 height 32
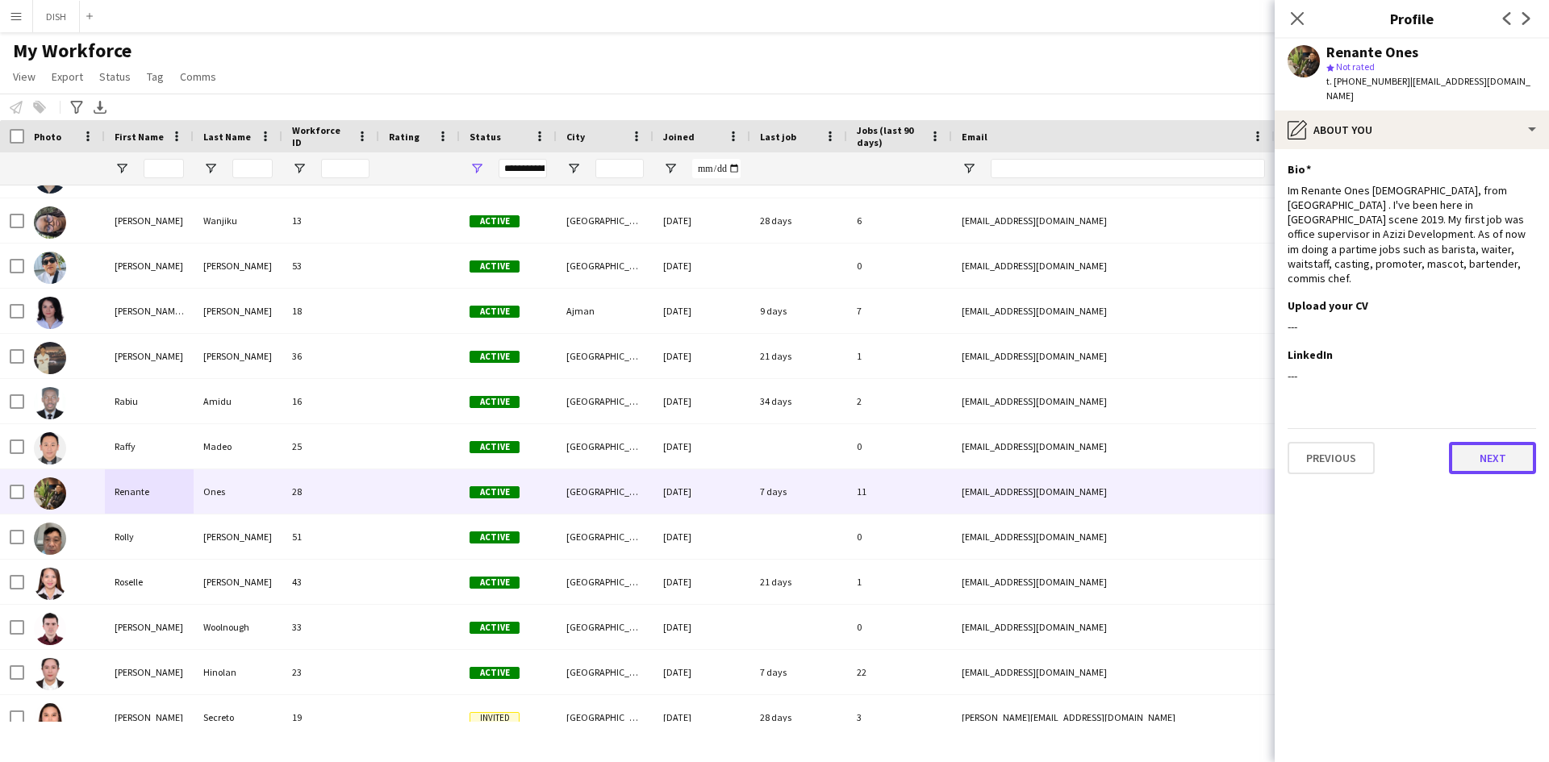
click at [1503, 442] on button "Next" at bounding box center [1492, 458] width 87 height 32
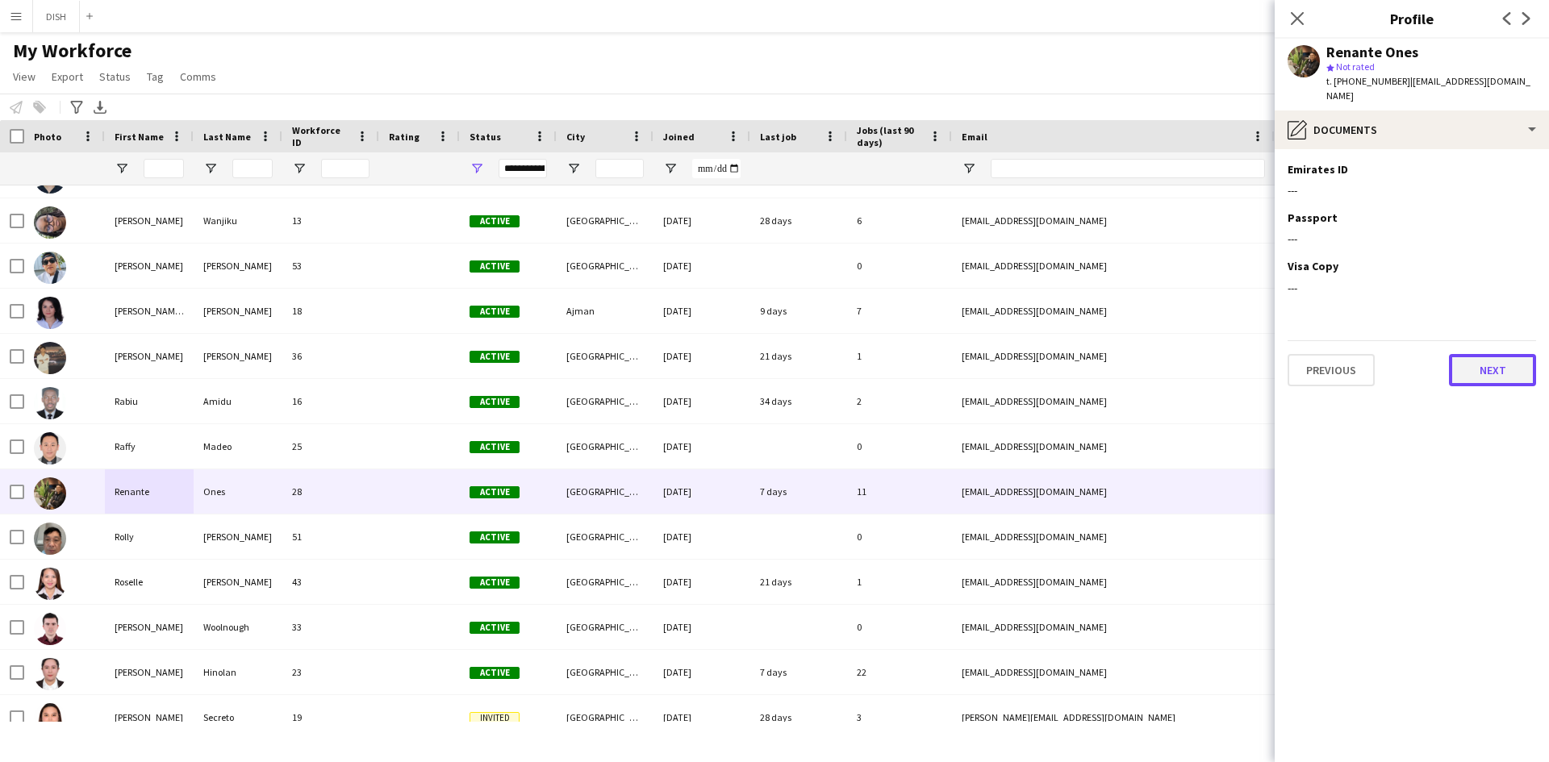
click at [1492, 367] on button "Next" at bounding box center [1492, 370] width 87 height 32
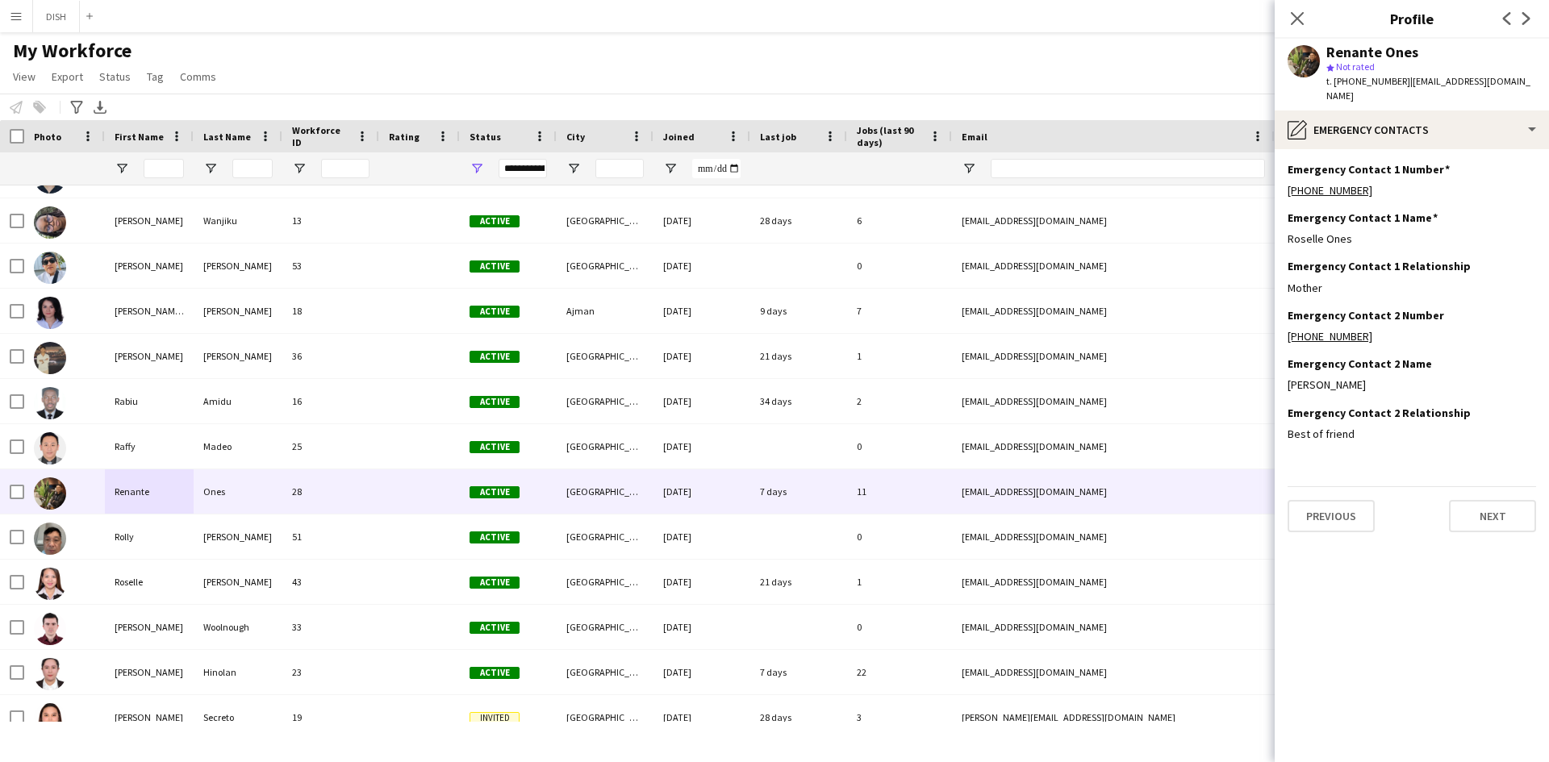
click at [1490, 486] on div "Previous Next" at bounding box center [1412, 509] width 248 height 46
click at [1490, 500] on button "Next" at bounding box center [1492, 516] width 87 height 32
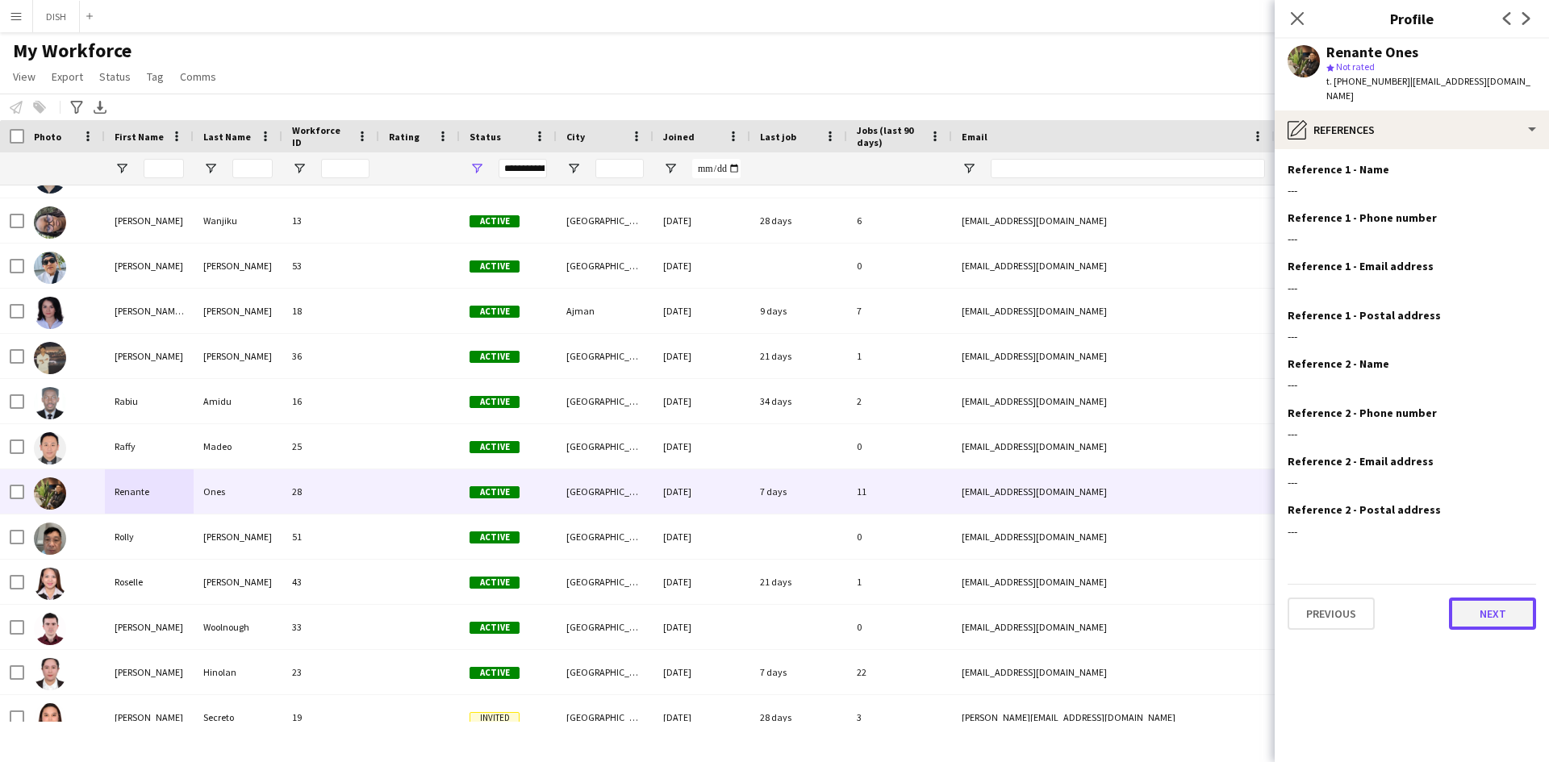
click at [1488, 607] on button "Next" at bounding box center [1492, 614] width 87 height 32
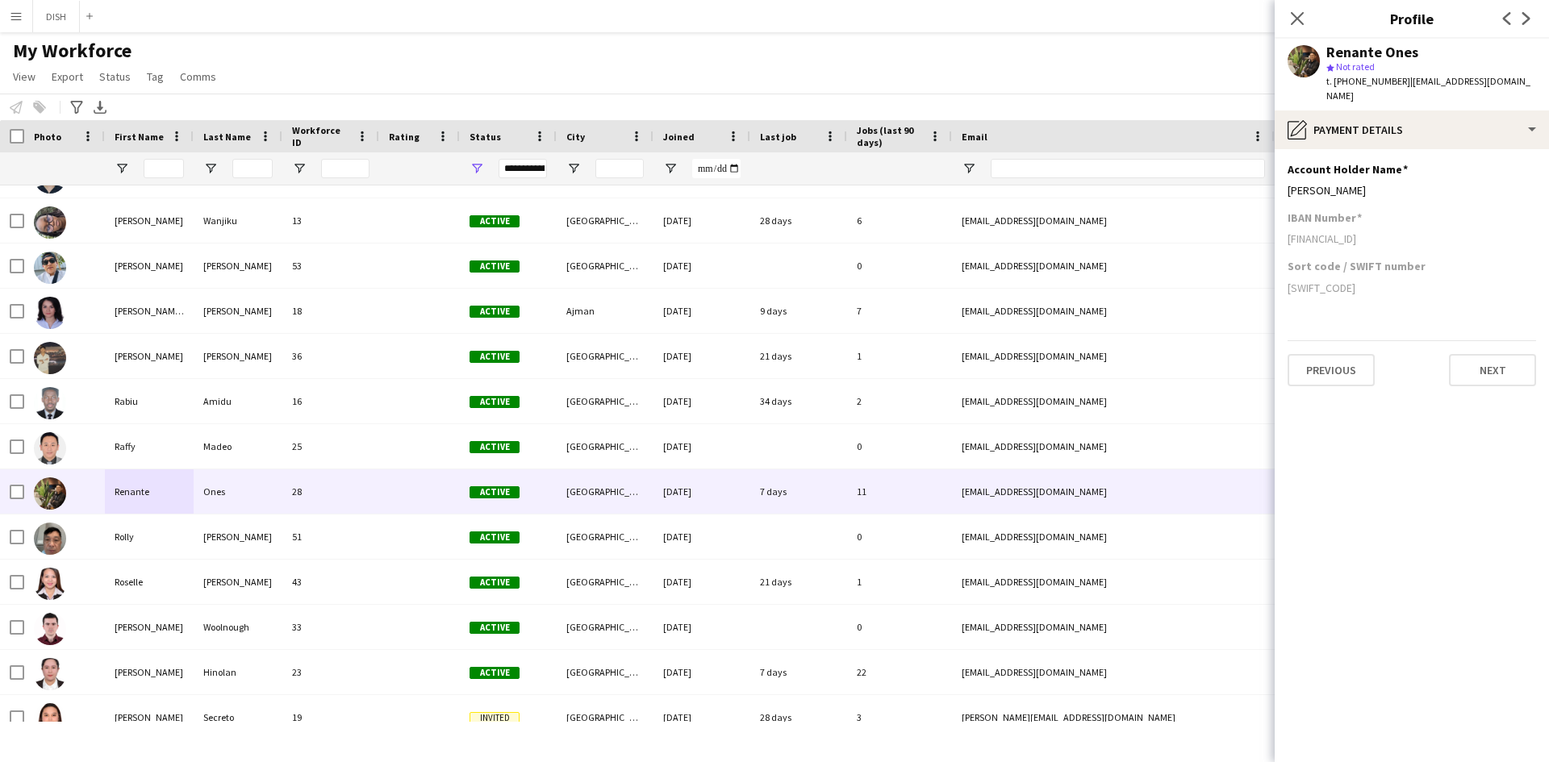
drag, startPoint x: 1301, startPoint y: 211, endPoint x: 1296, endPoint y: 236, distance: 26.4
click at [1300, 219] on div "IBAN Number [FINANCIAL_ID]" at bounding box center [1412, 235] width 248 height 48
click at [1285, 226] on app-section-data-types "Account Holder Name Edit this field [PERSON_NAME] IBAN Number [FINANCIAL_ID] So…" at bounding box center [1412, 455] width 274 height 613
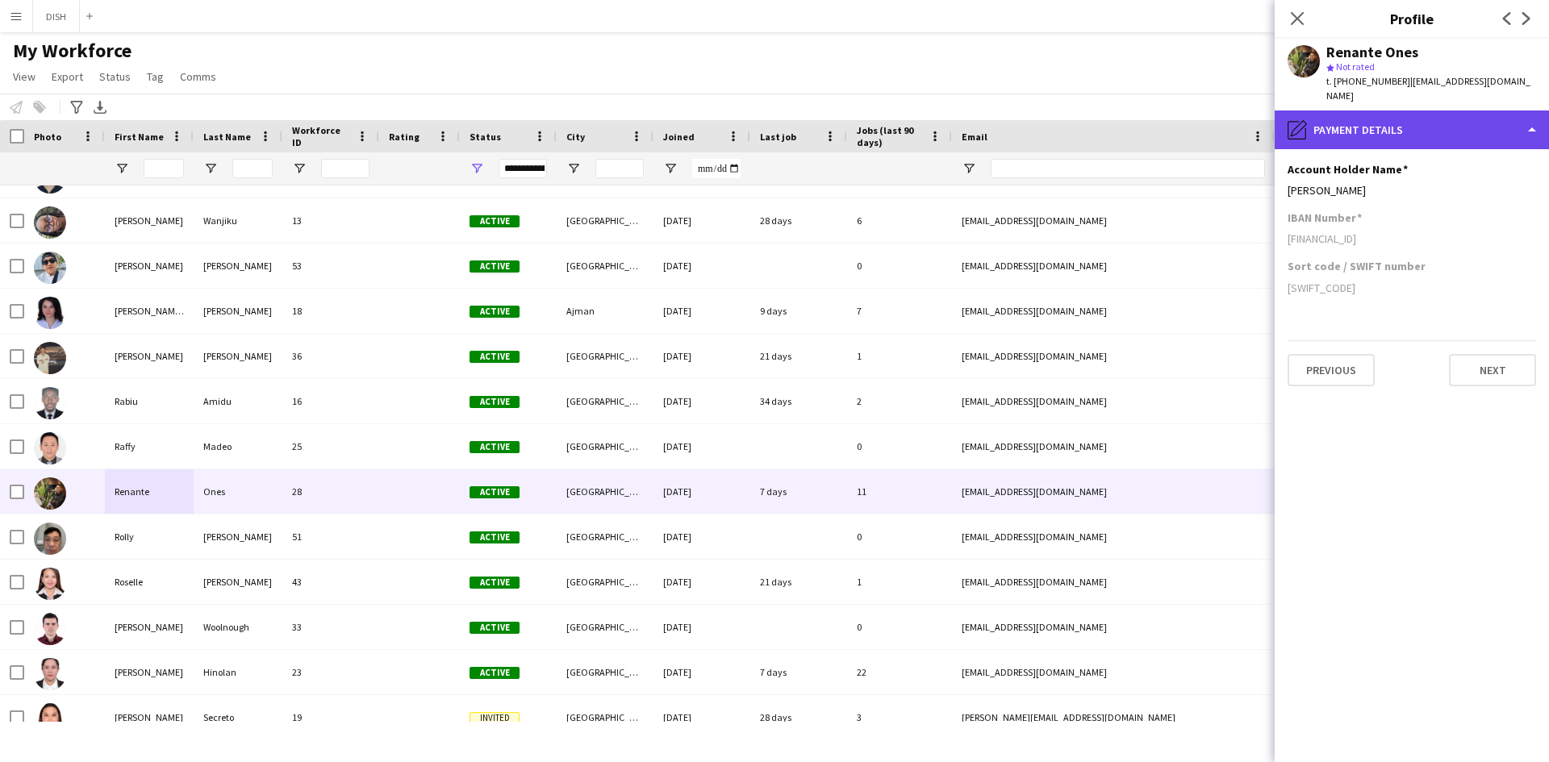
click at [1486, 122] on div "pencil4 Payment details" at bounding box center [1412, 130] width 274 height 39
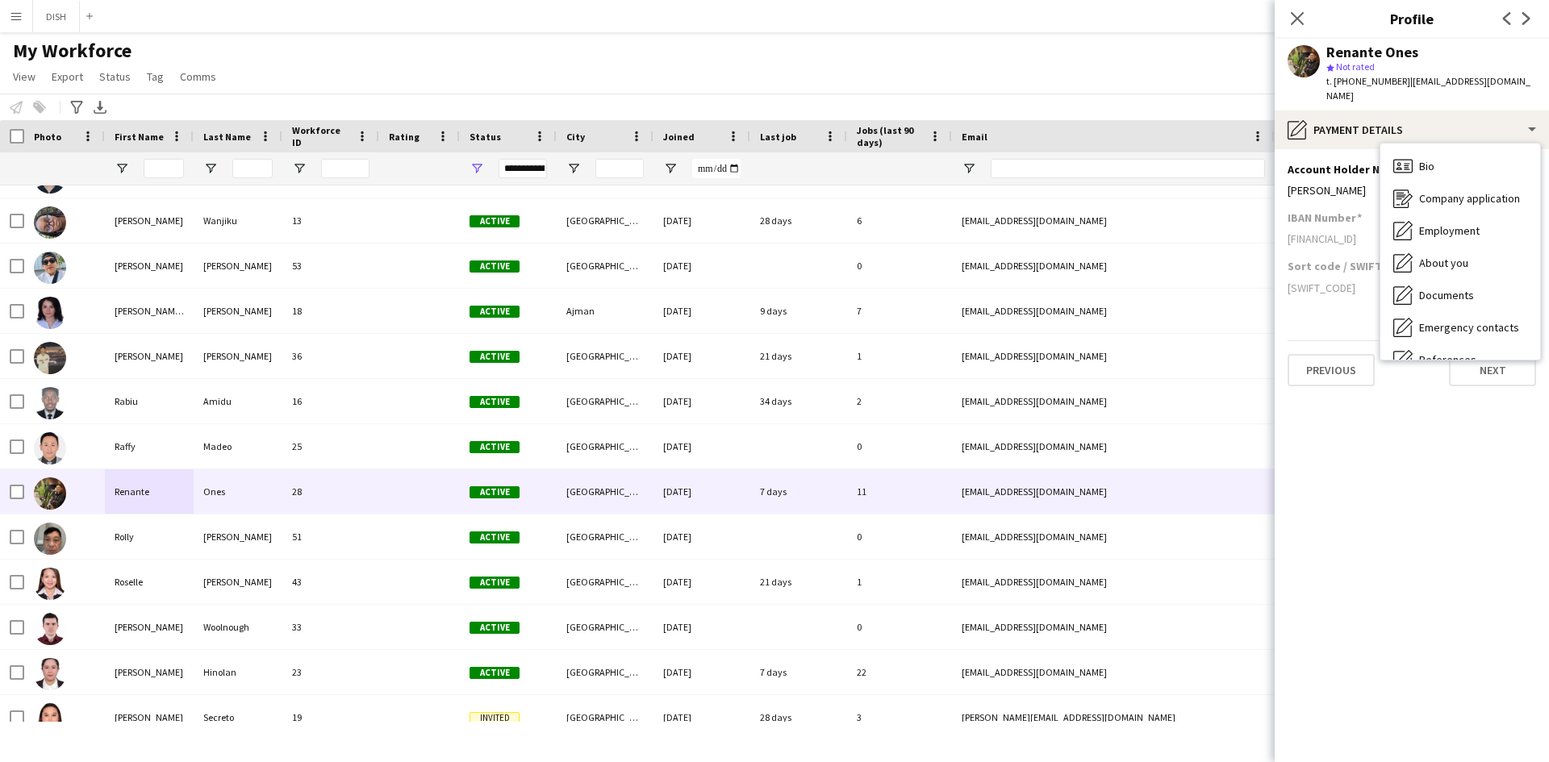
click at [1334, 259] on h3 "Sort code / SWIFT number" at bounding box center [1357, 266] width 138 height 15
drag, startPoint x: 1371, startPoint y: 177, endPoint x: 1280, endPoint y: 177, distance: 91.2
click at [1280, 177] on app-section-data-types "Account Holder Name Edit this field [PERSON_NAME] IBAN Number [FINANCIAL_ID] So…" at bounding box center [1412, 455] width 274 height 613
copy div "[PERSON_NAME]"
drag, startPoint x: 1299, startPoint y: 224, endPoint x: 1422, endPoint y: 218, distance: 123.6
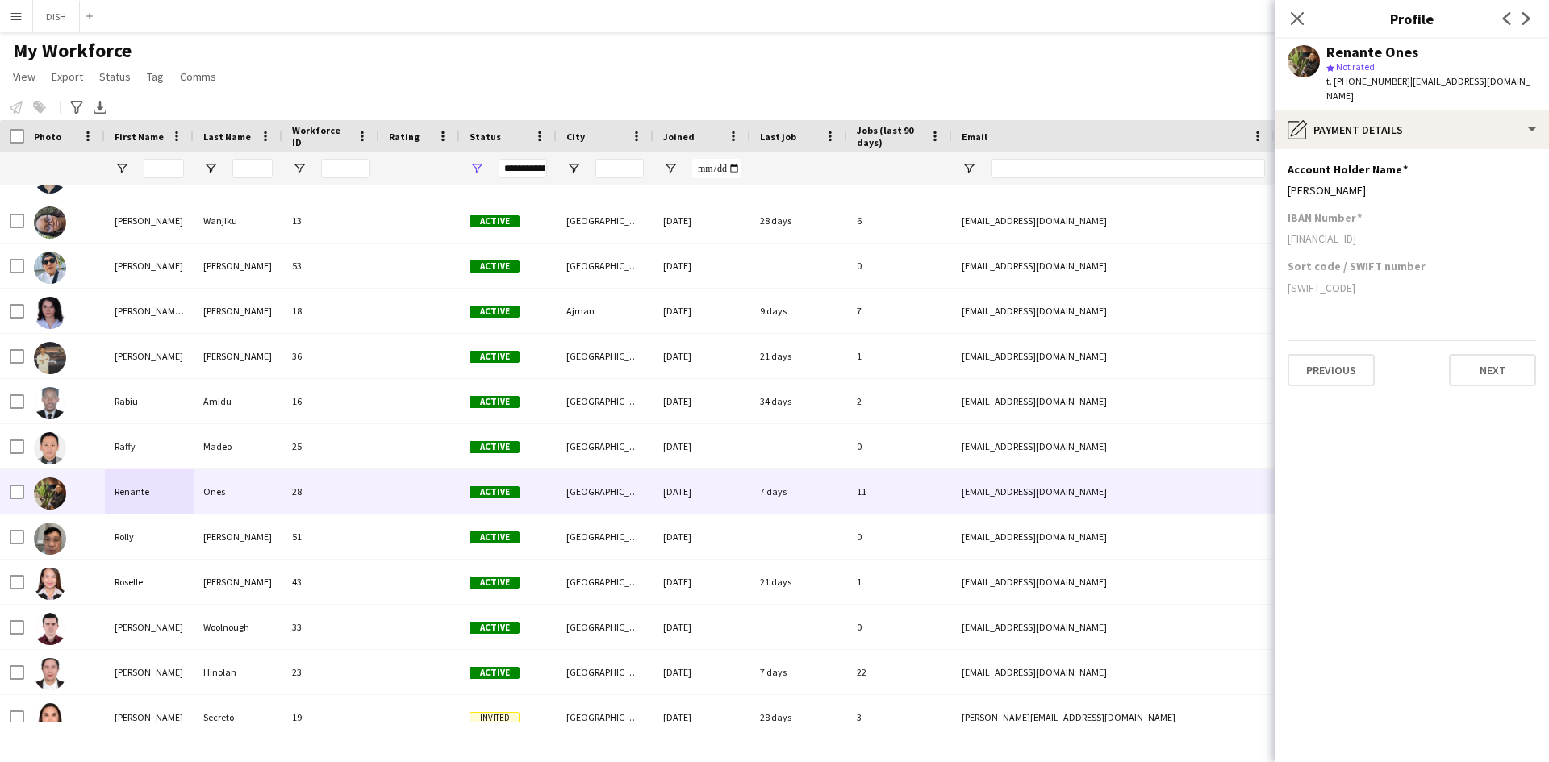
click at [1422, 218] on app-section-data-types "Account Holder Name Edit this field [PERSON_NAME] IBAN Number [FINANCIAL_ID] So…" at bounding box center [1412, 455] width 274 height 613
copy div "[FINANCIAL_ID]"
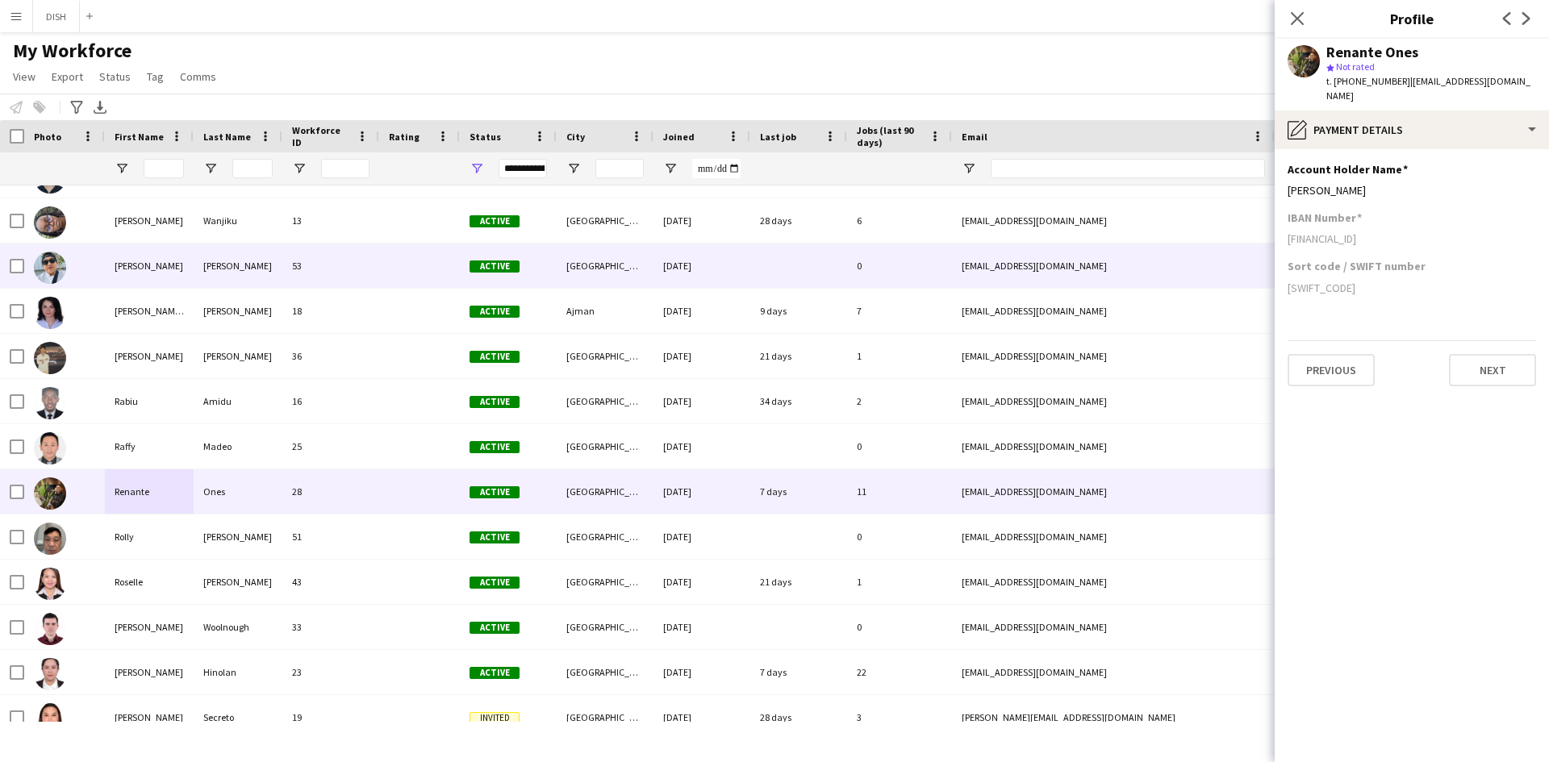
drag, startPoint x: 1356, startPoint y: 270, endPoint x: 1244, endPoint y: 258, distance: 112.8
click at [1257, 266] on body "Menu Boards Boards Boards All jobs Status Workforce Workforce My Workforce Recr…" at bounding box center [774, 381] width 1549 height 762
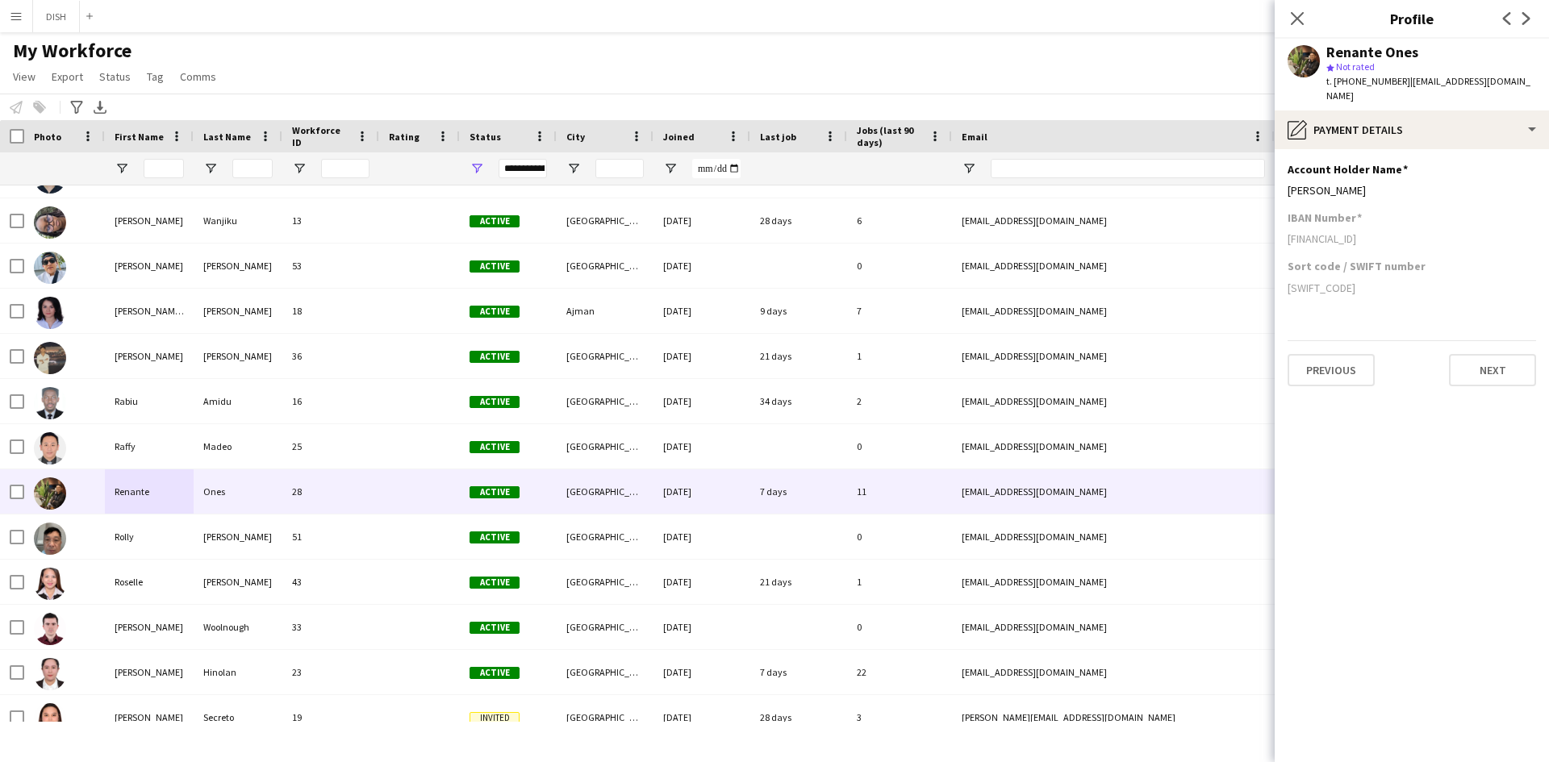
click at [1358, 281] on div "[SWIFT_CODE]" at bounding box center [1412, 288] width 248 height 15
drag, startPoint x: 1354, startPoint y: 267, endPoint x: 1288, endPoint y: 271, distance: 65.5
click at [1288, 281] on div "[SWIFT_CODE]" at bounding box center [1412, 288] width 248 height 15
copy div "[SWIFT_CODE]"
